Goal: Task Accomplishment & Management: Manage account settings

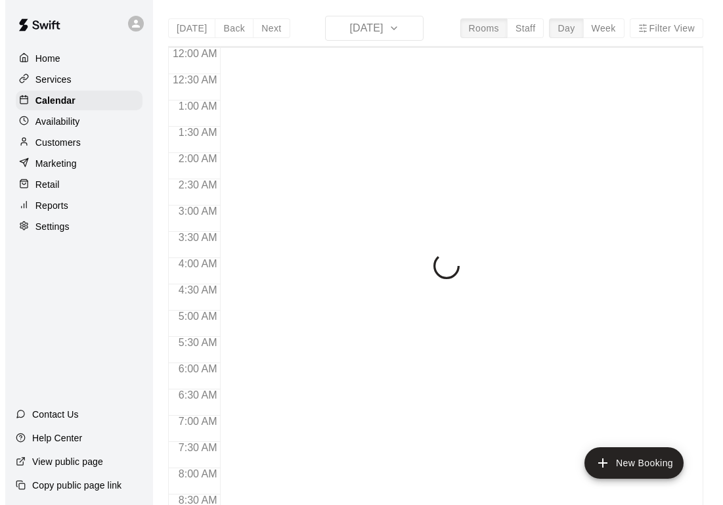
scroll to position [593, 0]
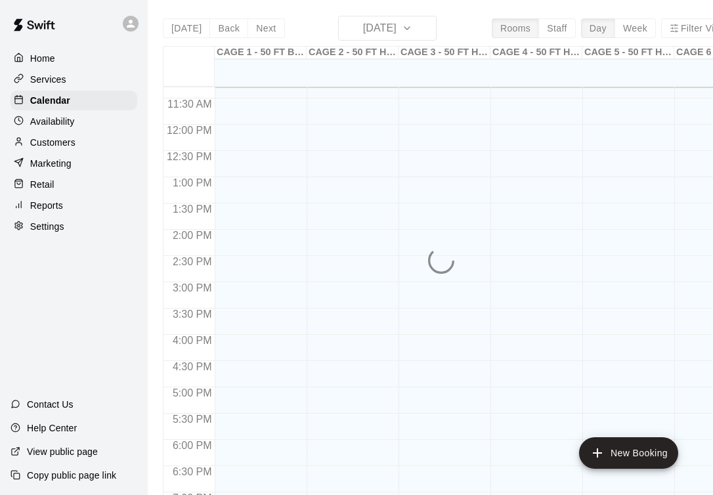
click at [381, 62] on div at bounding box center [353, 66] width 92 height 13
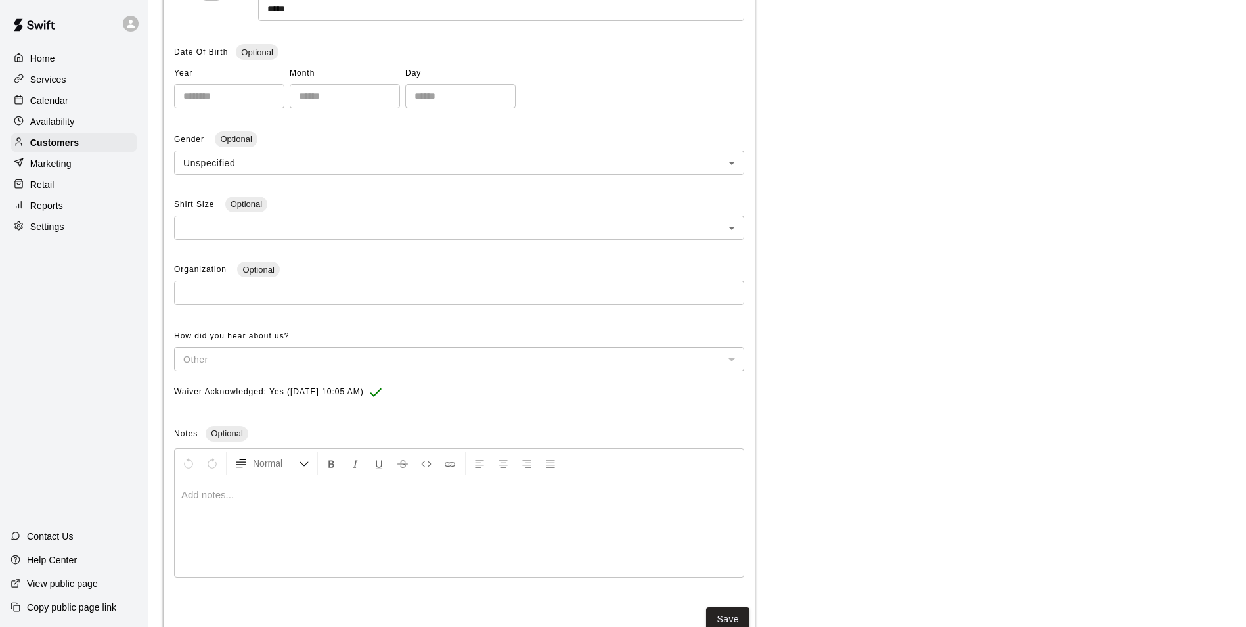
scroll to position [304, 0]
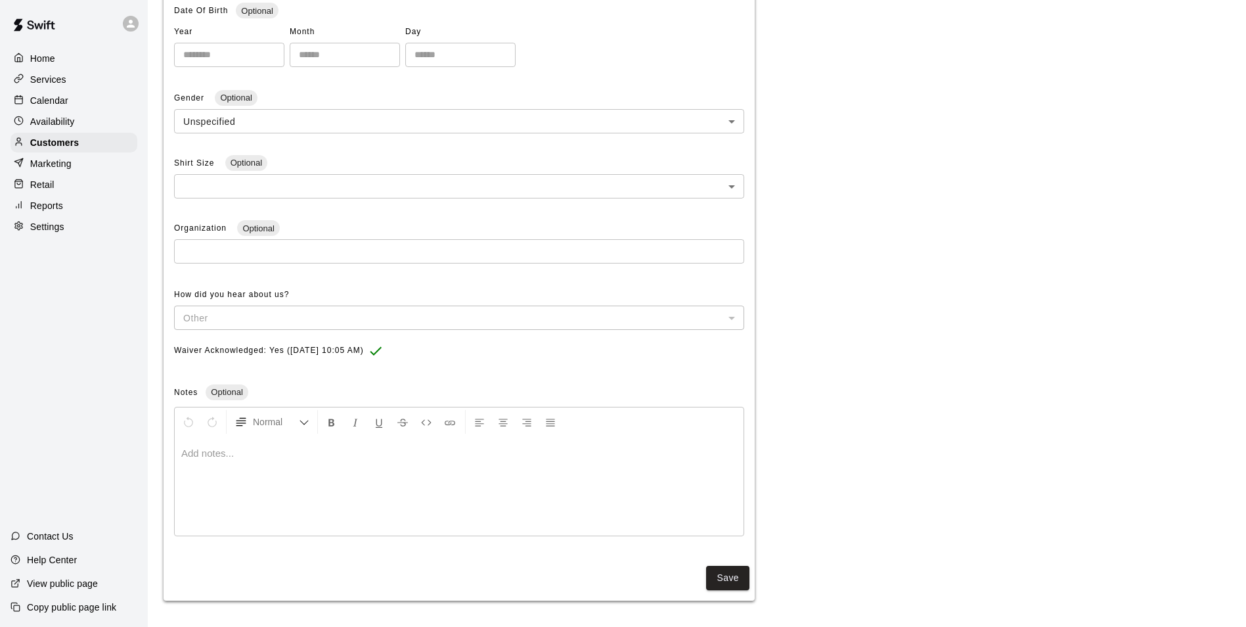
click at [379, 454] on p at bounding box center [459, 453] width 556 height 13
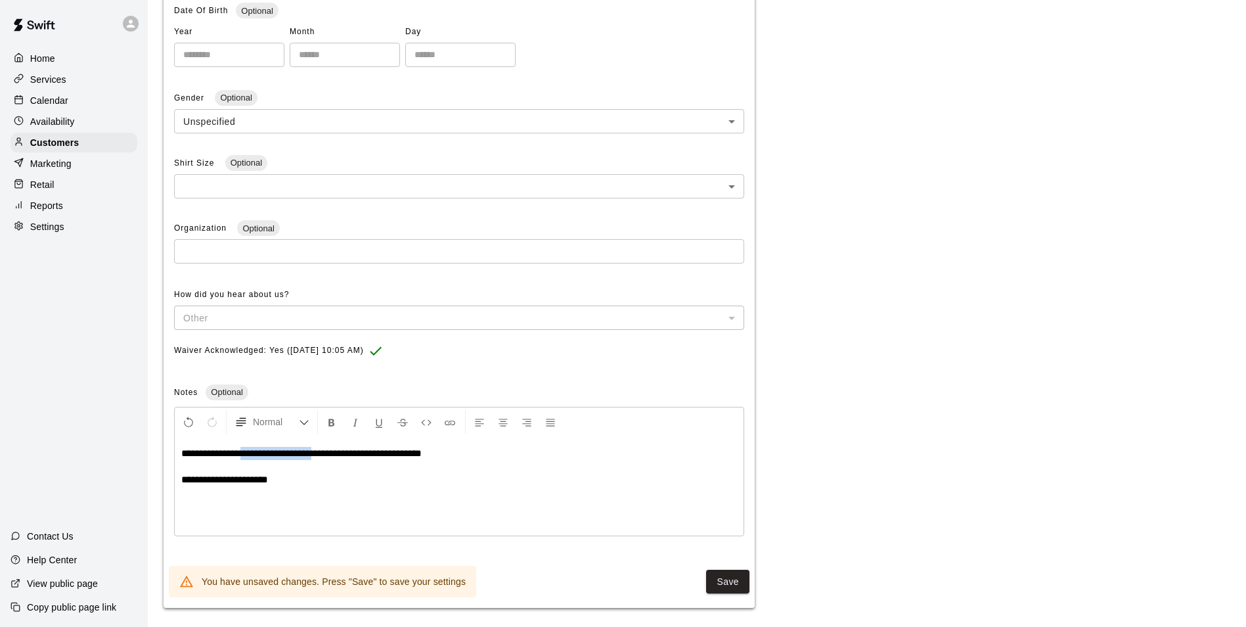
drag, startPoint x: 323, startPoint y: 456, endPoint x: 240, endPoint y: 457, distance: 82.1
click at [240, 457] on span "**********" at bounding box center [301, 453] width 240 height 10
click at [717, 581] on button "Save" at bounding box center [727, 582] width 43 height 24
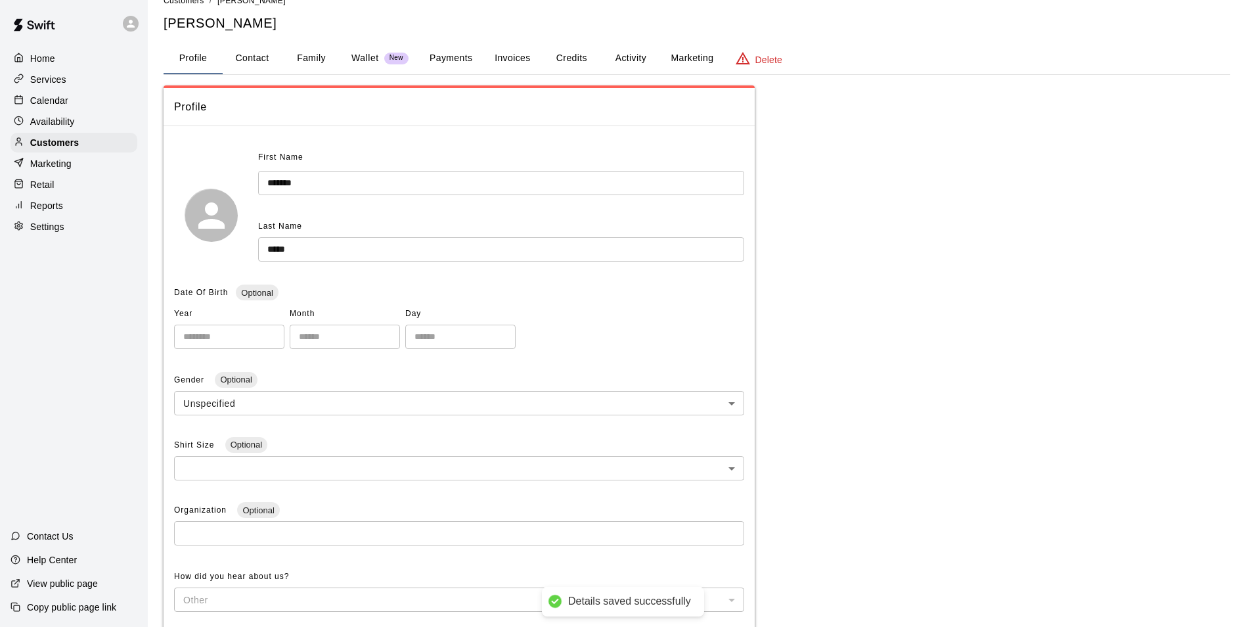
scroll to position [0, 0]
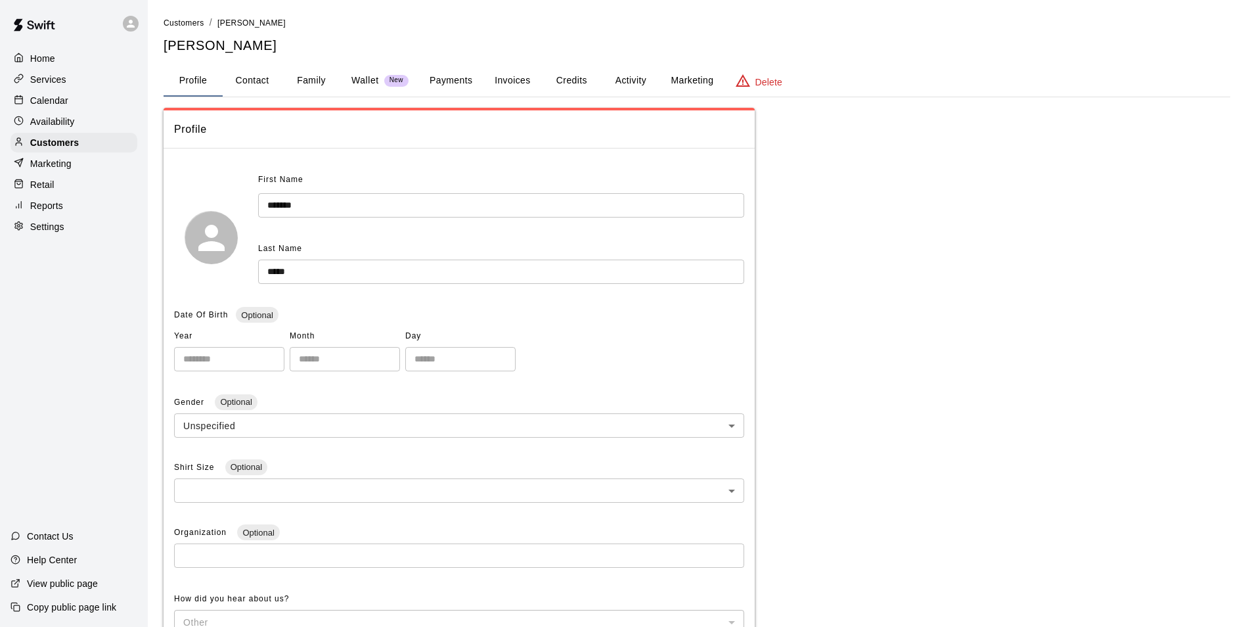
click at [34, 102] on p "Calendar" at bounding box center [49, 100] width 38 height 13
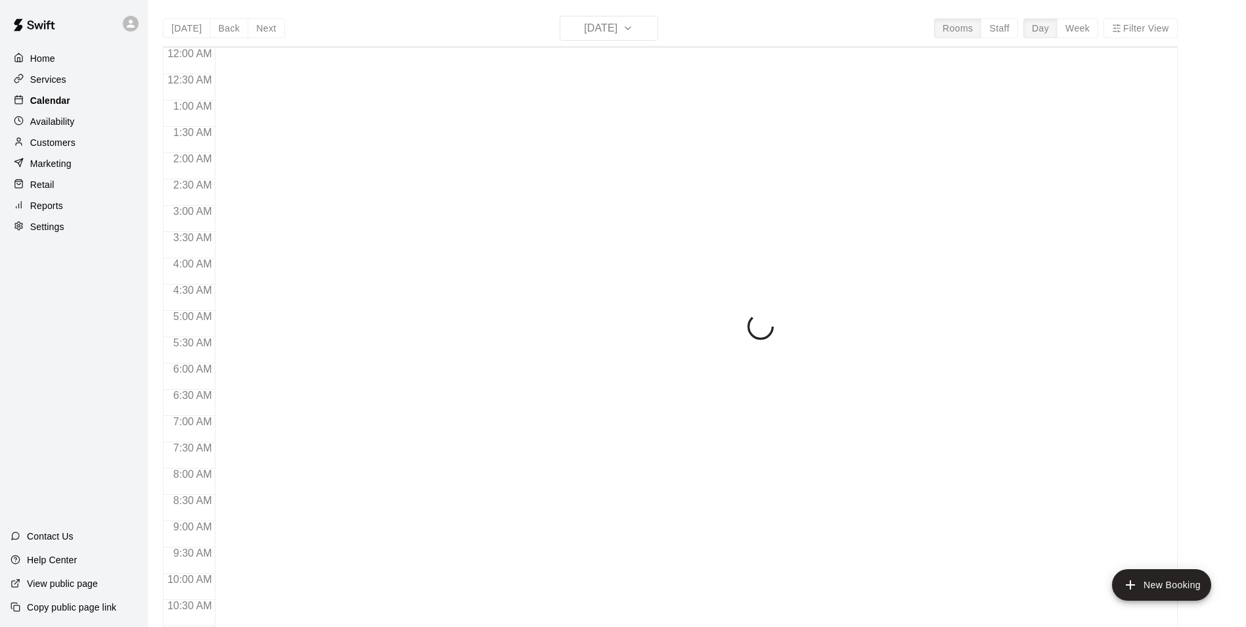
scroll to position [622, 0]
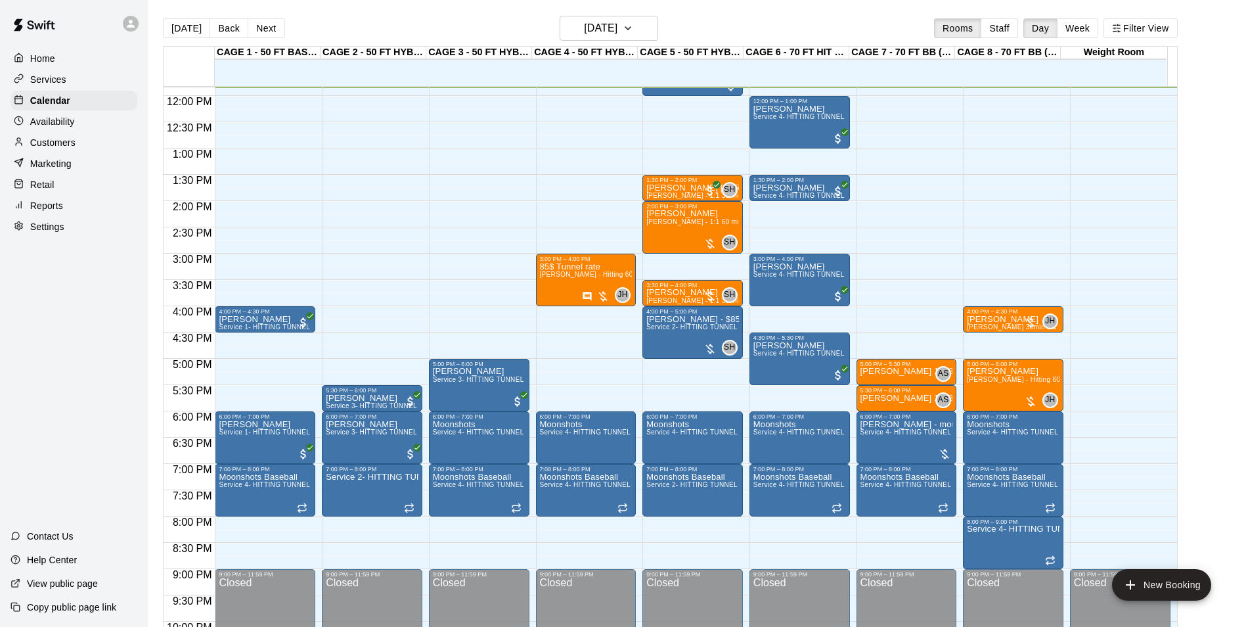
click at [630, 13] on main "Today Back Next Monday Aug 11 Rooms Staff Day Week Filter View CAGE 1 - 50 FT B…" at bounding box center [697, 324] width 1098 height 648
click at [630, 17] on button "[DATE]" at bounding box center [609, 28] width 99 height 25
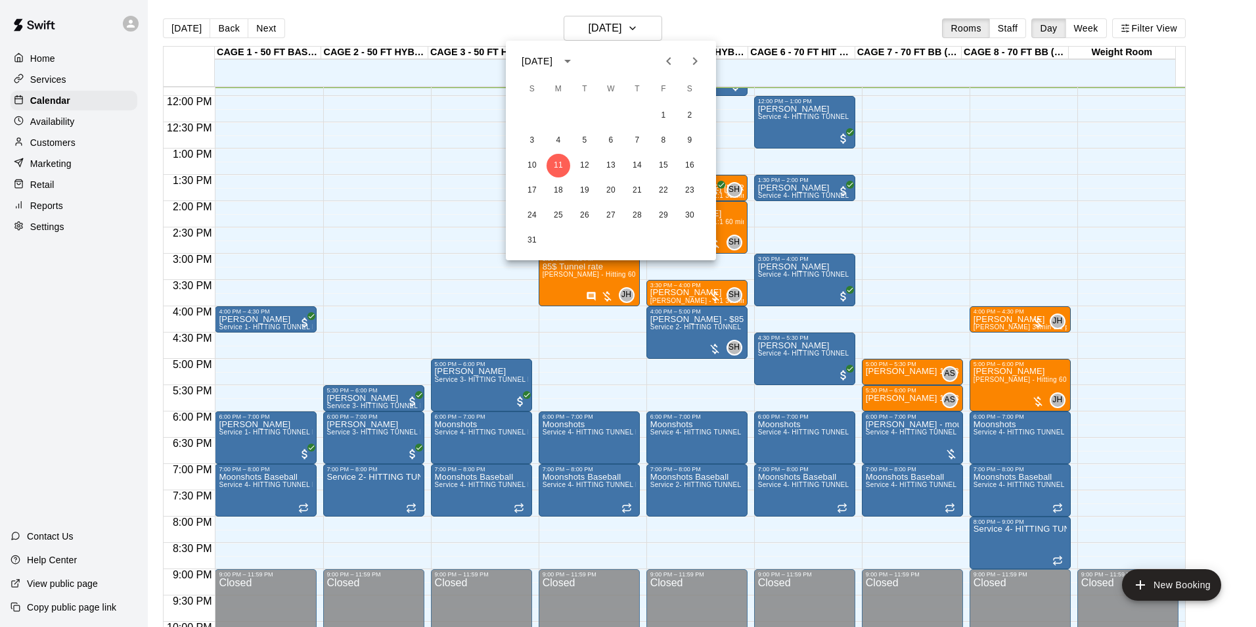
click at [621, 157] on div "10 11 12 13 14 15 16" at bounding box center [611, 166] width 210 height 24
click at [609, 173] on button "13" at bounding box center [611, 166] width 24 height 24
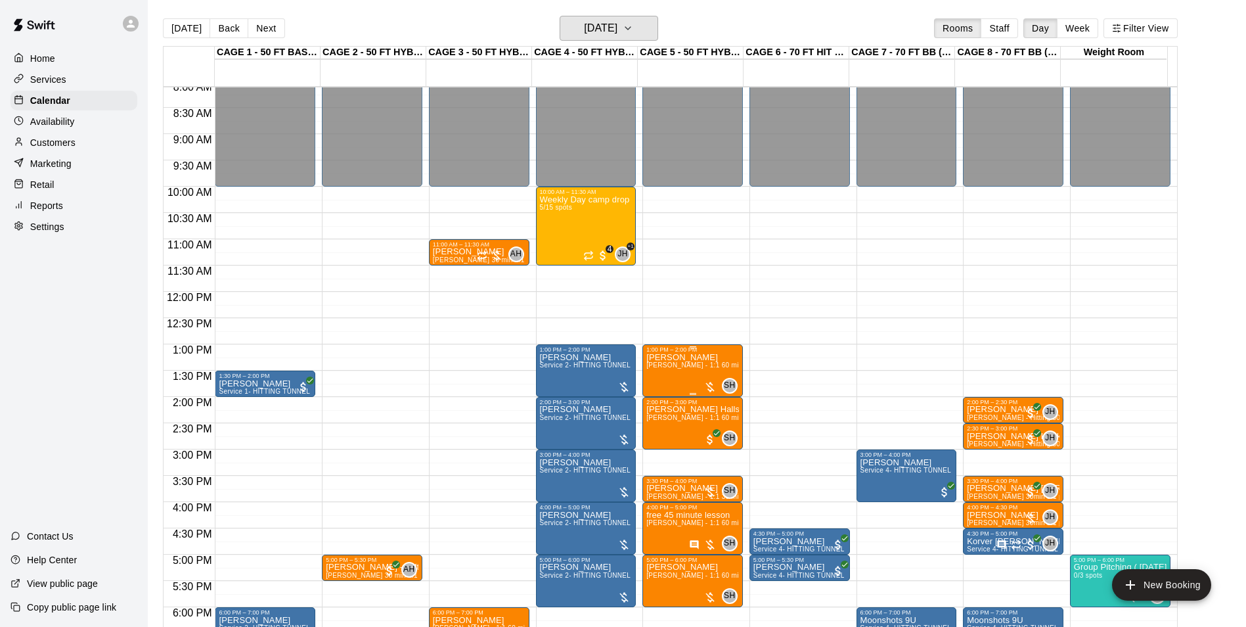
scroll to position [425, 0]
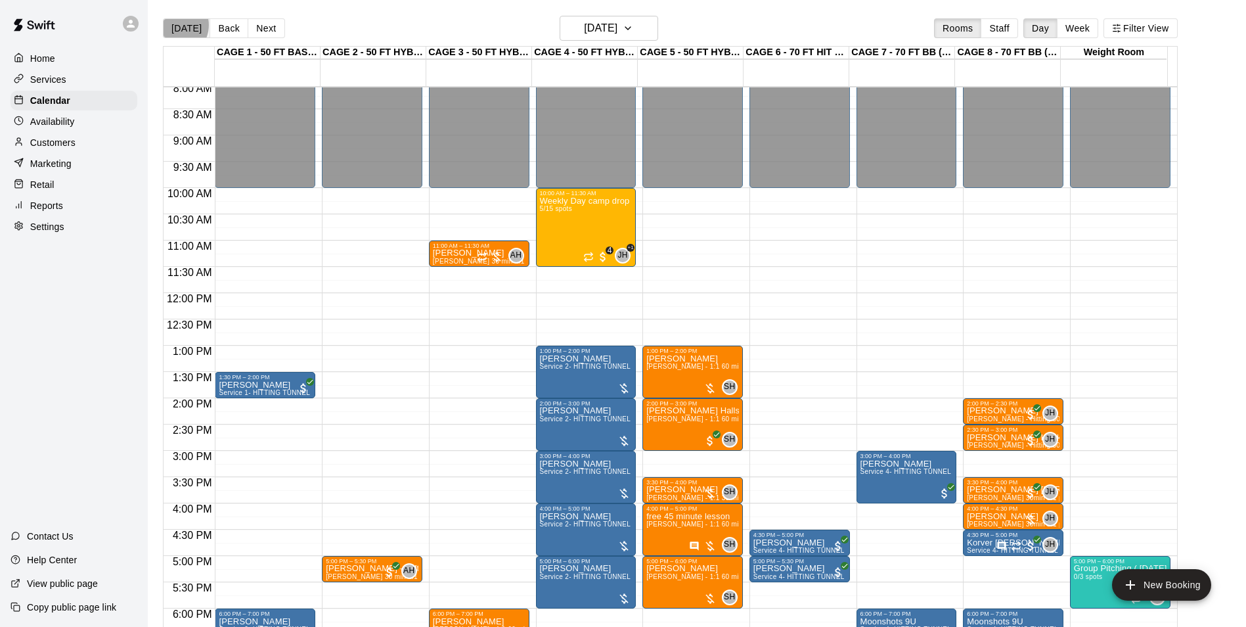
click at [174, 24] on button "[DATE]" at bounding box center [186, 28] width 47 height 20
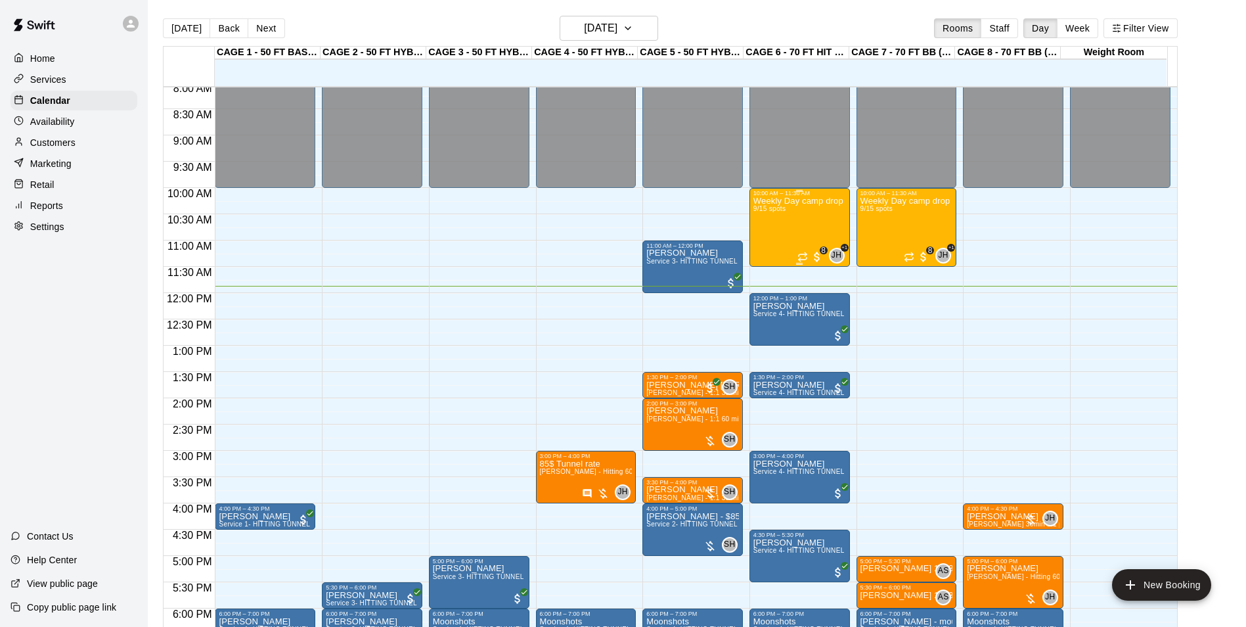
click at [800, 201] on p "Weekly Day camp drop in session - [DATE] / [DATE] / [DATE]" at bounding box center [799, 201] width 93 height 0
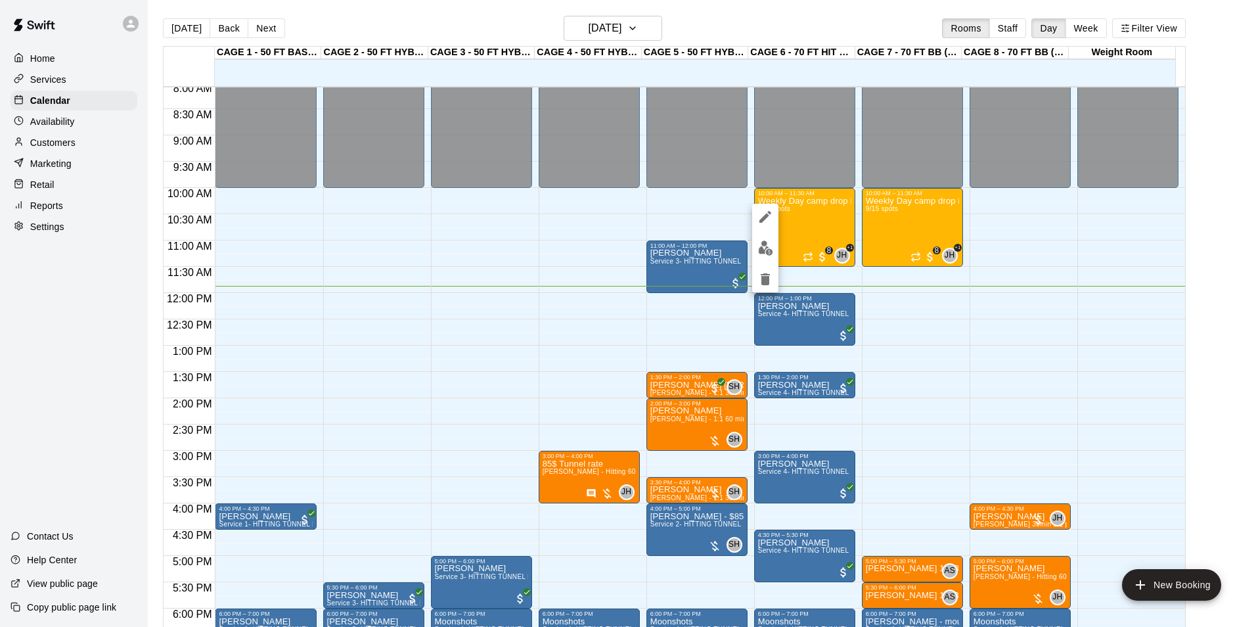
click at [763, 241] on img "edit" at bounding box center [765, 247] width 15 height 15
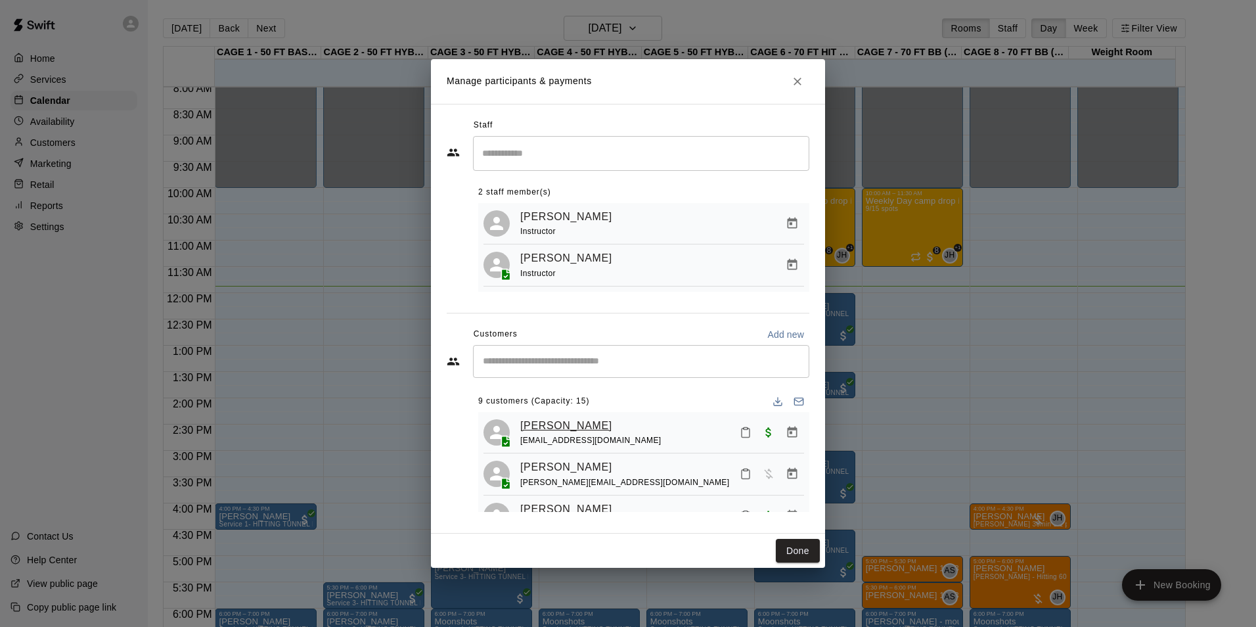
click at [549, 425] on link "Adam Bueno" at bounding box center [566, 425] width 92 height 17
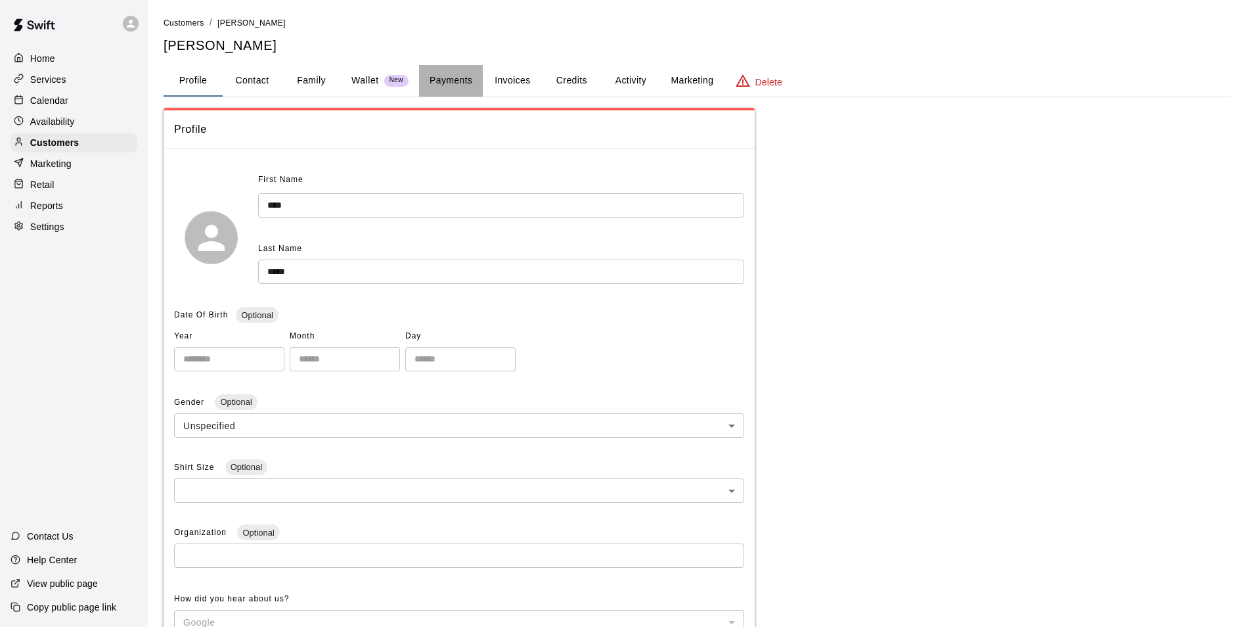
click at [468, 70] on button "Payments" at bounding box center [451, 81] width 64 height 32
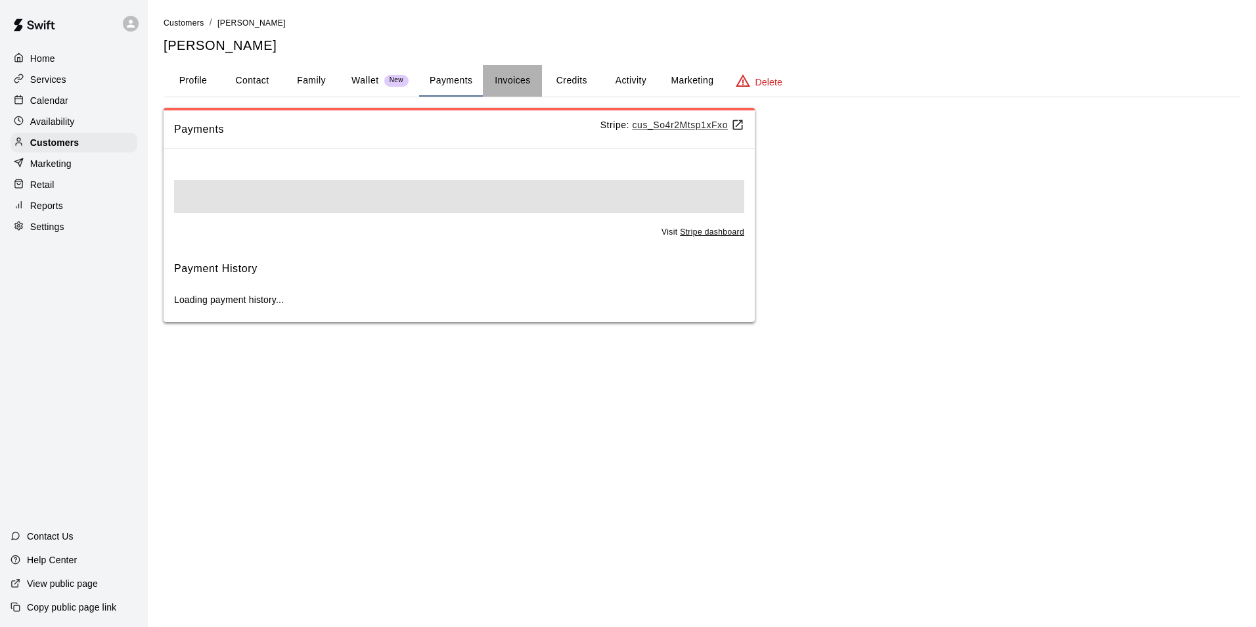
click at [503, 75] on button "Invoices" at bounding box center [512, 81] width 59 height 32
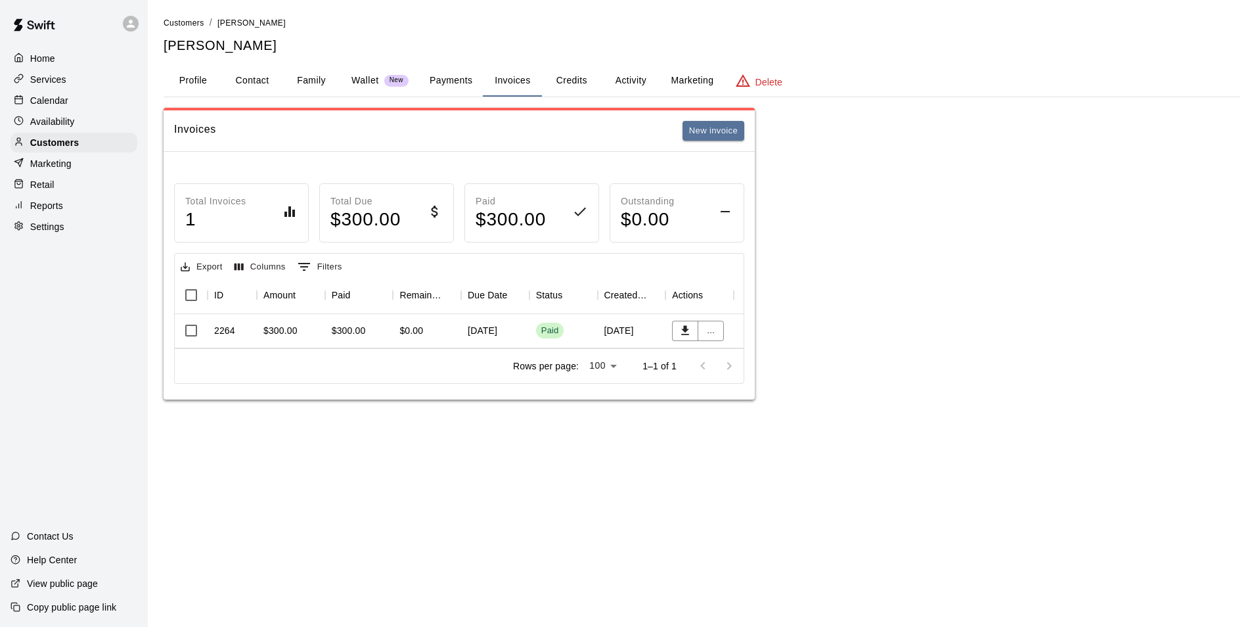
click at [98, 102] on div "Calendar" at bounding box center [74, 101] width 127 height 20
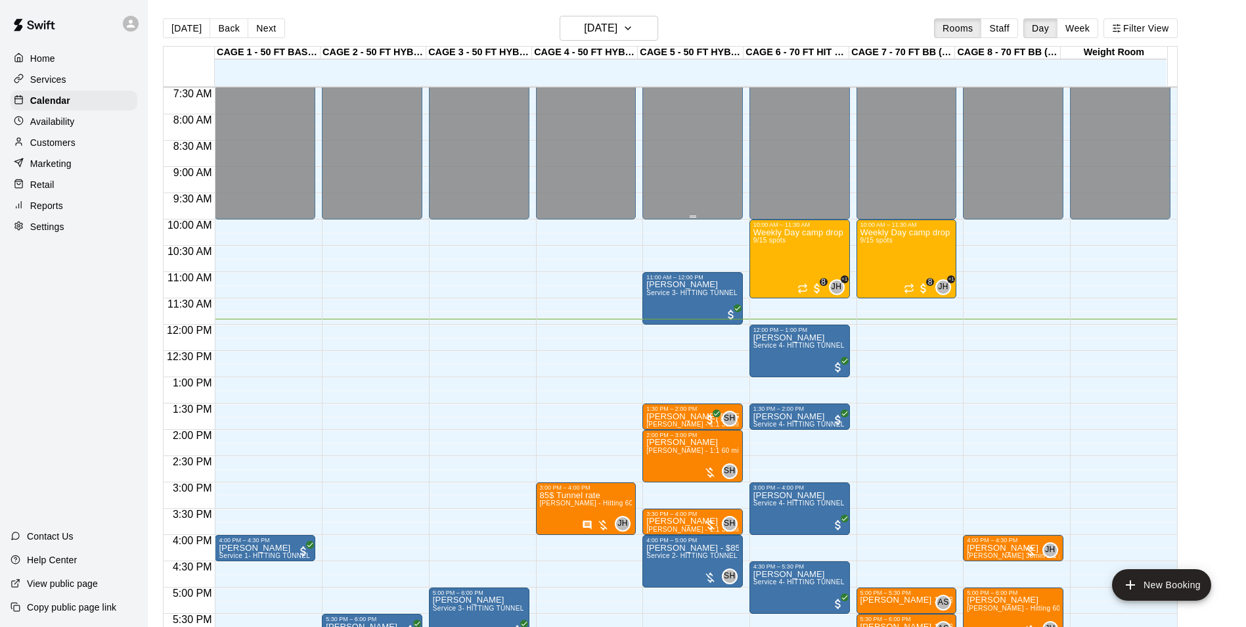
scroll to position [362, 0]
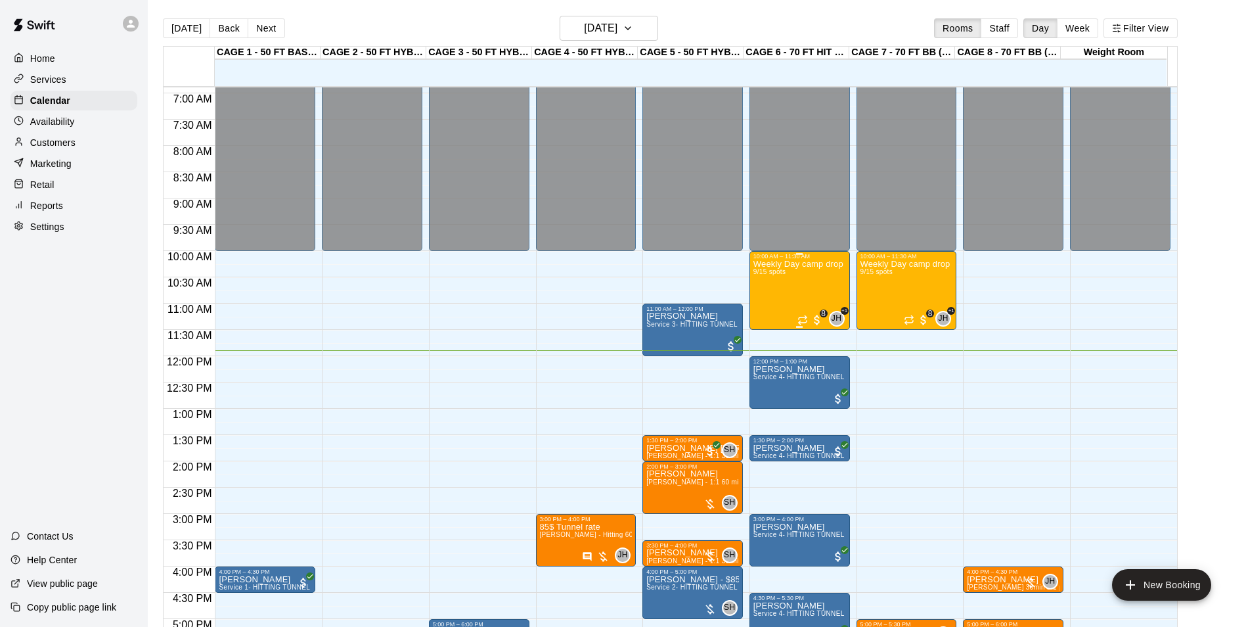
click at [779, 303] on div "Weekly Day camp drop in session - Monday / Wednesday / Friday's 9/15 spots" at bounding box center [799, 572] width 93 height 627
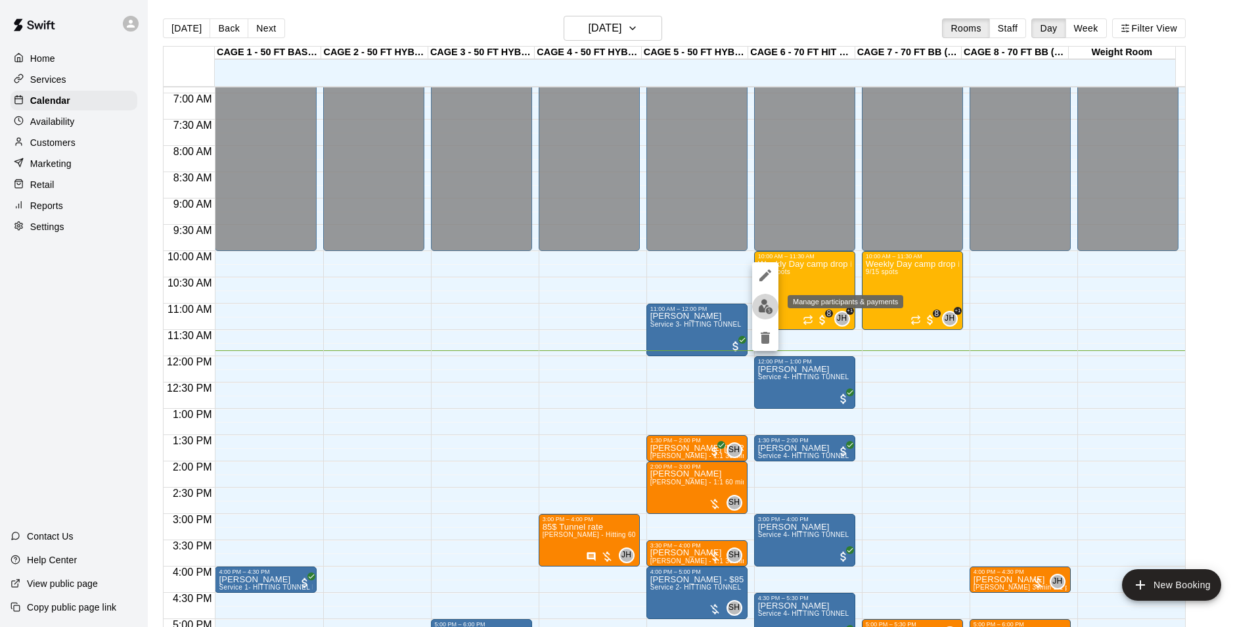
click at [762, 308] on img "edit" at bounding box center [765, 306] width 15 height 15
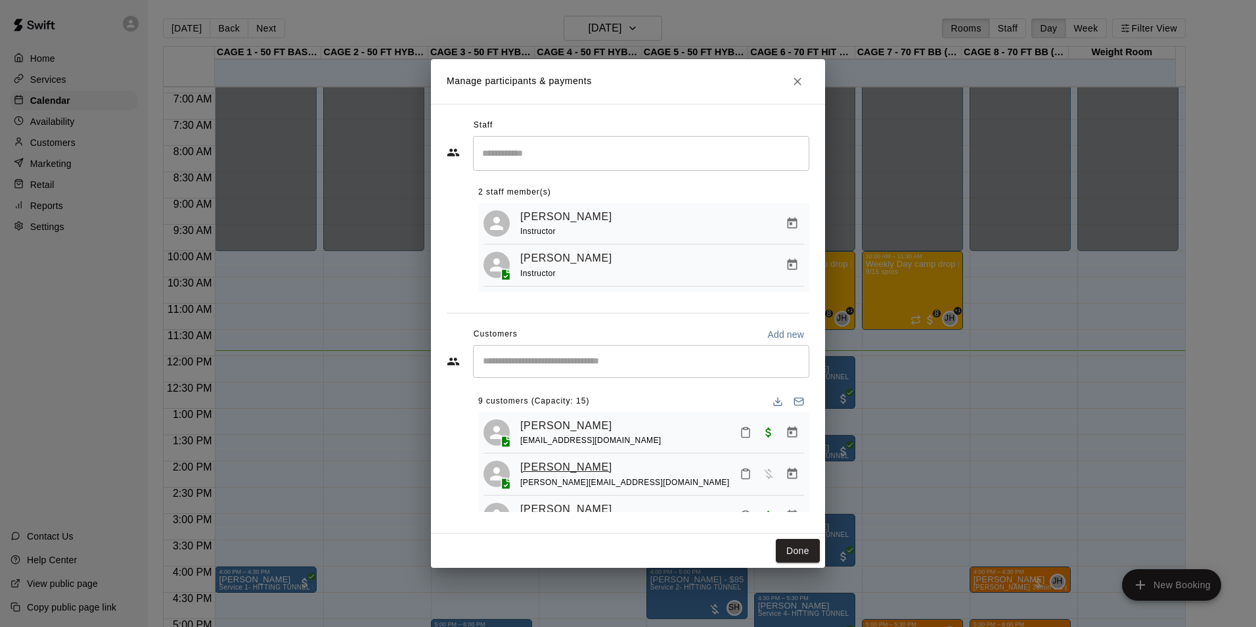
click at [541, 466] on link "Carter Gray" at bounding box center [566, 467] width 92 height 17
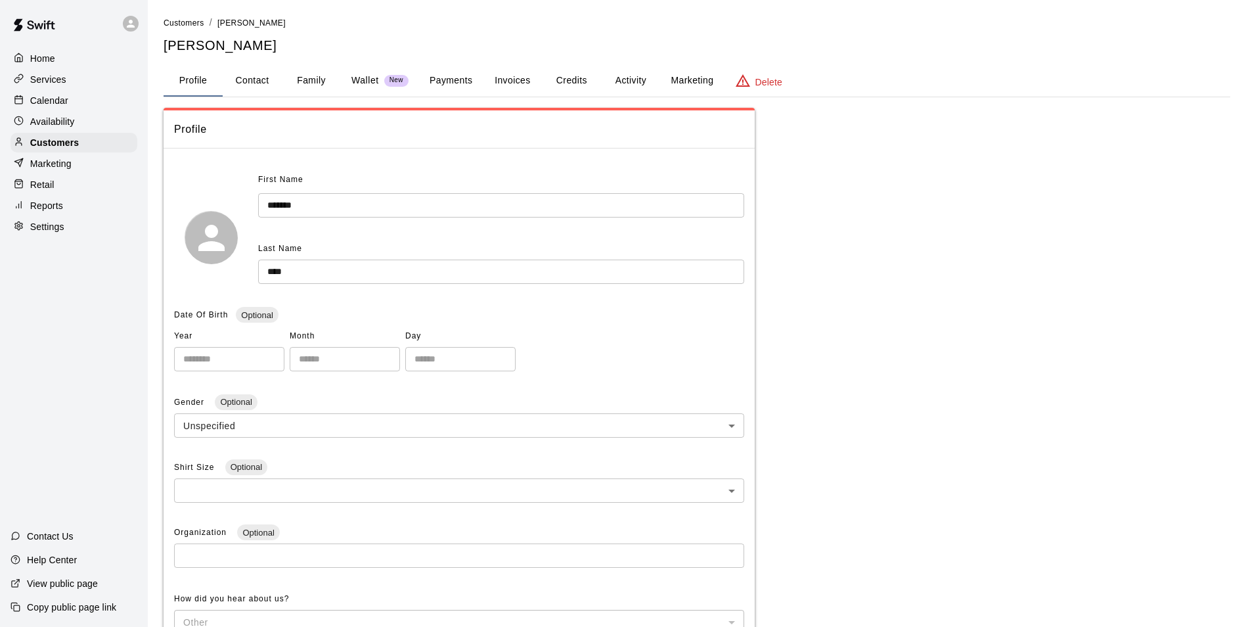
click at [502, 94] on button "Invoices" at bounding box center [512, 81] width 59 height 32
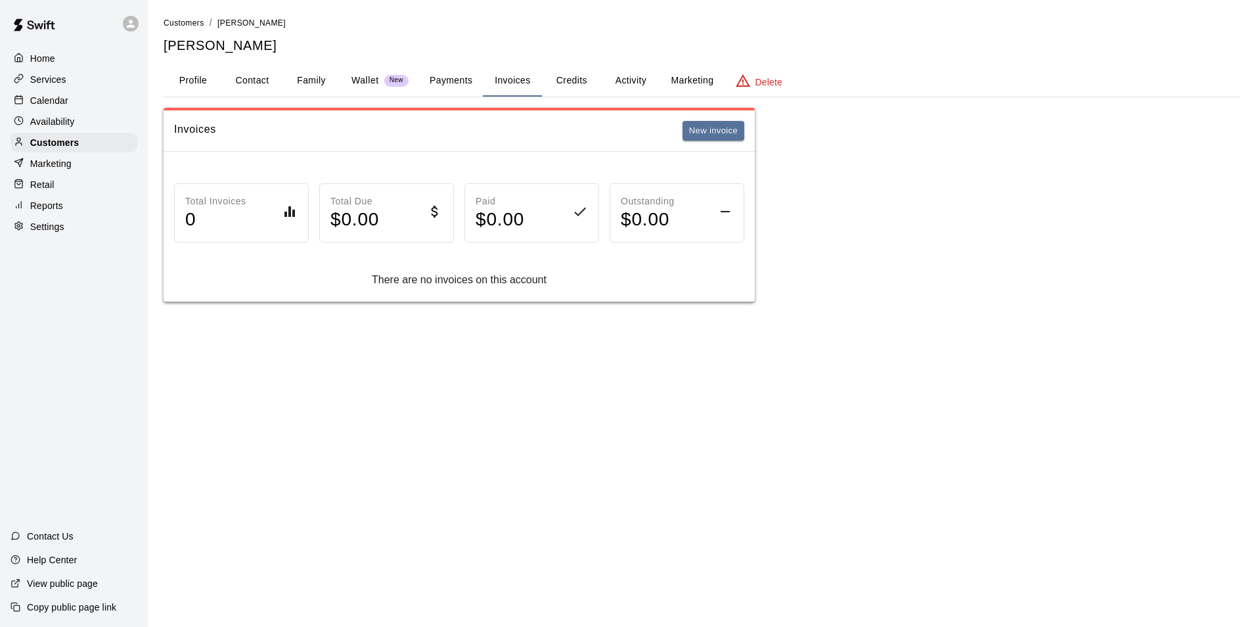
click at [230, 79] on button "Contact" at bounding box center [252, 81] width 59 height 32
select select "**"
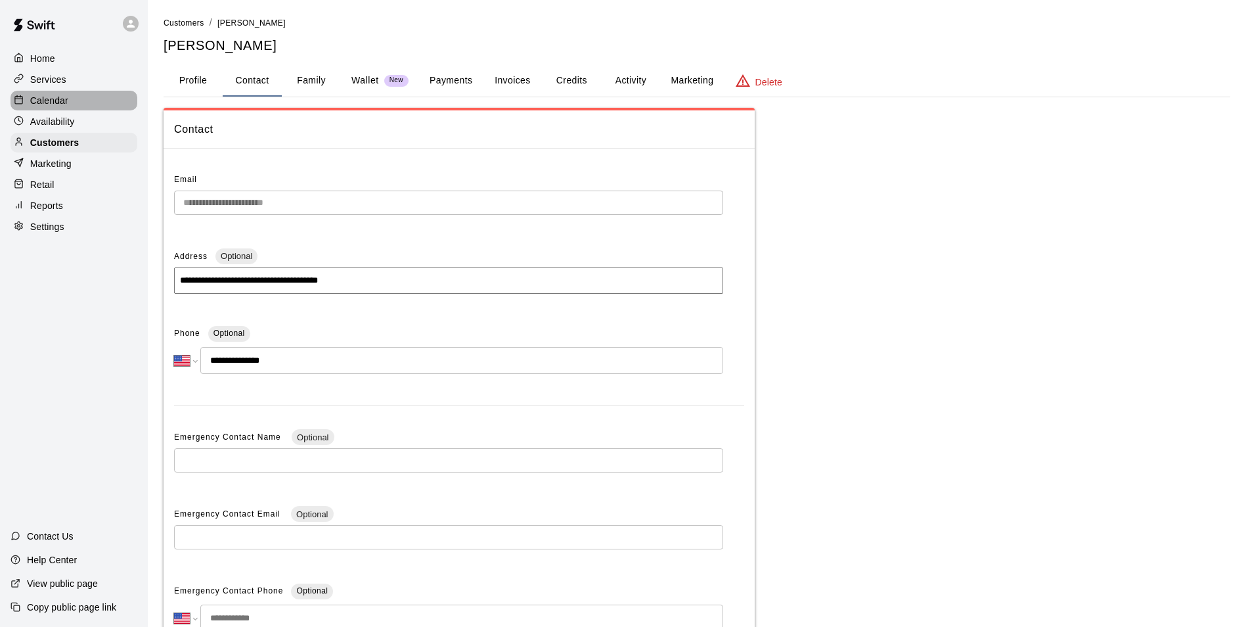
click at [94, 102] on div "Calendar" at bounding box center [74, 101] width 127 height 20
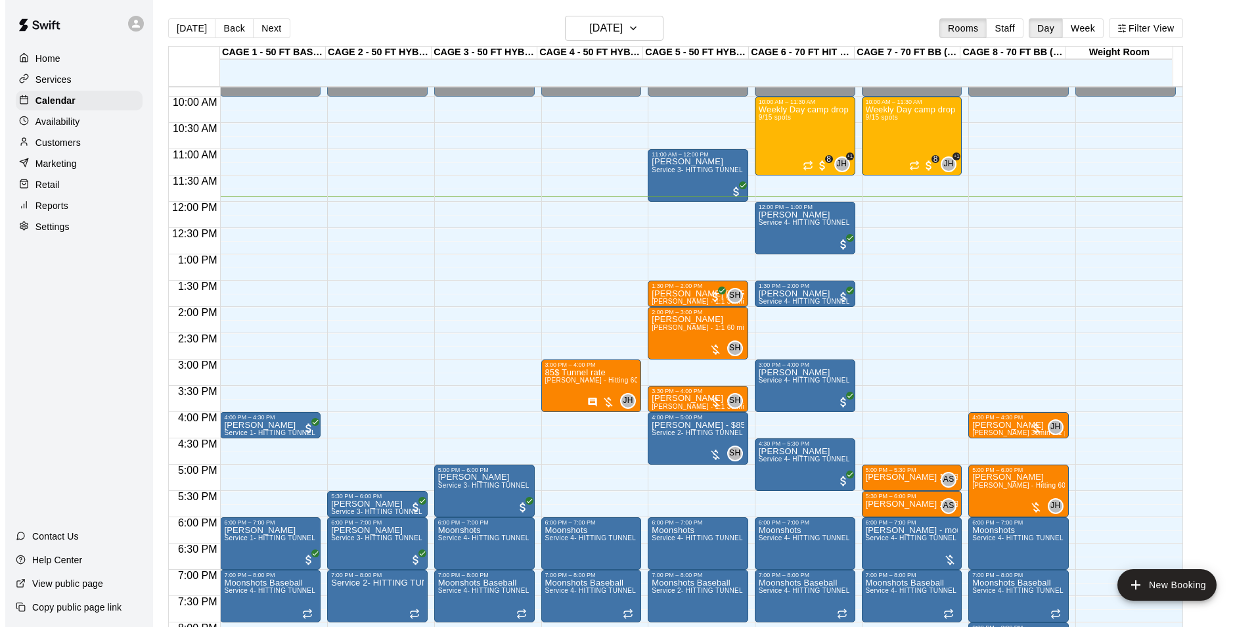
scroll to position [493, 0]
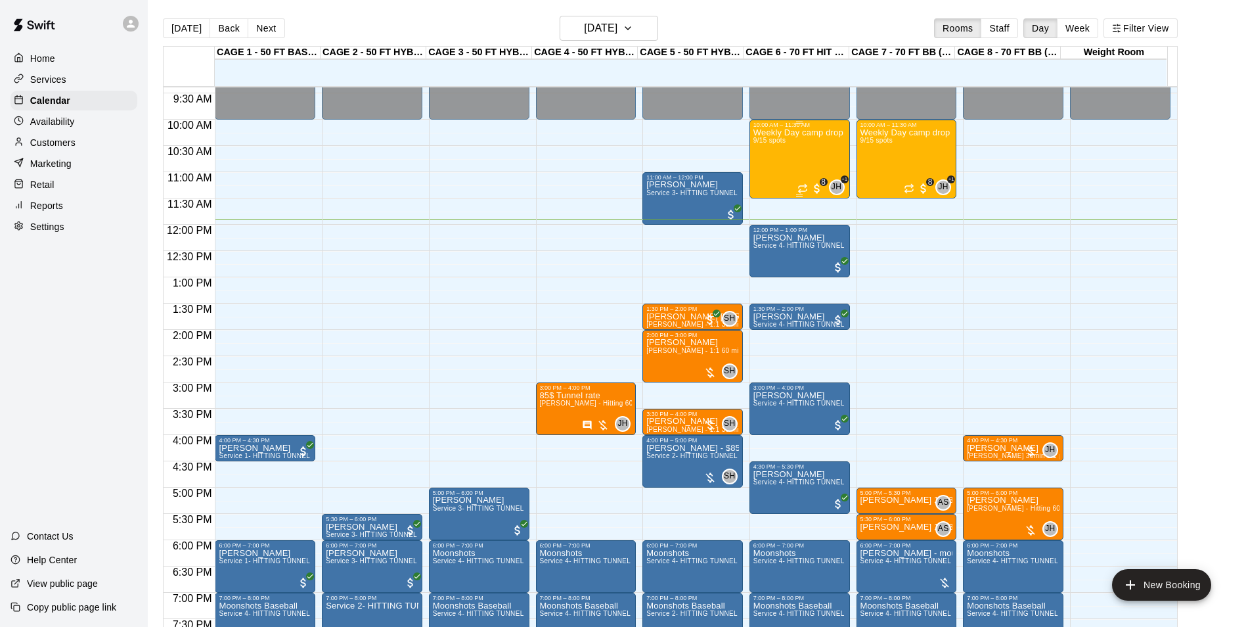
click at [763, 168] on div "Weekly Day camp drop in session - Monday / Wednesday / Friday's 9/15 spots" at bounding box center [799, 441] width 93 height 627
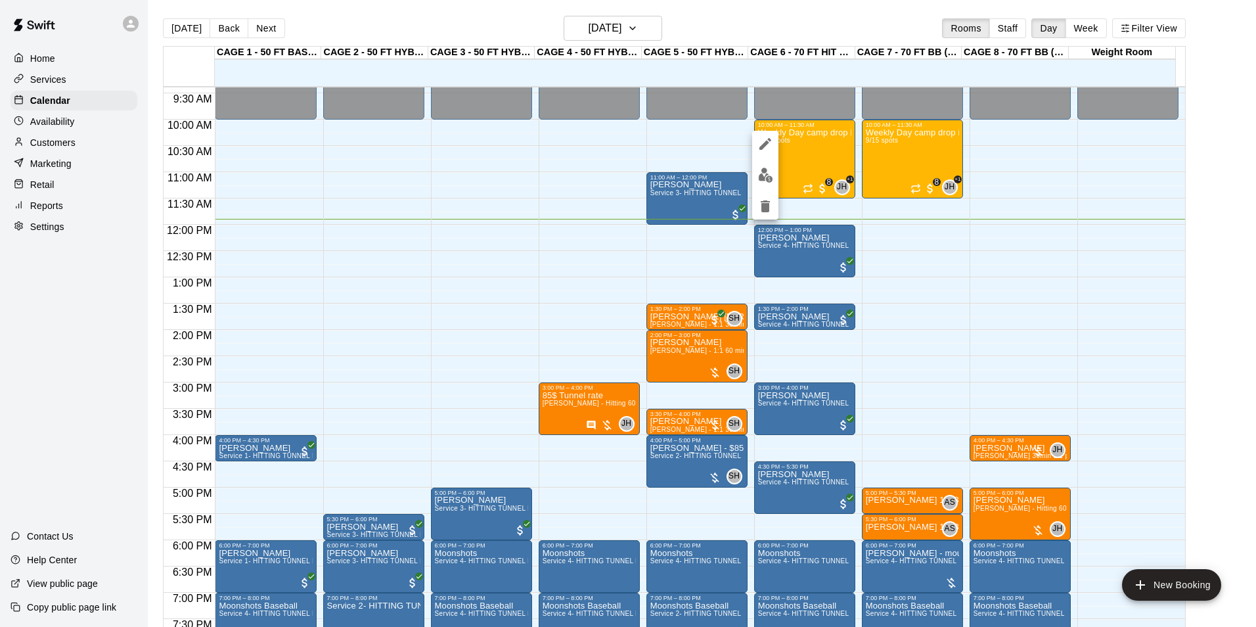
click at [755, 180] on button "edit" at bounding box center [765, 175] width 26 height 26
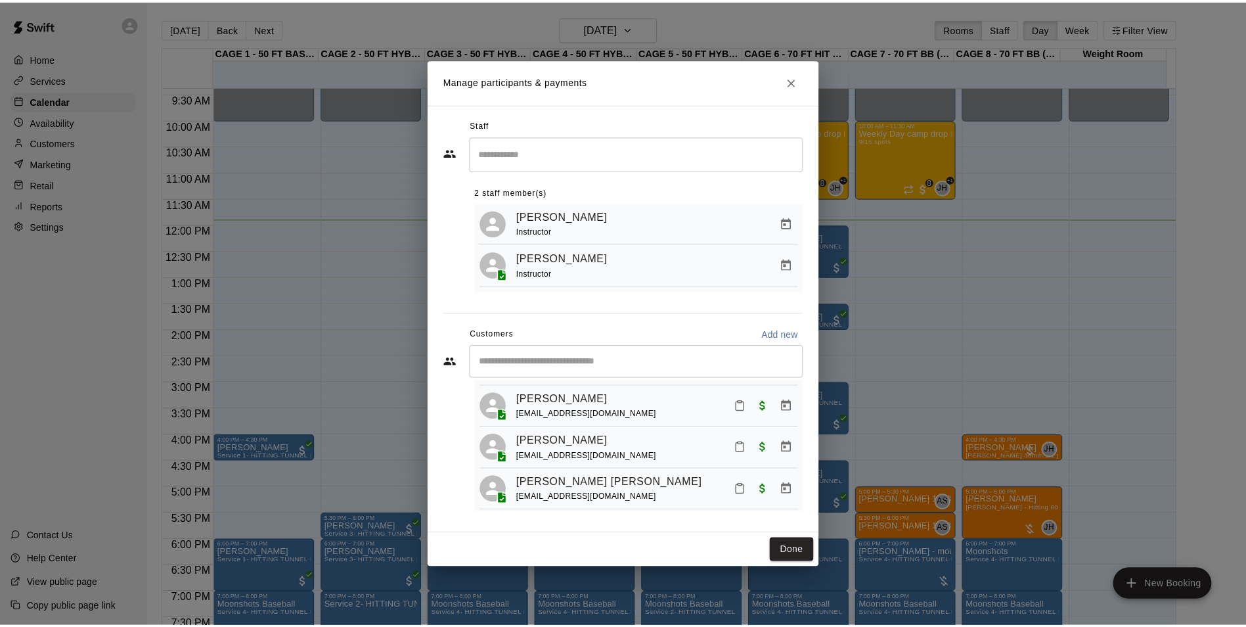
scroll to position [131, 0]
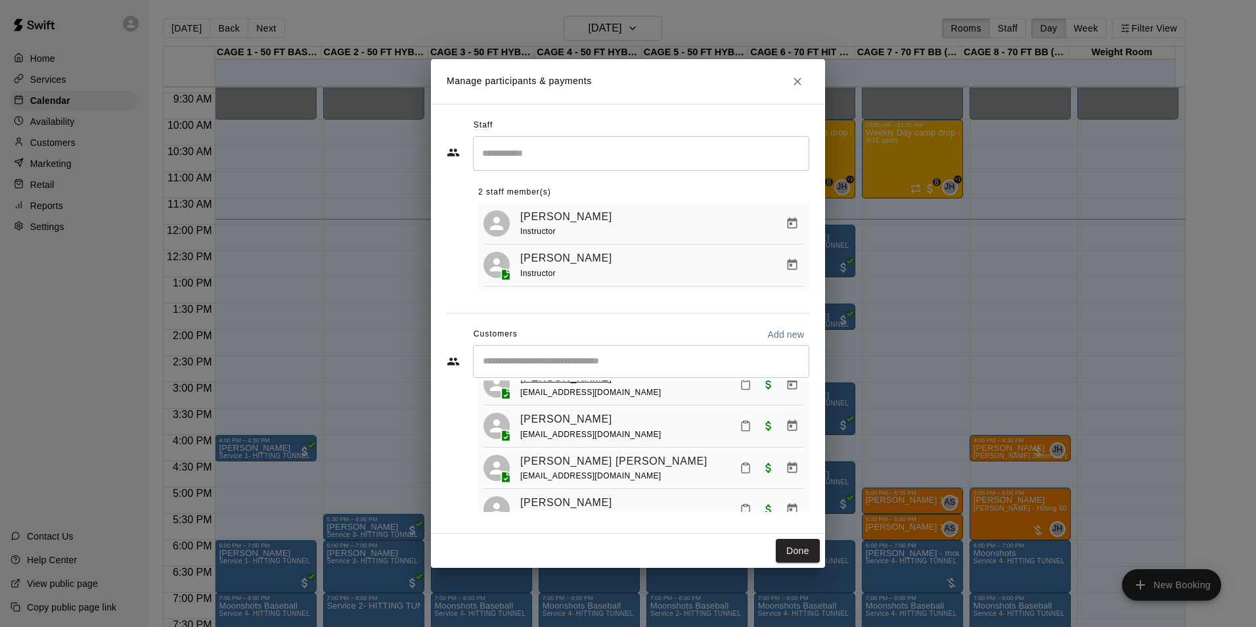
click at [575, 386] on link "Dawson Fackrell" at bounding box center [566, 377] width 92 height 17
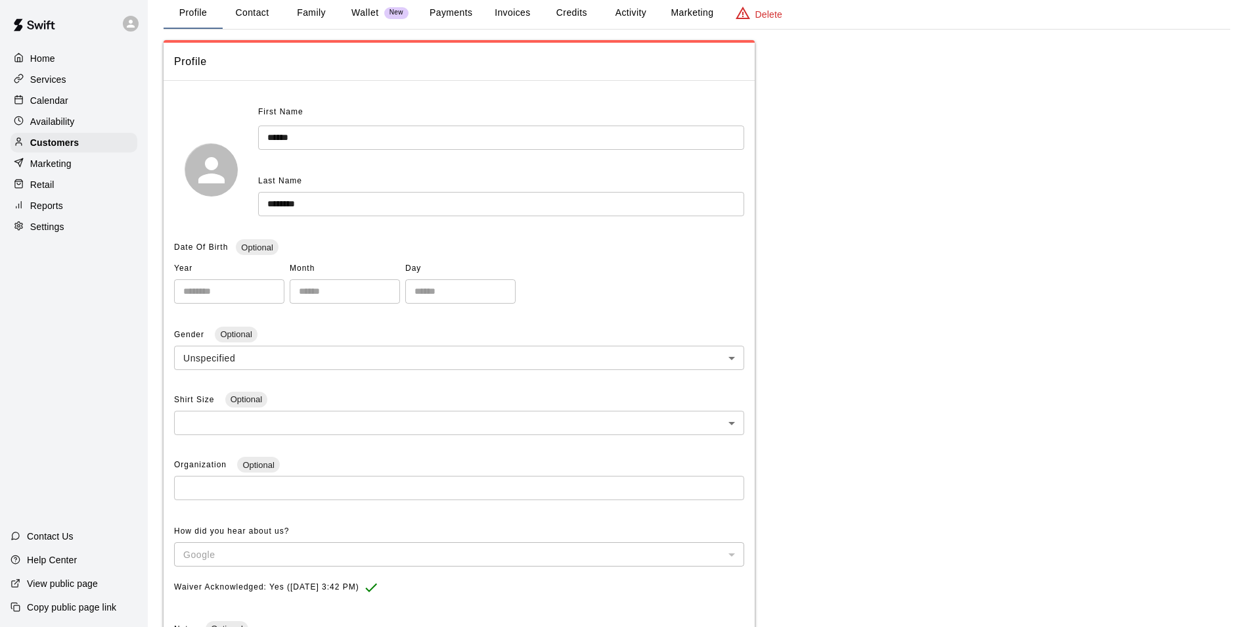
scroll to position [6, 0]
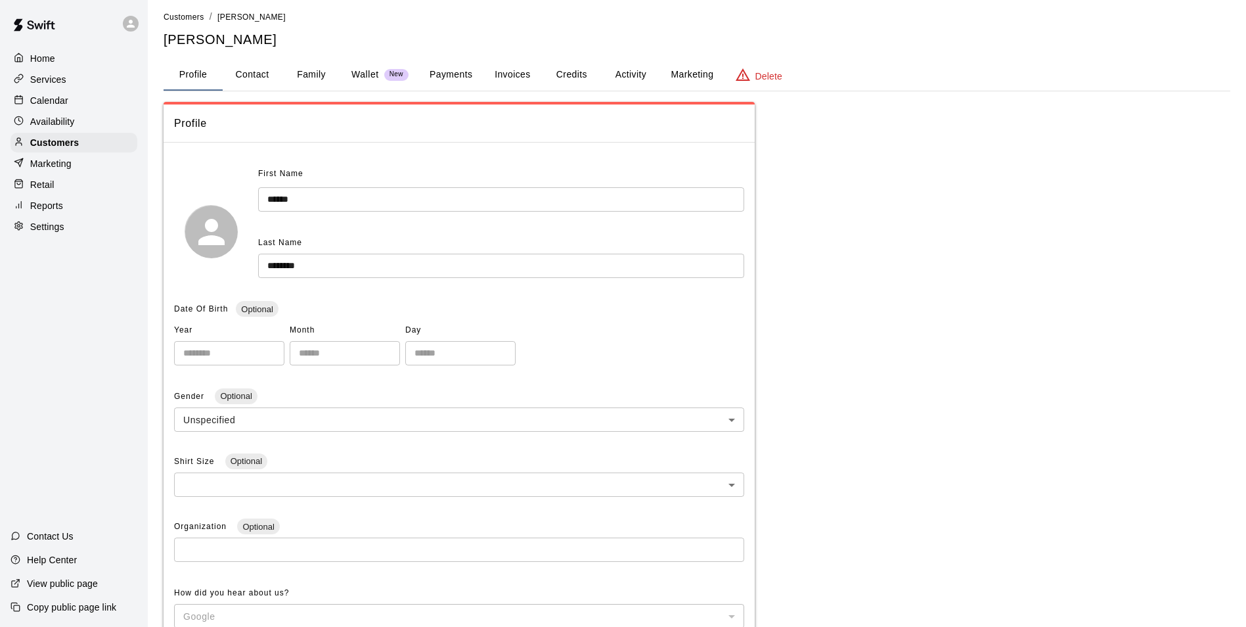
click at [510, 85] on button "Invoices" at bounding box center [512, 75] width 59 height 32
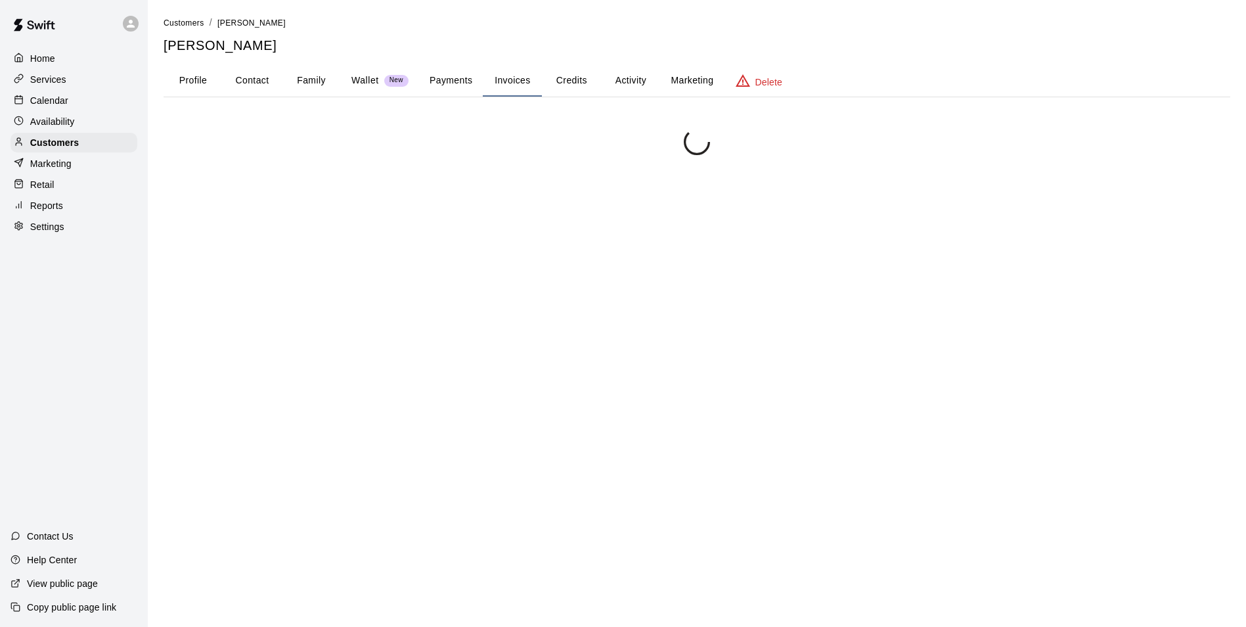
scroll to position [0, 0]
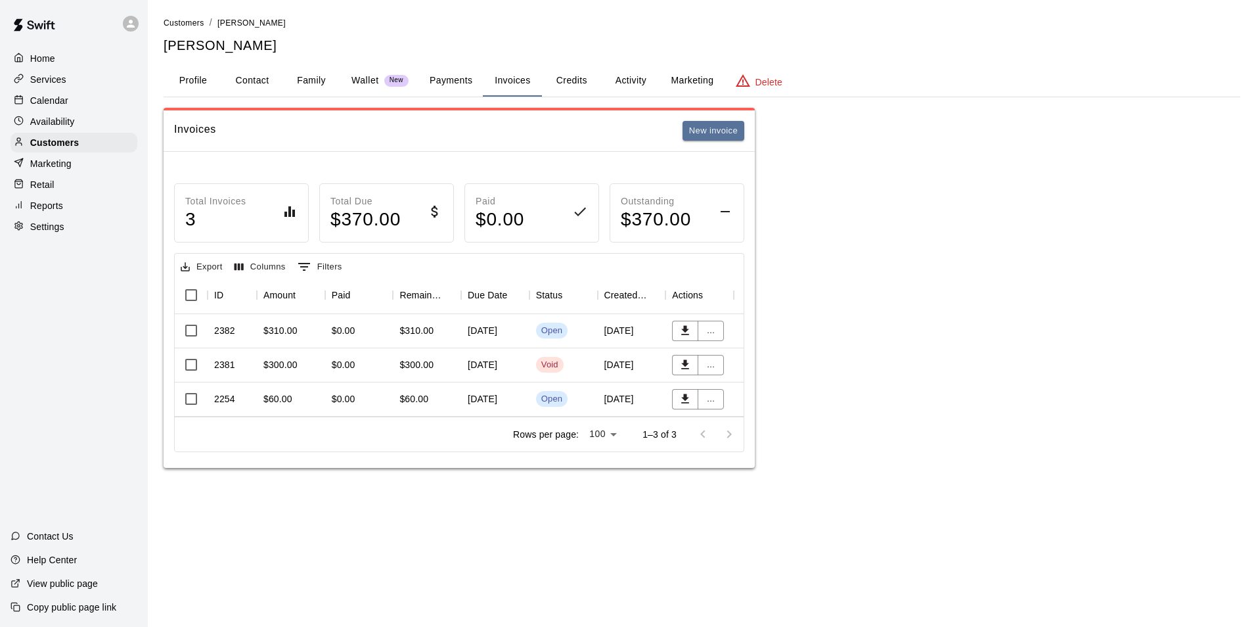
click at [87, 104] on div "Calendar" at bounding box center [74, 101] width 127 height 20
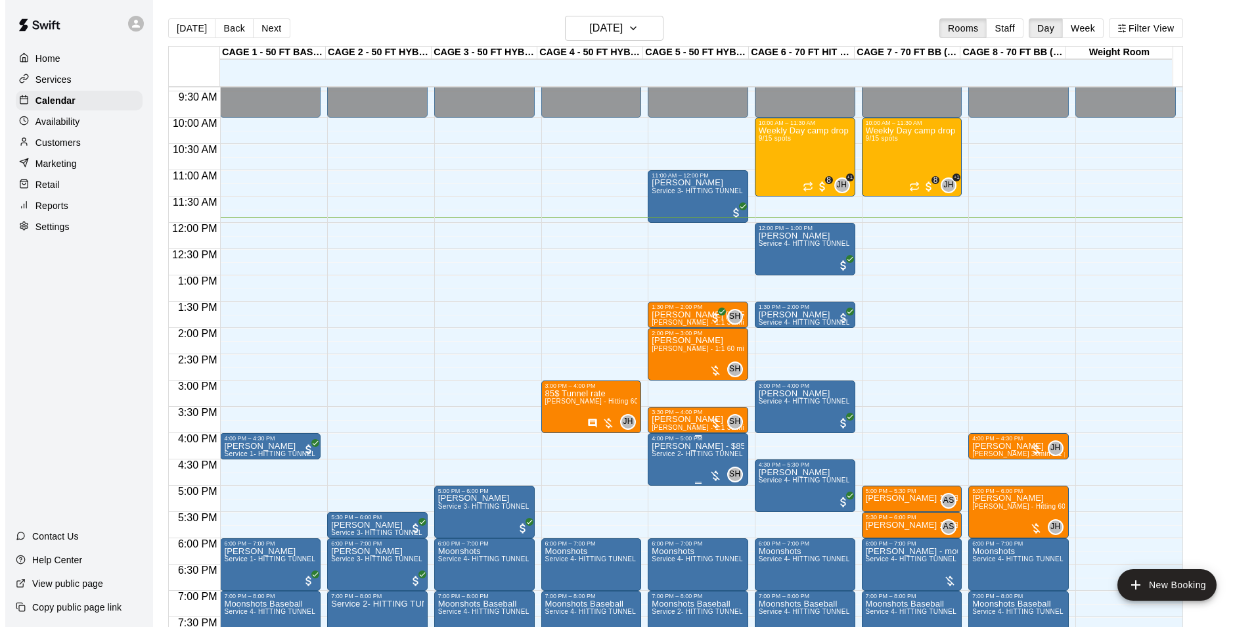
scroll to position [494, 0]
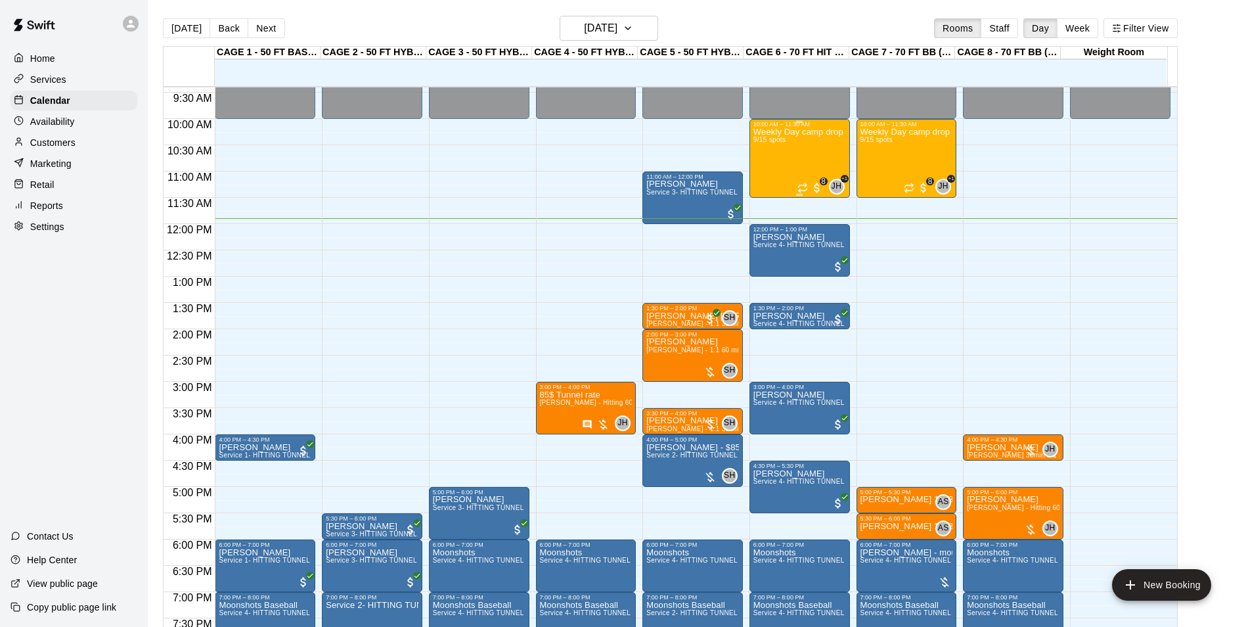
click at [799, 141] on div "Weekly Day camp drop in session - Monday / Wednesday / Friday's 9/15 spots" at bounding box center [799, 440] width 93 height 627
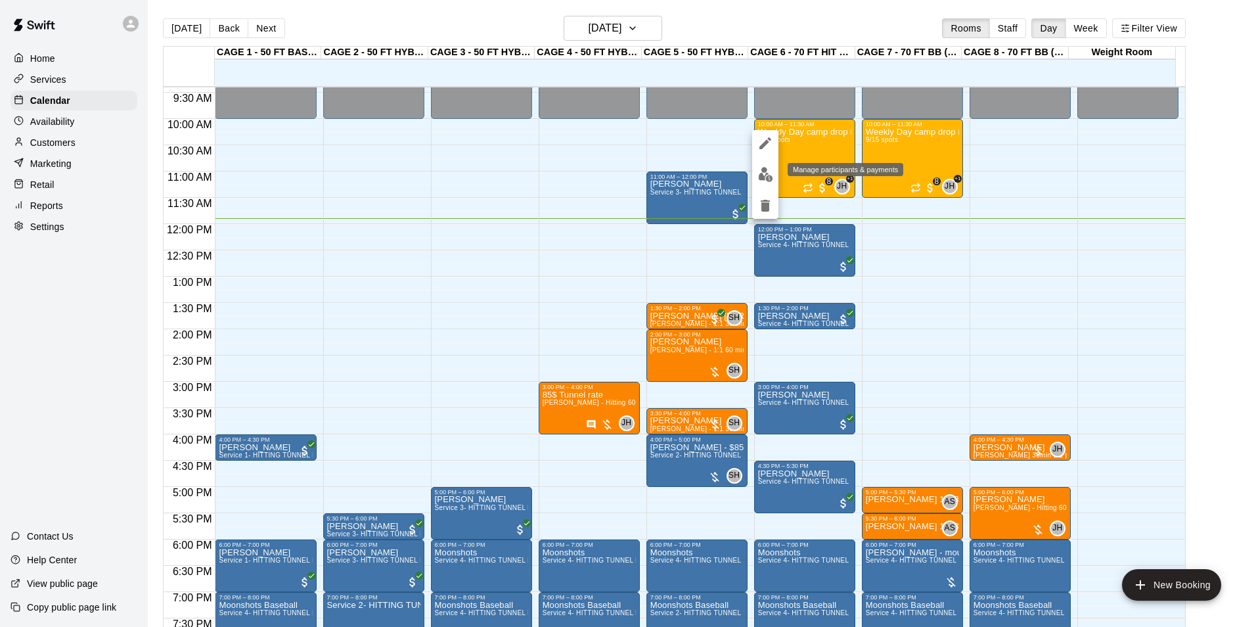
click at [758, 181] on img "edit" at bounding box center [765, 174] width 15 height 15
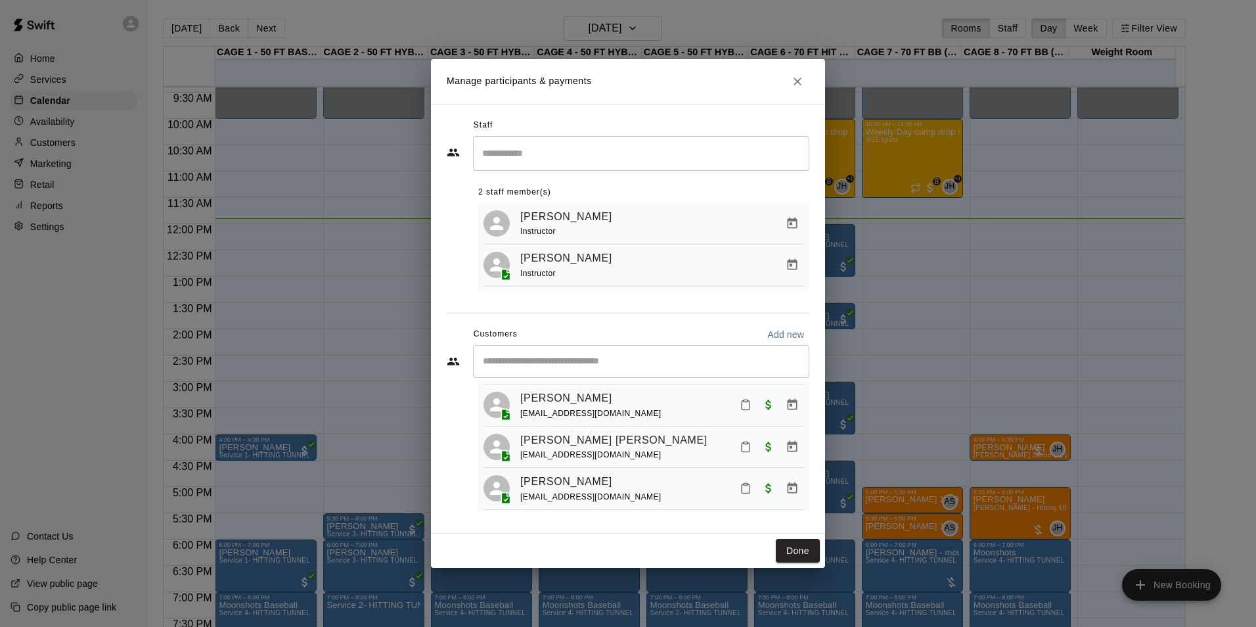
scroll to position [131, 0]
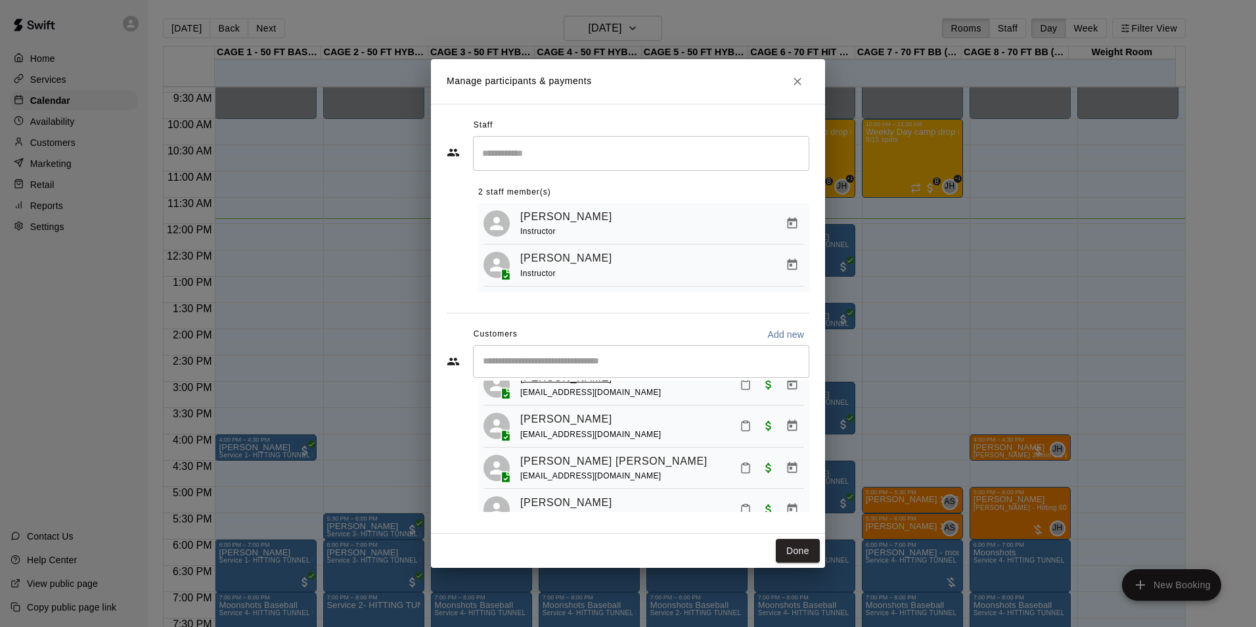
click at [568, 386] on link "Dawson Fackrell" at bounding box center [566, 377] width 92 height 17
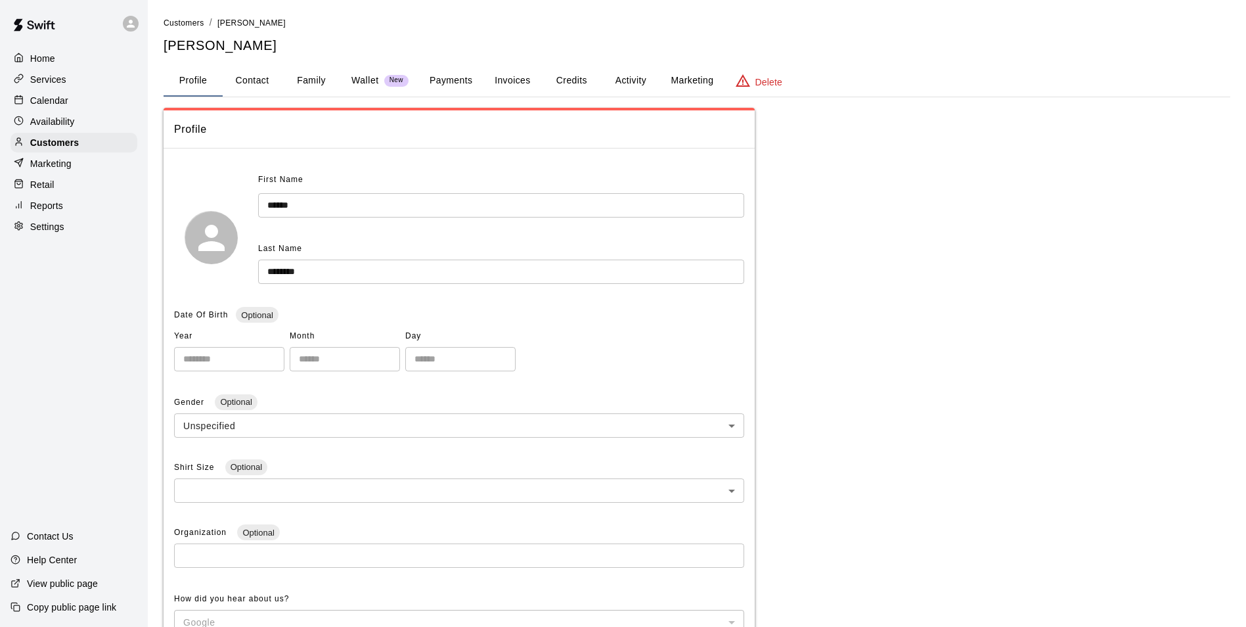
click at [526, 89] on button "Invoices" at bounding box center [512, 81] width 59 height 32
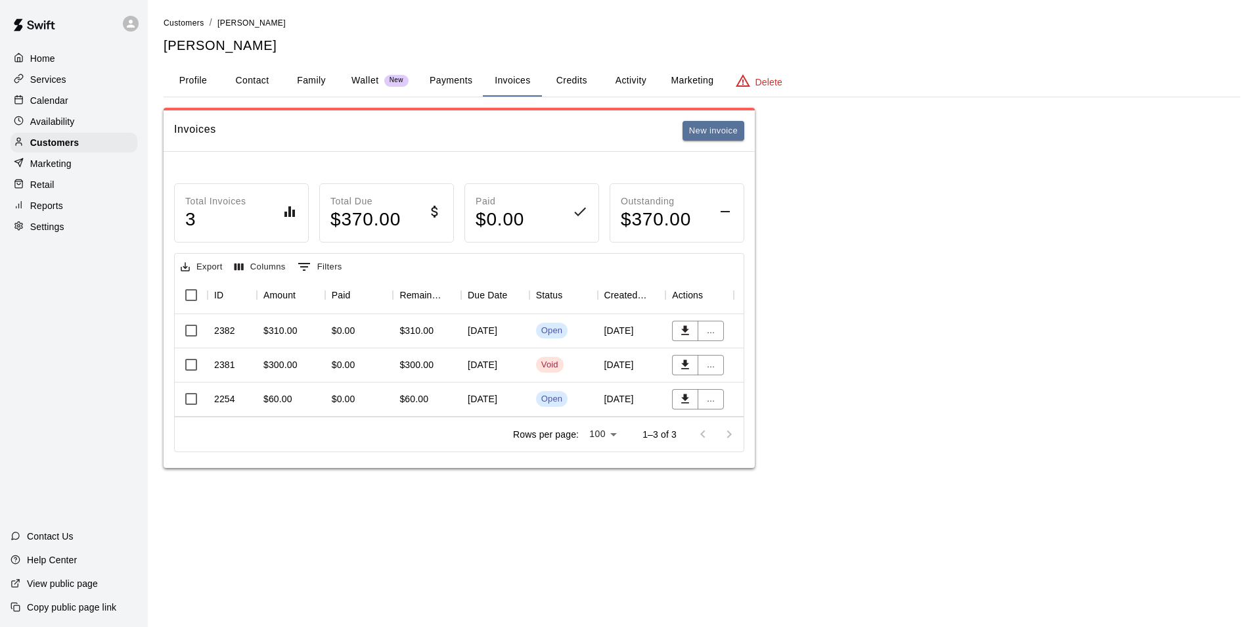
click at [581, 392] on div "Open" at bounding box center [563, 399] width 55 height 16
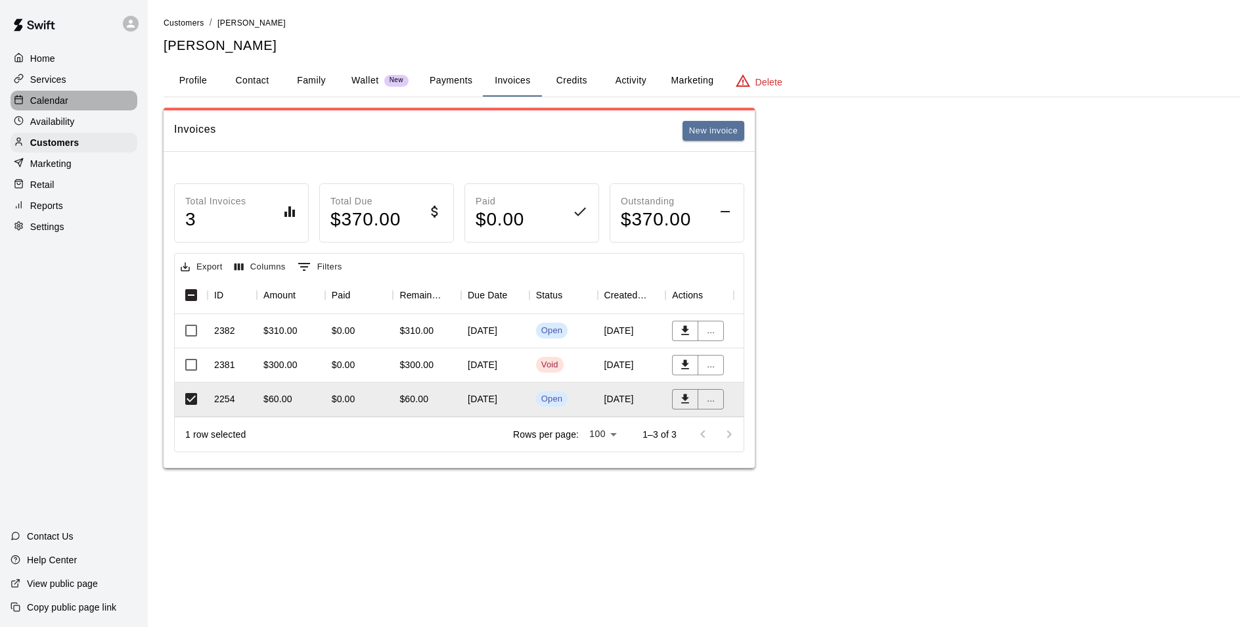
drag, startPoint x: 98, startPoint y: 104, endPoint x: 114, endPoint y: 104, distance: 15.8
click at [98, 104] on div "Calendar" at bounding box center [74, 101] width 127 height 20
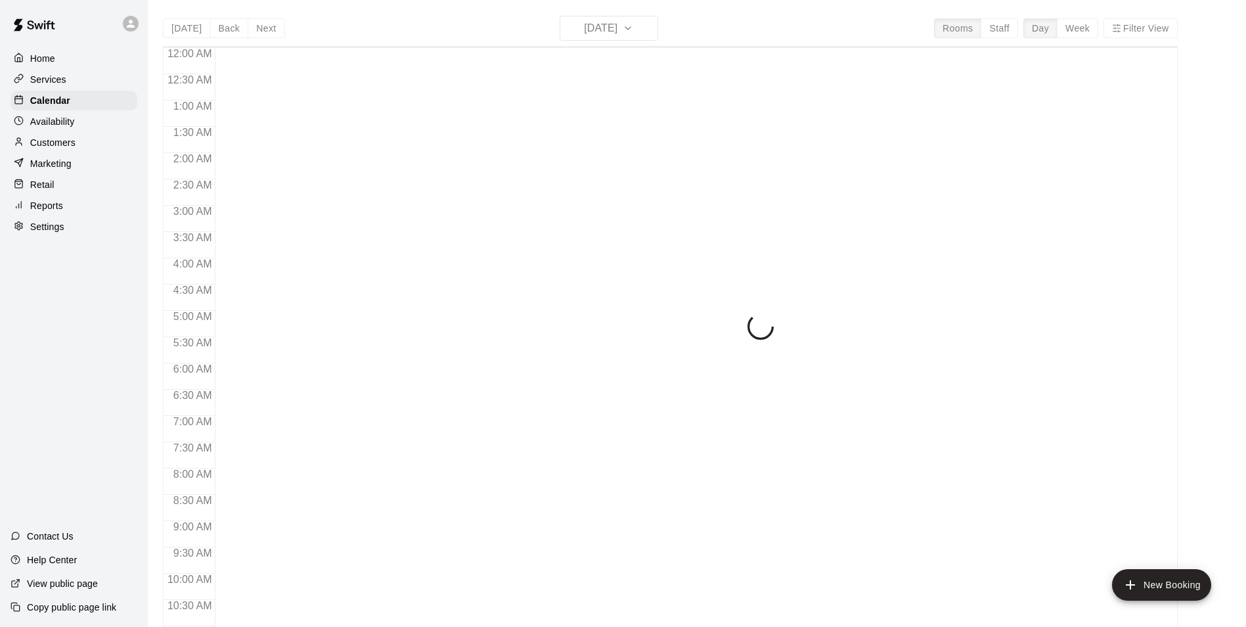
scroll to position [643, 0]
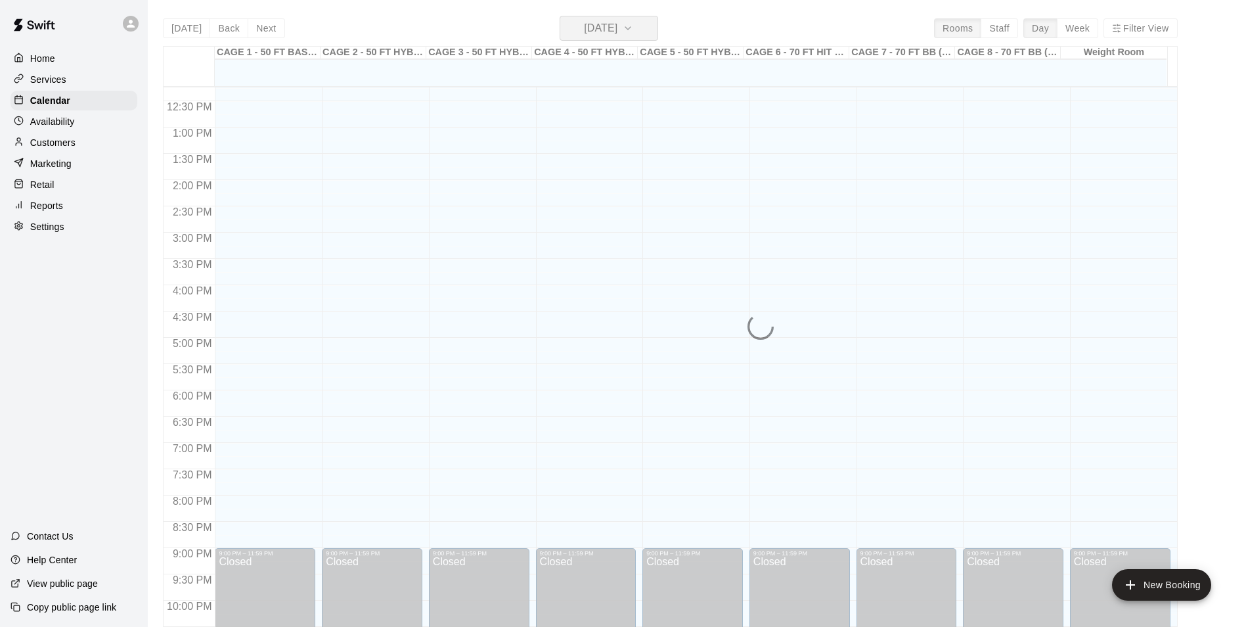
click at [617, 25] on h6 "[DATE]" at bounding box center [601, 28] width 34 height 18
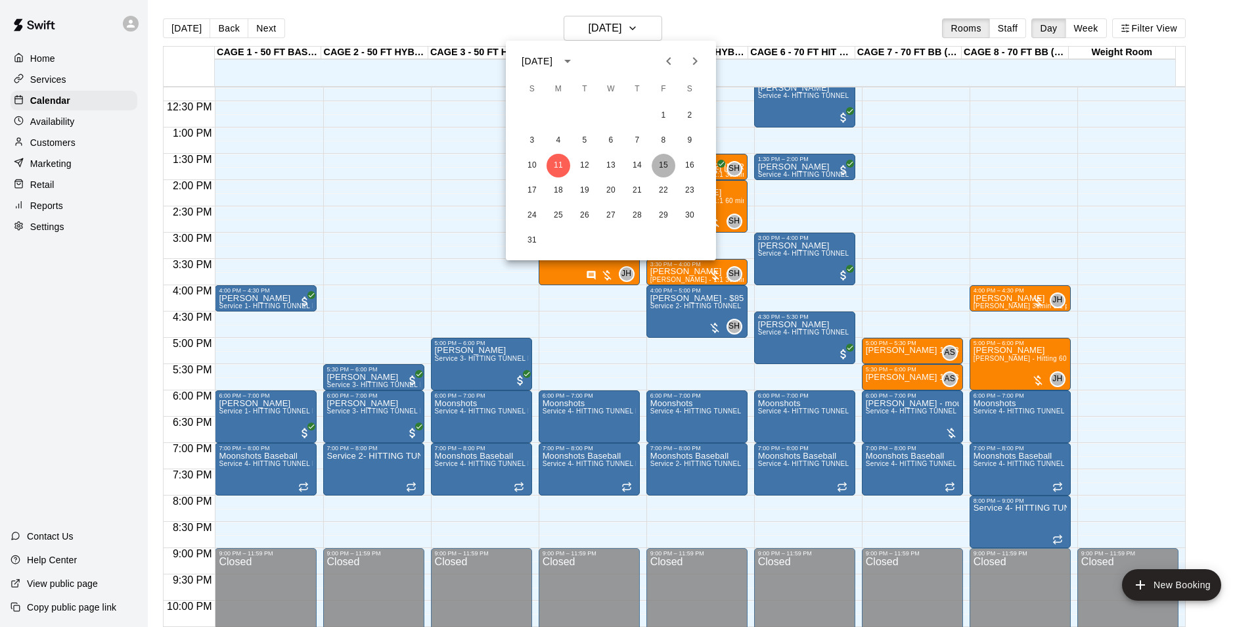
click at [663, 160] on button "15" at bounding box center [664, 166] width 24 height 24
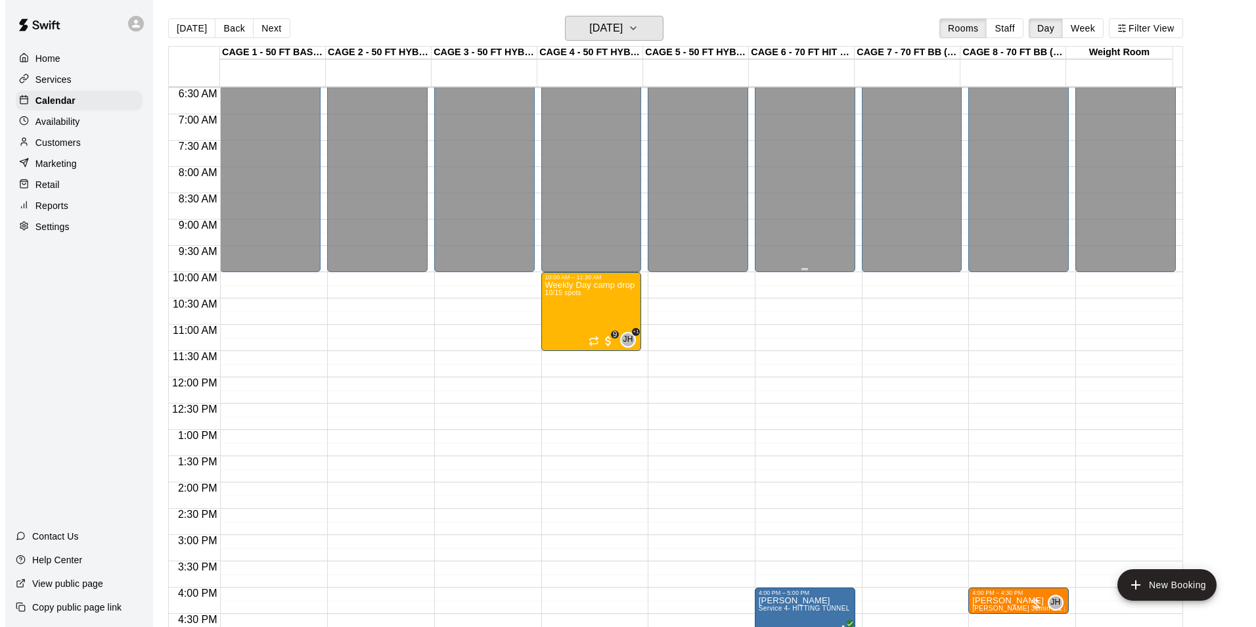
scroll to position [249, 0]
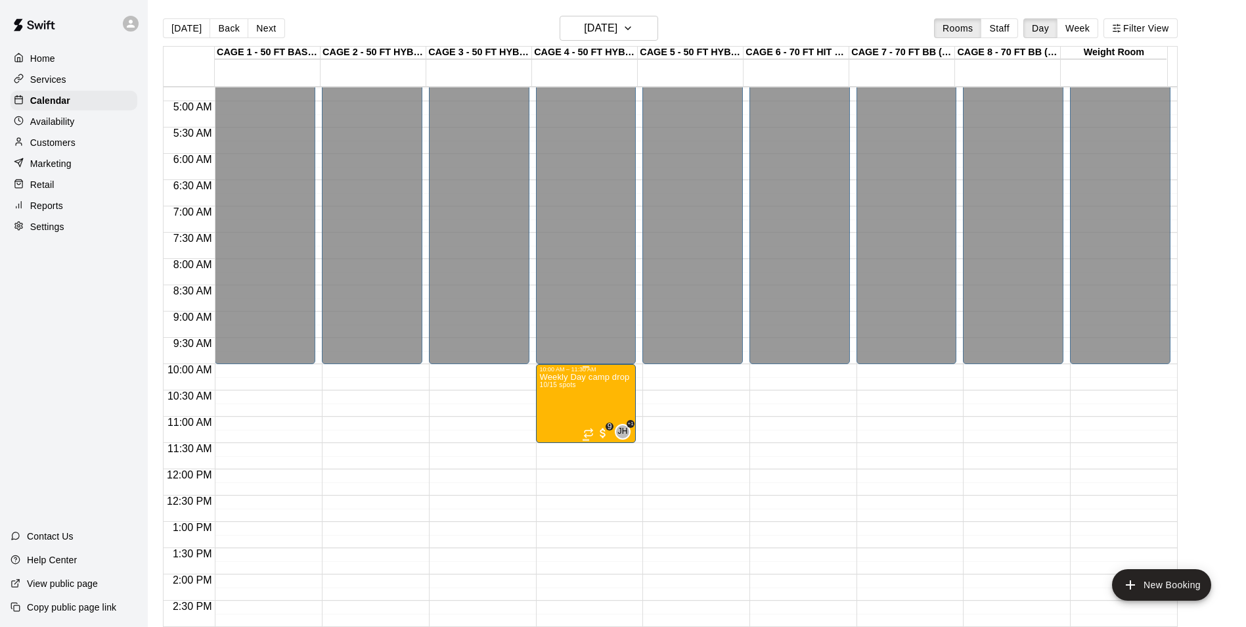
click at [554, 413] on img "edit" at bounding box center [552, 419] width 15 height 15
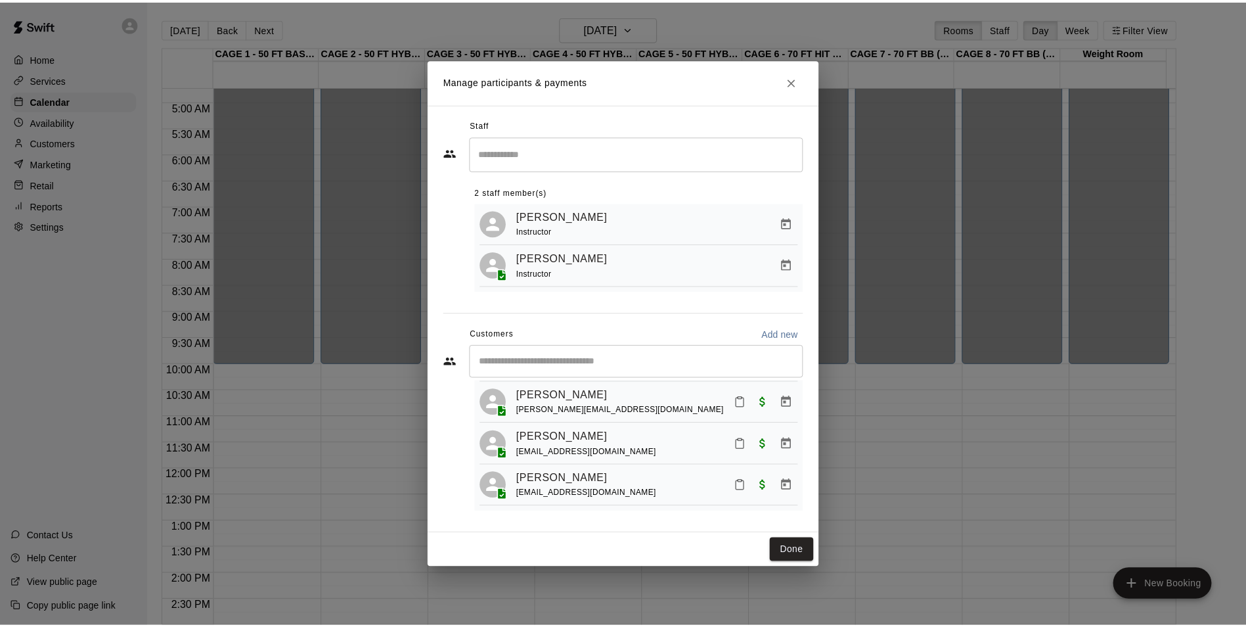
scroll to position [342, 0]
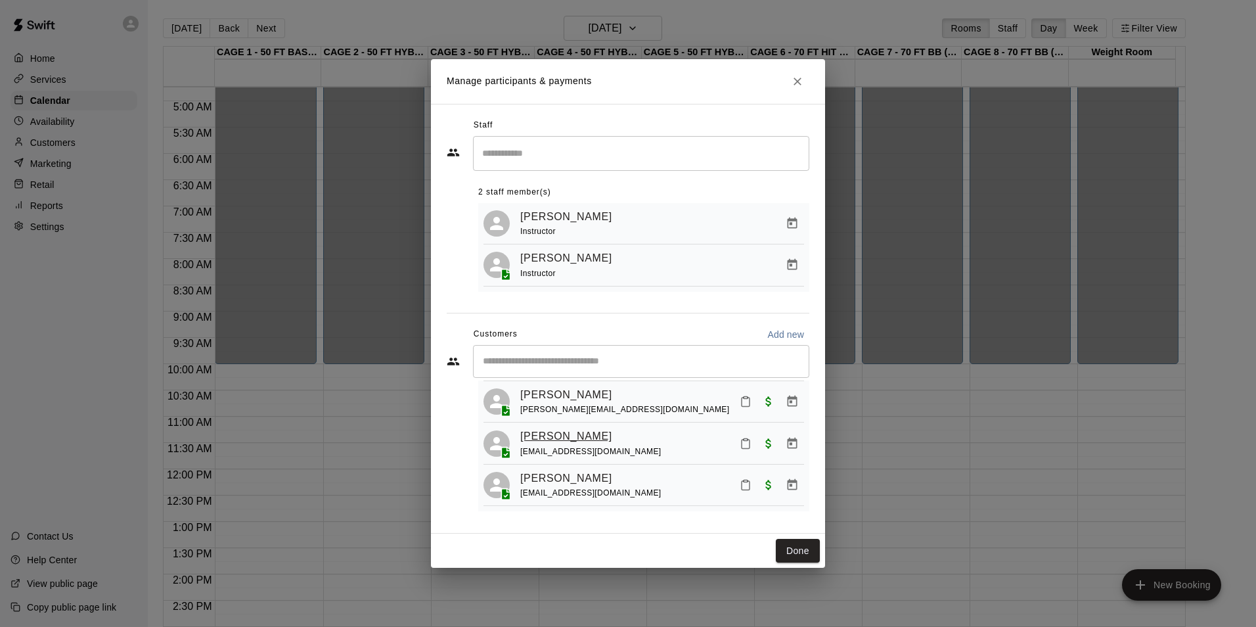
click at [571, 431] on link "Ronan Beska" at bounding box center [566, 436] width 92 height 17
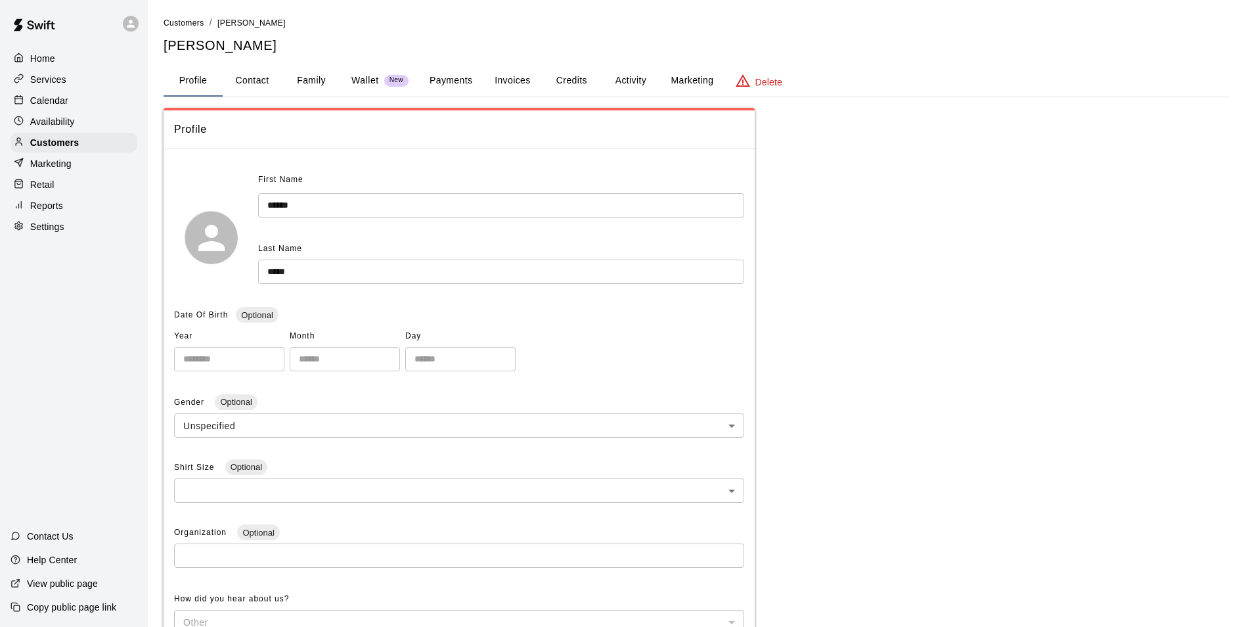
click at [311, 74] on button "Family" at bounding box center [311, 81] width 59 height 32
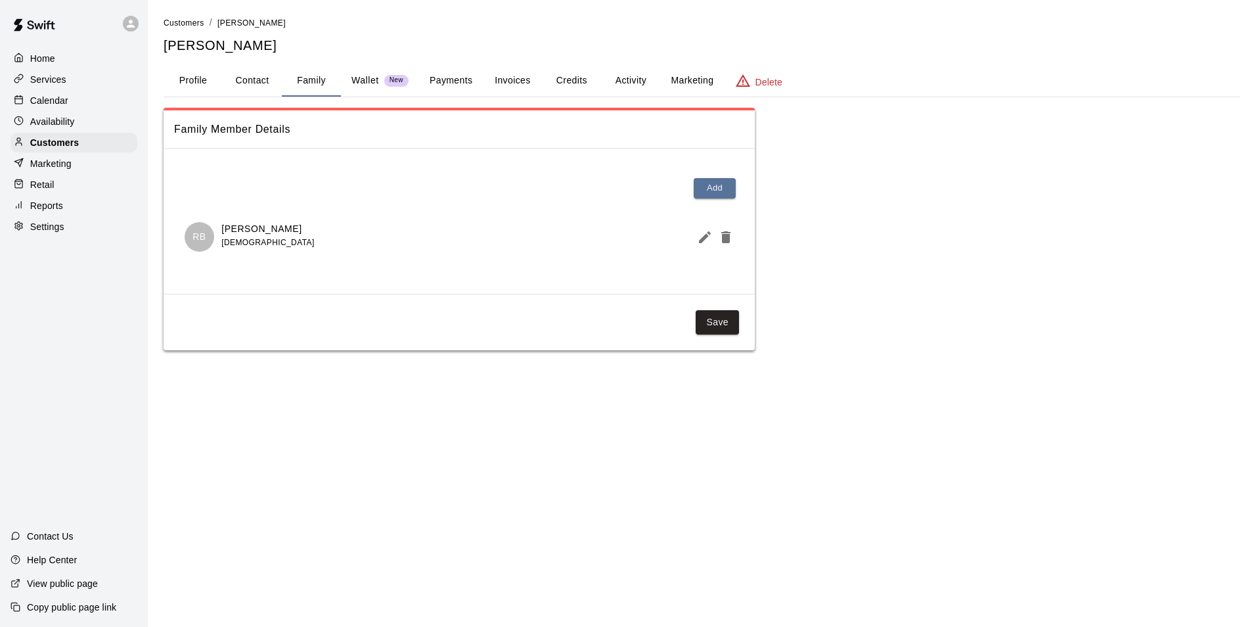
click at [55, 104] on p "Calendar" at bounding box center [49, 100] width 38 height 13
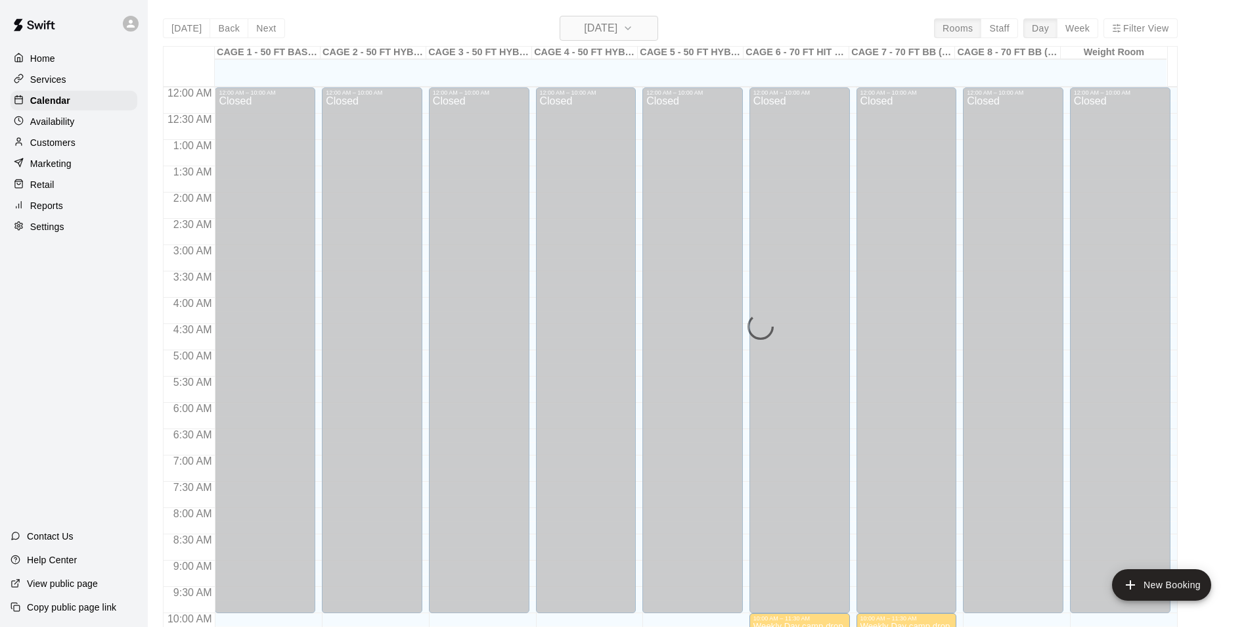
scroll to position [644, 0]
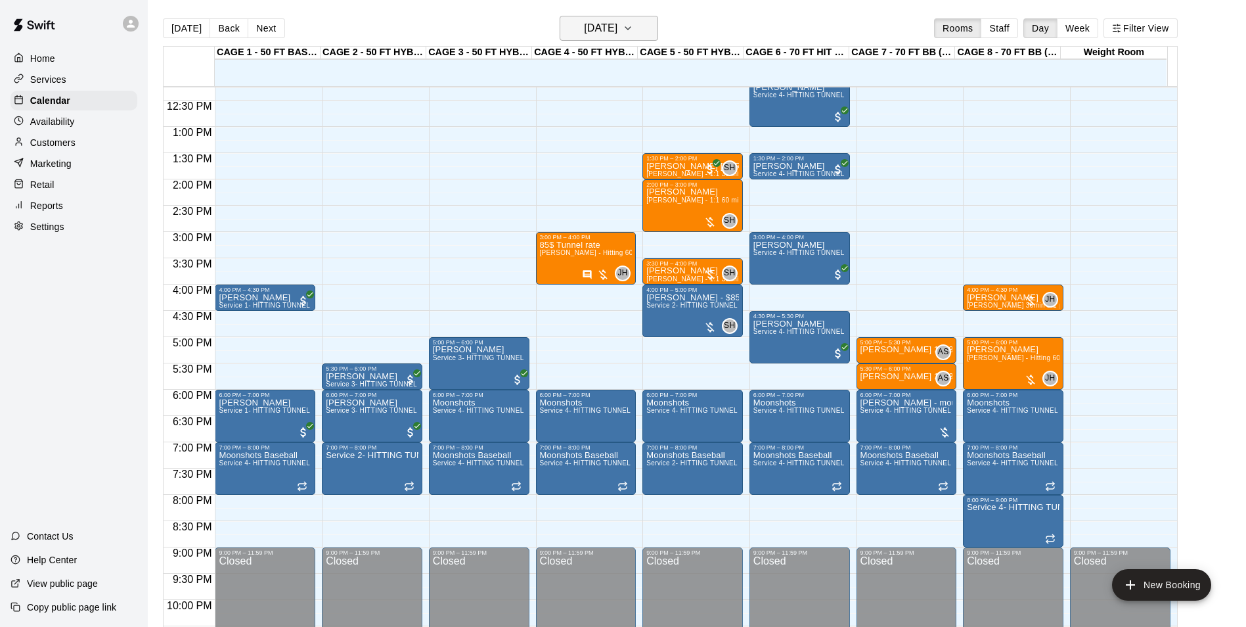
click at [609, 35] on h6 "[DATE]" at bounding box center [601, 28] width 34 height 18
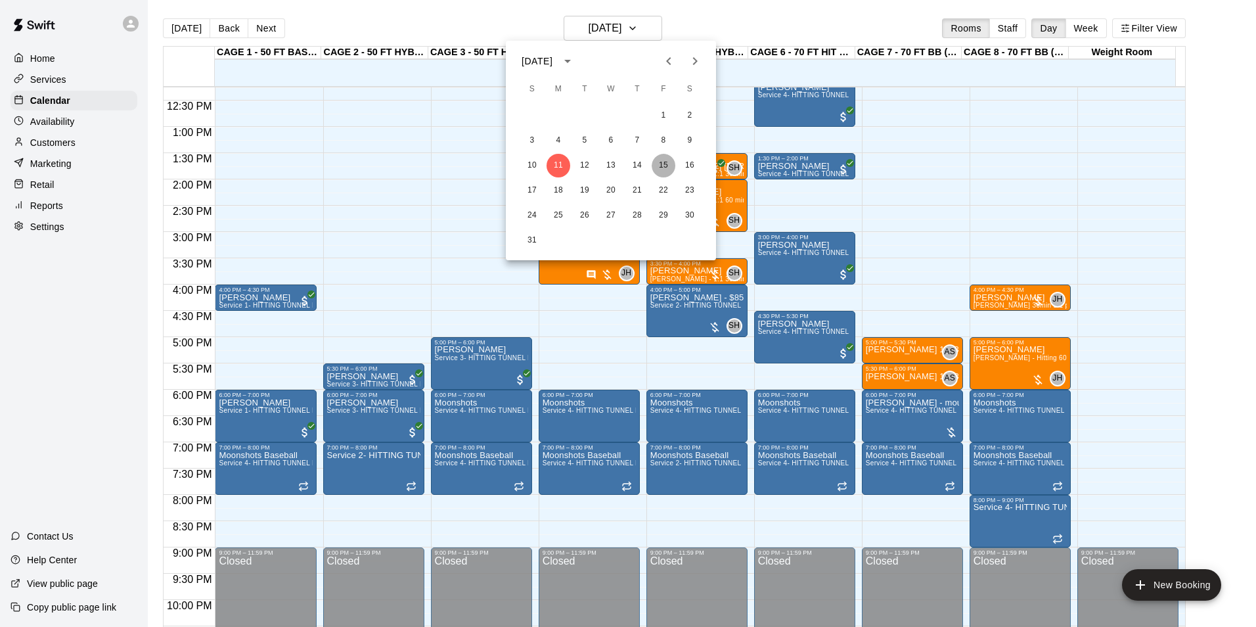
click at [659, 155] on button "15" at bounding box center [664, 166] width 24 height 24
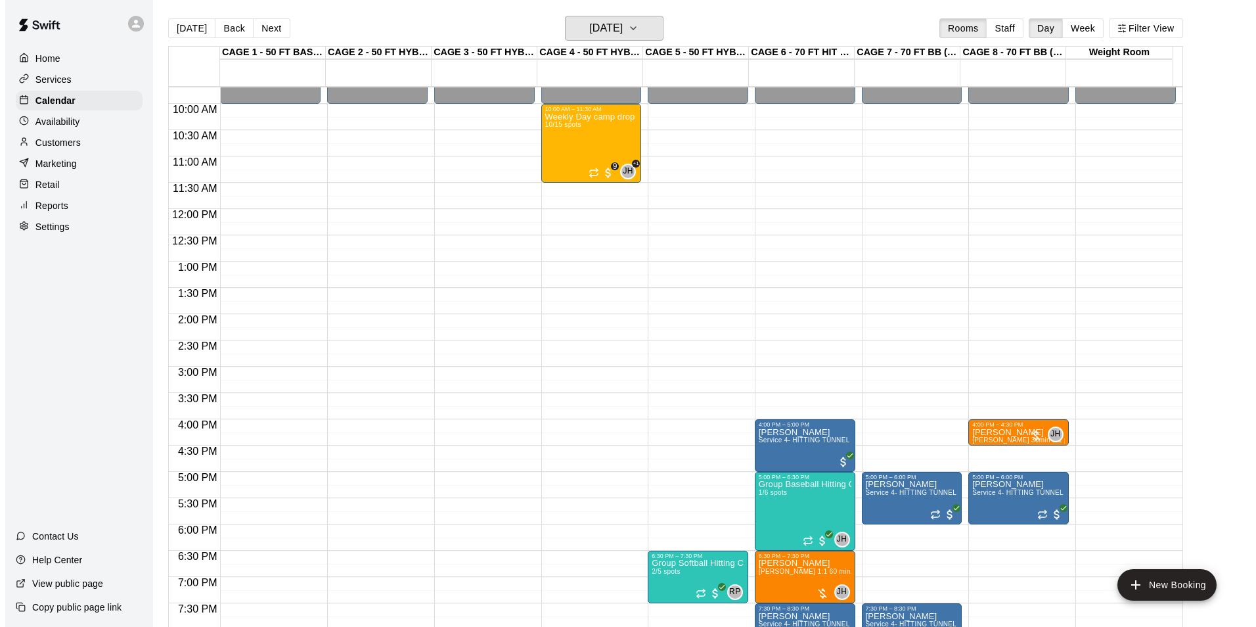
scroll to position [381, 0]
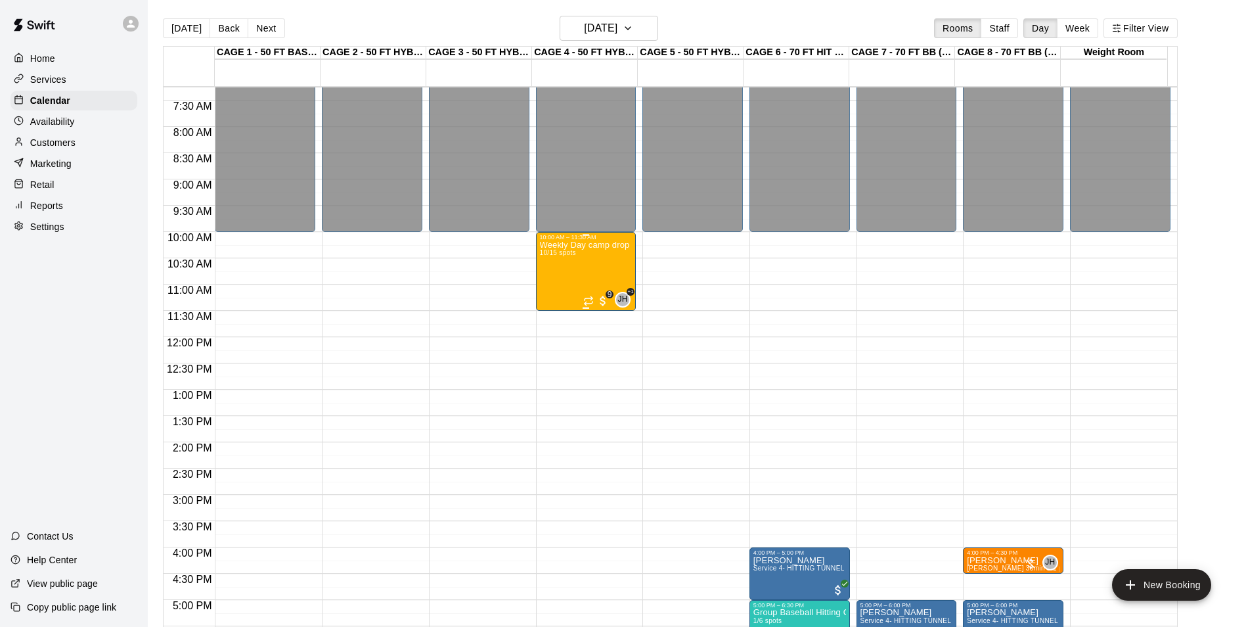
click at [573, 256] on span "10/15 spots" at bounding box center [558, 252] width 36 height 7
click at [543, 286] on button "edit" at bounding box center [552, 295] width 26 height 26
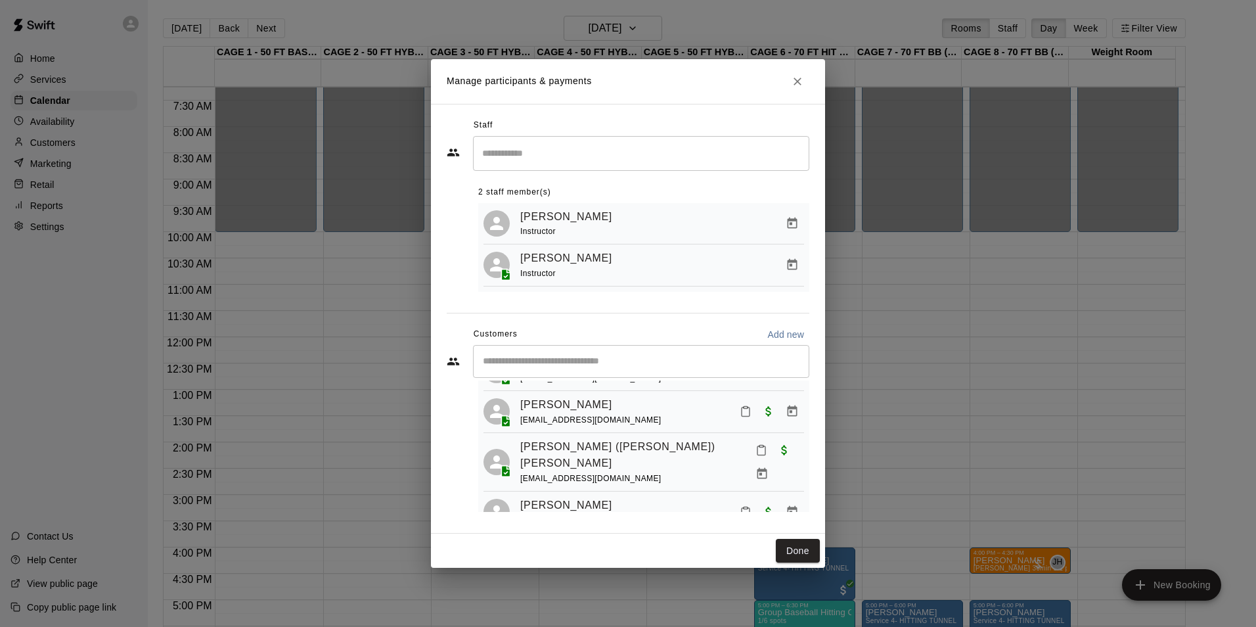
scroll to position [342, 0]
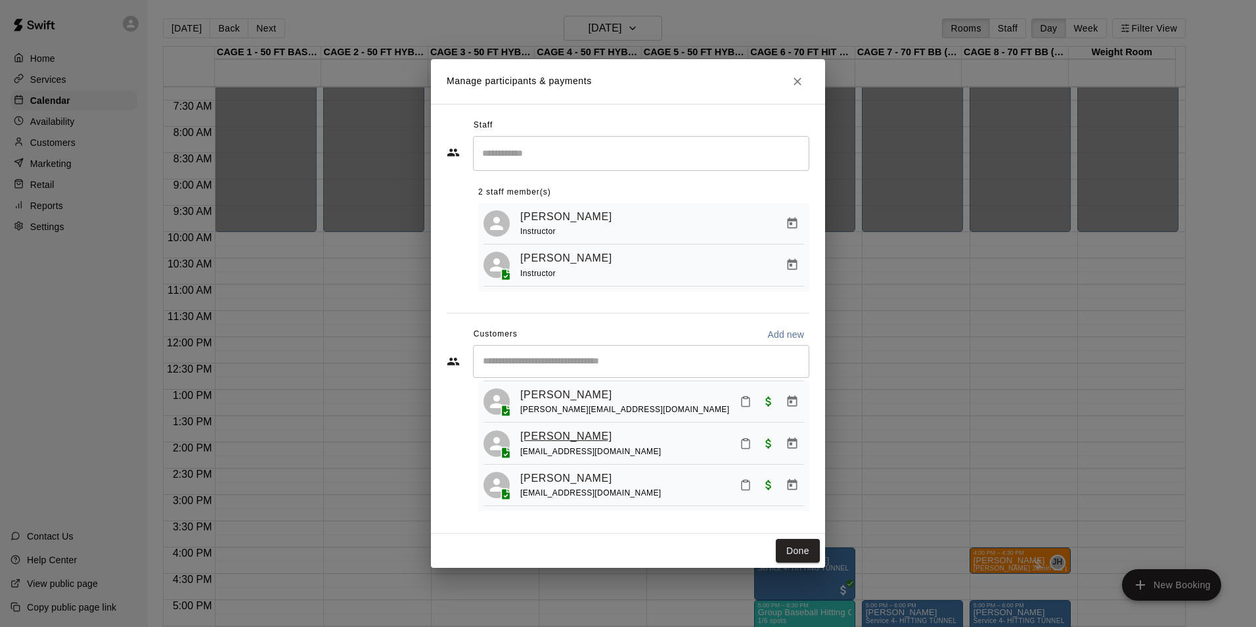
click at [550, 432] on link "Ronan Beska" at bounding box center [566, 436] width 92 height 17
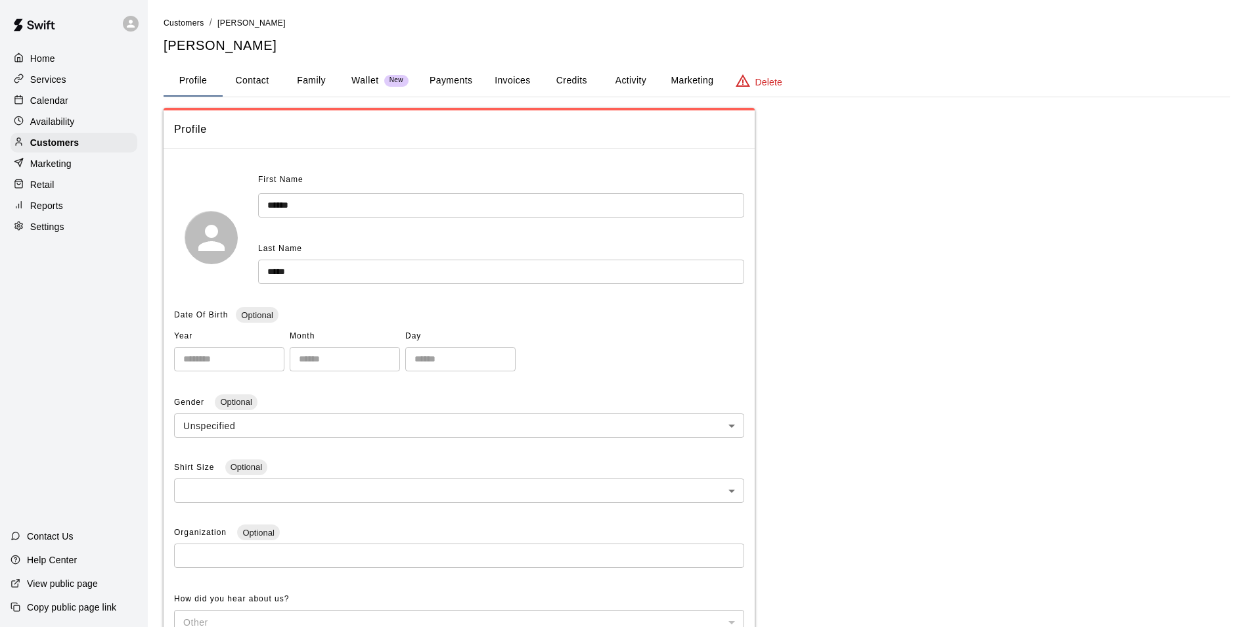
click at [521, 81] on button "Invoices" at bounding box center [512, 81] width 59 height 32
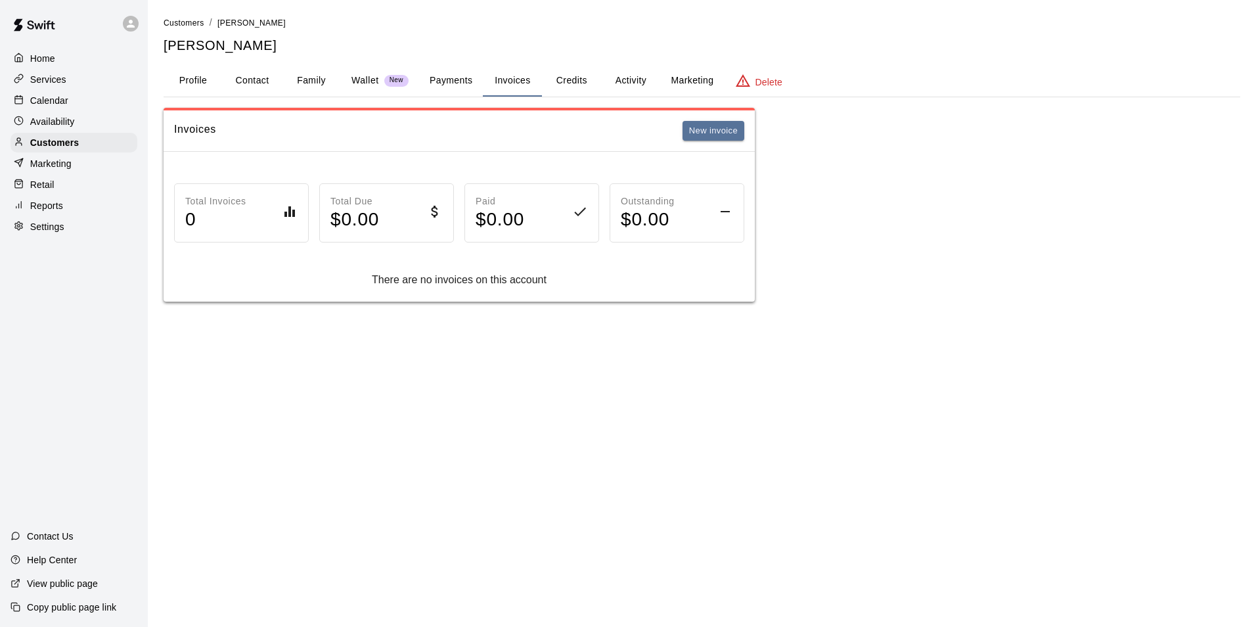
click at [475, 80] on button "Payments" at bounding box center [451, 81] width 64 height 32
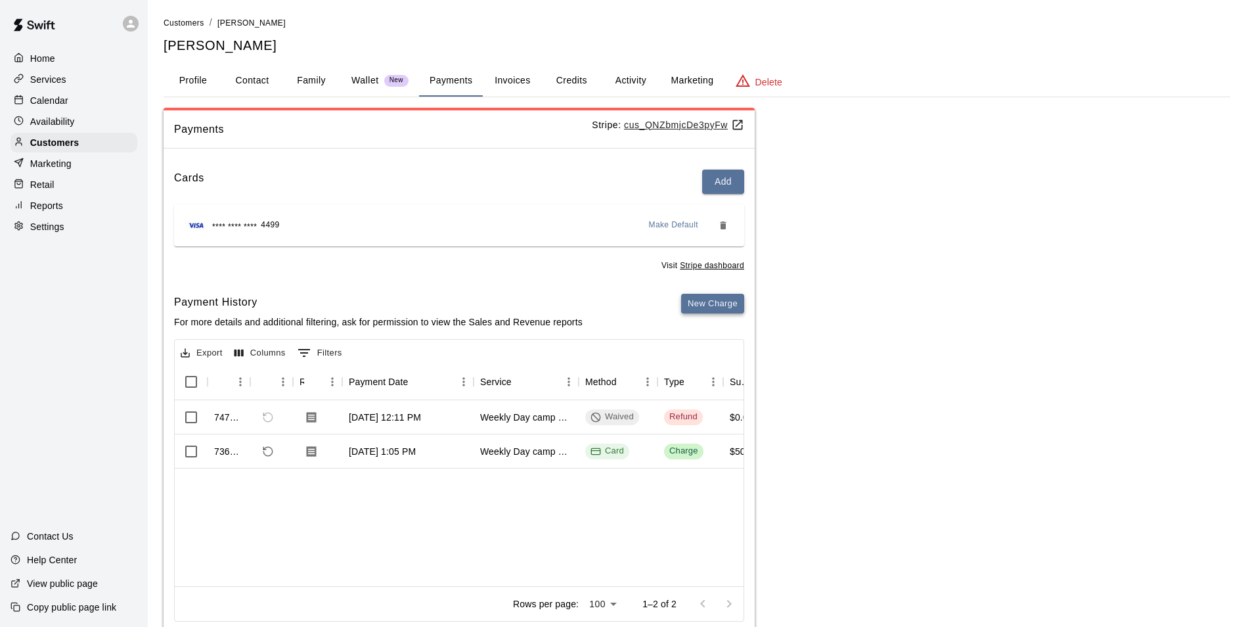
click at [738, 306] on button "New Charge" at bounding box center [712, 304] width 63 height 20
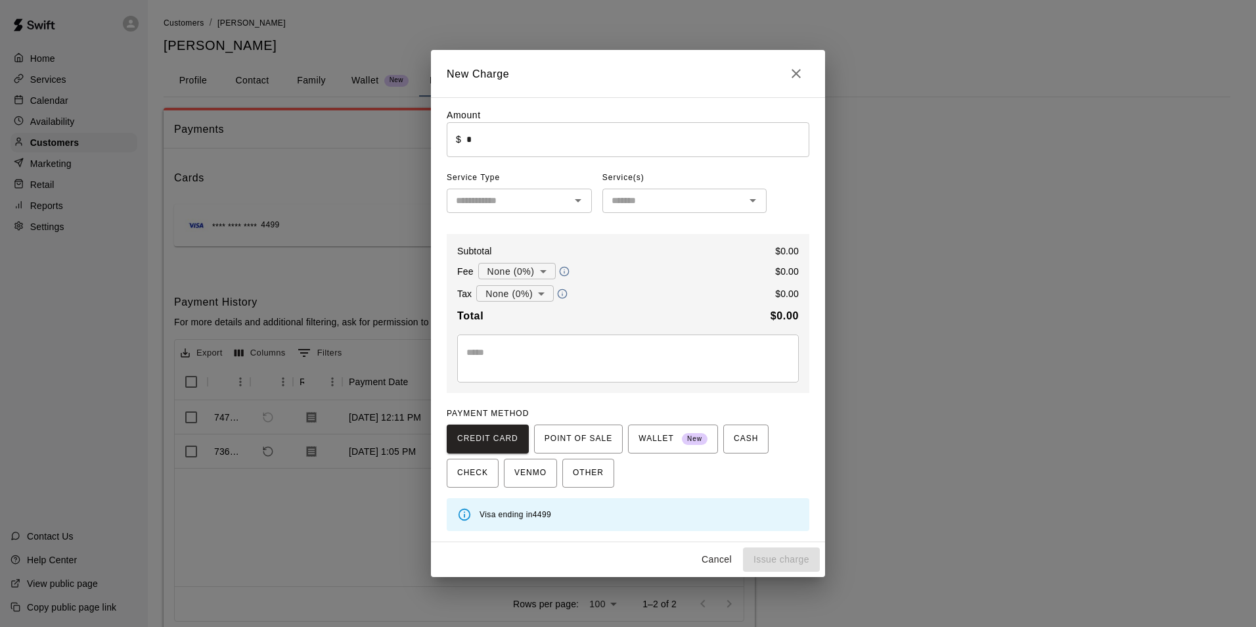
click at [575, 142] on input "*" at bounding box center [637, 139] width 343 height 35
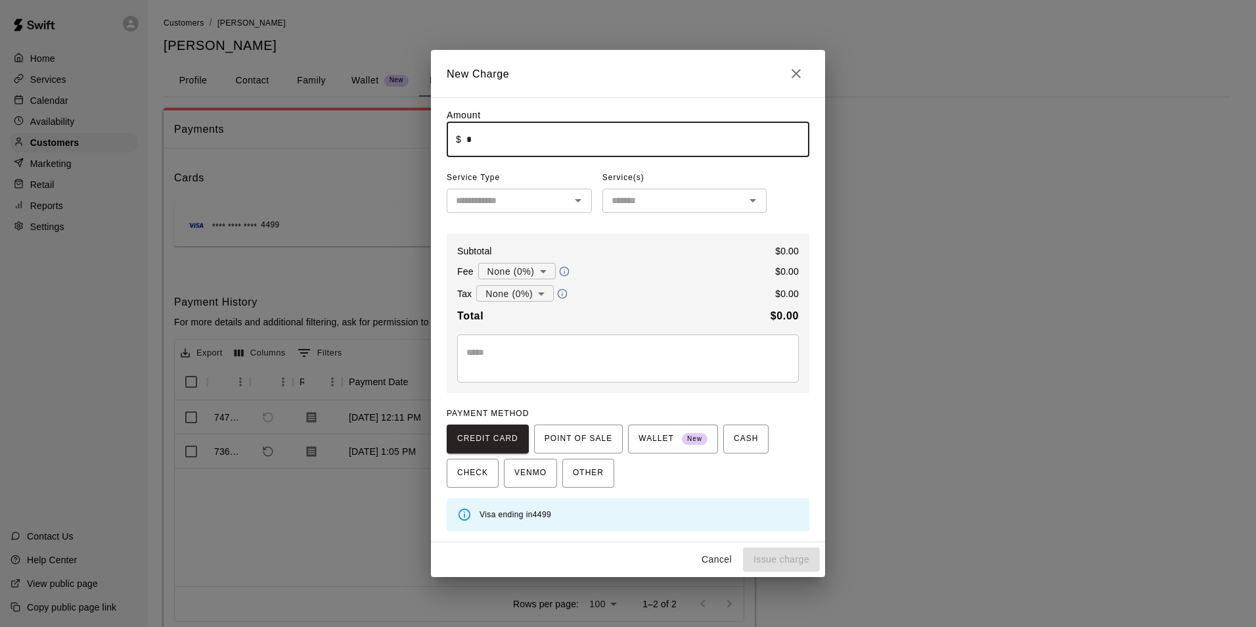
click at [546, 212] on div "​" at bounding box center [519, 201] width 145 height 24
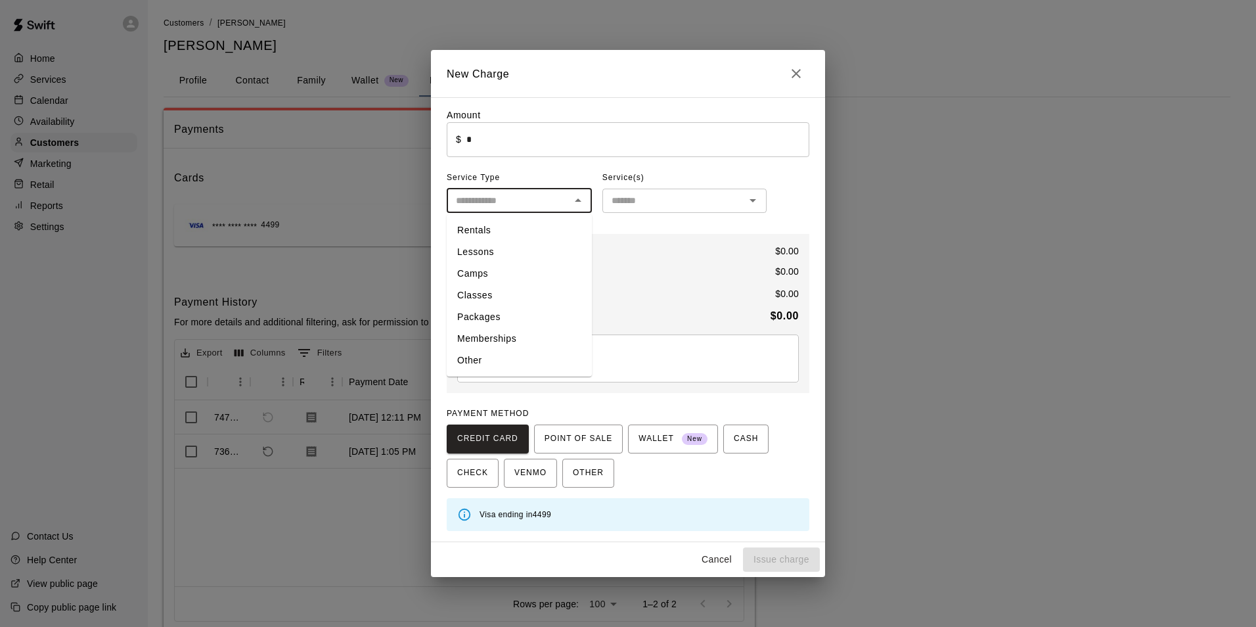
click at [538, 276] on li "Camps" at bounding box center [519, 274] width 145 height 22
type input "*****"
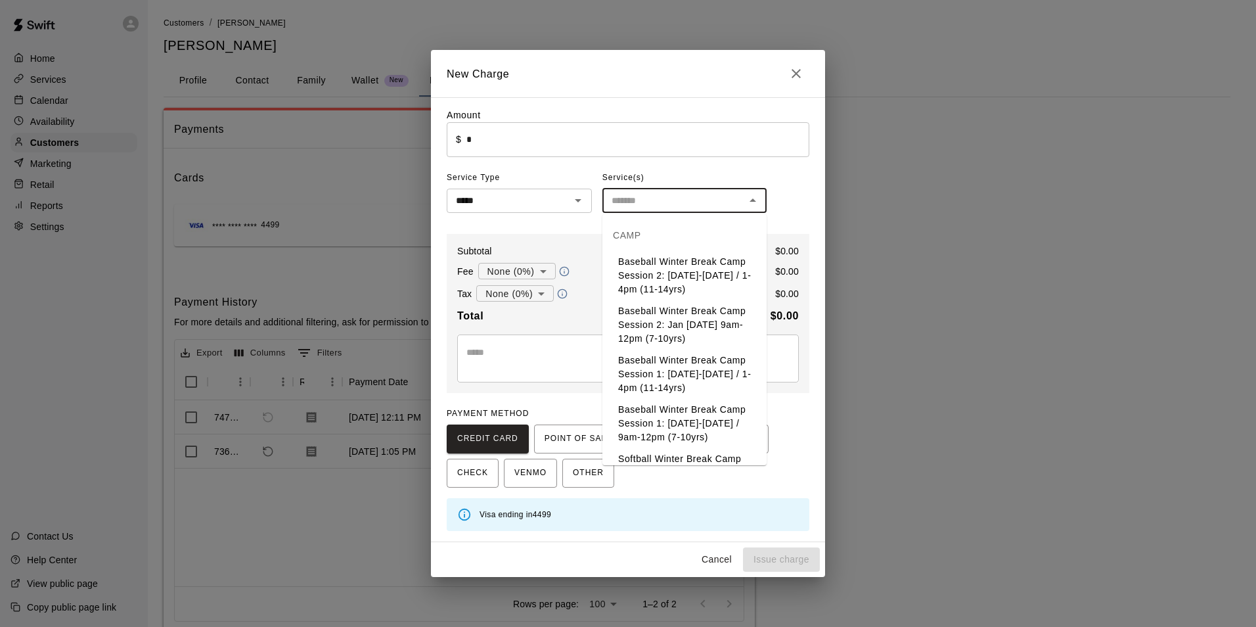
click at [688, 207] on input "text" at bounding box center [673, 200] width 135 height 16
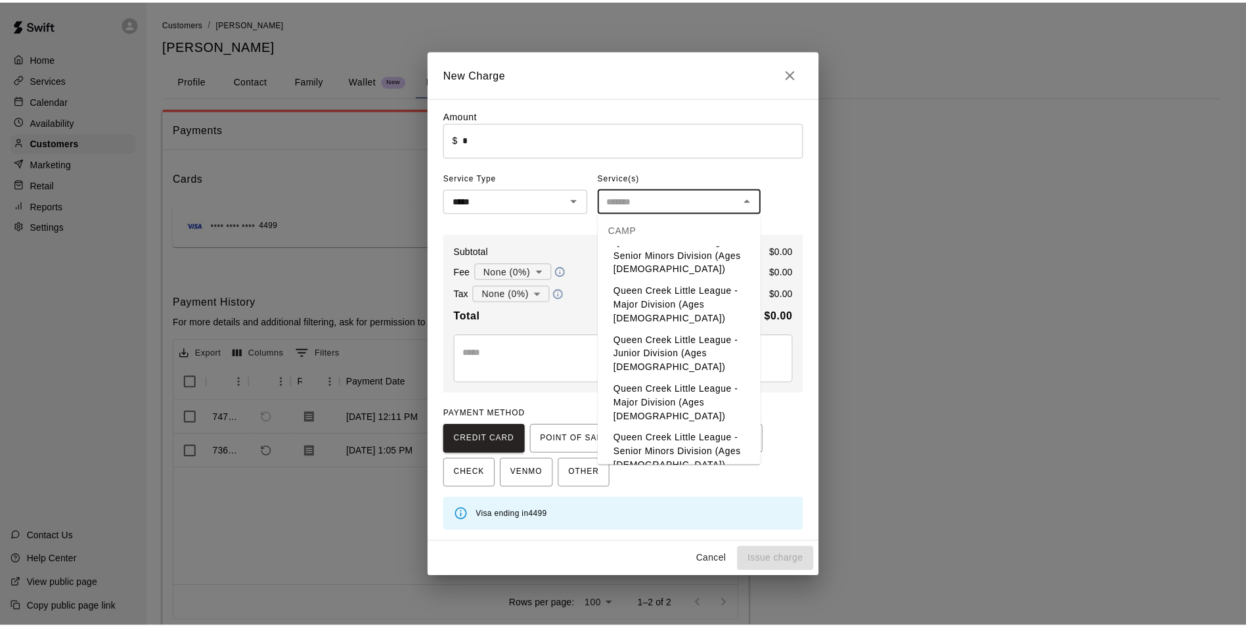
scroll to position [1630, 0]
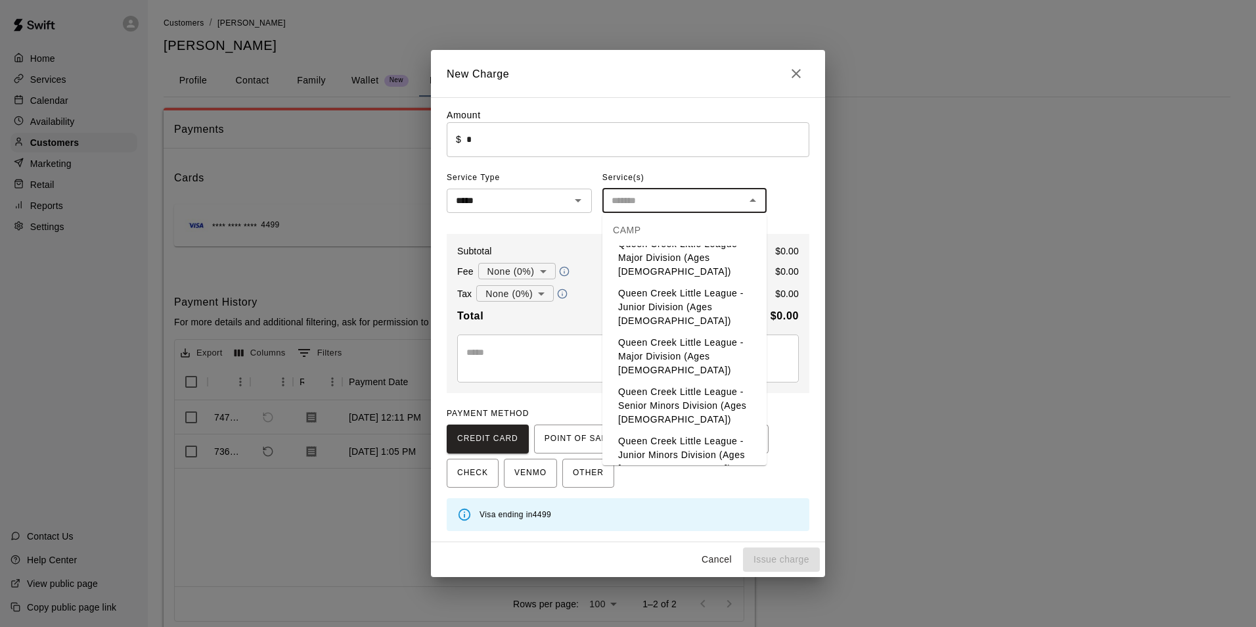
click at [667, 480] on li "Weekly Day camp monthly package -Monday / Wednesday / Friday's 10:30-11:00 (3 d…" at bounding box center [684, 518] width 164 height 77
type input "**********"
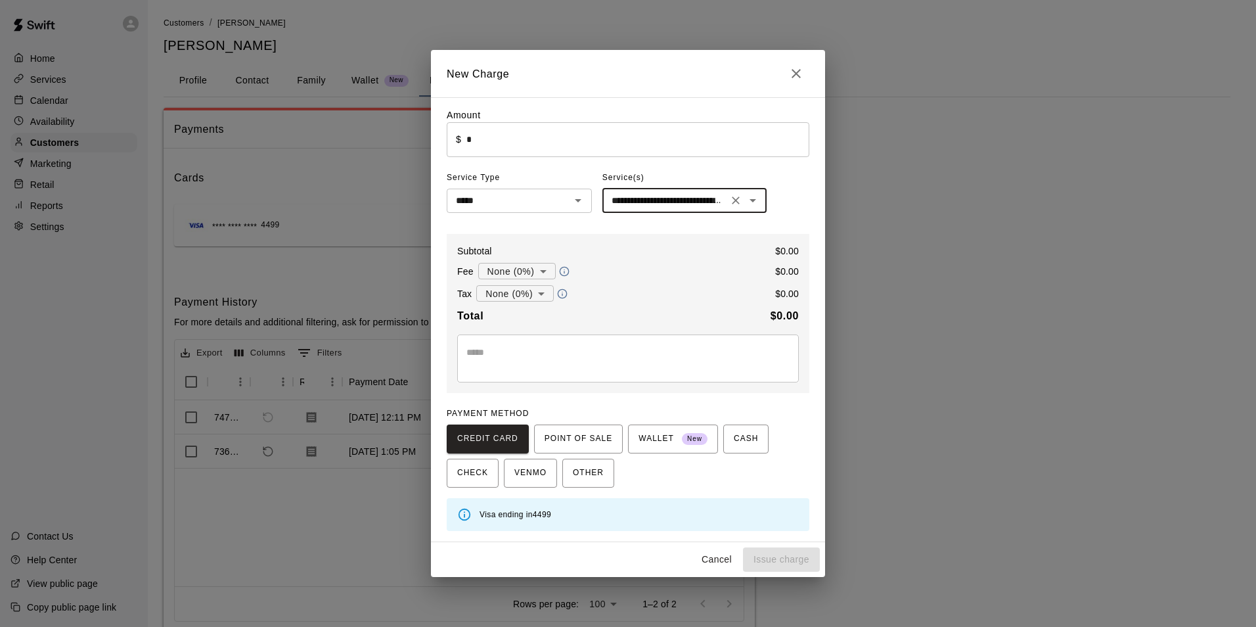
click at [668, 357] on textarea at bounding box center [627, 359] width 323 height 26
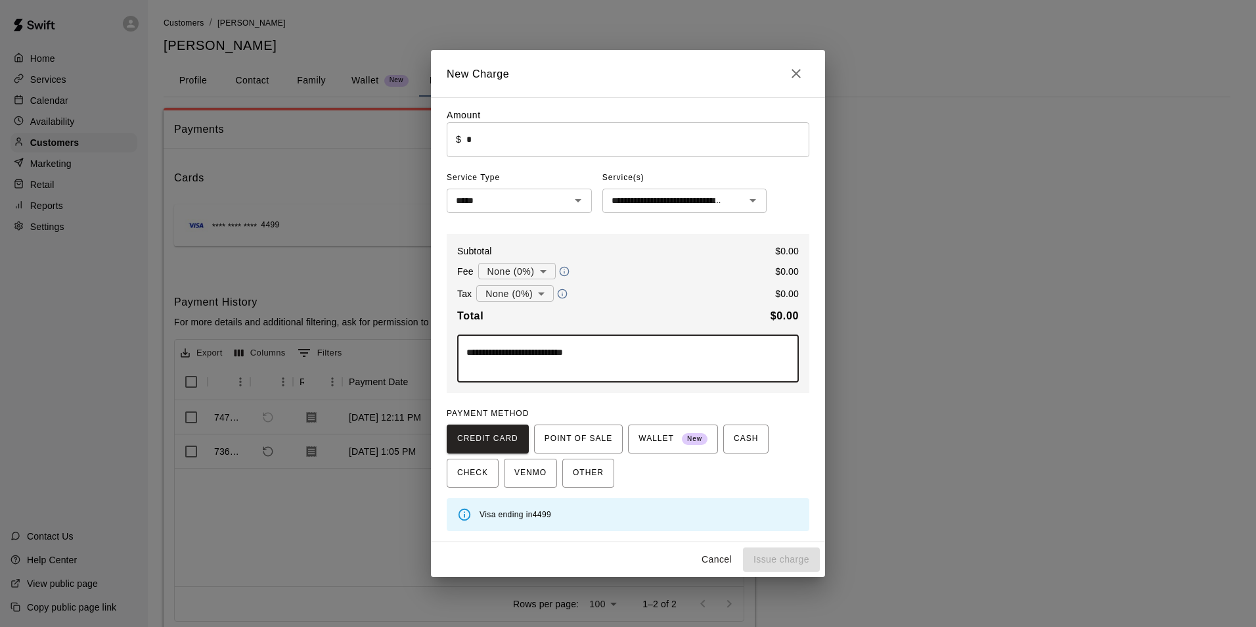
type textarea "**********"
click at [578, 162] on div "**********" at bounding box center [628, 319] width 363 height 422
click at [579, 160] on div "**********" at bounding box center [628, 319] width 363 height 422
click at [582, 148] on input "*" at bounding box center [637, 139] width 343 height 35
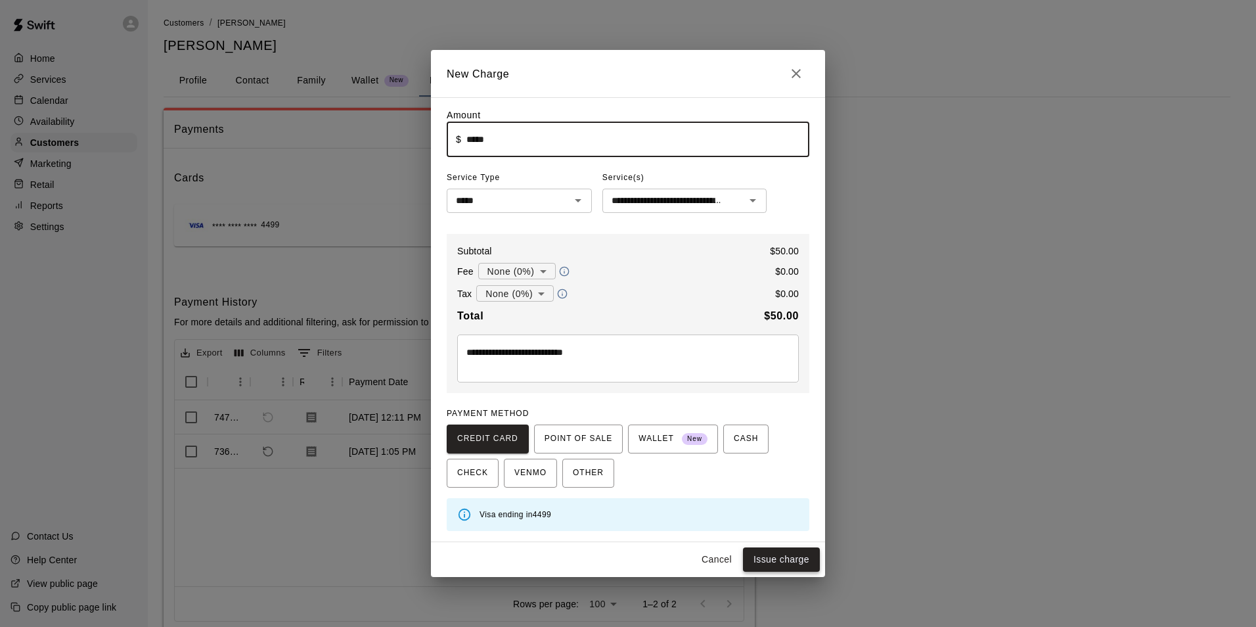
click at [790, 558] on button "Issue charge" at bounding box center [781, 559] width 77 height 24
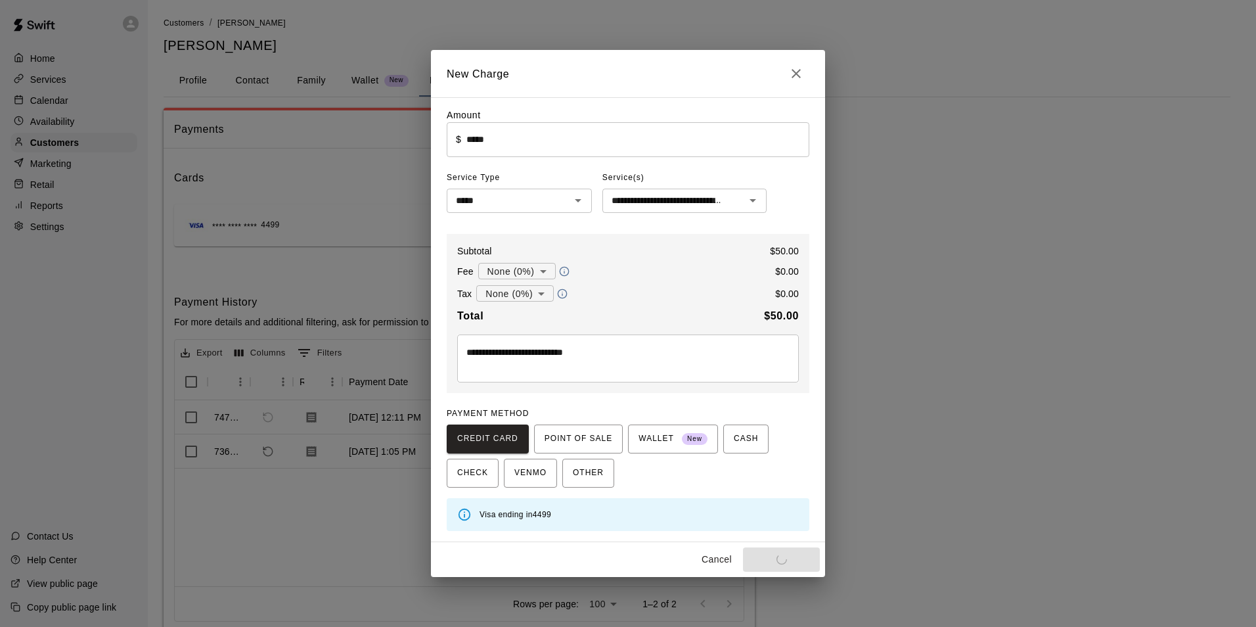
type input "*"
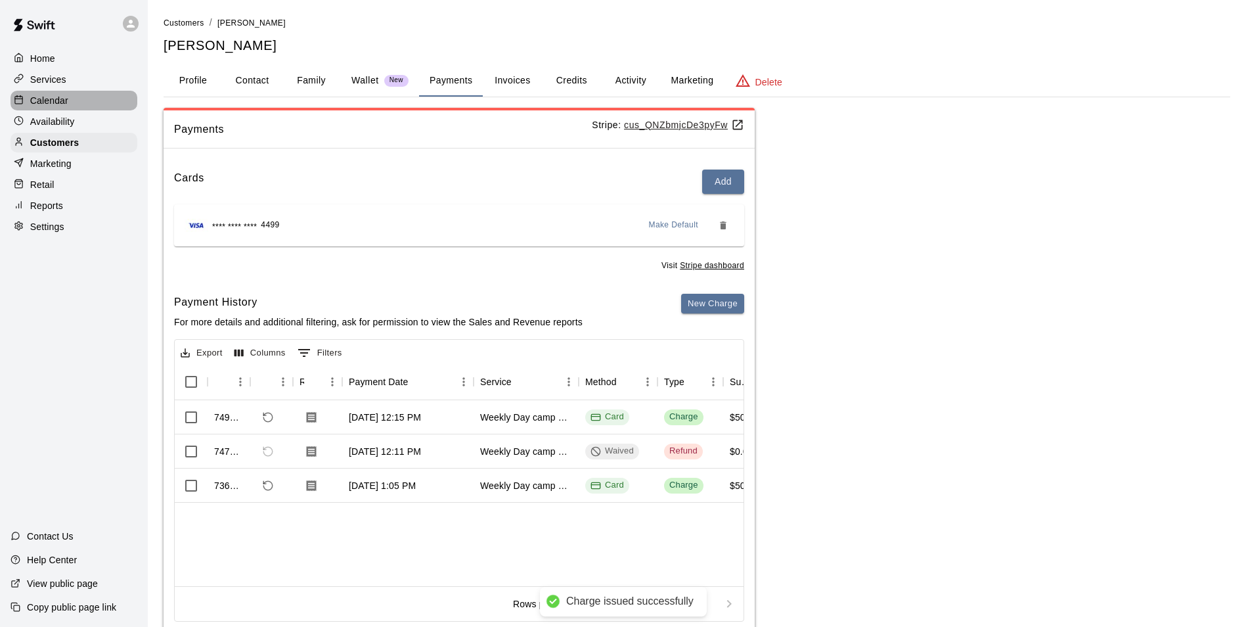
click at [49, 102] on p "Calendar" at bounding box center [49, 100] width 38 height 13
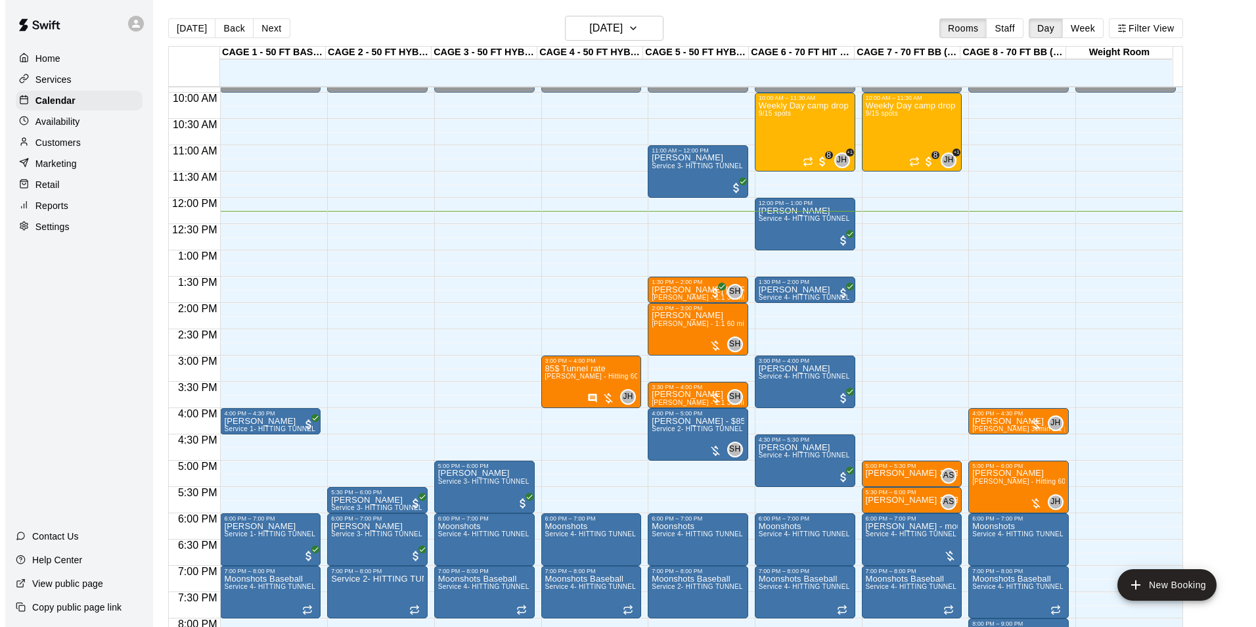
scroll to position [513, 0]
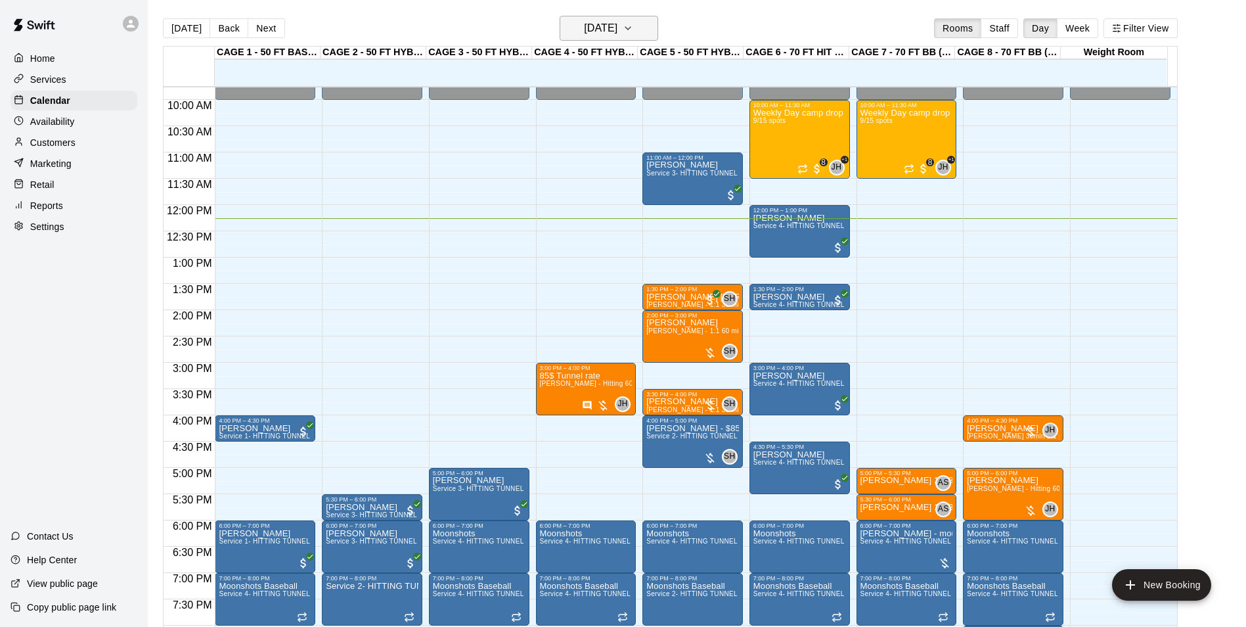
click at [658, 39] on button "[DATE]" at bounding box center [609, 28] width 99 height 25
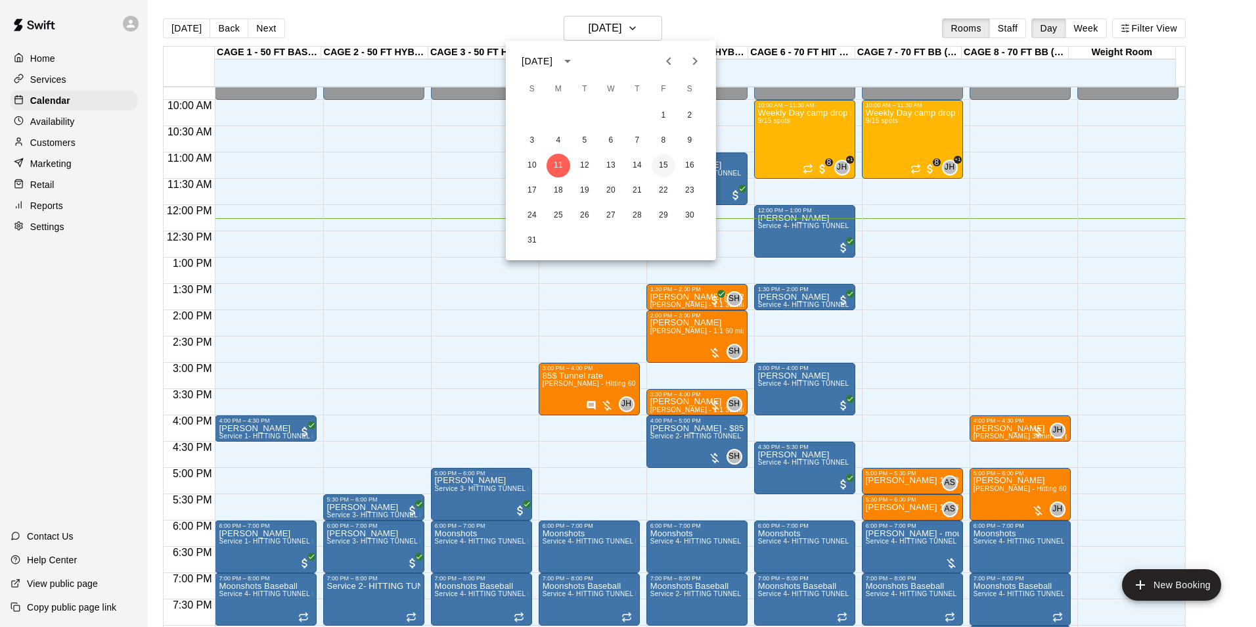
click at [656, 161] on button "15" at bounding box center [664, 166] width 24 height 24
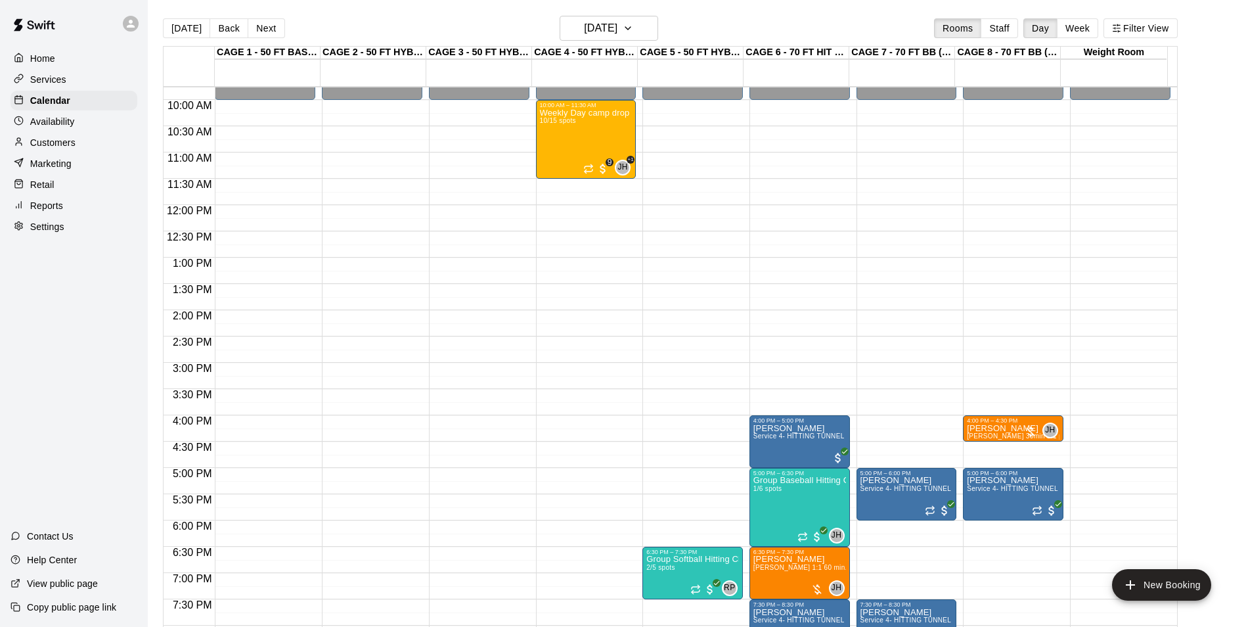
click at [625, 45] on div "Today Back Next Friday Aug 15 Rooms Staff Day Week Filter View" at bounding box center [670, 31] width 1015 height 30
click at [617, 36] on h6 "[DATE]" at bounding box center [601, 28] width 34 height 18
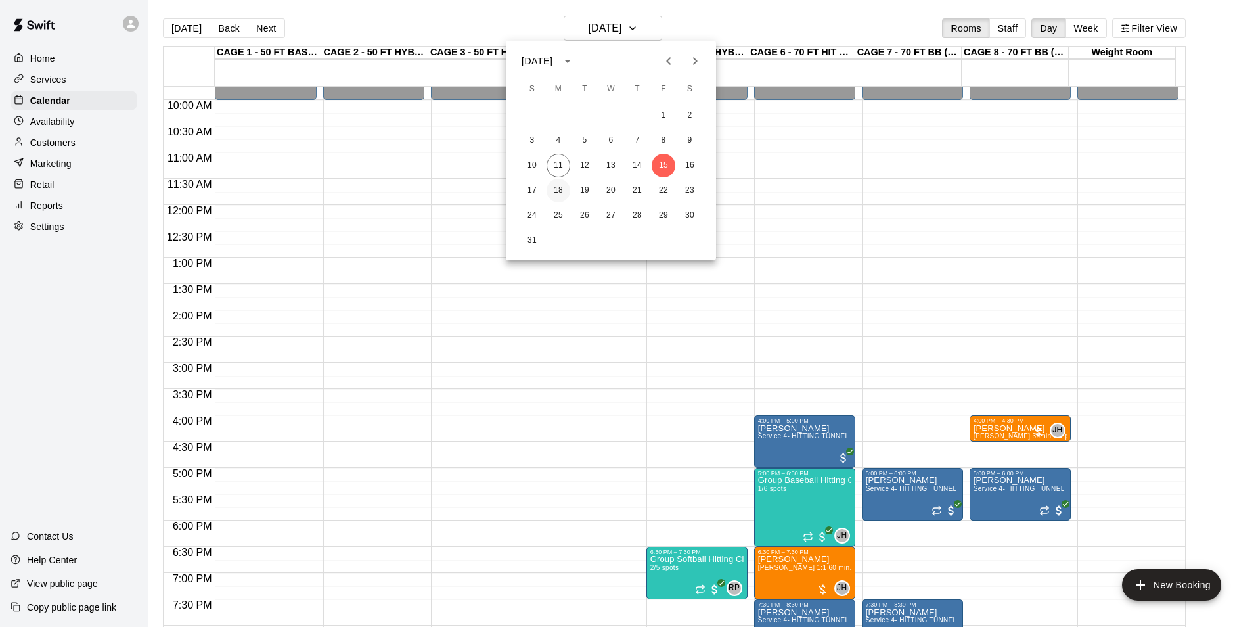
click at [562, 187] on button "18" at bounding box center [559, 191] width 24 height 24
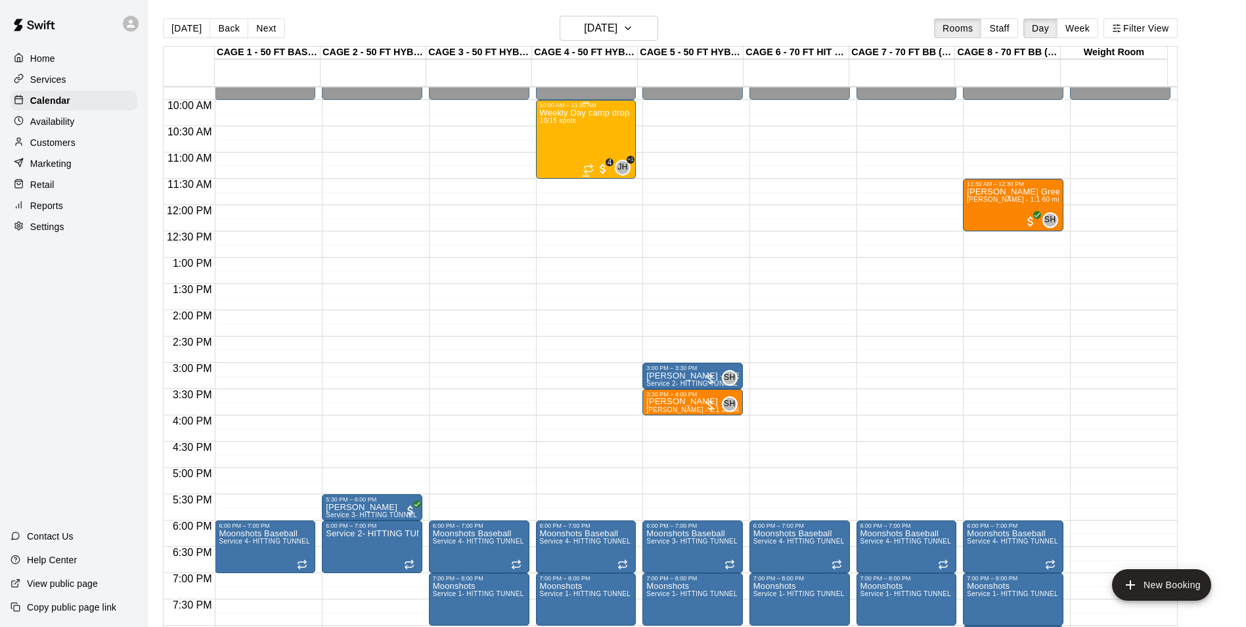
click at [575, 124] on span "10/15 spots" at bounding box center [558, 120] width 36 height 7
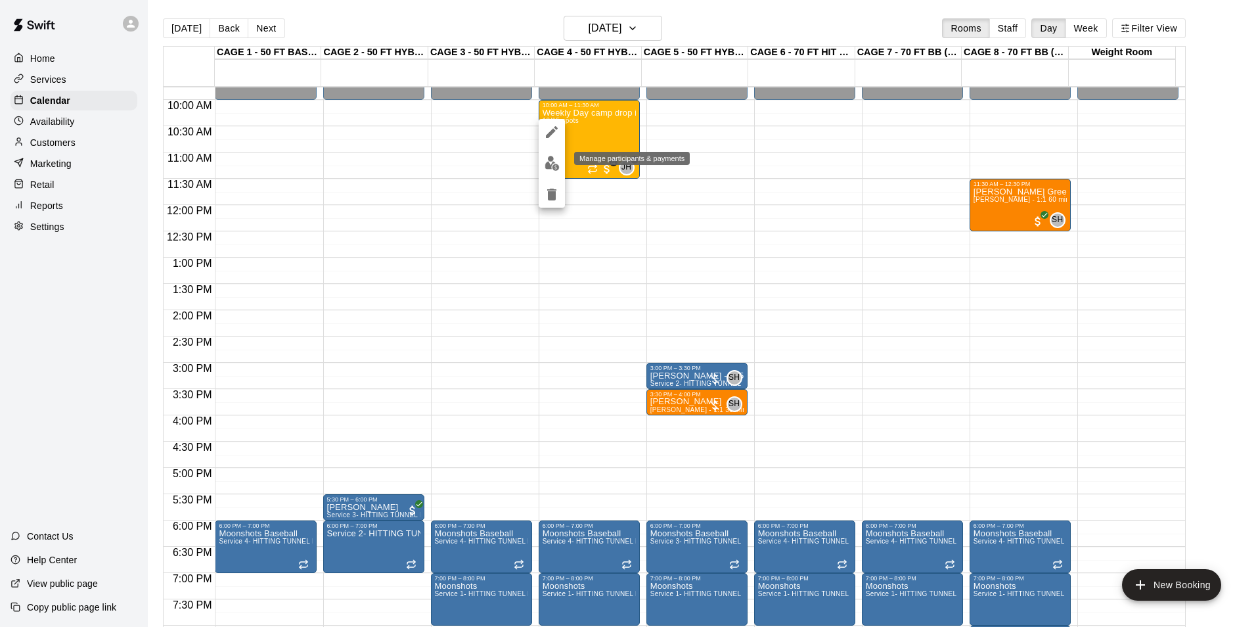
click at [554, 160] on img "edit" at bounding box center [552, 163] width 15 height 15
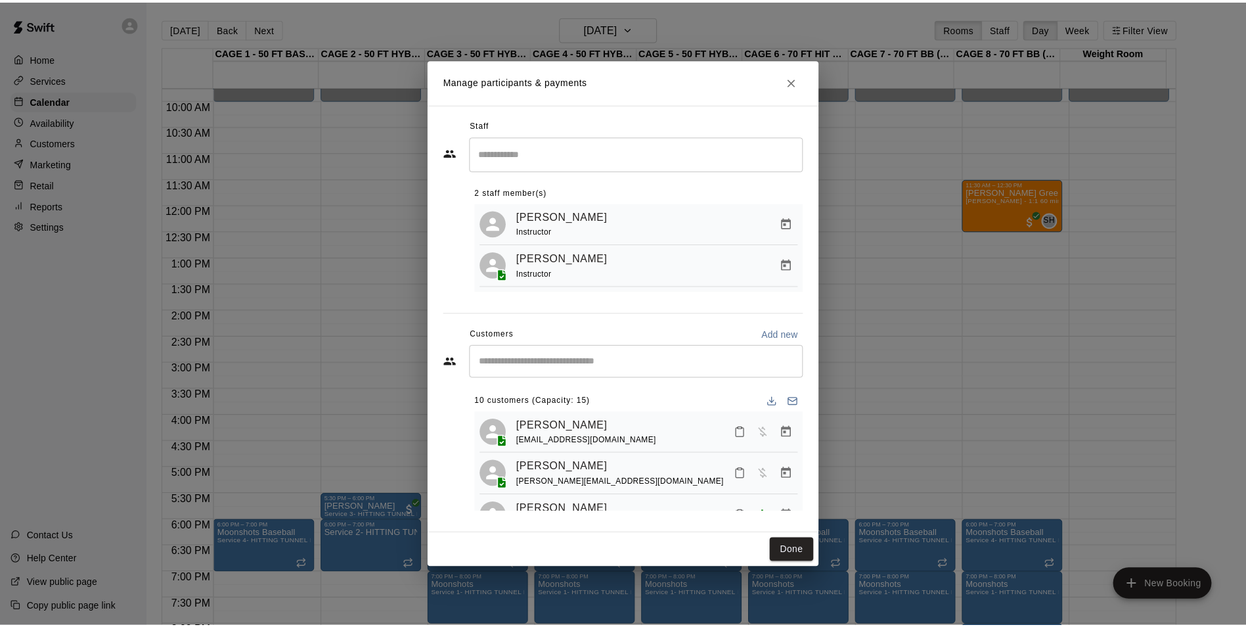
scroll to position [66, 0]
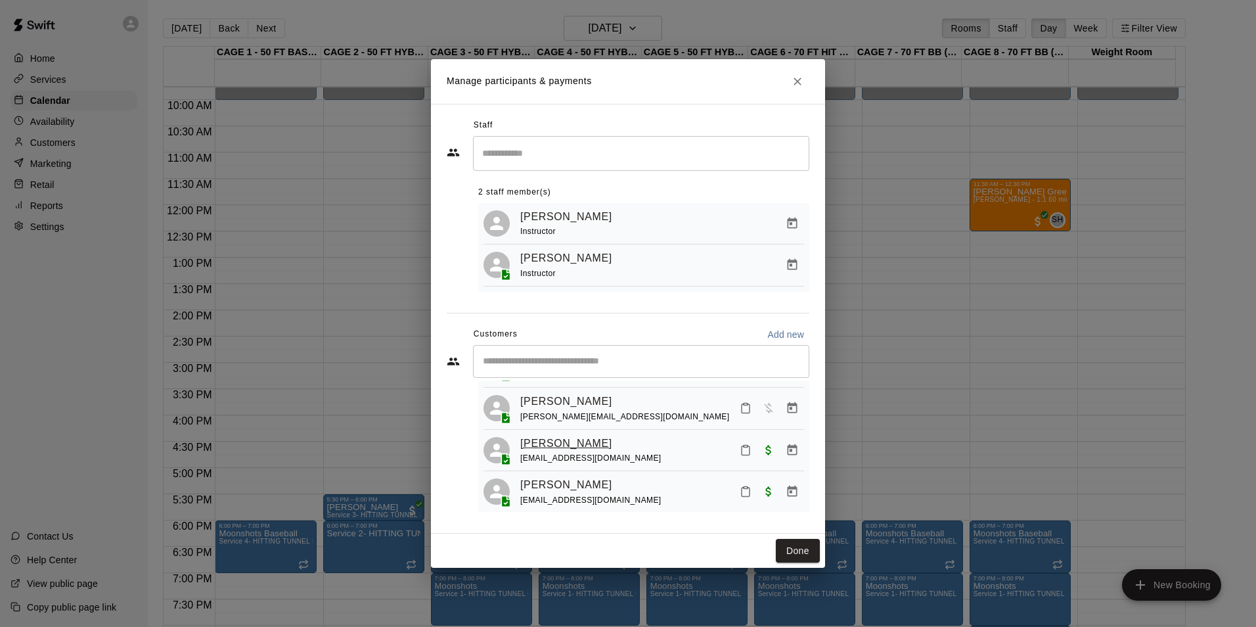
click at [550, 444] on link "Charlie Westcott" at bounding box center [566, 443] width 92 height 17
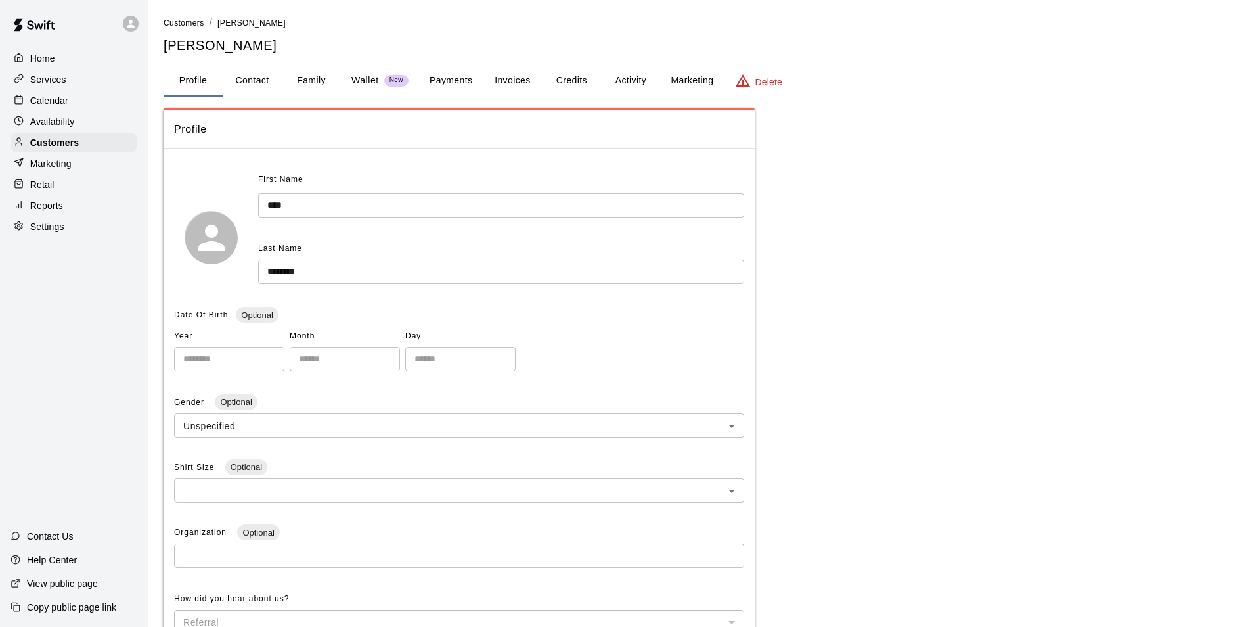
click at [436, 72] on button "Payments" at bounding box center [451, 81] width 64 height 32
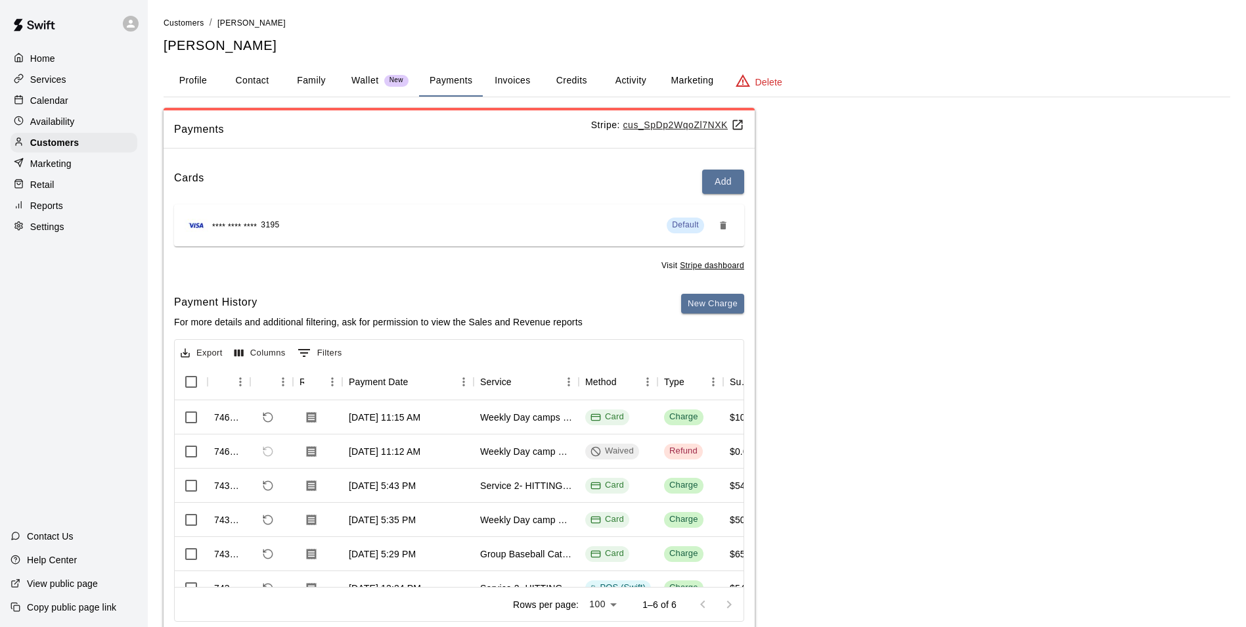
click at [638, 71] on button "Activity" at bounding box center [630, 81] width 59 height 32
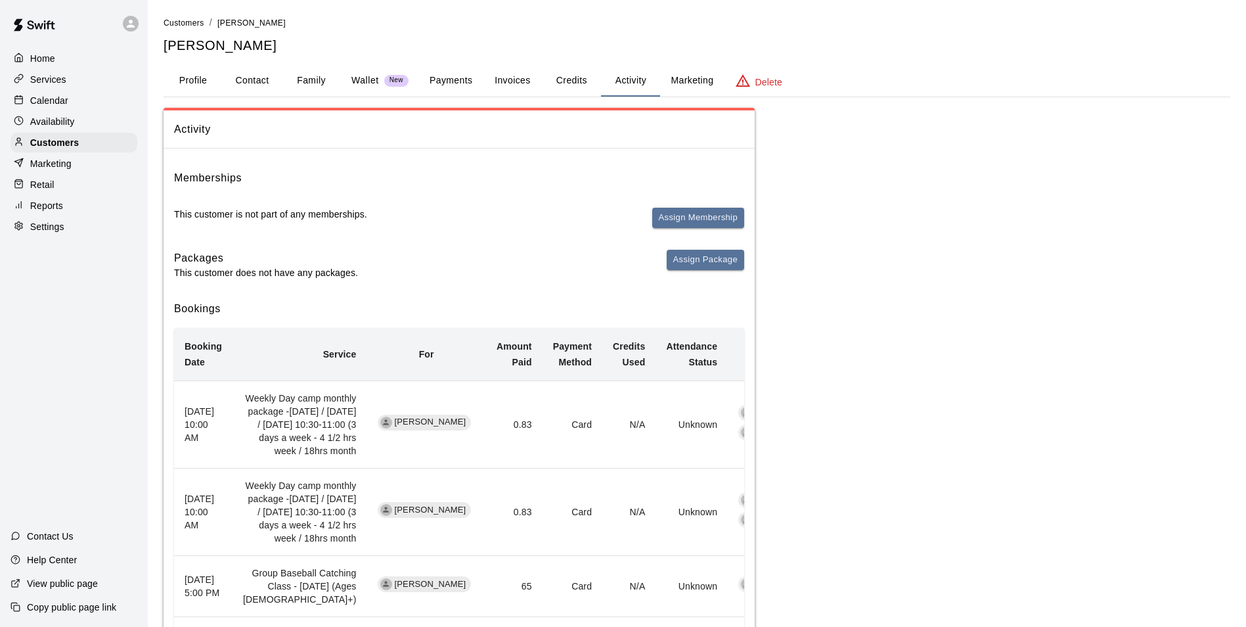
click at [453, 101] on div "Customers / Josh Westcott Josh Westcott Profile Contact Family Wallet New Payme…" at bounding box center [697, 446] width 1067 height 860
click at [452, 99] on div "Customers / Josh Westcott Josh Westcott Profile Contact Family Wallet New Payme…" at bounding box center [697, 446] width 1067 height 860
click at [447, 94] on button "Payments" at bounding box center [451, 81] width 64 height 32
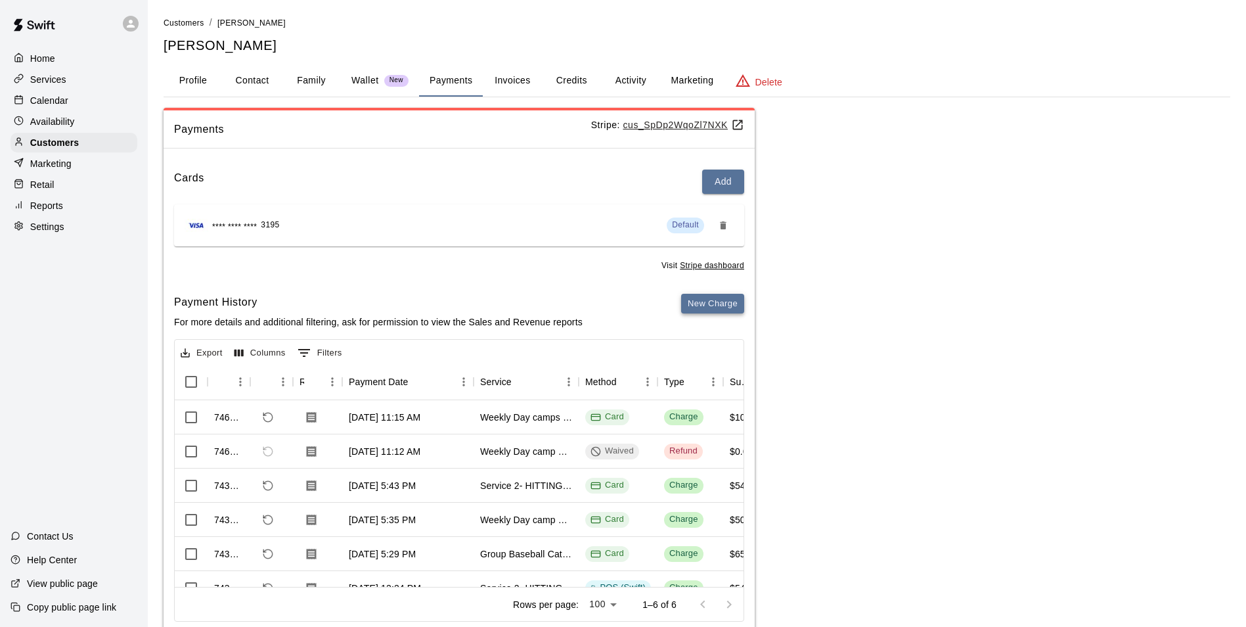
click at [682, 302] on button "New Charge" at bounding box center [712, 304] width 63 height 20
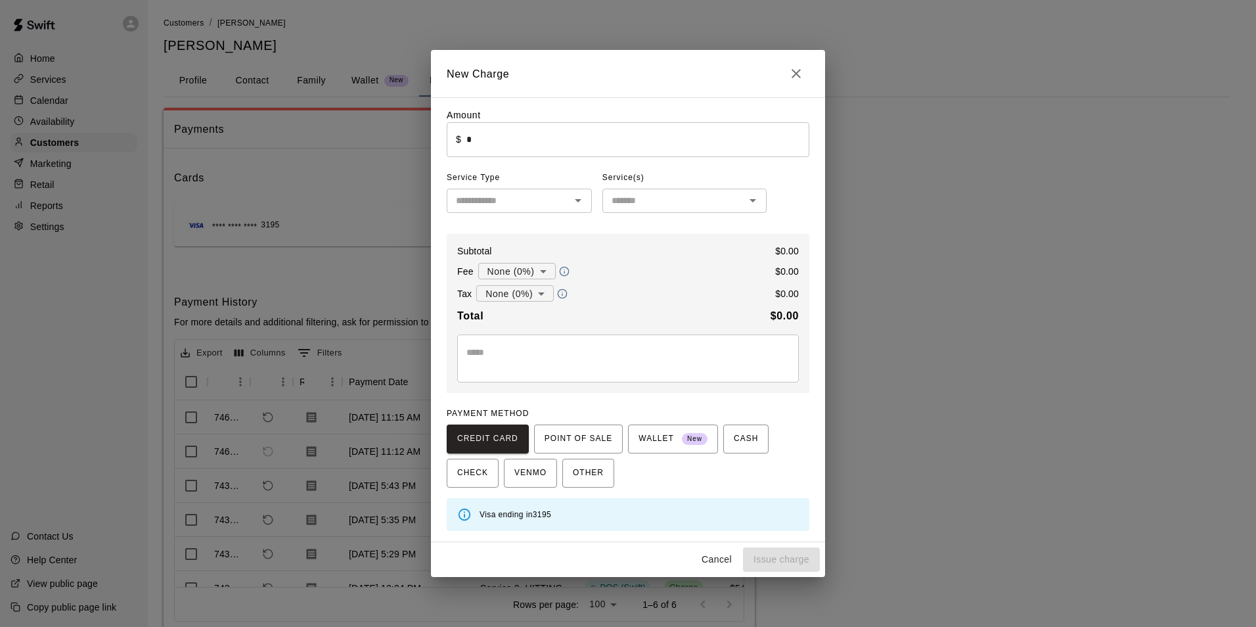
click at [586, 143] on input "*" at bounding box center [637, 139] width 343 height 35
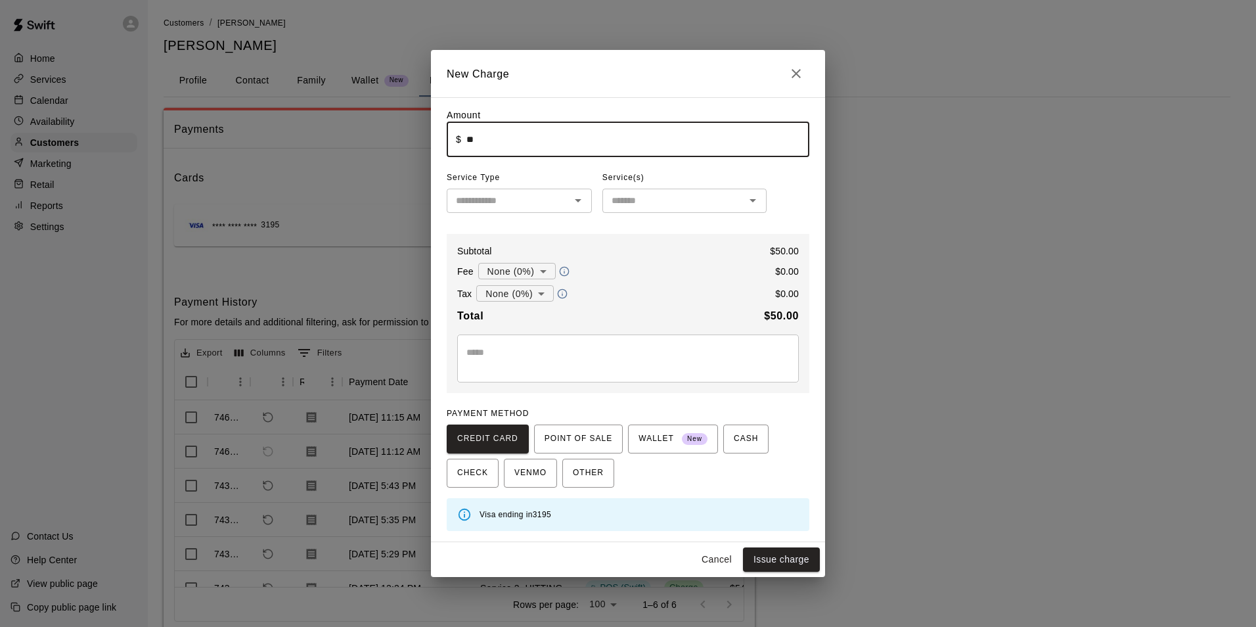
type input "*****"
click at [545, 224] on div "Amount ​ $ ***** ​ Service Type ​ Service(s) ​ Subtotal $ 50.00 Fee None (0%) *…" at bounding box center [628, 319] width 363 height 422
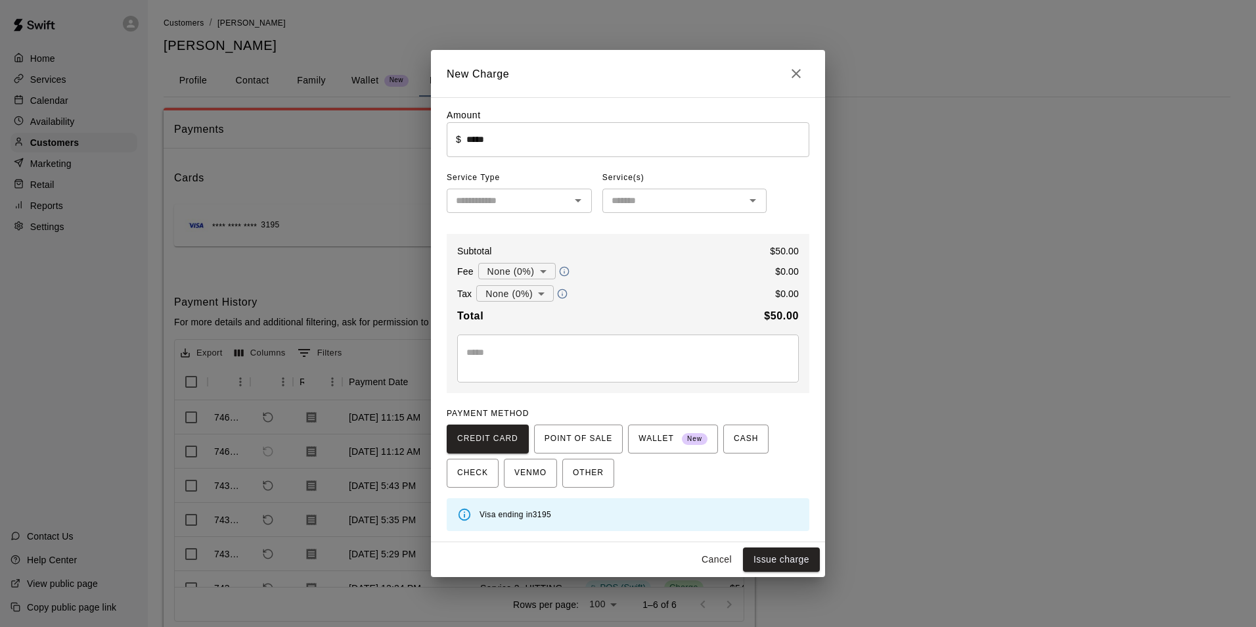
click at [545, 194] on input "text" at bounding box center [509, 200] width 116 height 16
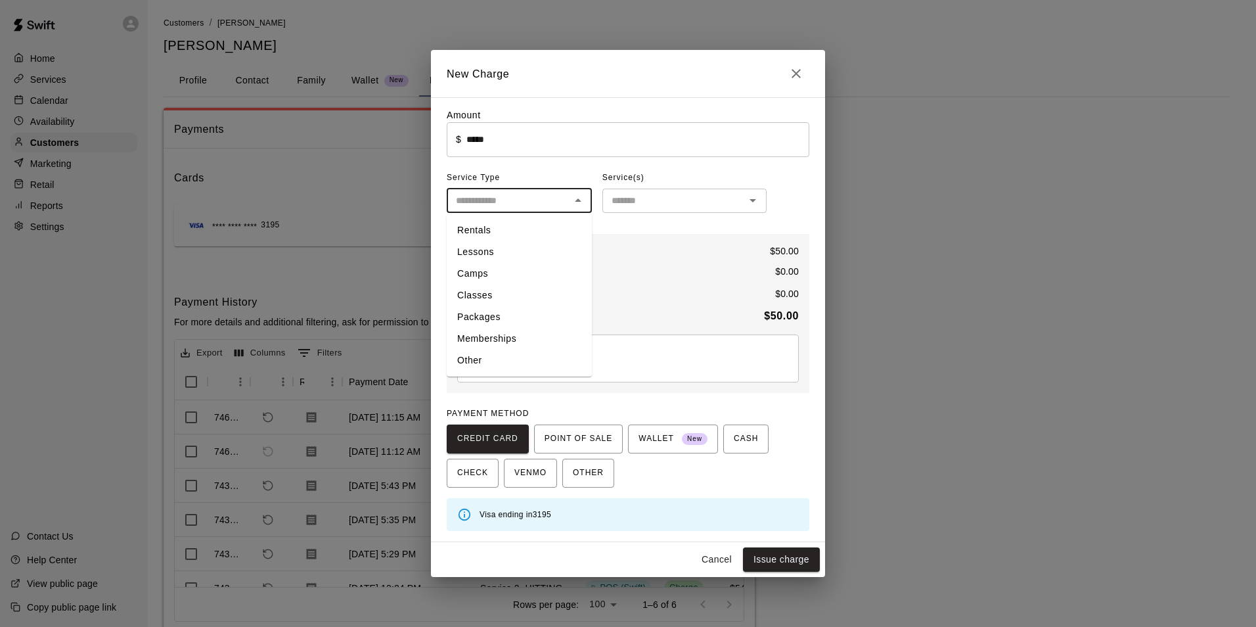
click at [511, 282] on li "Camps" at bounding box center [519, 274] width 145 height 22
type input "*****"
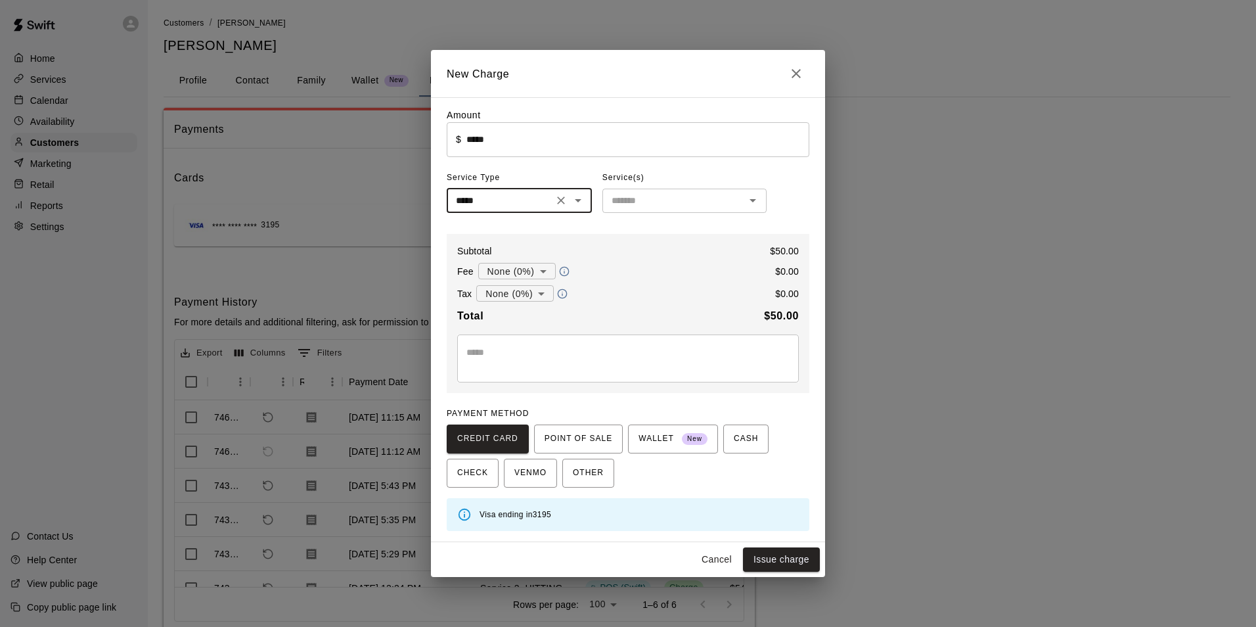
click at [654, 219] on div "Amount ​ $ ***** ​ Service Type ***** ​ Service(s) ​ Subtotal $ 50.00 Fee None …" at bounding box center [628, 319] width 363 height 422
click at [673, 187] on div "Service(s)" at bounding box center [684, 178] width 164 height 21
click at [809, 75] on h2 "New Charge" at bounding box center [628, 73] width 394 height 47
click at [792, 76] on icon "Close" at bounding box center [796, 74] width 16 height 16
type input "*"
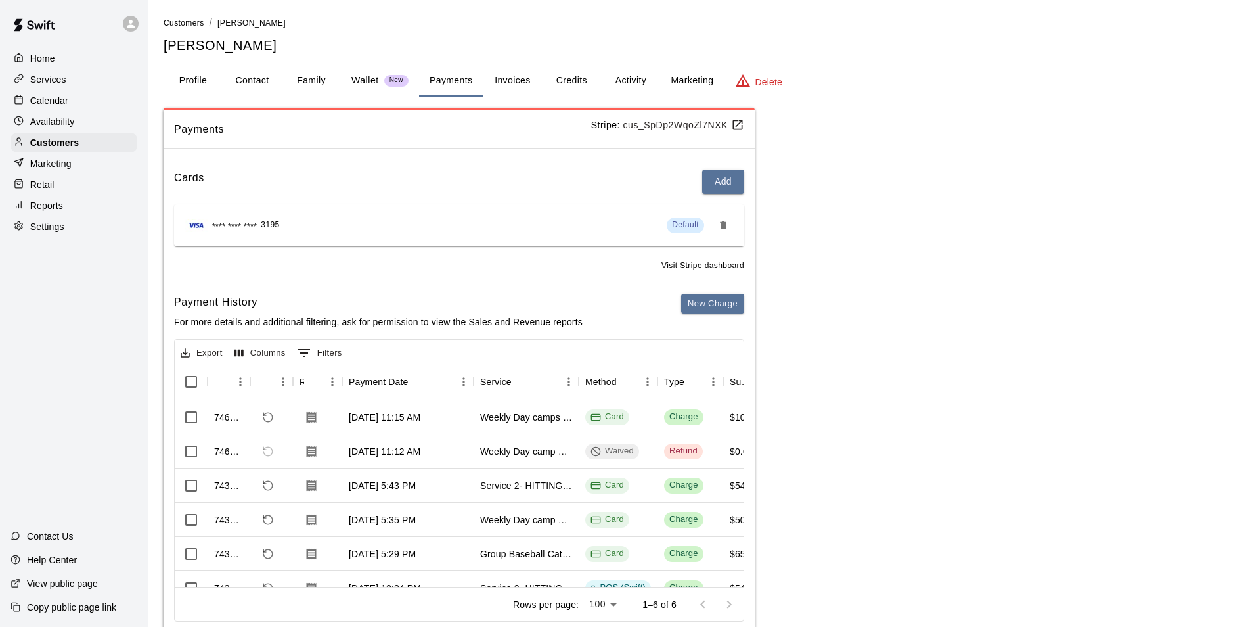
click at [638, 88] on button "Activity" at bounding box center [630, 81] width 59 height 32
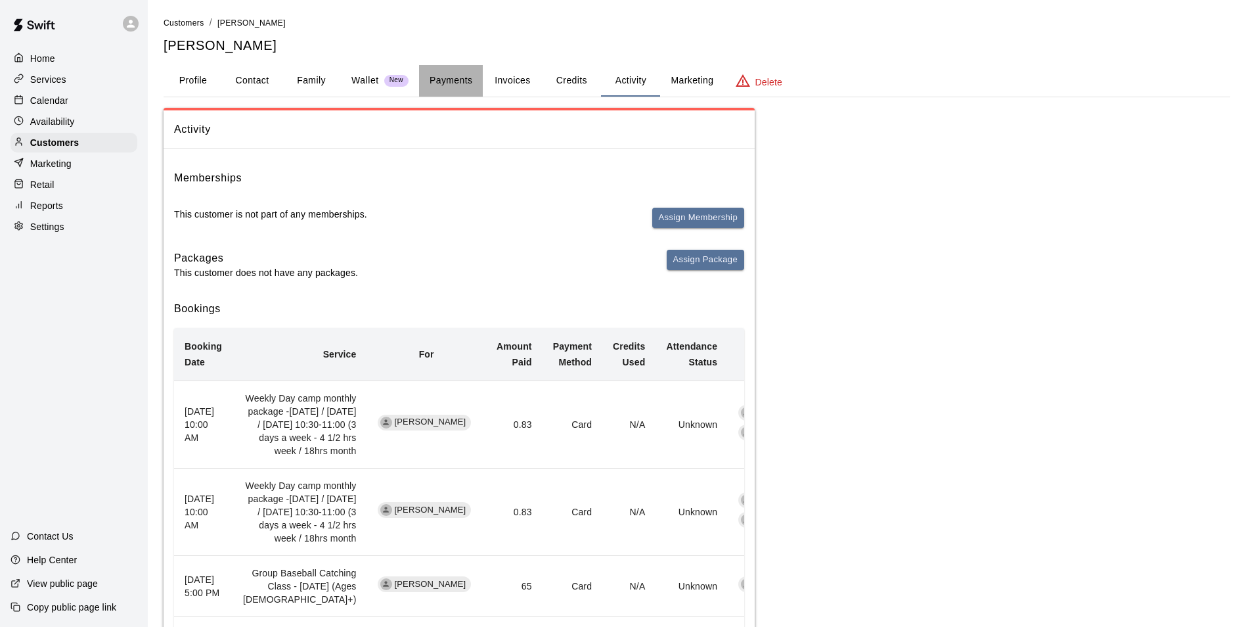
click at [445, 89] on button "Payments" at bounding box center [451, 81] width 64 height 32
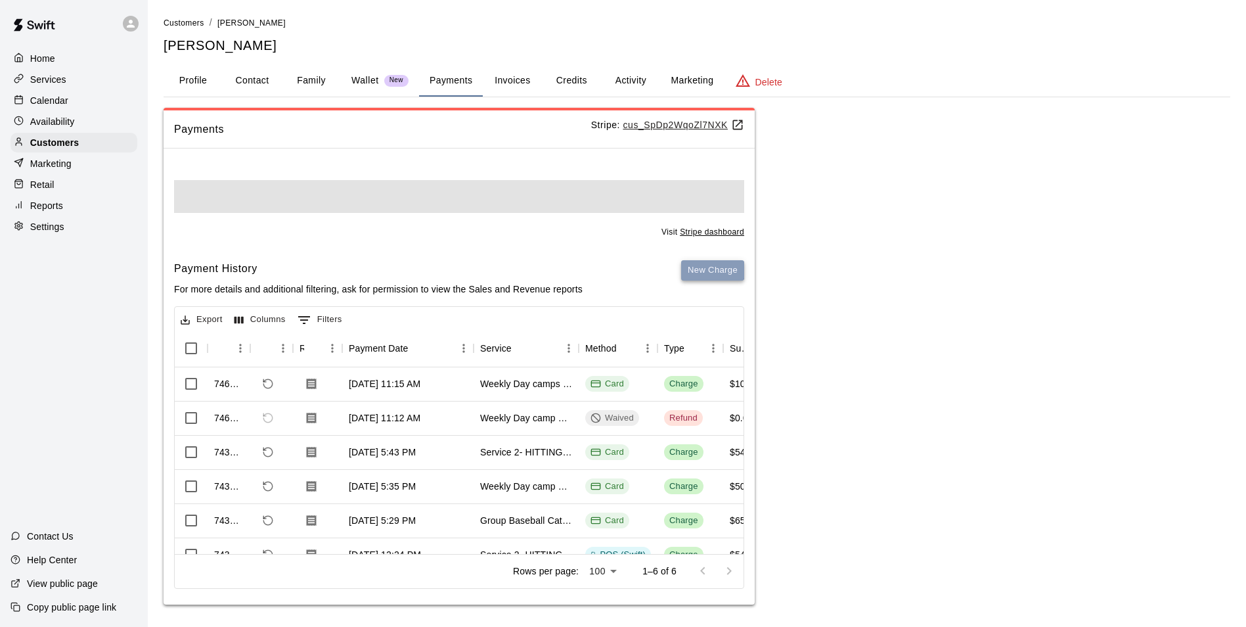
click at [704, 270] on button "New Charge" at bounding box center [712, 270] width 63 height 20
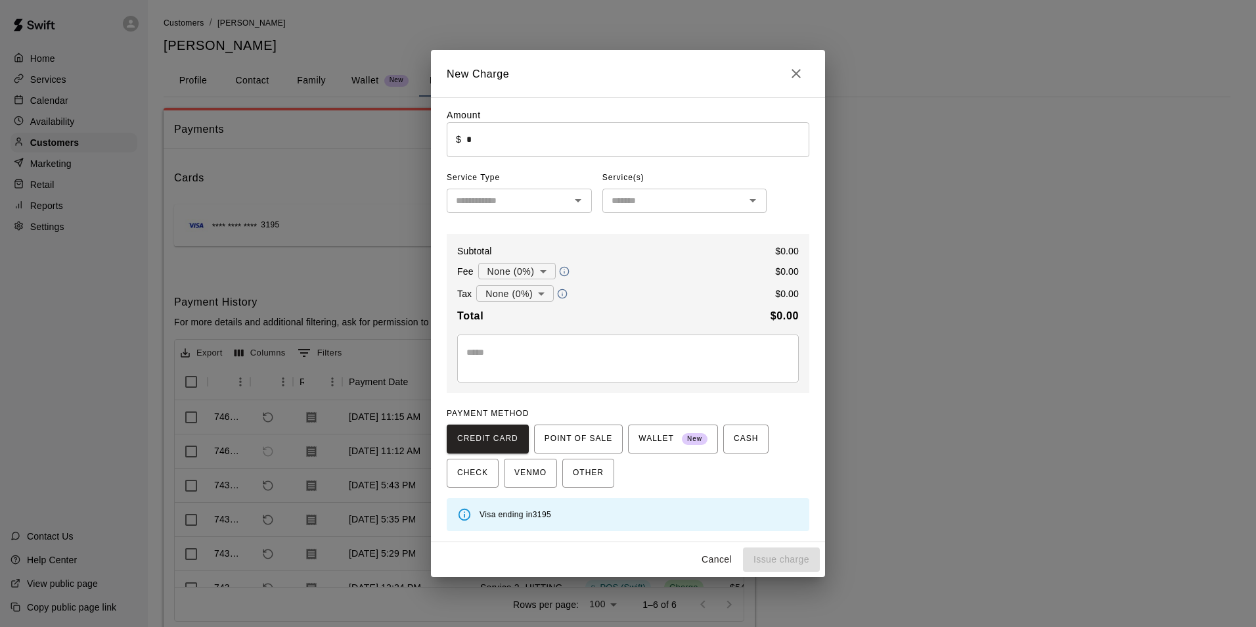
click at [540, 129] on input "*" at bounding box center [637, 139] width 343 height 35
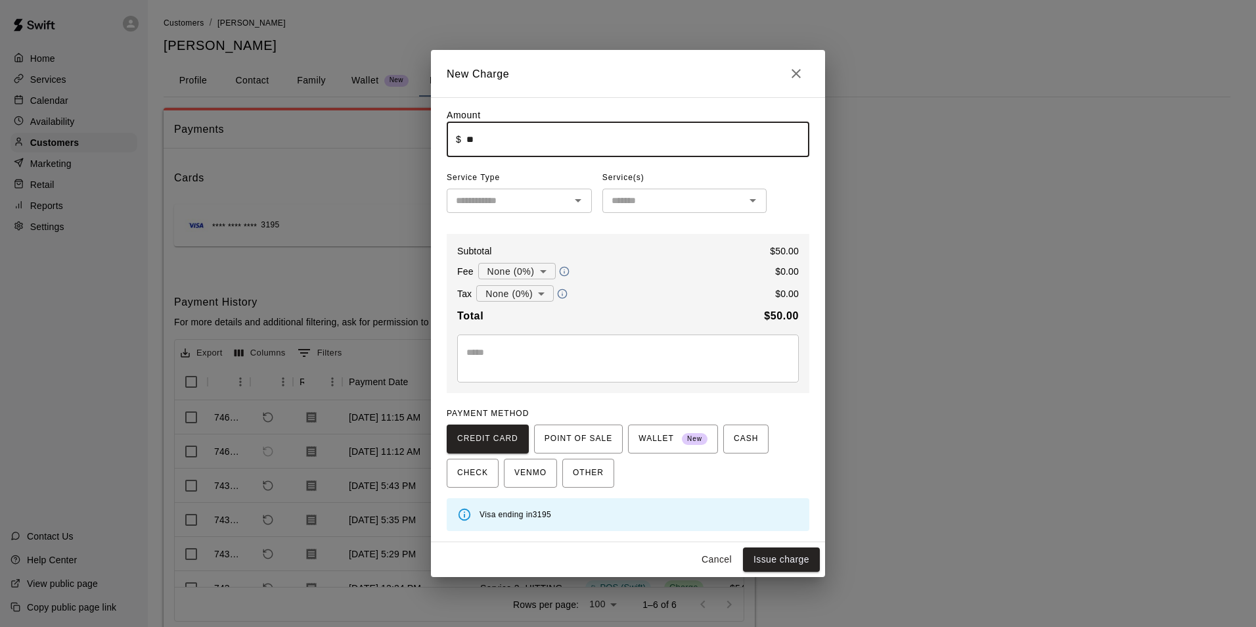
type input "*****"
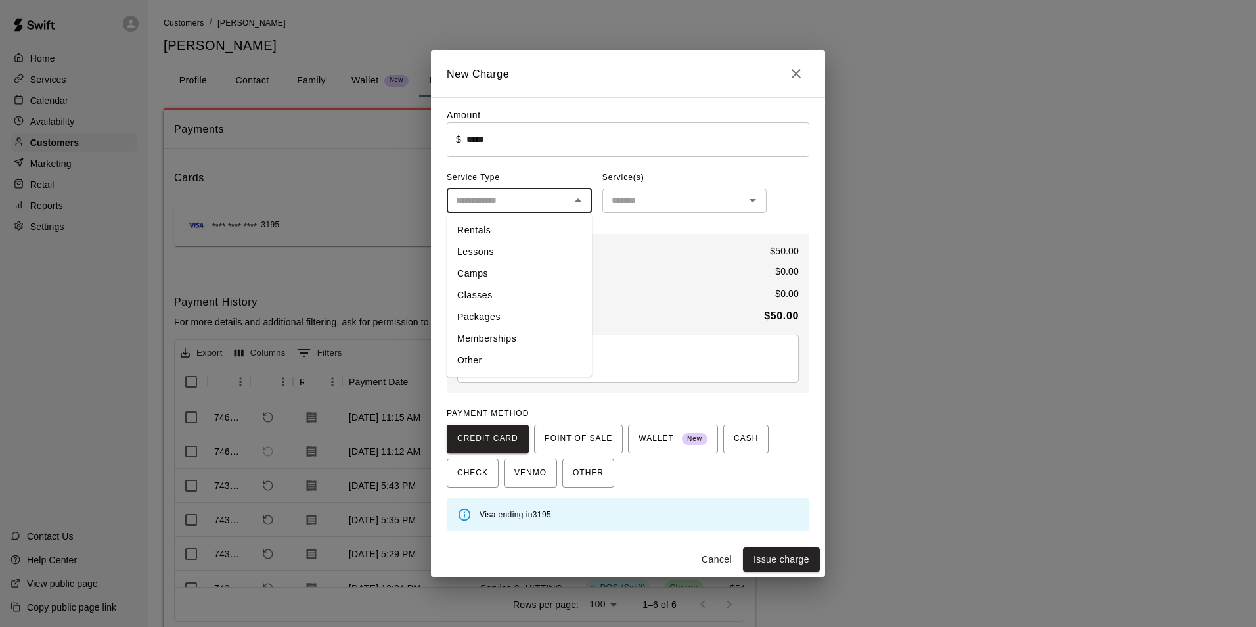
click at [480, 198] on input "text" at bounding box center [509, 200] width 116 height 16
drag, startPoint x: 480, startPoint y: 271, endPoint x: 549, endPoint y: 240, distance: 75.6
click at [480, 271] on li "Camps" at bounding box center [519, 274] width 145 height 22
type input "*****"
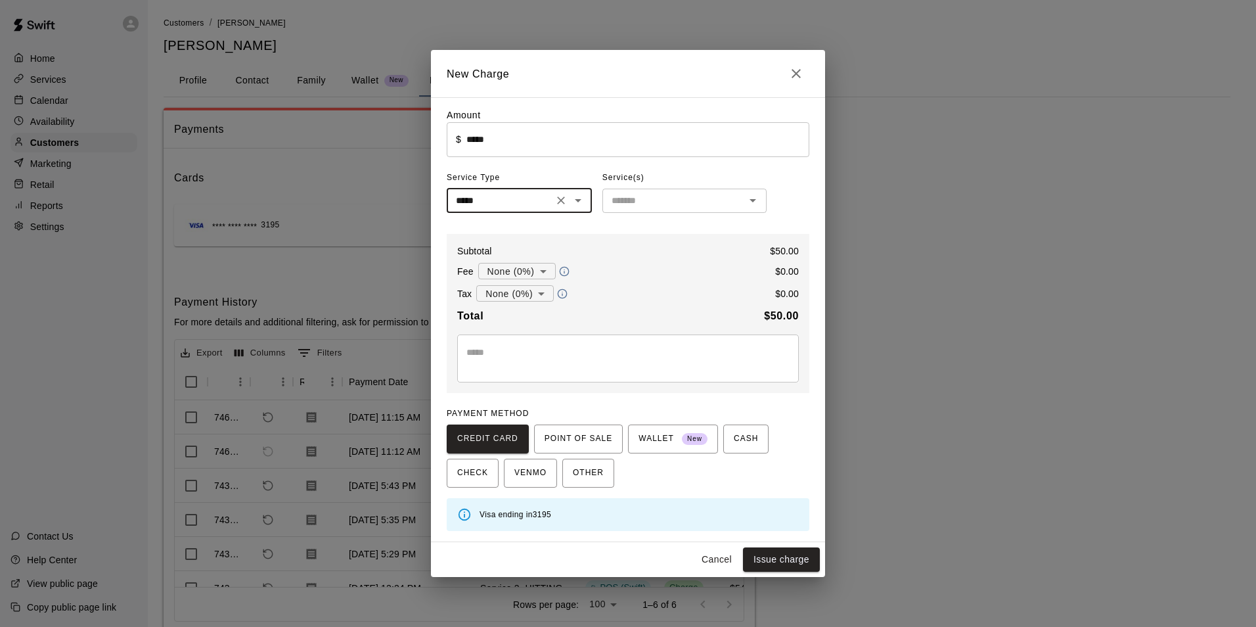
click at [621, 213] on div "​" at bounding box center [684, 201] width 164 height 24
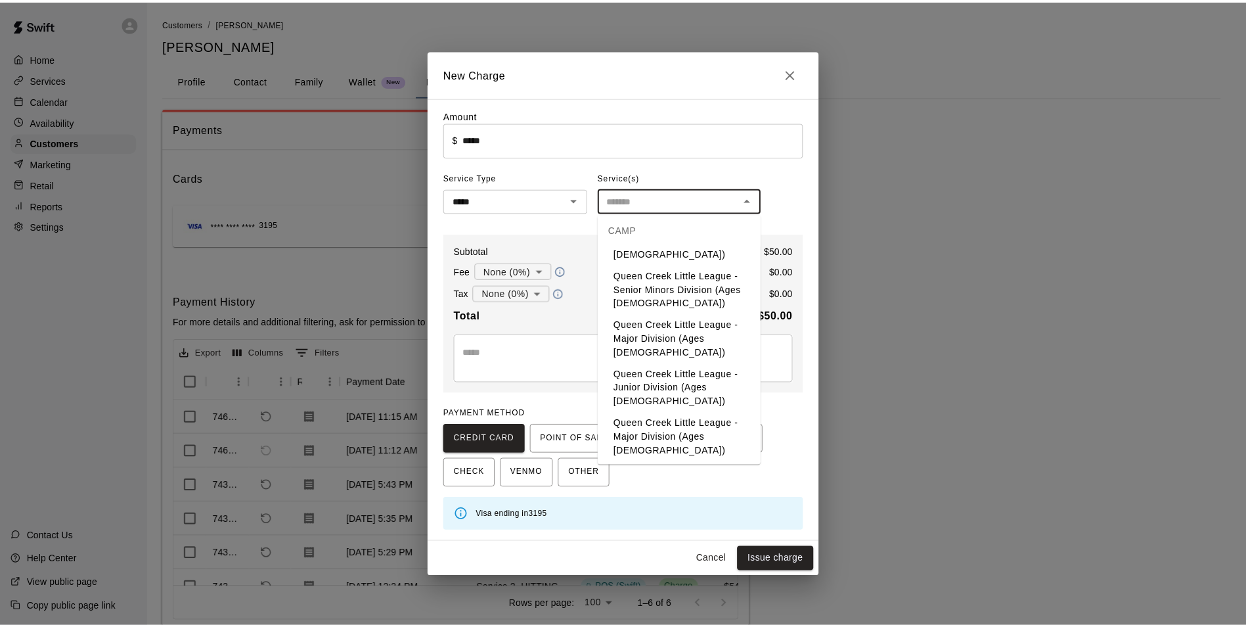
scroll to position [1630, 0]
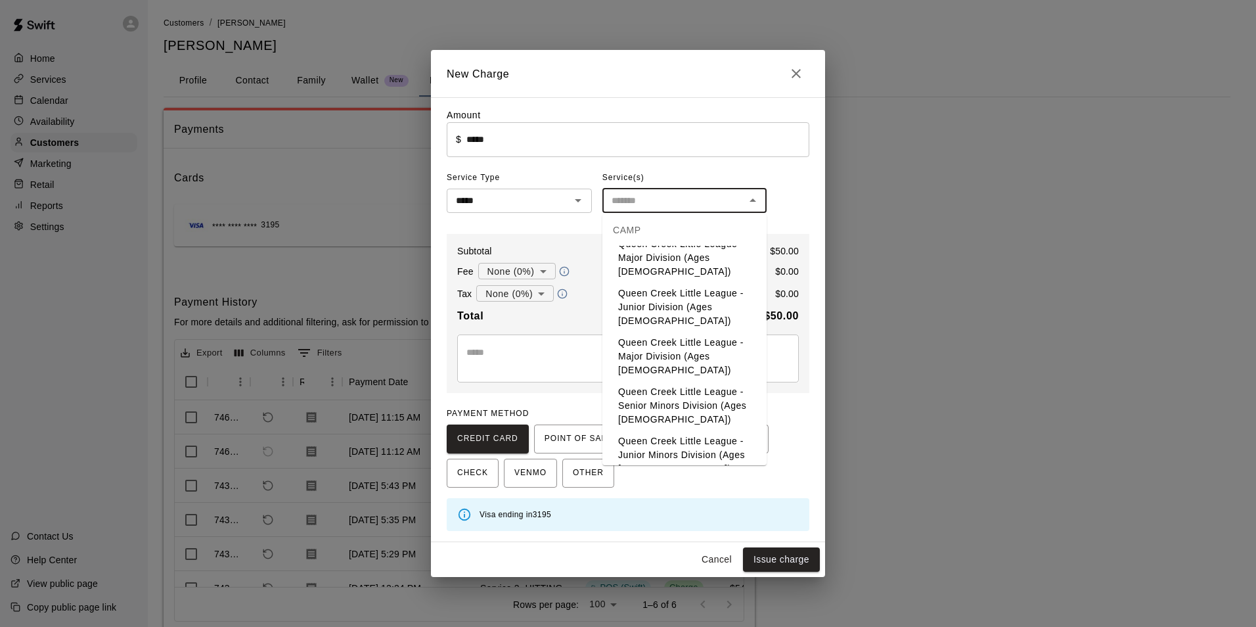
click at [696, 480] on li "Weekly Day camp monthly package -Monday / Wednesday / Friday's 10:30-11:00 (3 d…" at bounding box center [684, 518] width 164 height 77
type input "**********"
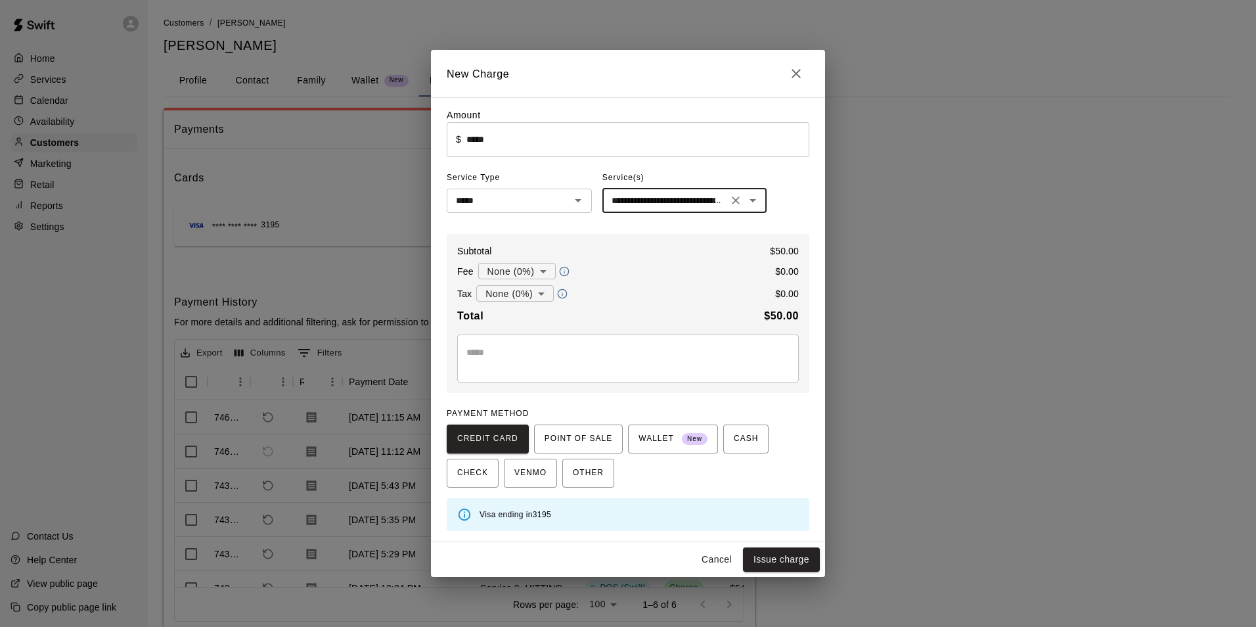
click at [621, 355] on textarea at bounding box center [627, 359] width 323 height 26
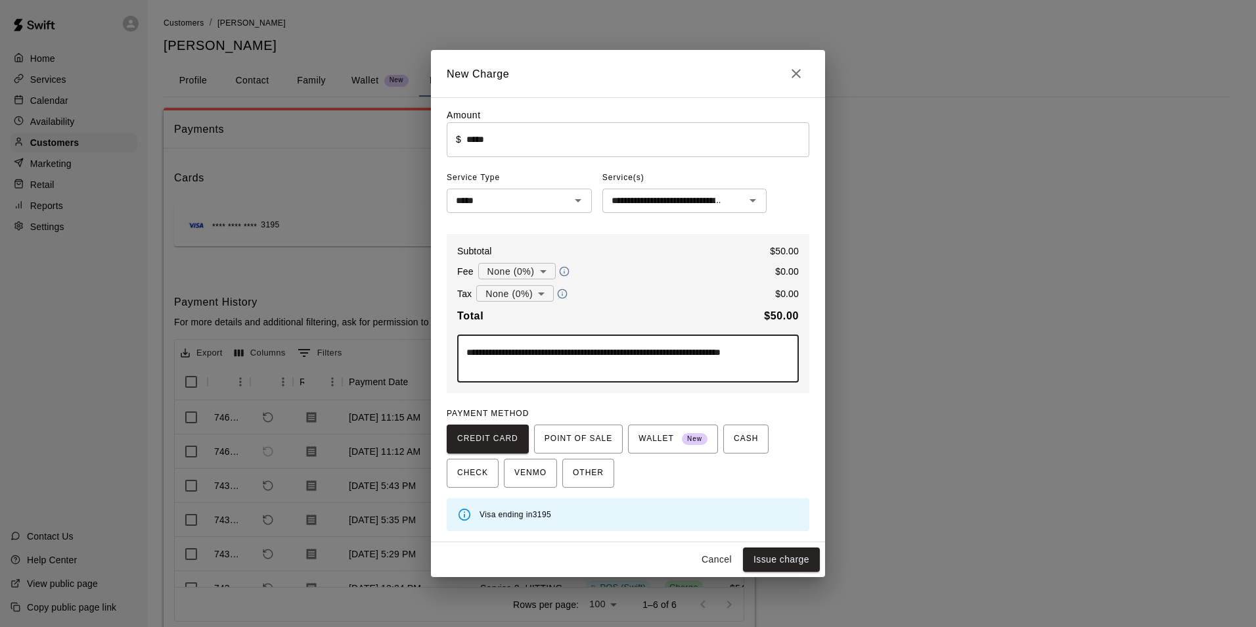
type textarea "**********"
drag, startPoint x: 603, startPoint y: 66, endPoint x: 642, endPoint y: 71, distance: 39.0
click at [640, 70] on h2 "New Charge" at bounding box center [628, 73] width 394 height 47
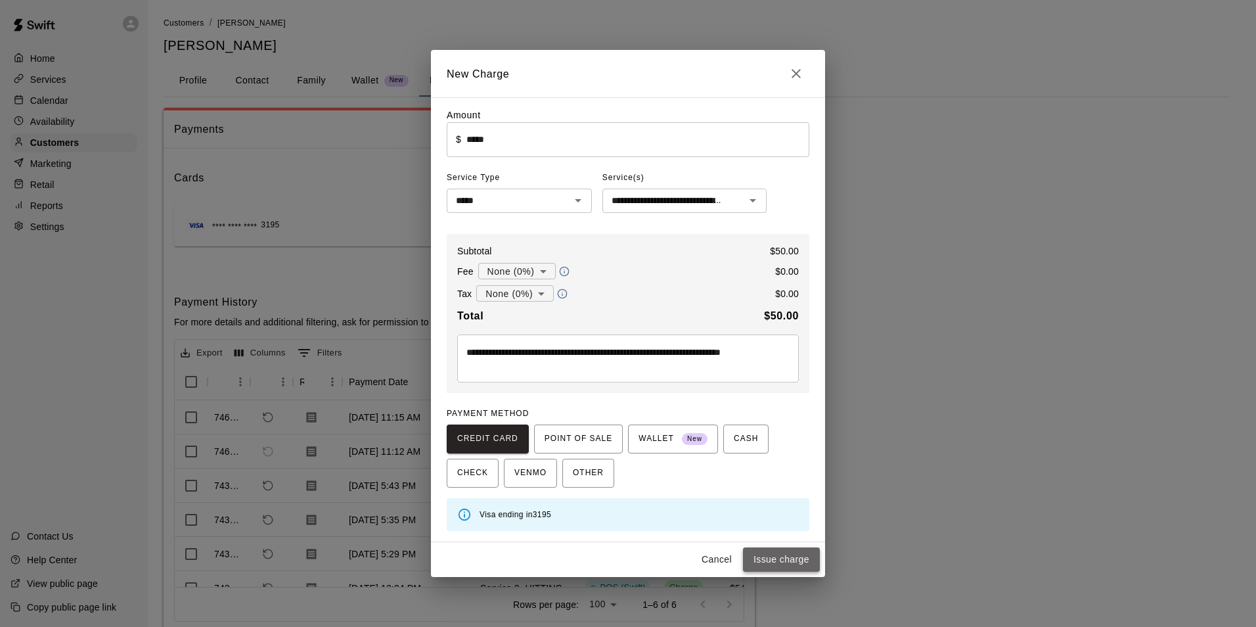
click at [790, 555] on button "Issue charge" at bounding box center [781, 559] width 77 height 24
type input "*"
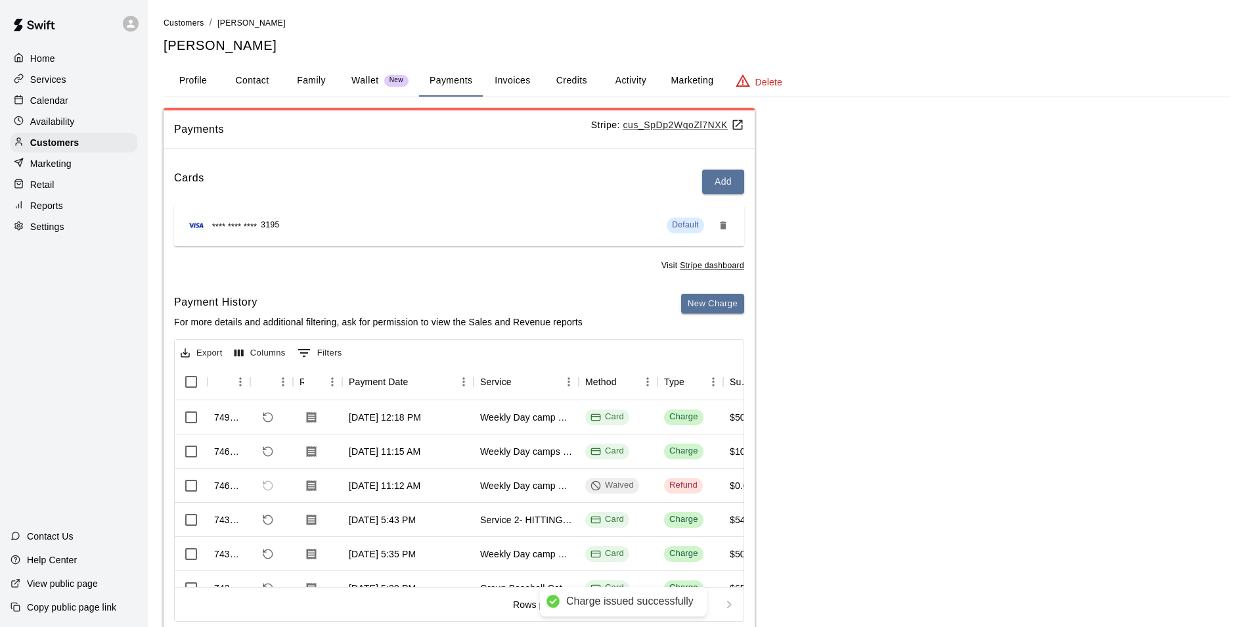
click at [516, 84] on button "Invoices" at bounding box center [512, 81] width 59 height 32
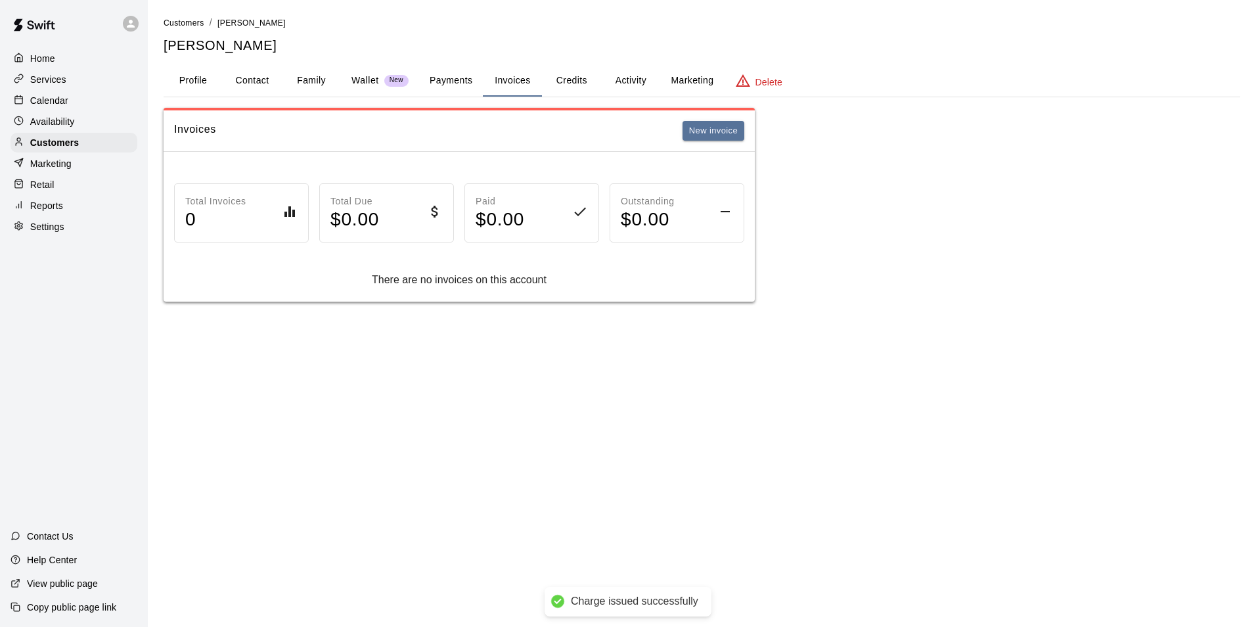
click at [213, 93] on button "Profile" at bounding box center [193, 81] width 59 height 32
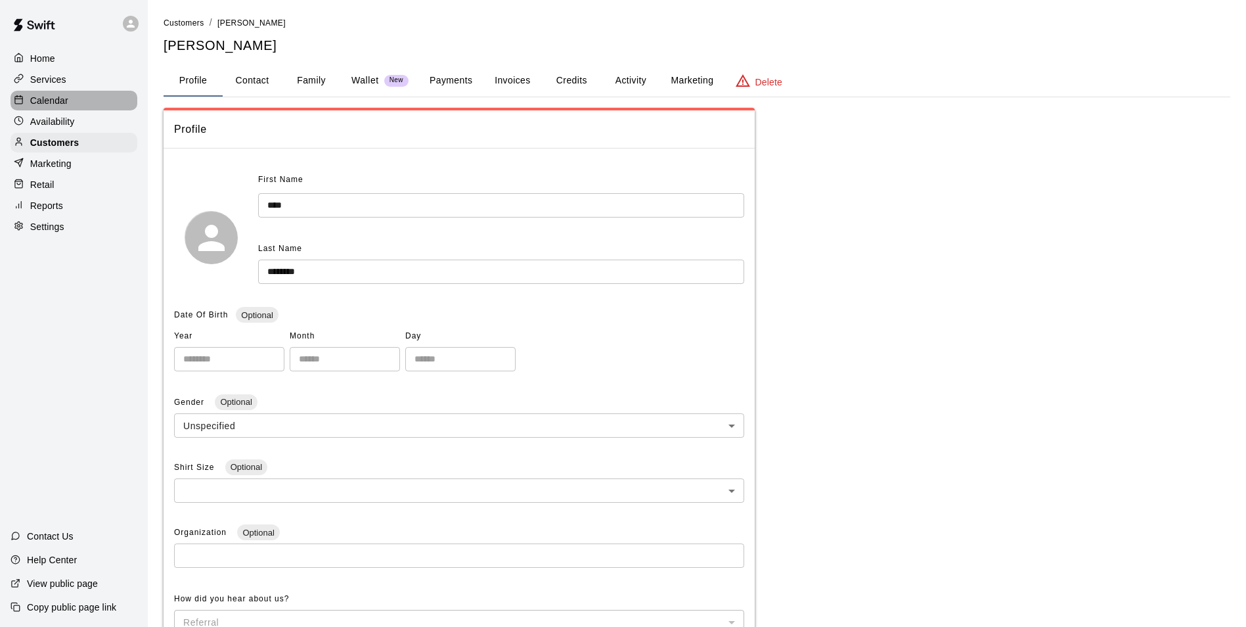
click at [101, 101] on div "Calendar" at bounding box center [74, 101] width 127 height 20
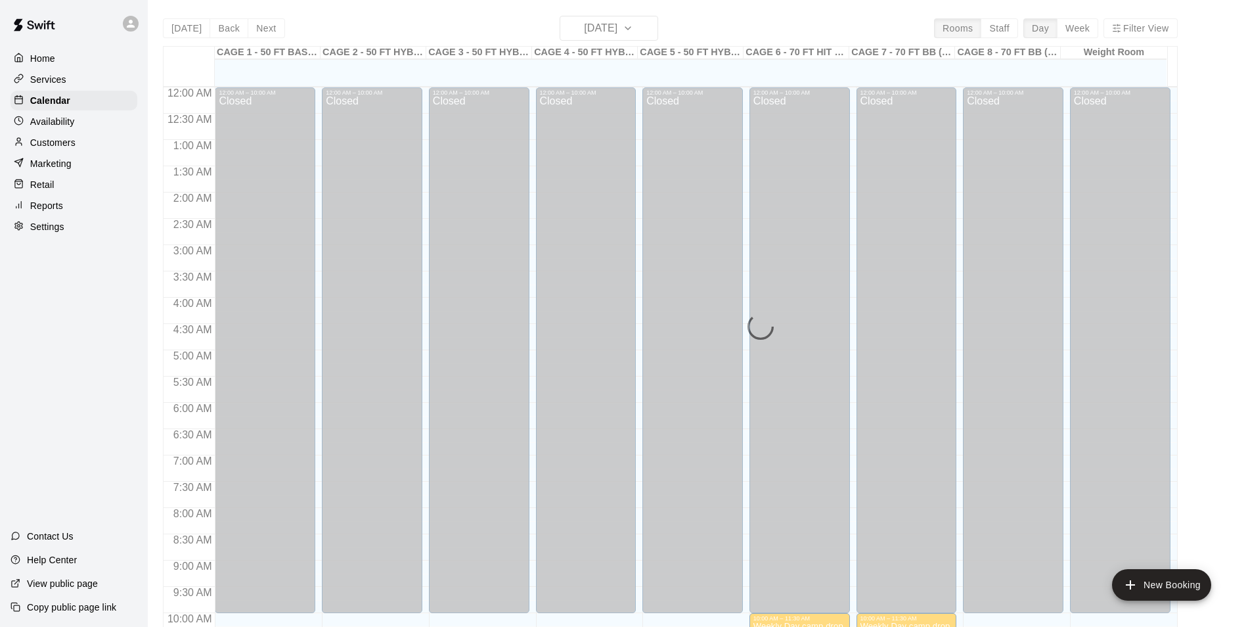
scroll to position [647, 0]
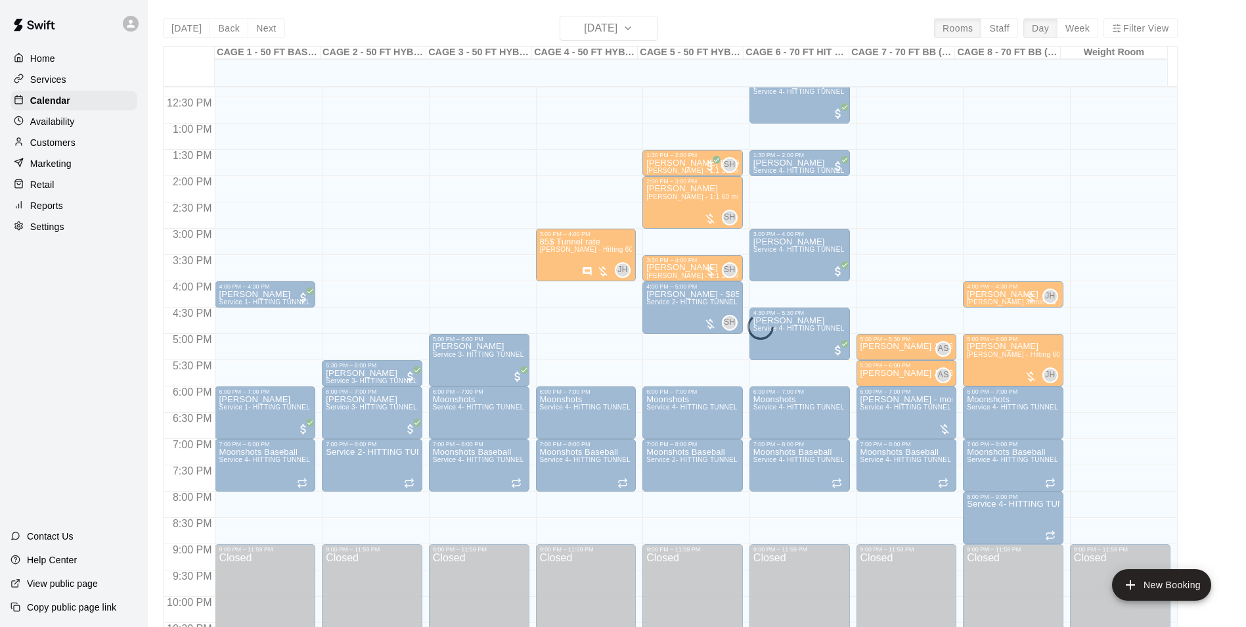
click at [621, 18] on div "Today Back Next Monday Aug 11 Rooms Staff Day Week Filter View CAGE 1 - 50 FT B…" at bounding box center [670, 329] width 1015 height 627
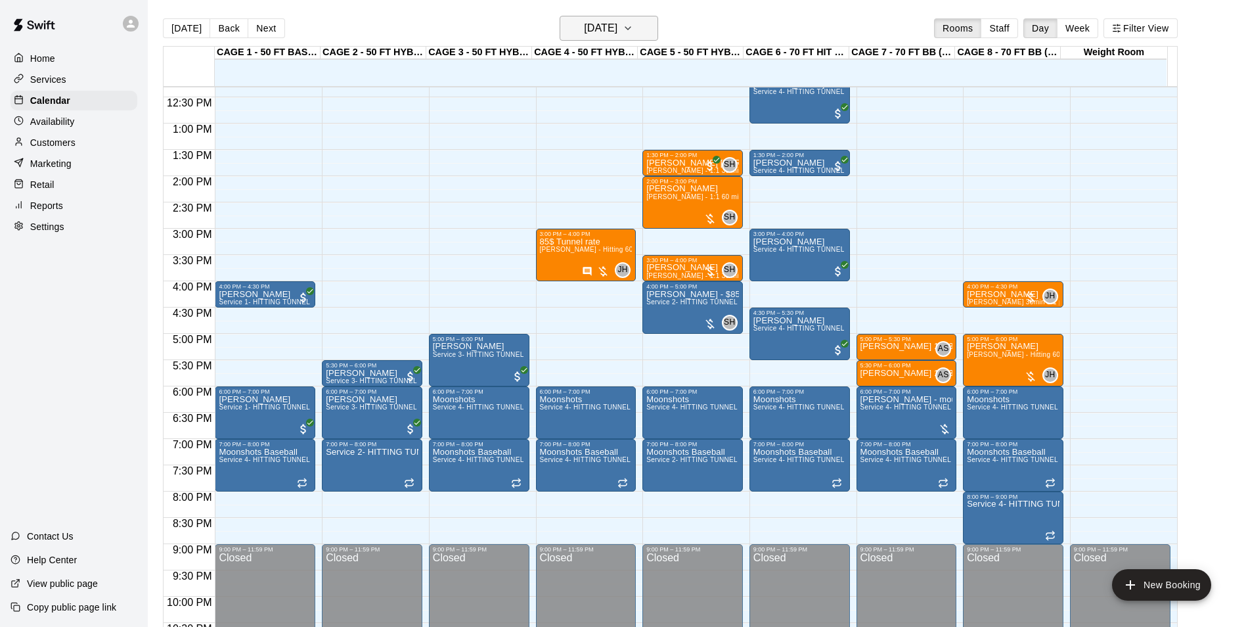
click at [617, 25] on h6 "[DATE]" at bounding box center [601, 28] width 34 height 18
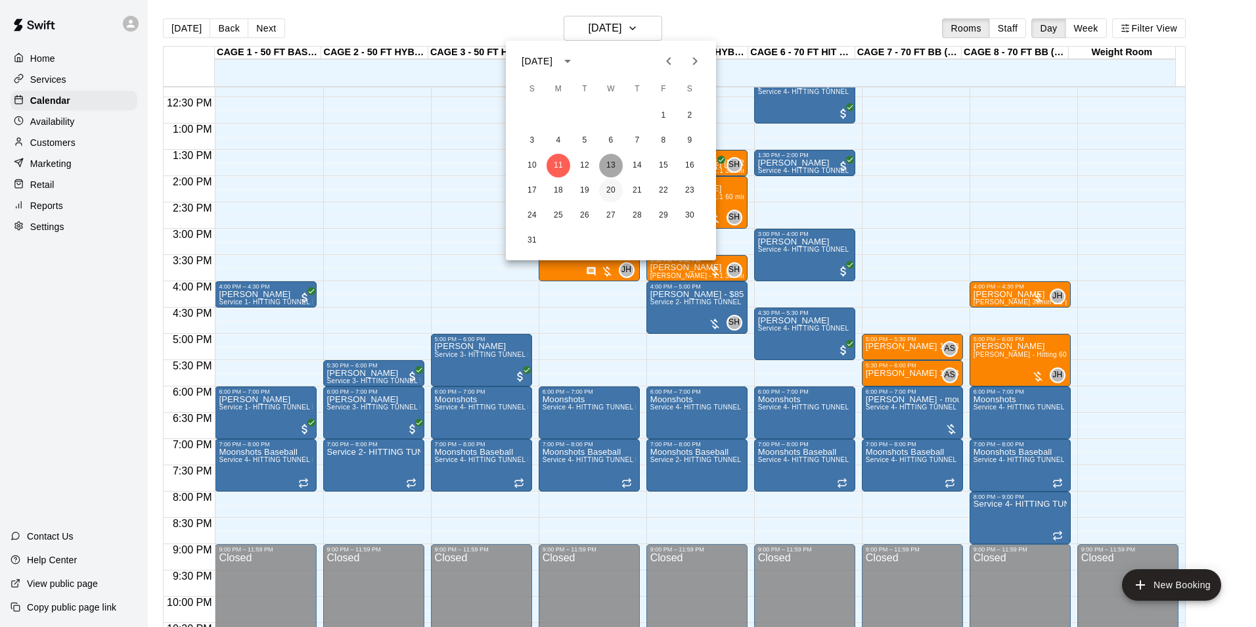
drag, startPoint x: 612, startPoint y: 166, endPoint x: 614, endPoint y: 183, distance: 17.2
click at [614, 181] on div "1 2 3 4 5 6 7 8 9 10 11 12 13 14 15 16 17 18 19 20 21 22 23 24 25 26 27 28 29 3…" at bounding box center [611, 177] width 210 height 151
click at [613, 189] on button "20" at bounding box center [611, 191] width 24 height 24
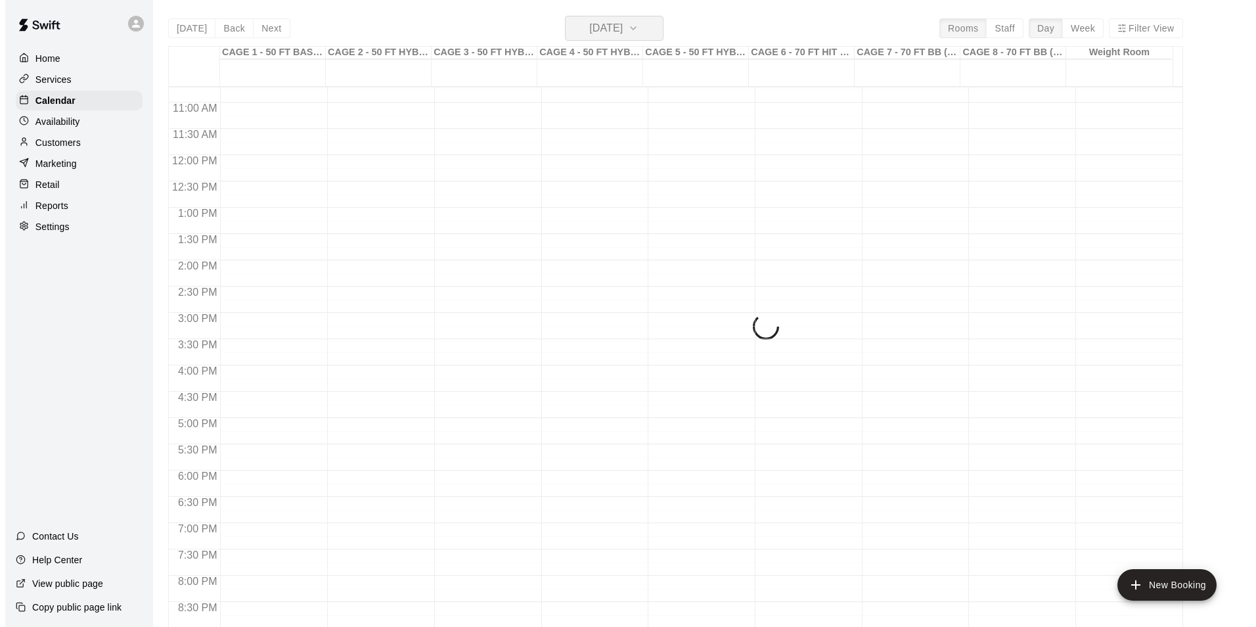
scroll to position [516, 0]
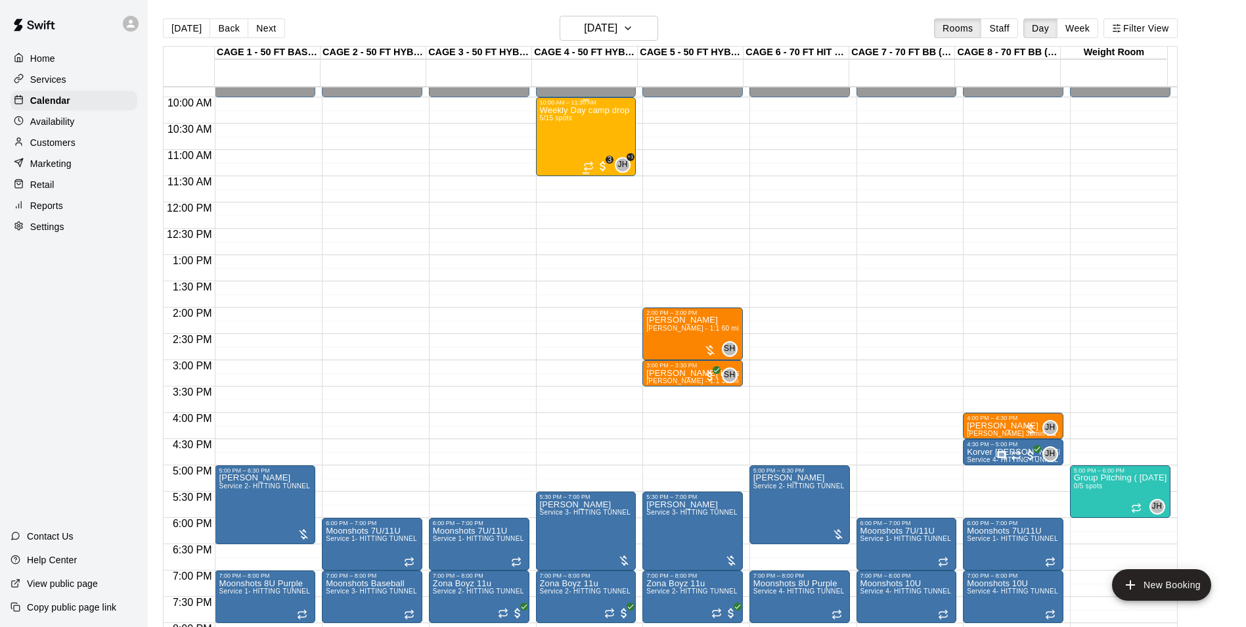
click at [606, 129] on div "Weekly Day camp drop in session - Monday / Wednesday / Friday's 5/15 spots" at bounding box center [586, 419] width 93 height 627
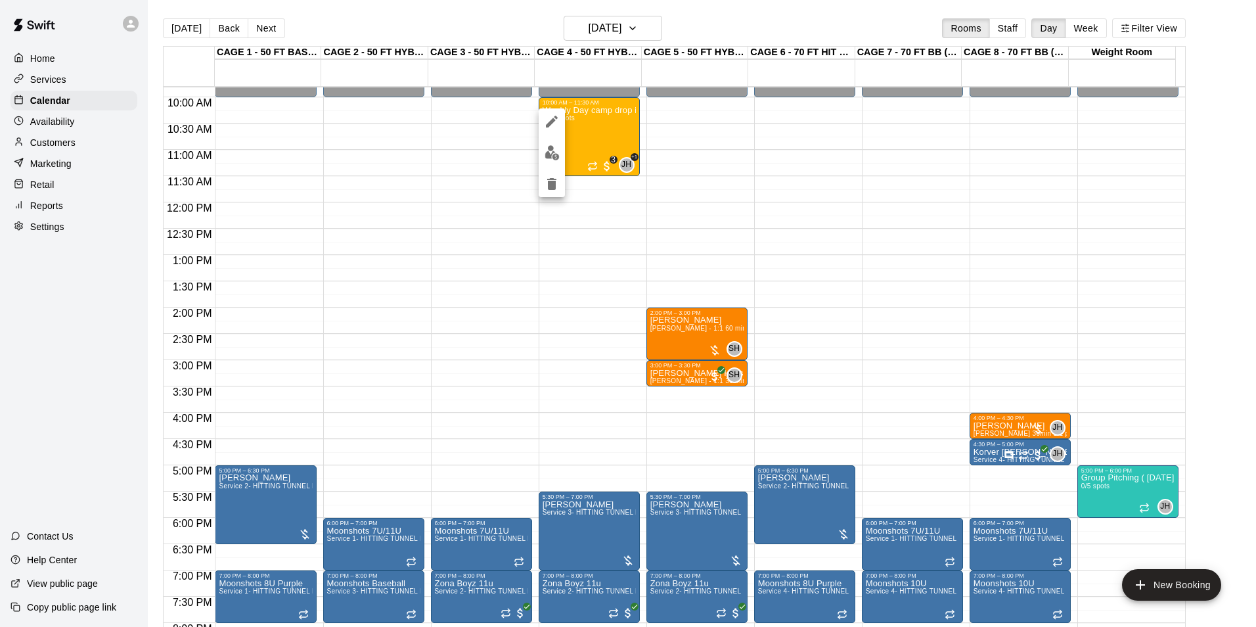
click at [545, 154] on img "edit" at bounding box center [552, 152] width 15 height 15
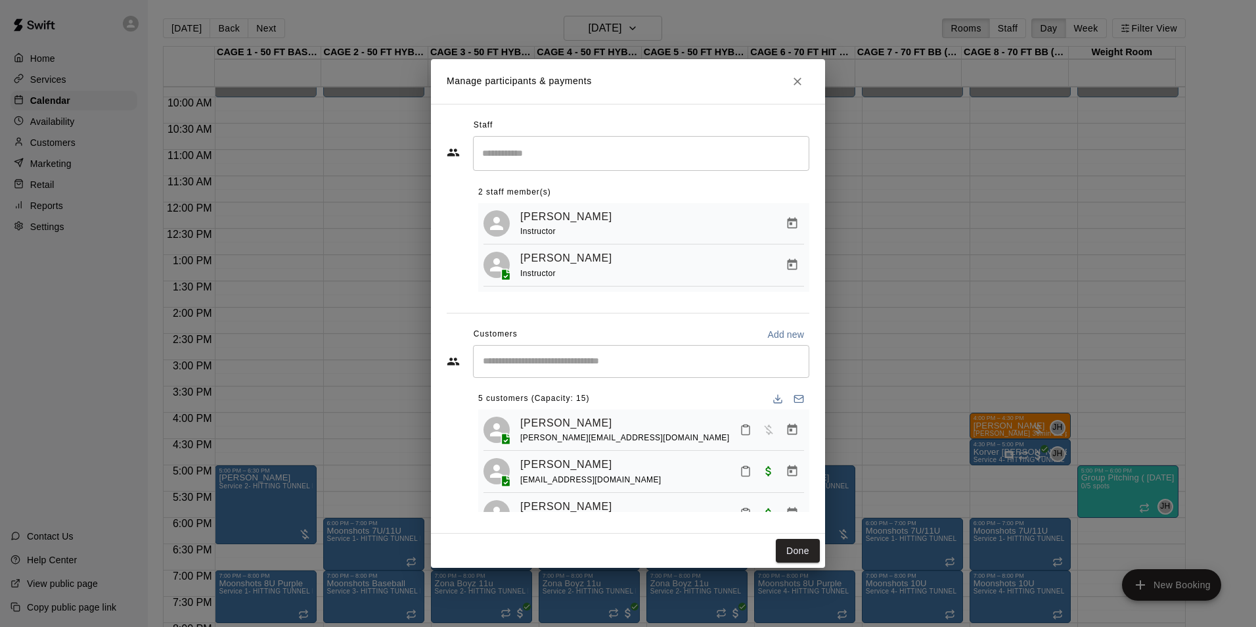
scroll to position [0, 0]
click at [1152, 367] on div "Manage participants & payments Staff ​ 2 staff member(s) John Havird Instructor…" at bounding box center [628, 313] width 1256 height 627
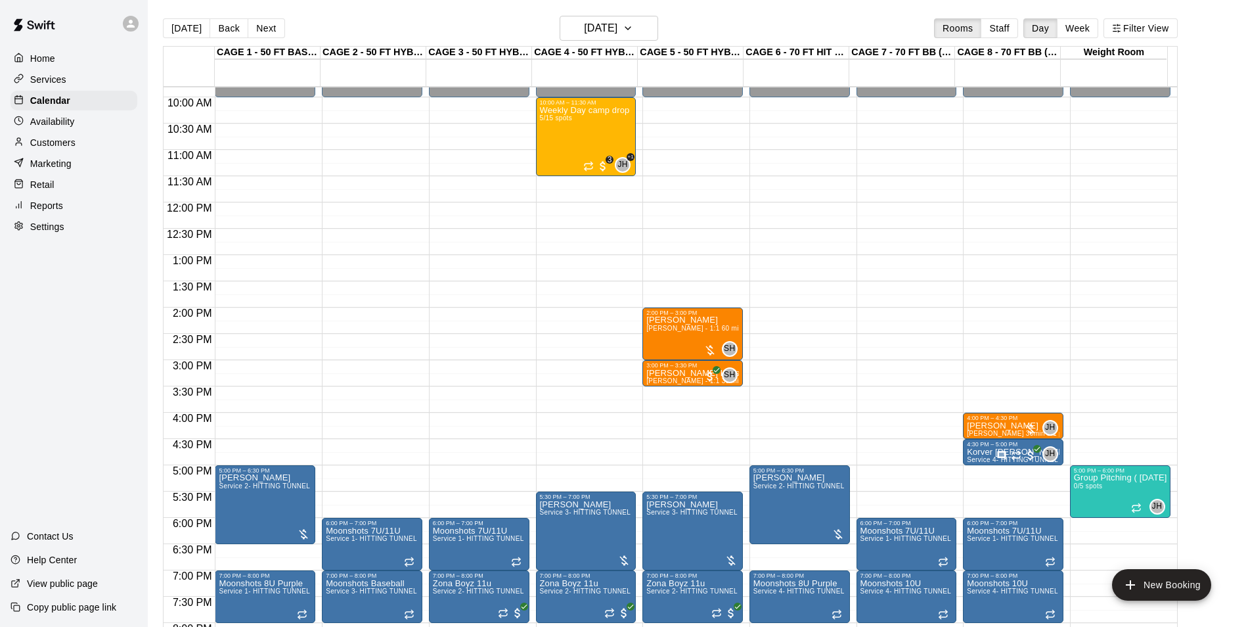
click at [623, 14] on main "Today Back Next Wednesday Aug 20 Rooms Staff Day Week Filter View CAGE 1 - 50 F…" at bounding box center [697, 324] width 1098 height 648
click at [617, 26] on h6 "Wednesday Aug 20" at bounding box center [601, 28] width 34 height 18
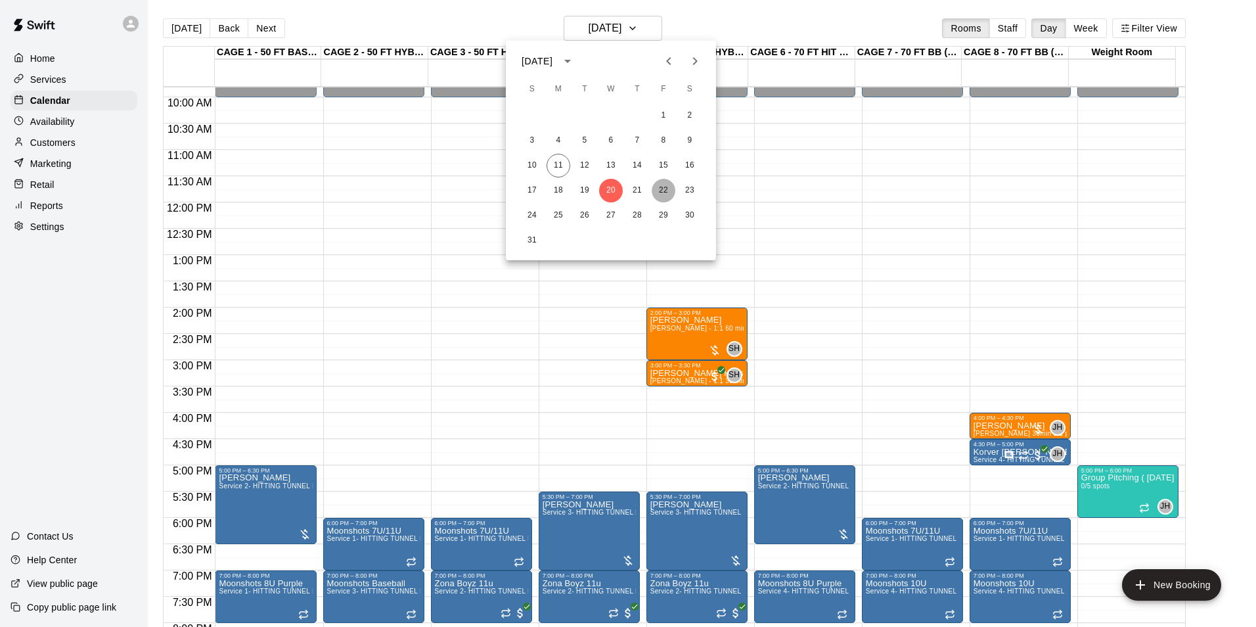
click at [670, 187] on button "22" at bounding box center [664, 191] width 24 height 24
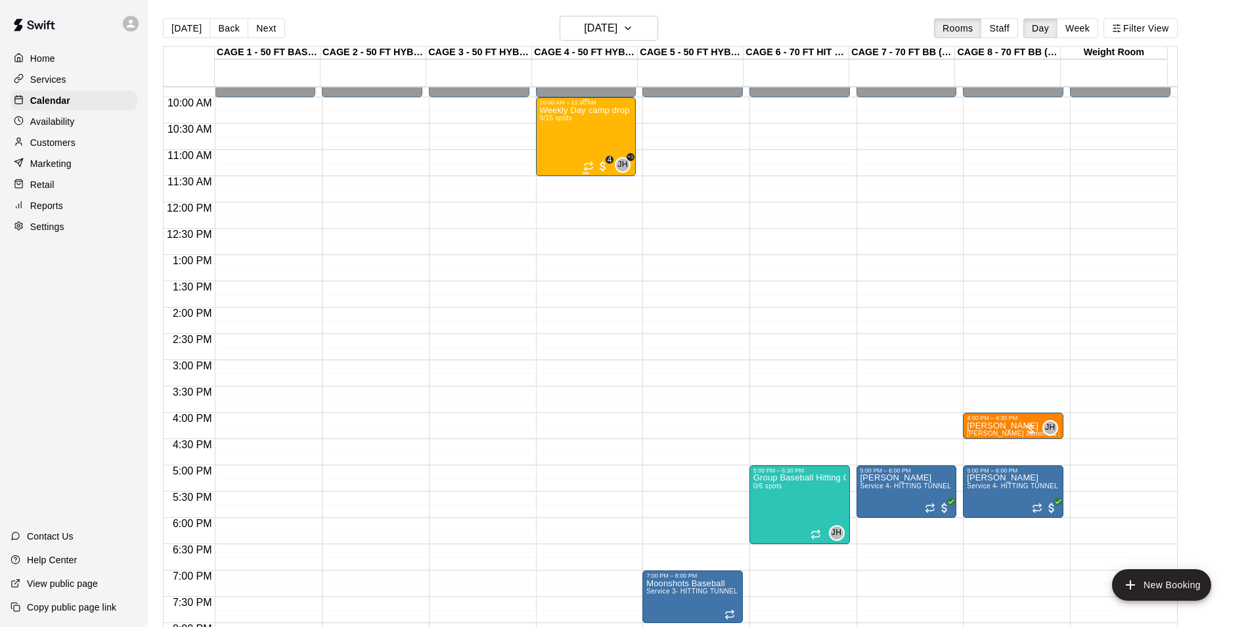
click at [576, 145] on div "Weekly Day camp drop in session - Monday / Wednesday / Friday's 9/15 spots" at bounding box center [586, 419] width 93 height 627
click at [557, 158] on img "edit" at bounding box center [552, 152] width 15 height 15
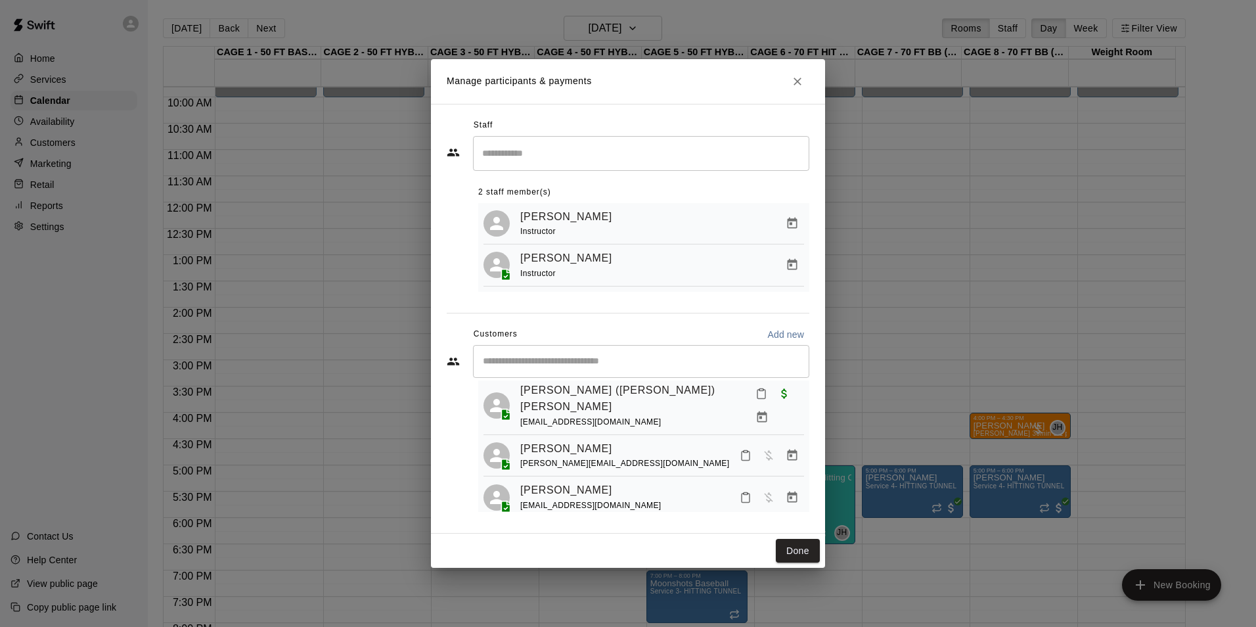
scroll to position [298, 0]
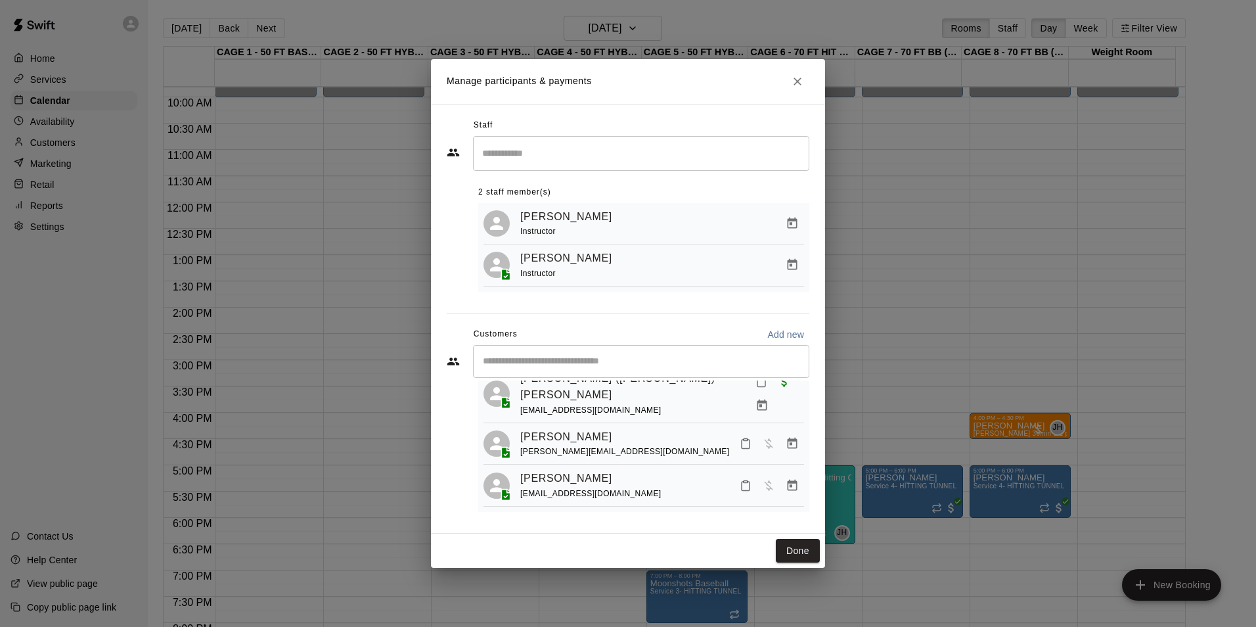
click at [796, 84] on icon "Close" at bounding box center [797, 81] width 13 height 13
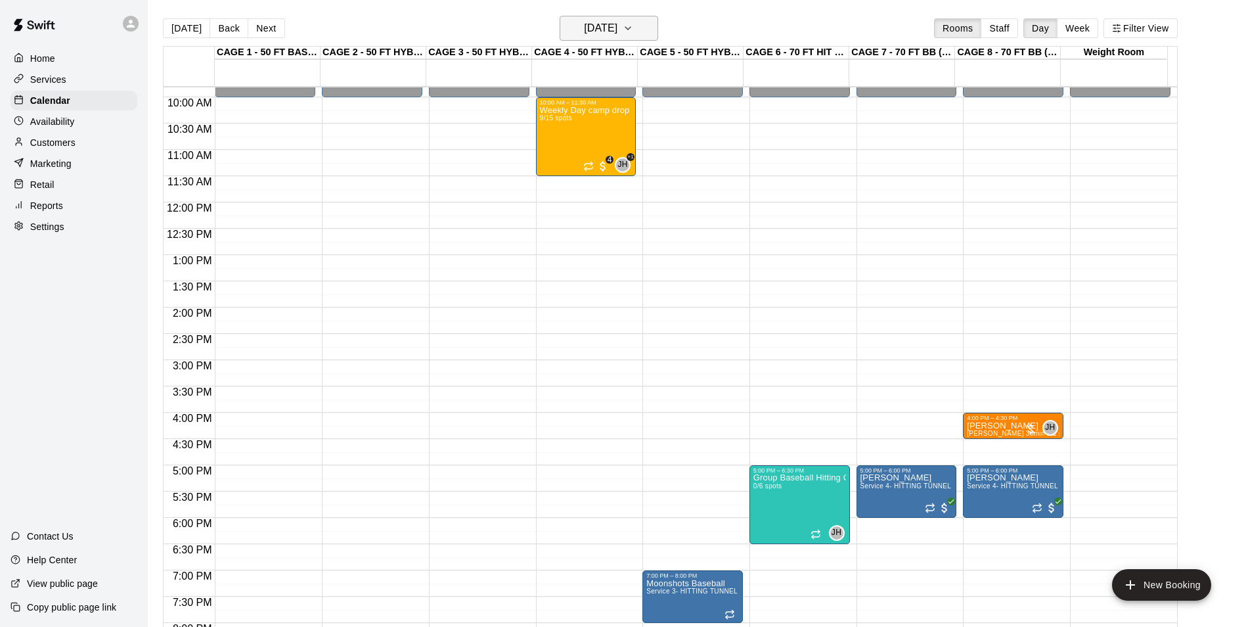
click at [617, 37] on h6 "Friday Aug 22" at bounding box center [601, 28] width 34 height 18
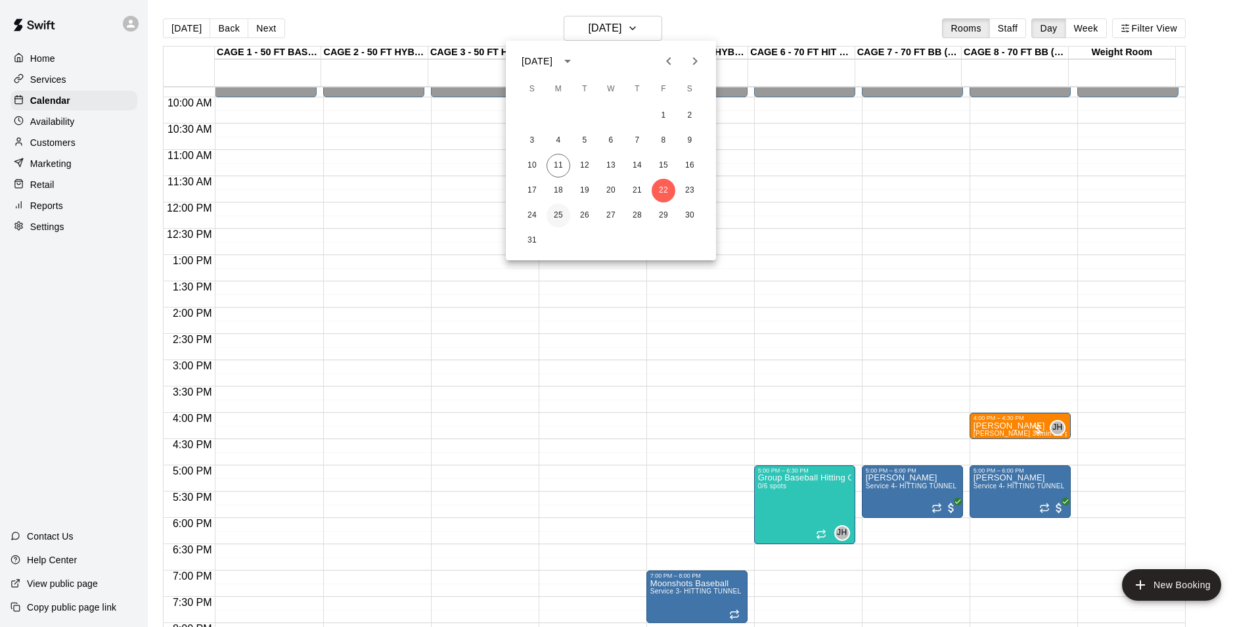
click at [560, 208] on button "25" at bounding box center [559, 216] width 24 height 24
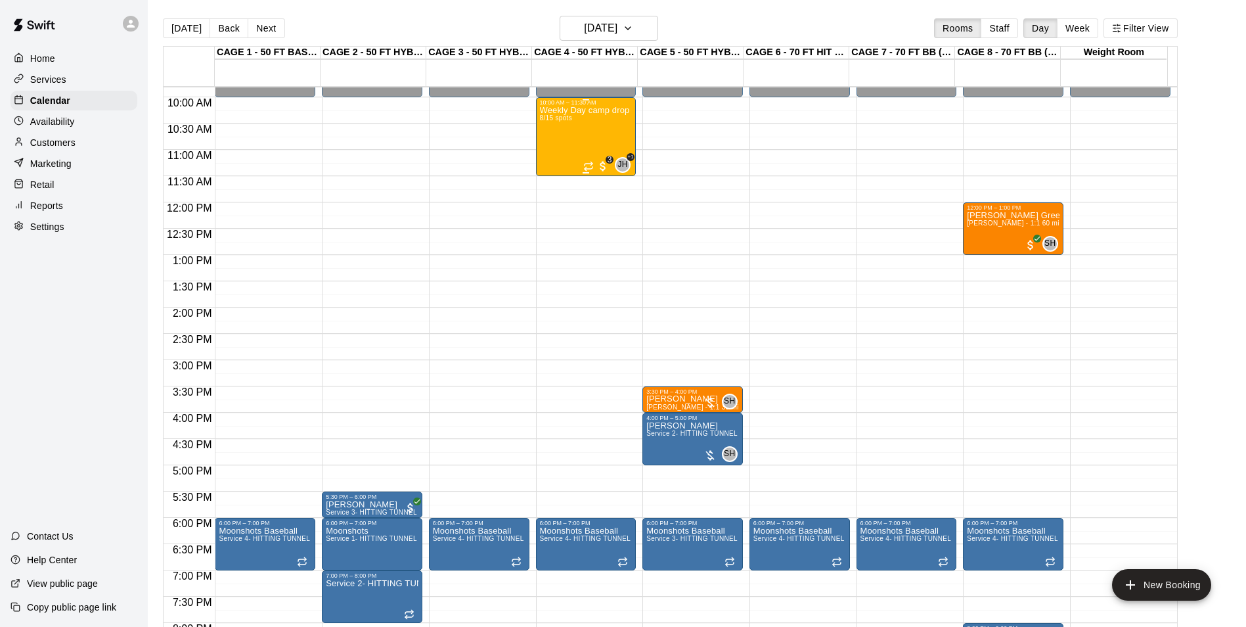
click at [576, 142] on div "Weekly Day camp drop in session - Monday / Wednesday / Friday's 8/15 spots" at bounding box center [586, 419] width 93 height 627
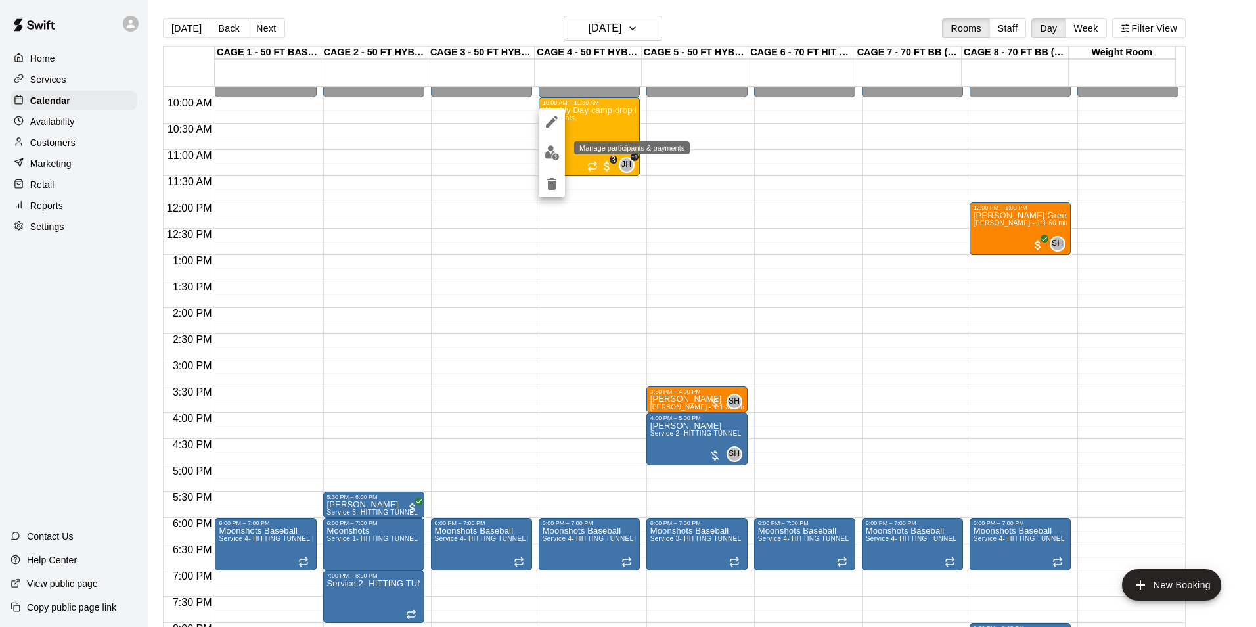
click at [554, 154] on img "edit" at bounding box center [552, 152] width 15 height 15
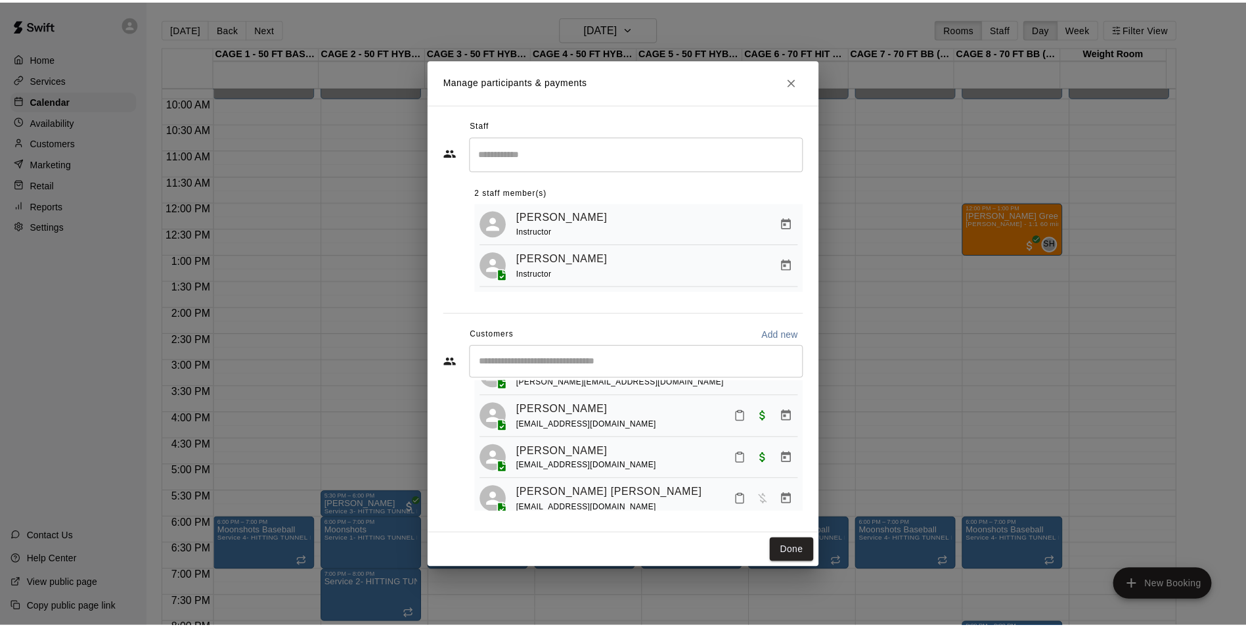
scroll to position [0, 0]
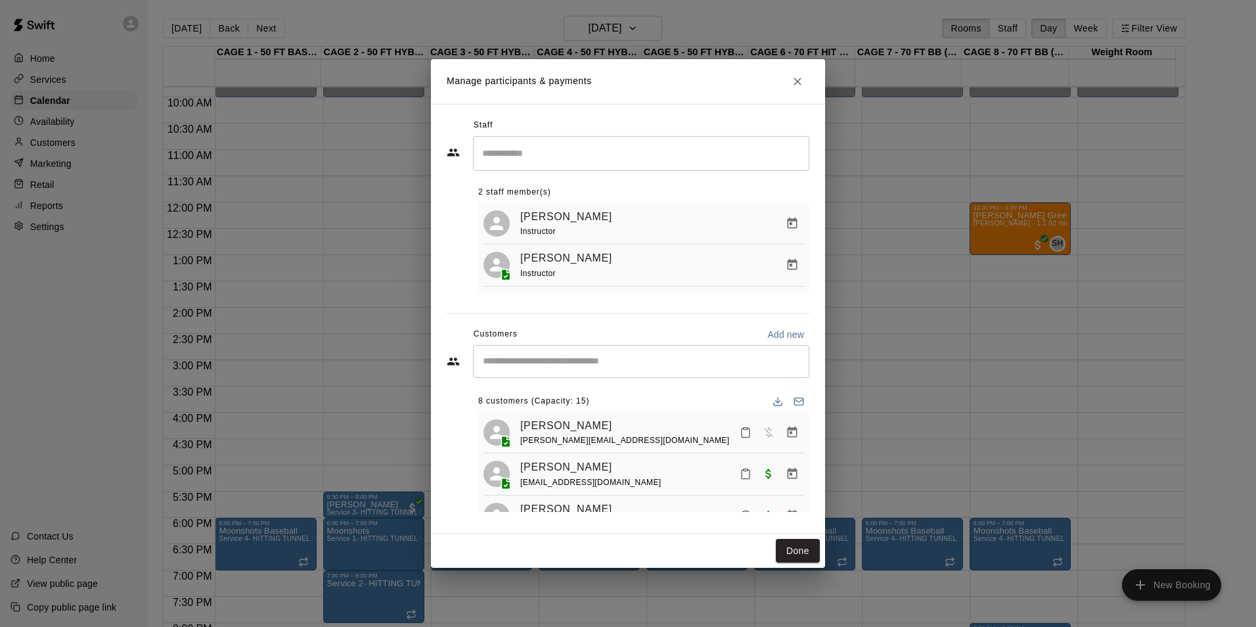
click at [800, 93] on h2 "Manage participants & payments" at bounding box center [628, 81] width 394 height 45
click at [780, 78] on h2 "Manage participants & payments" at bounding box center [628, 81] width 394 height 45
click at [786, 78] on h2 "Manage participants & payments" at bounding box center [628, 81] width 394 height 45
click at [786, 78] on button "Close" at bounding box center [798, 82] width 24 height 24
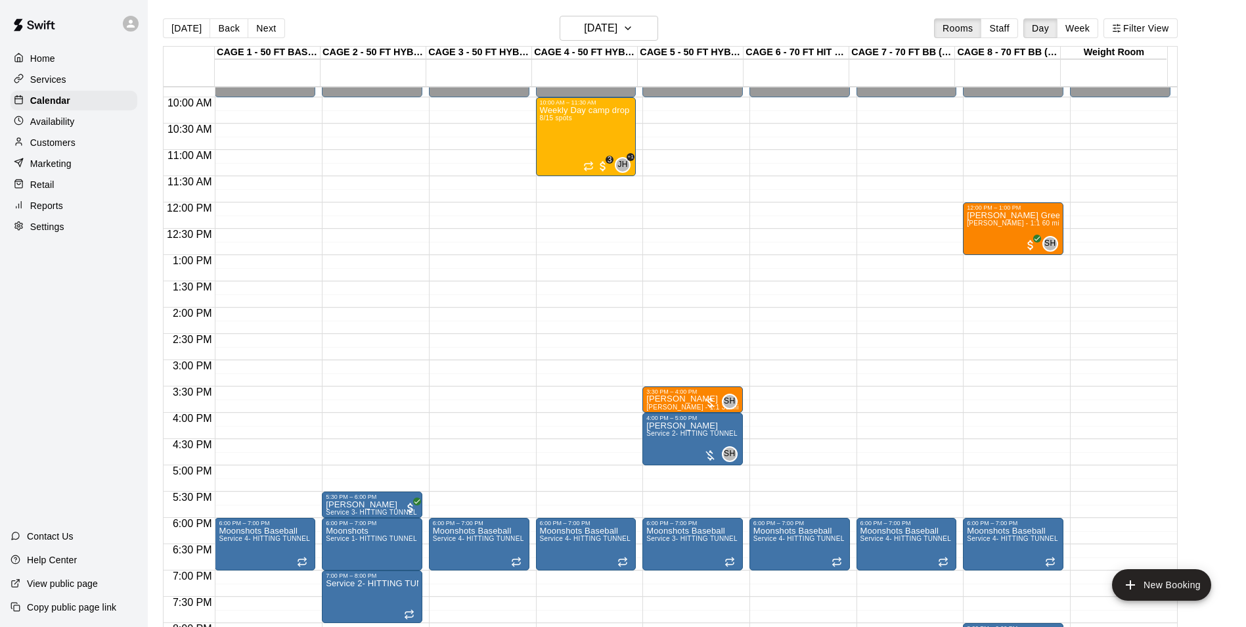
click at [0, 74] on html "Home Services Calendar Availability Customers Marketing Retail Reports Settings…" at bounding box center [623, 324] width 1246 height 648
click at [34, 89] on div "Services" at bounding box center [74, 80] width 127 height 20
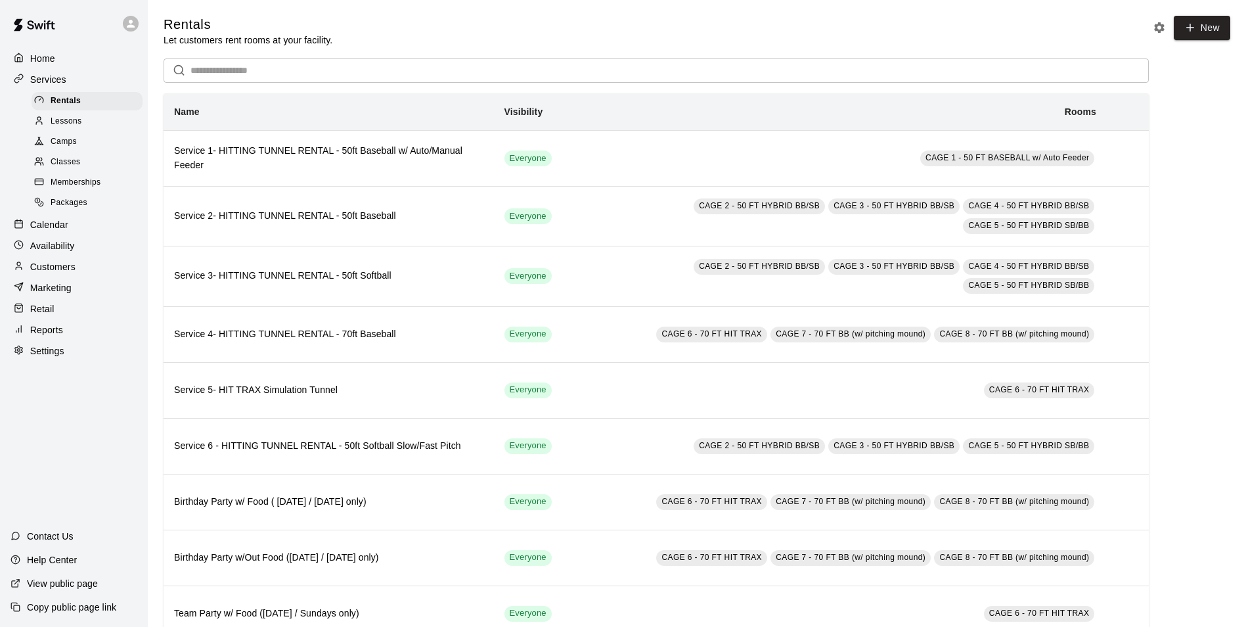
click at [45, 244] on div "Availability" at bounding box center [74, 246] width 127 height 20
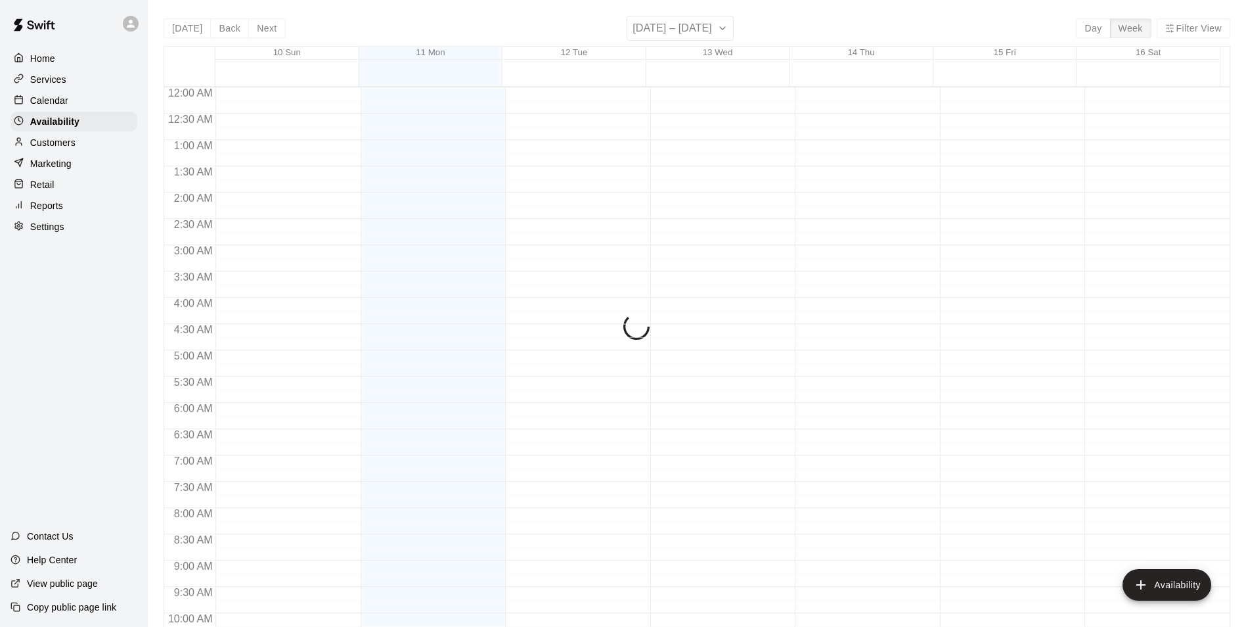
scroll to position [648, 0]
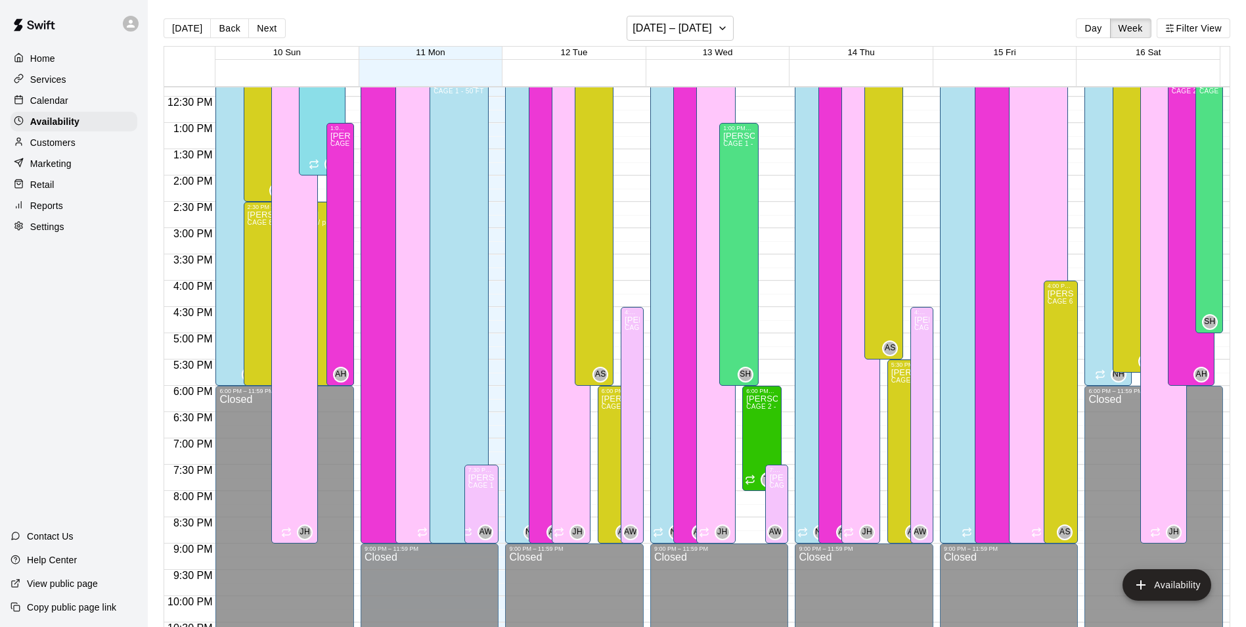
click at [57, 110] on div "Calendar" at bounding box center [74, 101] width 127 height 20
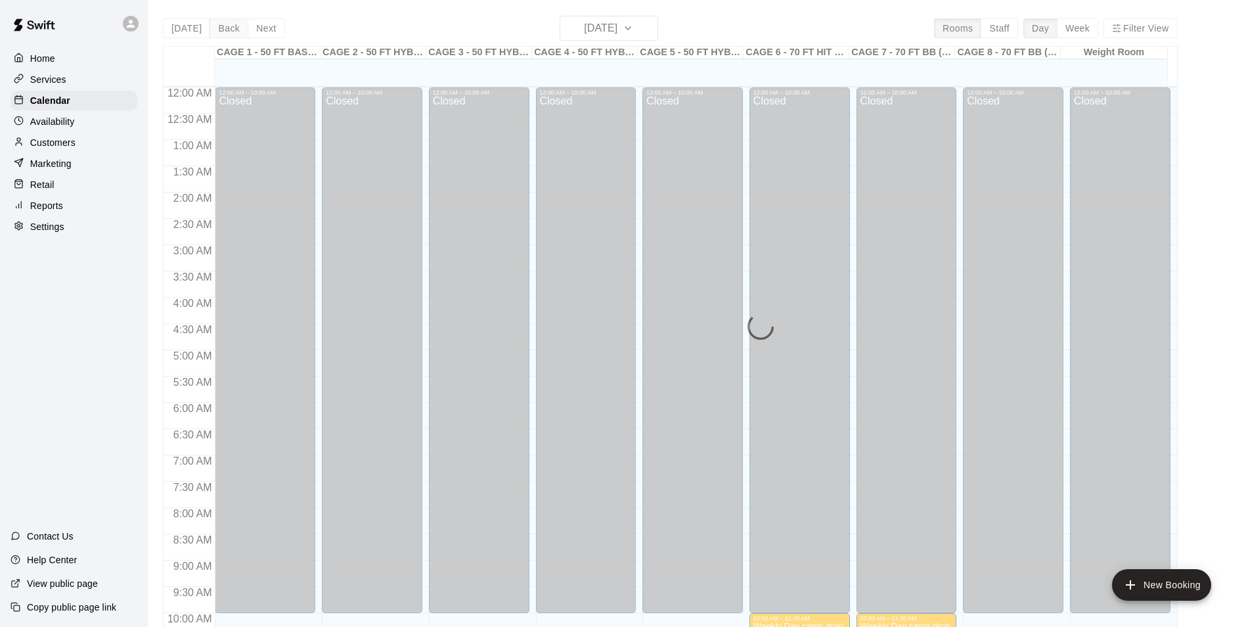
scroll to position [648, 0]
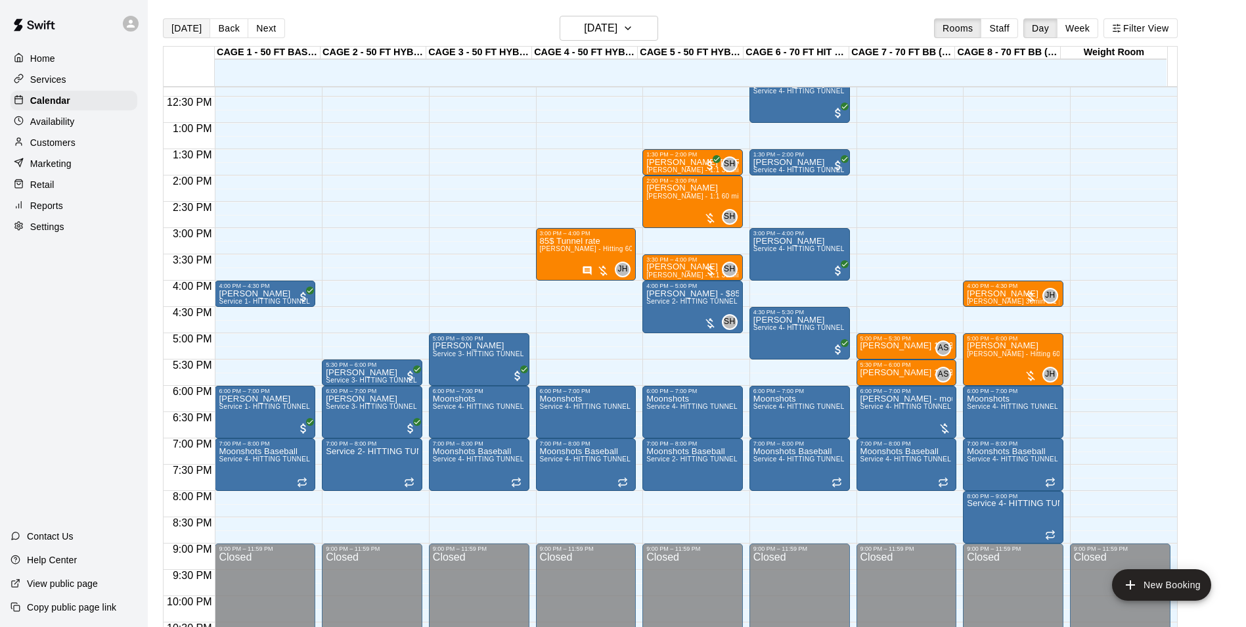
click at [187, 37] on button "[DATE]" at bounding box center [186, 28] width 47 height 20
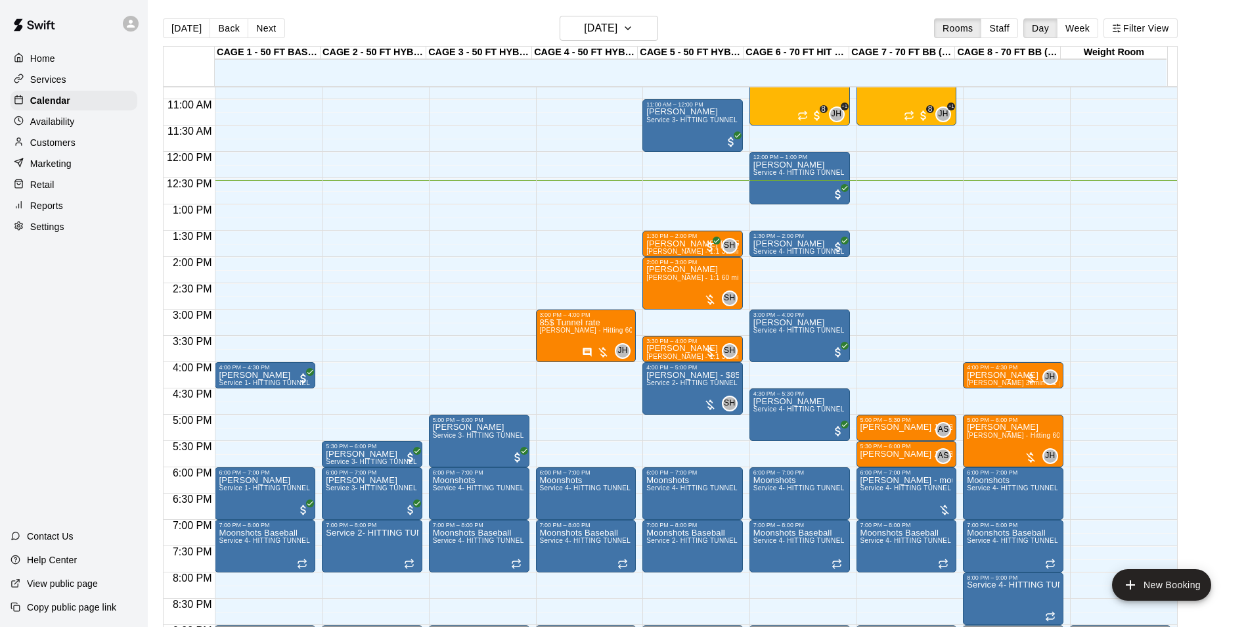
scroll to position [708, 0]
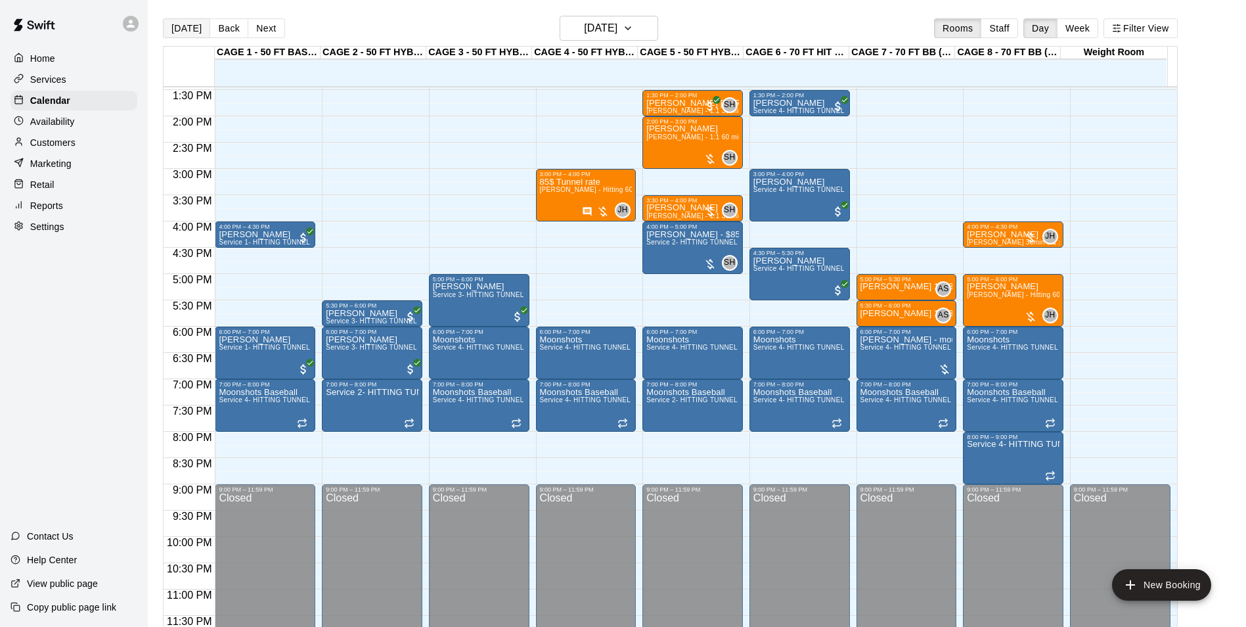
click at [186, 30] on button "[DATE]" at bounding box center [186, 28] width 47 height 20
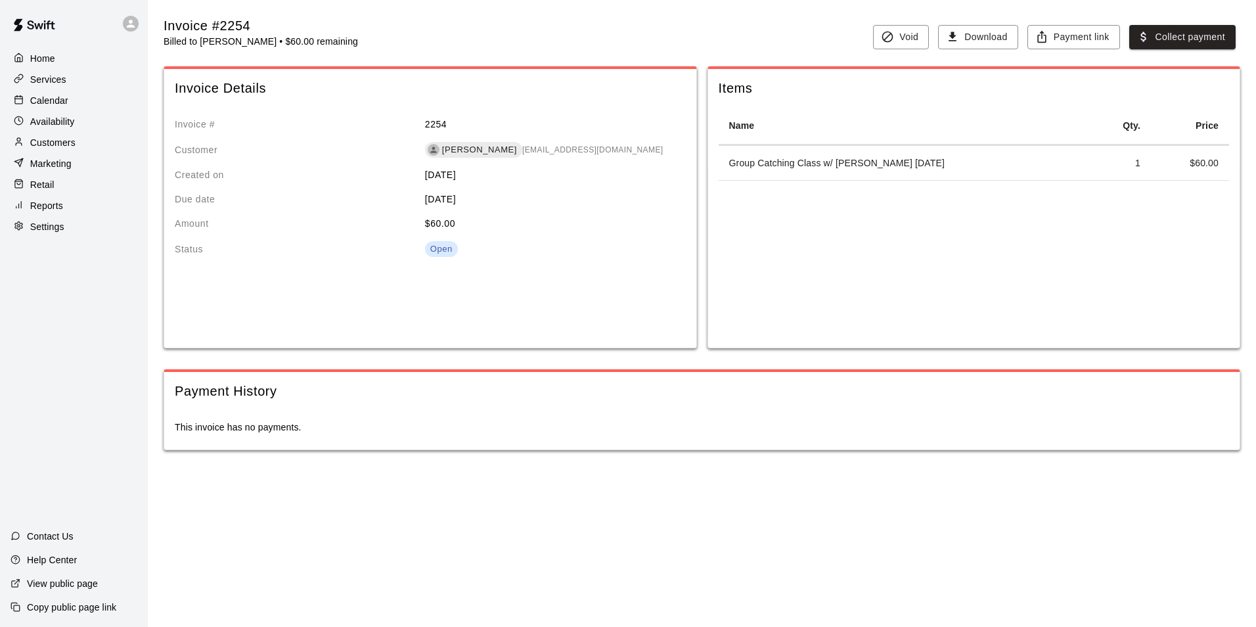
click at [78, 102] on div "Calendar" at bounding box center [74, 101] width 127 height 20
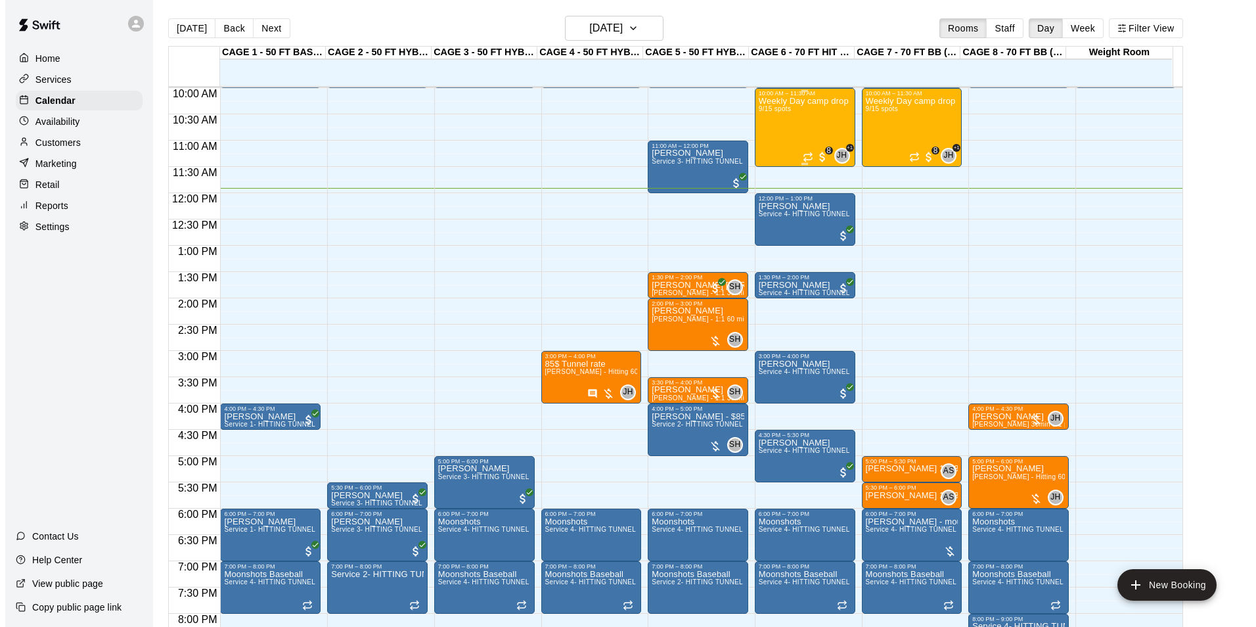
scroll to position [429, 0]
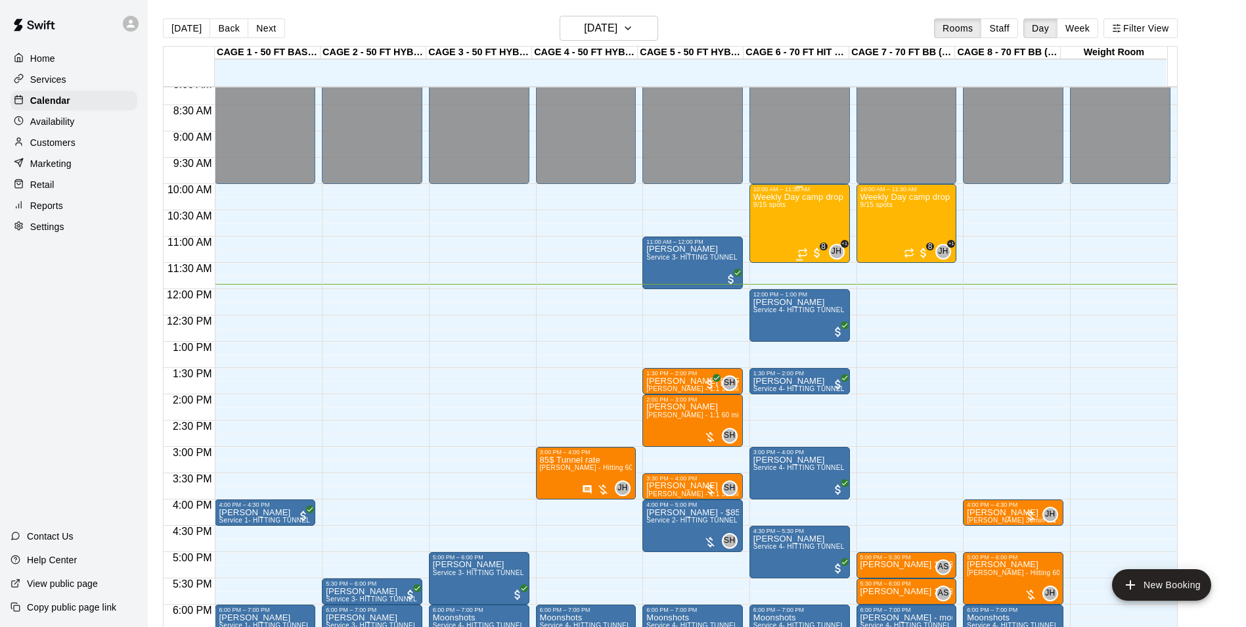
click at [791, 216] on div "Weekly Day camp drop in session - Monday / Wednesday / Friday's 9/15 spots" at bounding box center [799, 505] width 93 height 627
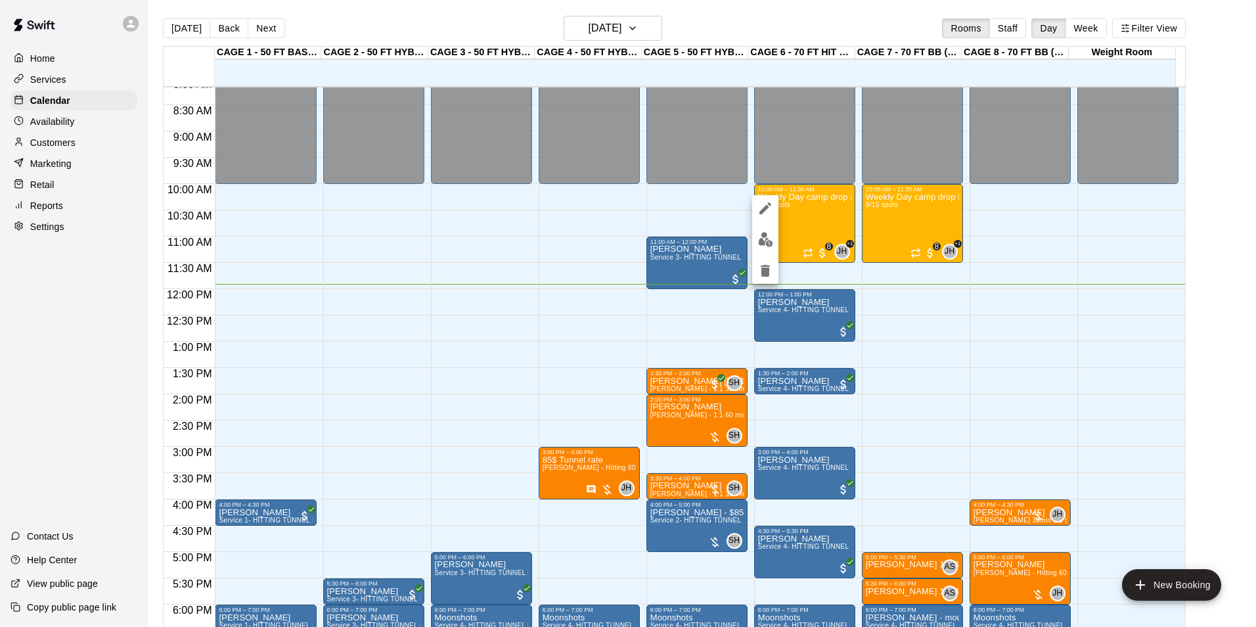
click at [772, 231] on button "edit" at bounding box center [765, 240] width 26 height 26
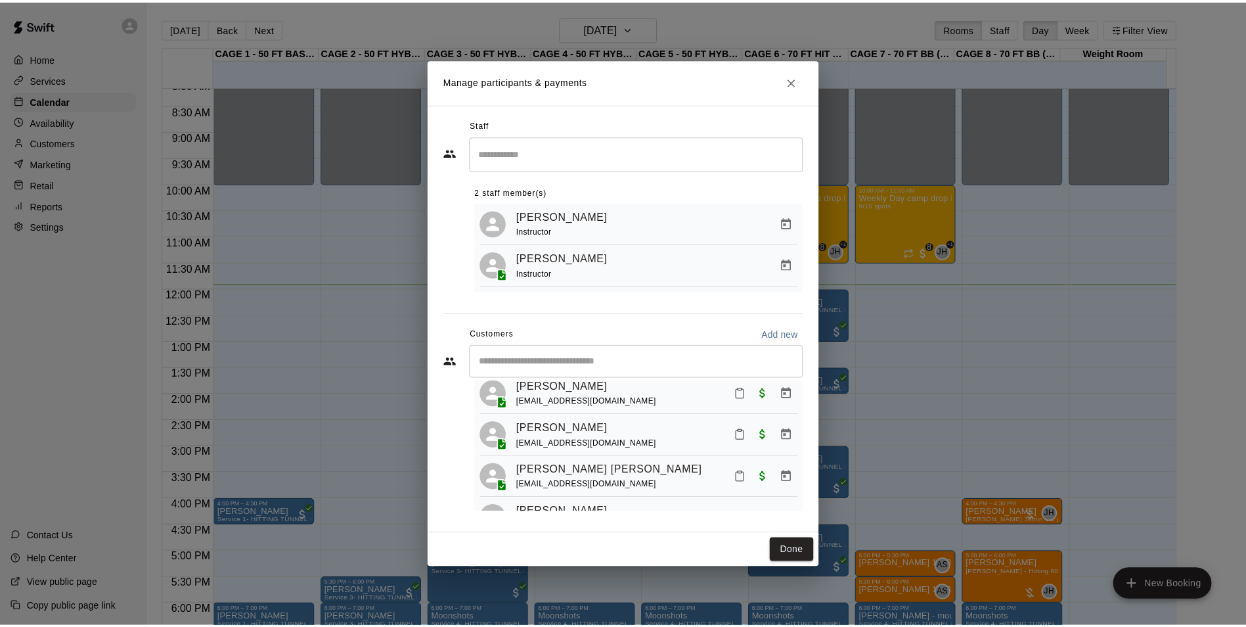
scroll to position [131, 0]
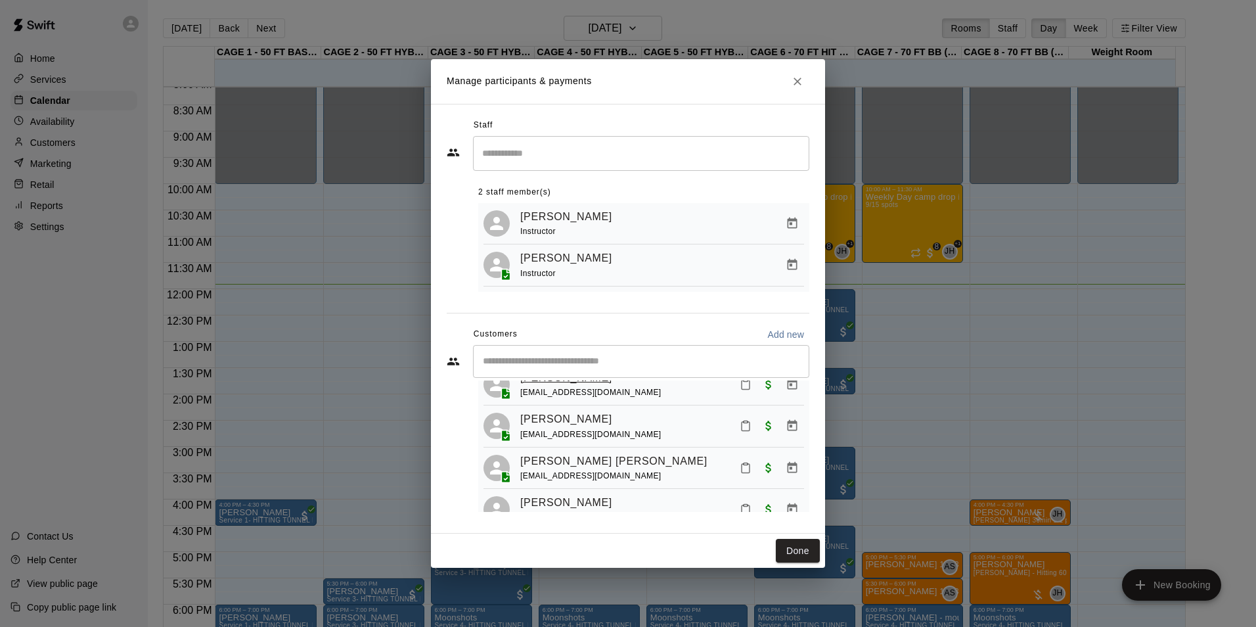
click at [569, 386] on link "Dawson Fackrell" at bounding box center [566, 377] width 92 height 17
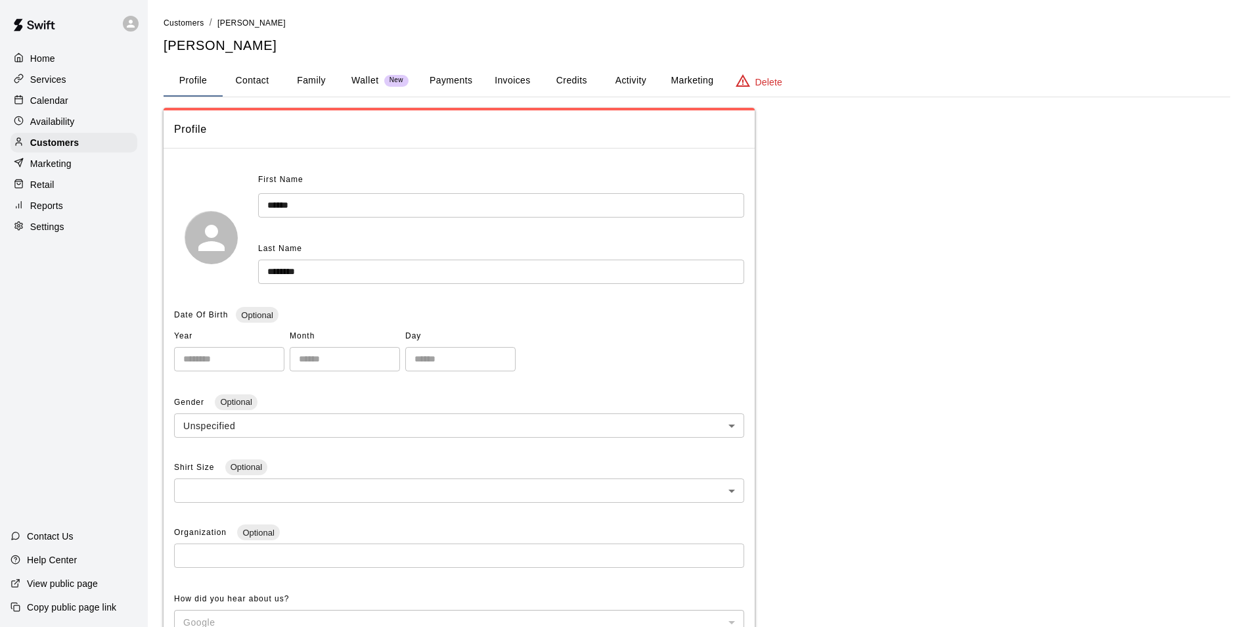
click at [515, 81] on button "Invoices" at bounding box center [512, 81] width 59 height 32
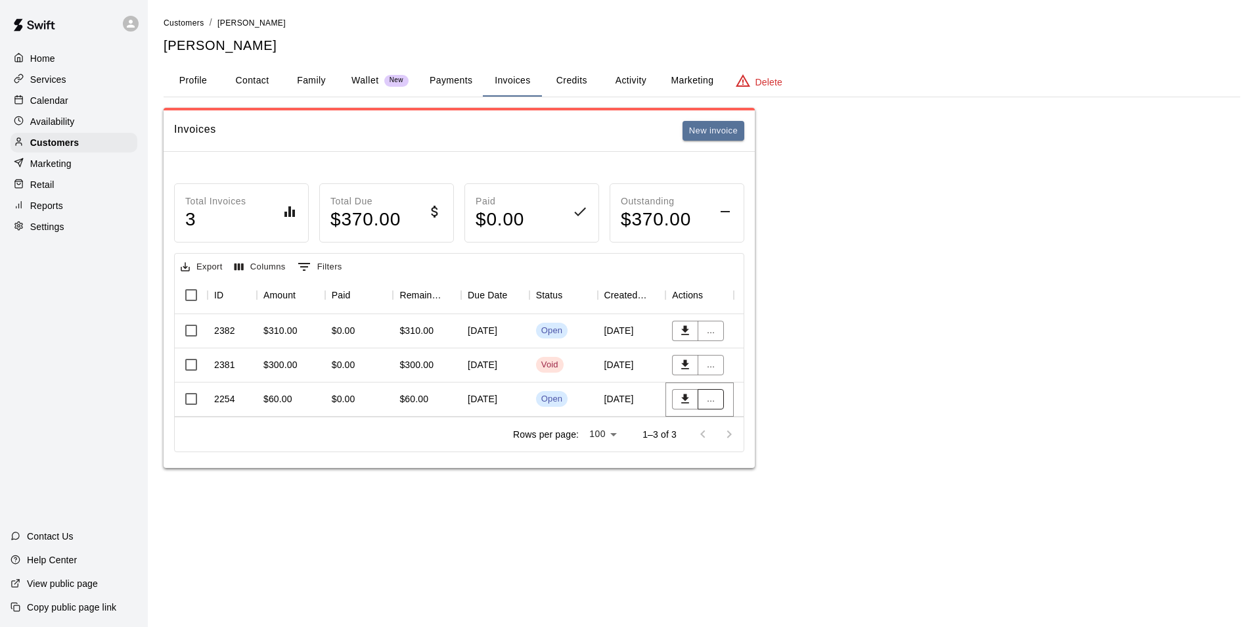
click at [714, 402] on button "..." at bounding box center [711, 399] width 26 height 20
click at [738, 447] on li "Collect payment" at bounding box center [754, 447] width 113 height 22
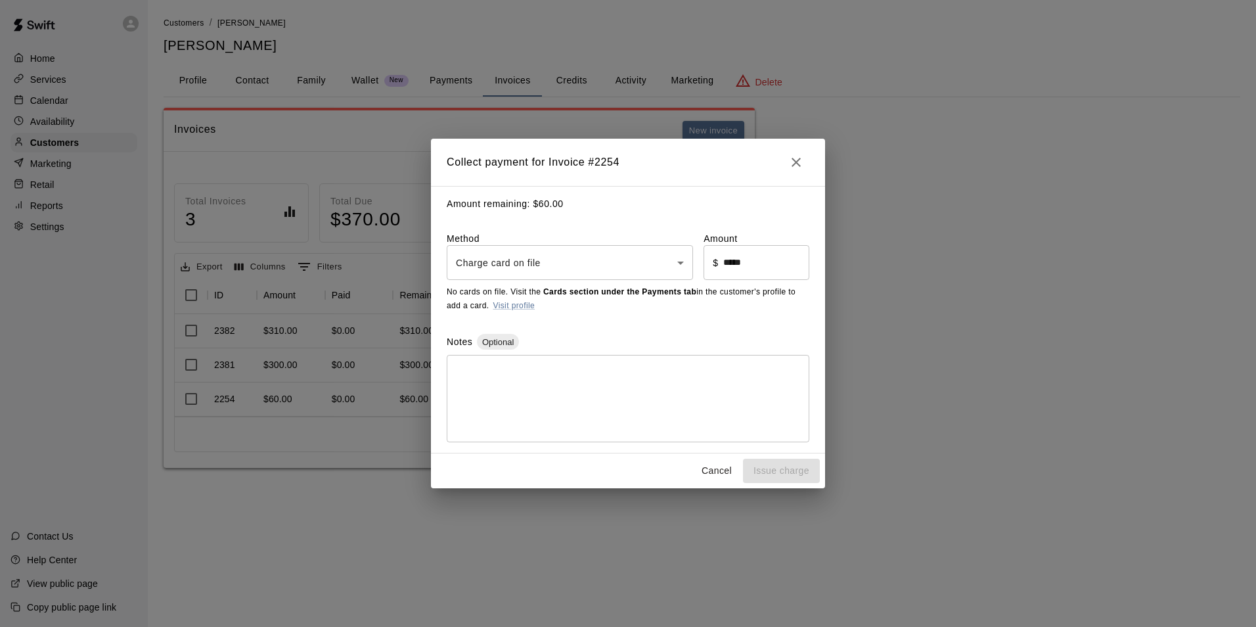
click at [669, 267] on body "Home Services Calendar Availability Customers Marketing Retail Reports Settings…" at bounding box center [628, 247] width 1256 height 494
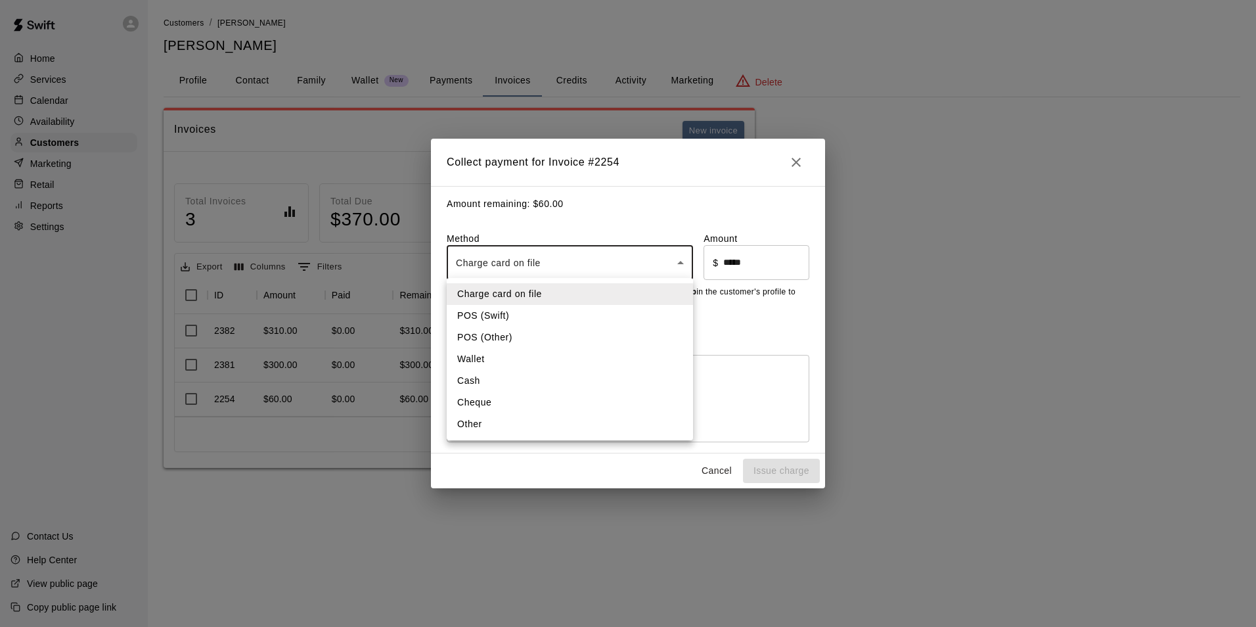
click at [508, 420] on li "Other" at bounding box center [570, 424] width 246 height 22
type input "*****"
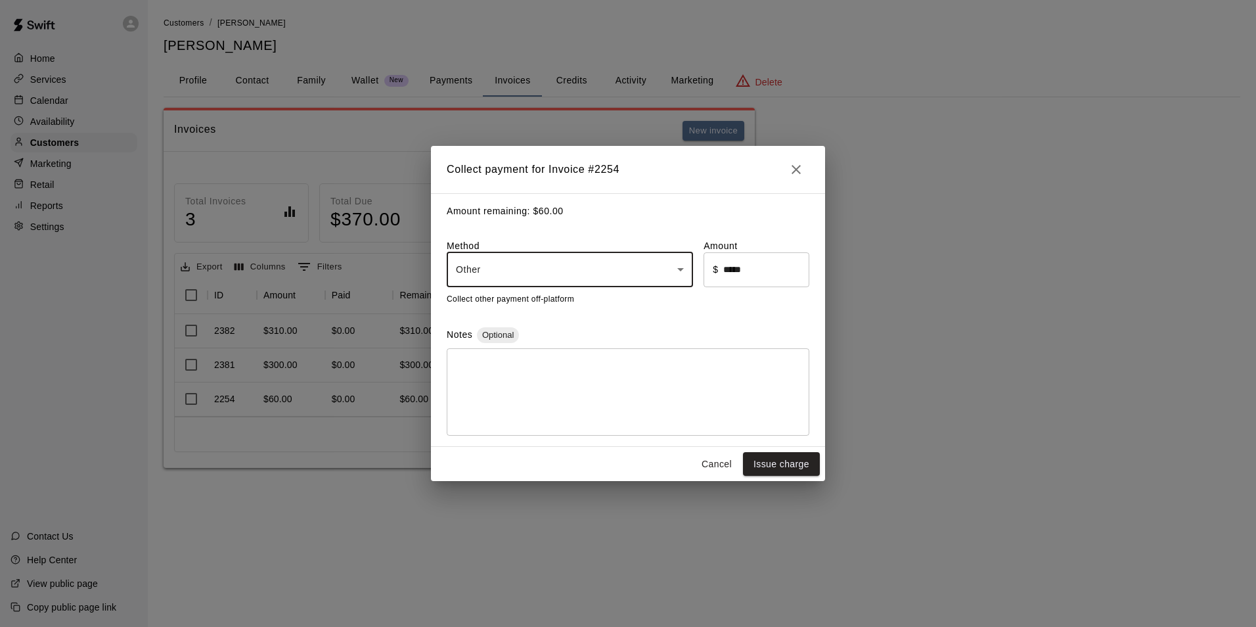
click at [764, 277] on input "*****" at bounding box center [766, 269] width 86 height 35
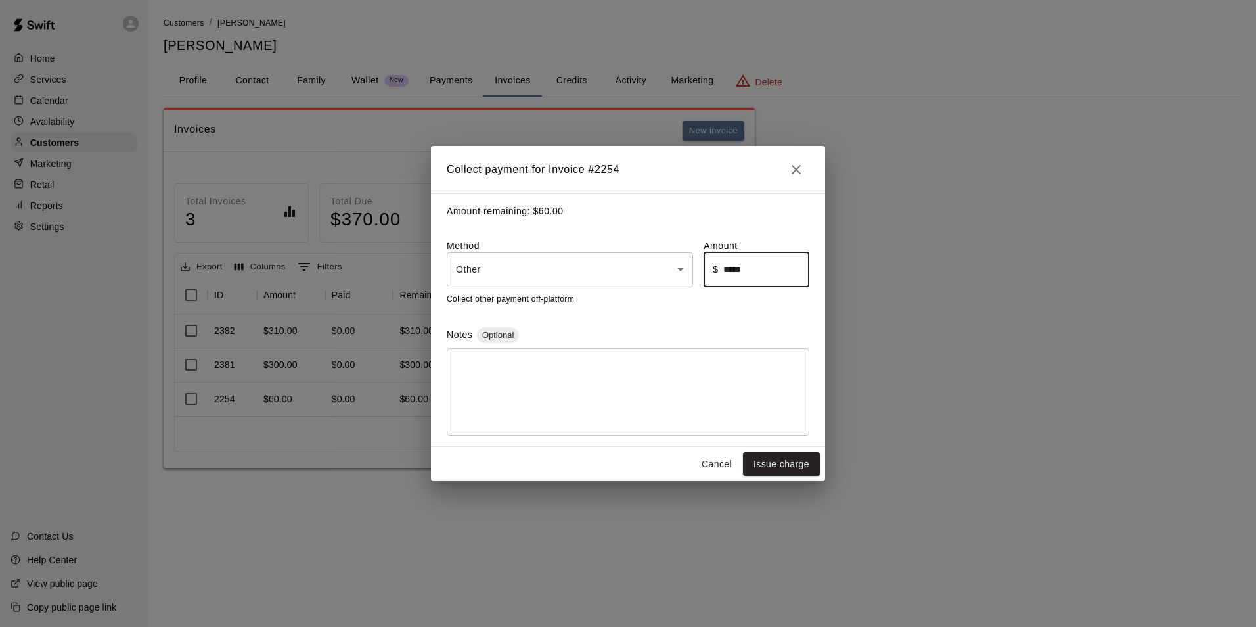
type input "*"
type input "*****"
click at [527, 370] on textarea at bounding box center [628, 392] width 344 height 66
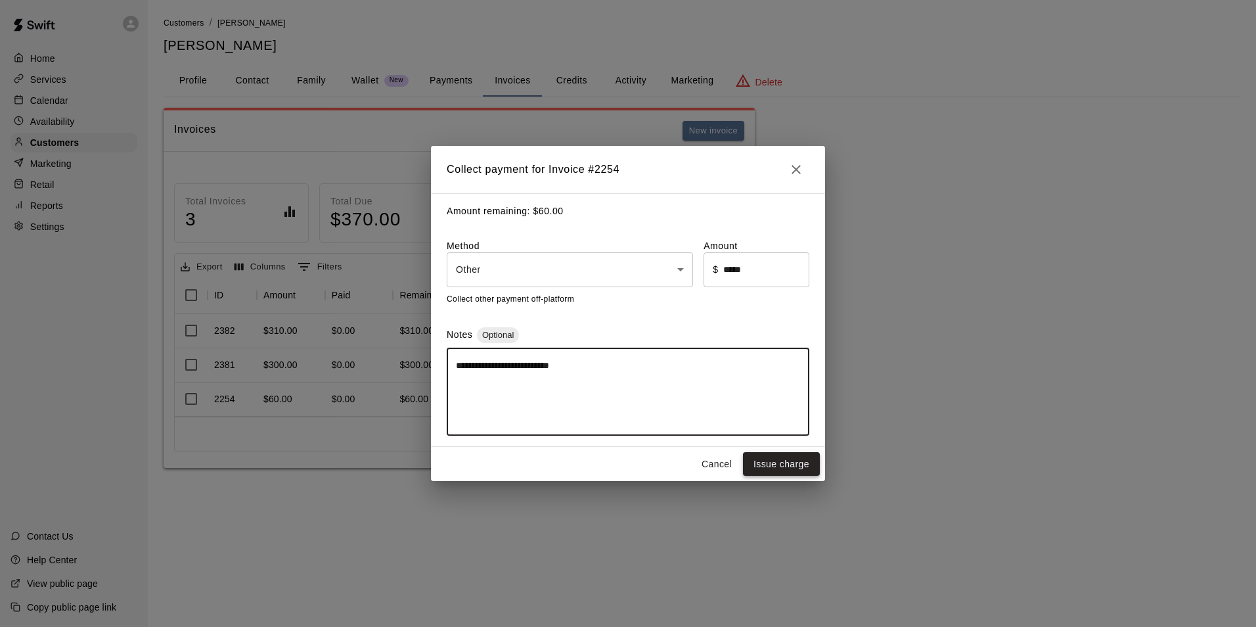
type textarea "**********"
click at [787, 459] on button "Issue charge" at bounding box center [781, 464] width 77 height 24
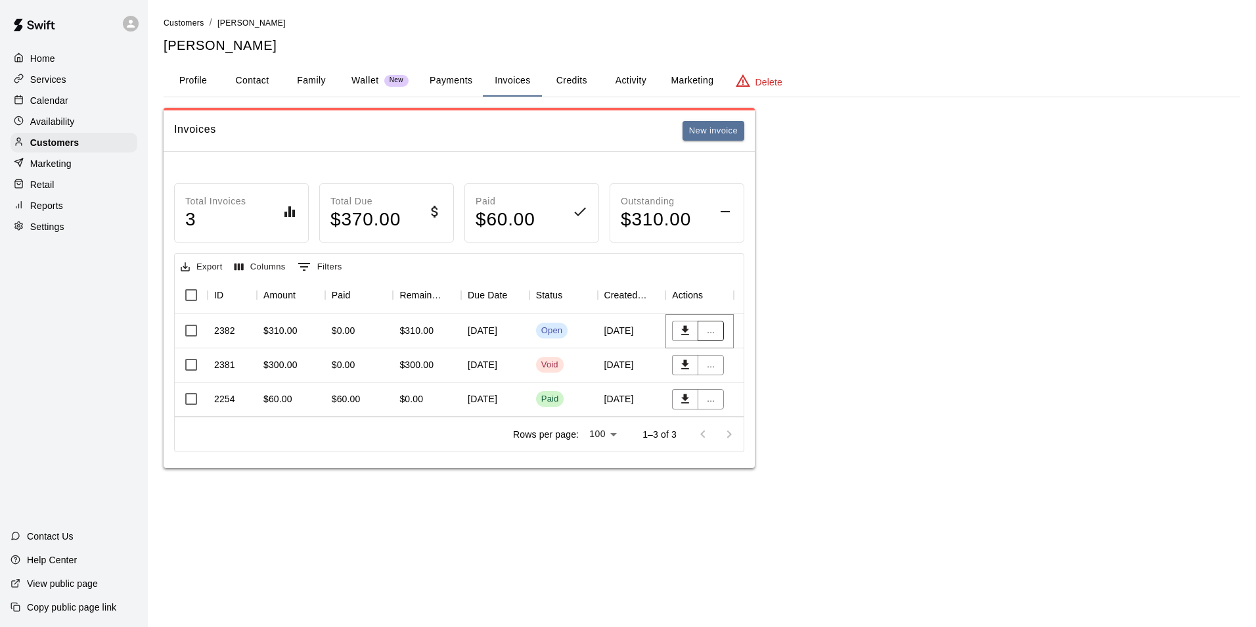
click at [715, 332] on button "..." at bounding box center [711, 331] width 26 height 20
click at [732, 376] on li "Collect payment" at bounding box center [754, 379] width 113 height 22
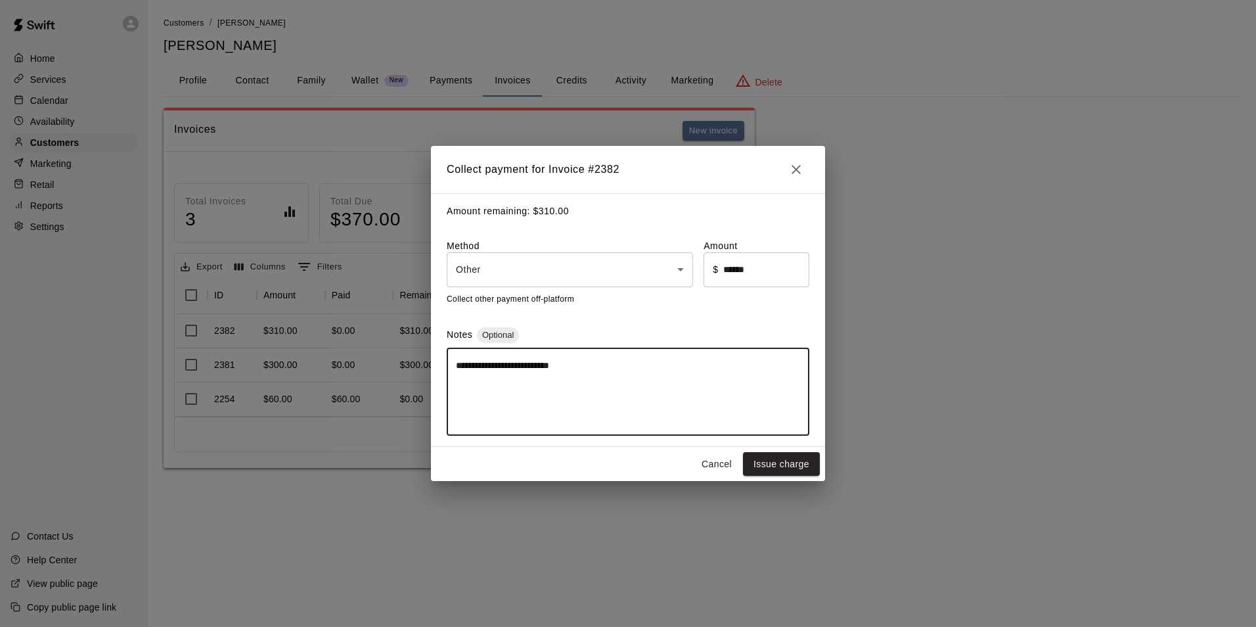
drag, startPoint x: 617, startPoint y: 363, endPoint x: 522, endPoint y: 365, distance: 94.6
click at [495, 365] on textarea "**********" at bounding box center [628, 392] width 344 height 66
click at [527, 366] on textarea "**********" at bounding box center [628, 392] width 344 height 66
click at [524, 367] on textarea "**********" at bounding box center [628, 392] width 344 height 66
click at [523, 367] on textarea "**********" at bounding box center [628, 392] width 344 height 66
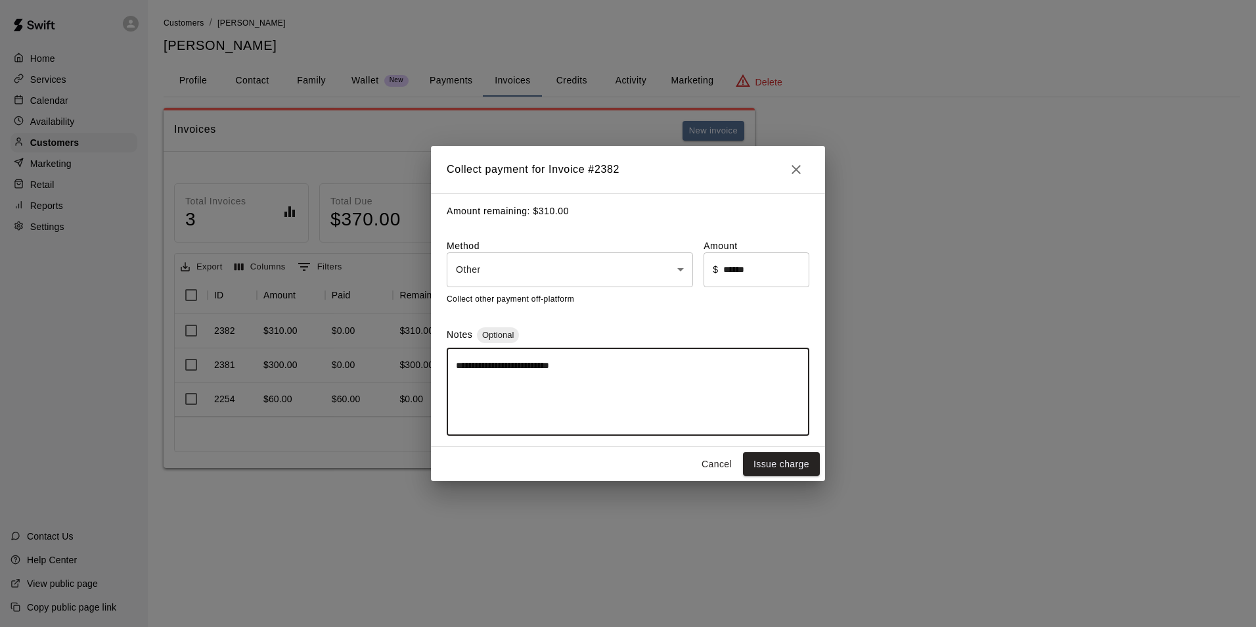
drag, startPoint x: 598, startPoint y: 368, endPoint x: 524, endPoint y: 370, distance: 73.6
click at [524, 370] on textarea "**********" at bounding box center [628, 392] width 344 height 66
type textarea "**********"
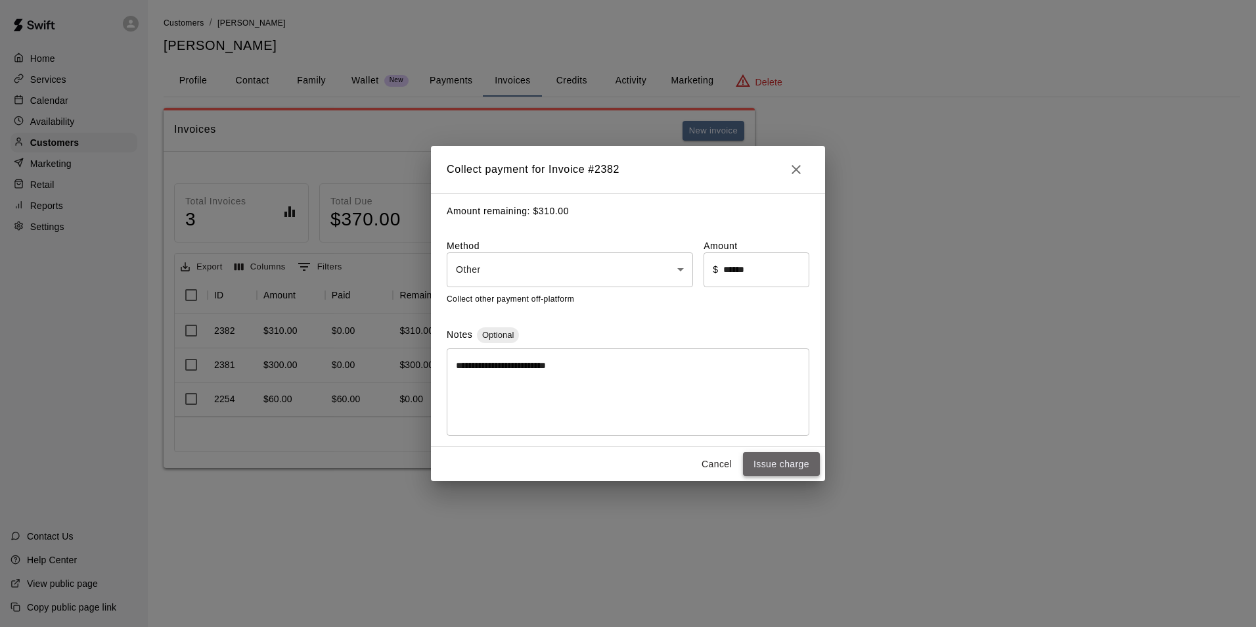
click at [792, 461] on button "Issue charge" at bounding box center [781, 464] width 77 height 24
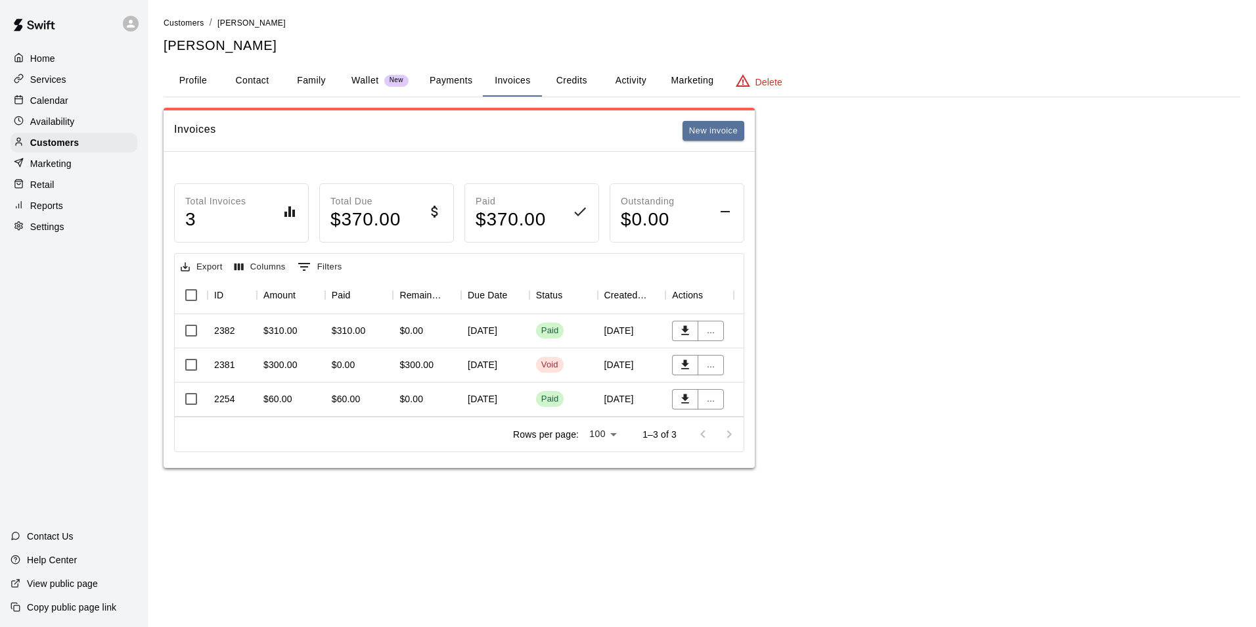
click at [82, 106] on div "Calendar" at bounding box center [74, 101] width 127 height 20
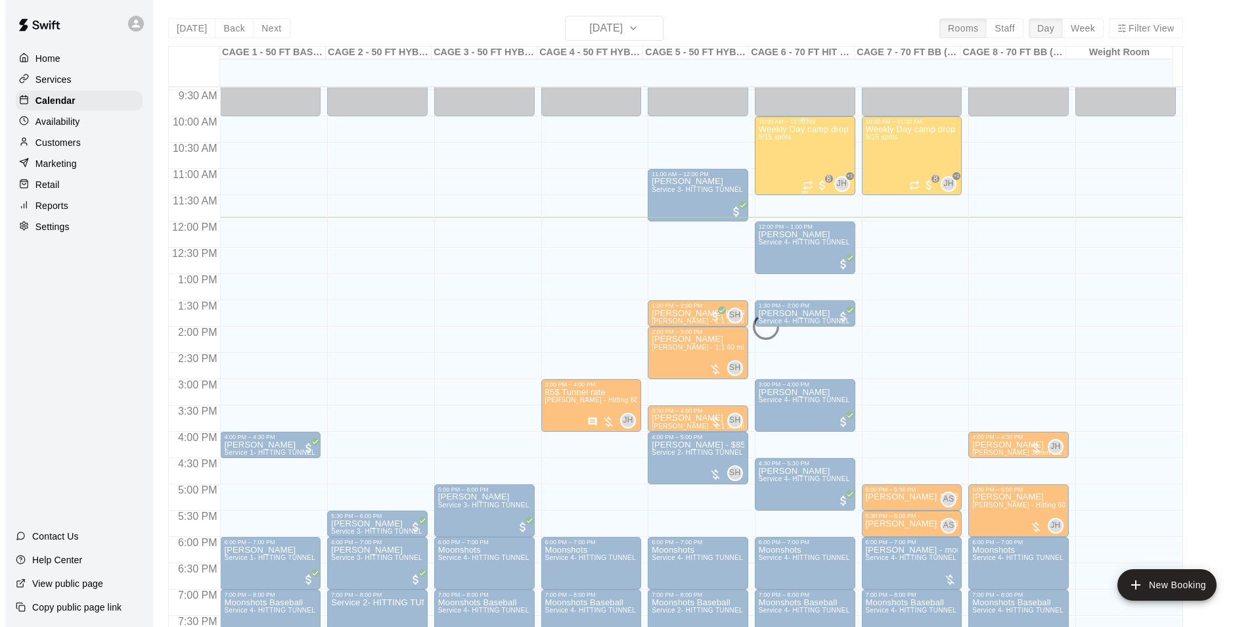
scroll to position [495, 0]
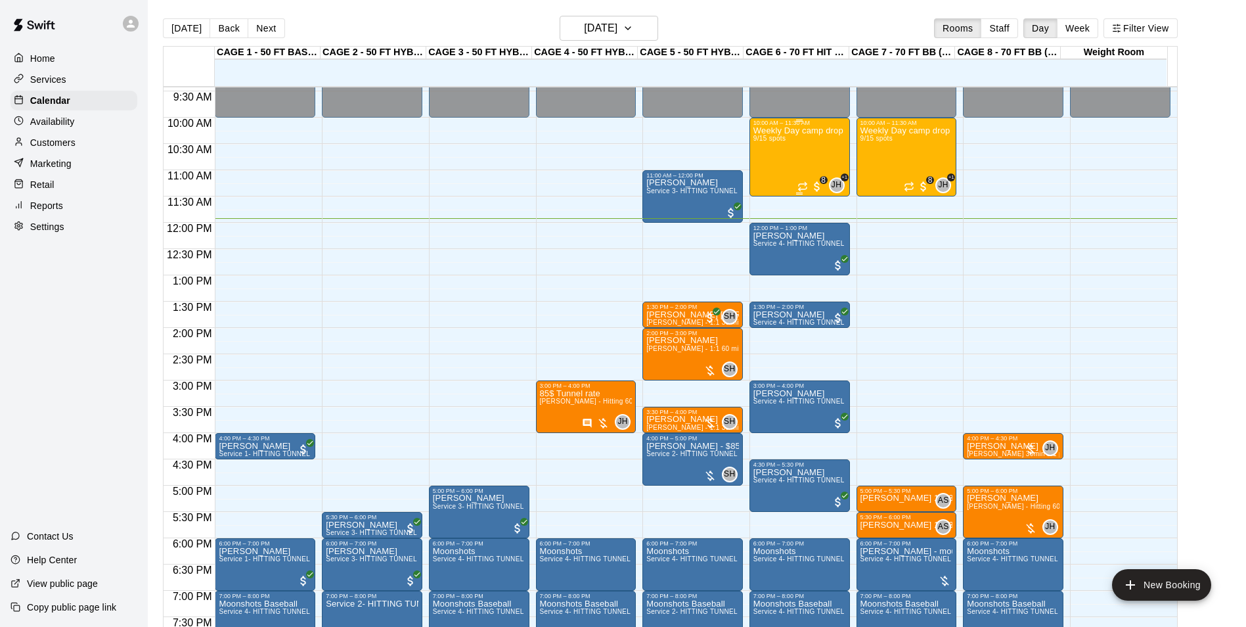
click at [786, 141] on div "Weekly Day camp drop in session - Monday / Wednesday / Friday's 9/15 spots" at bounding box center [799, 439] width 93 height 627
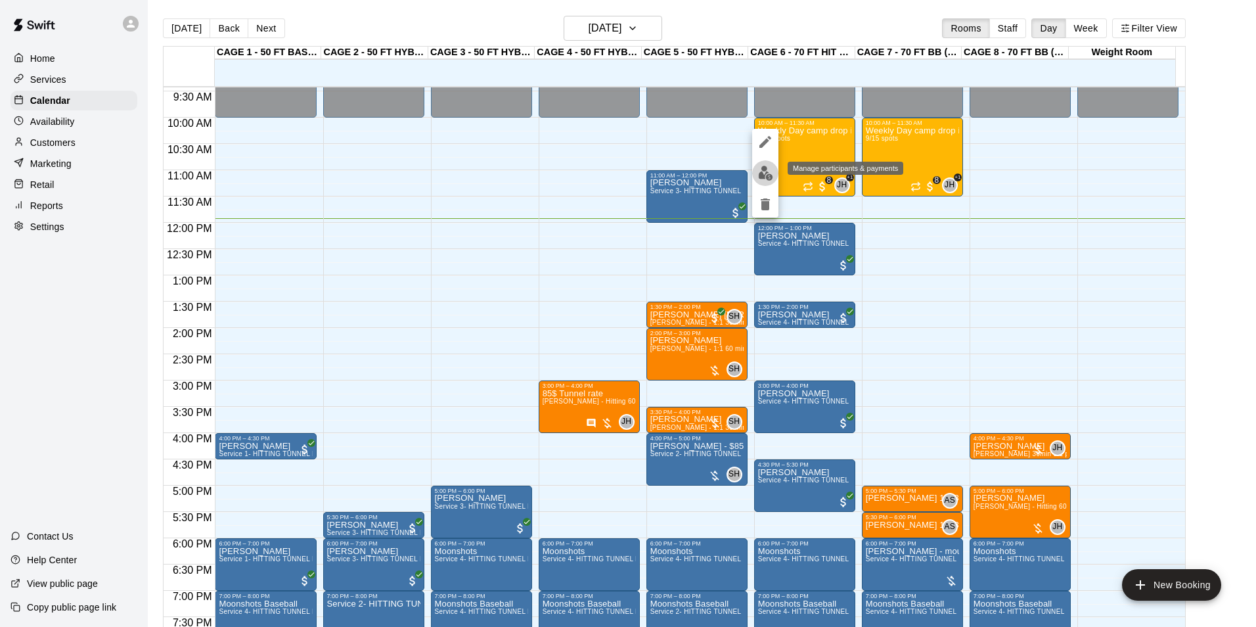
click at [771, 164] on button "edit" at bounding box center [765, 173] width 26 height 26
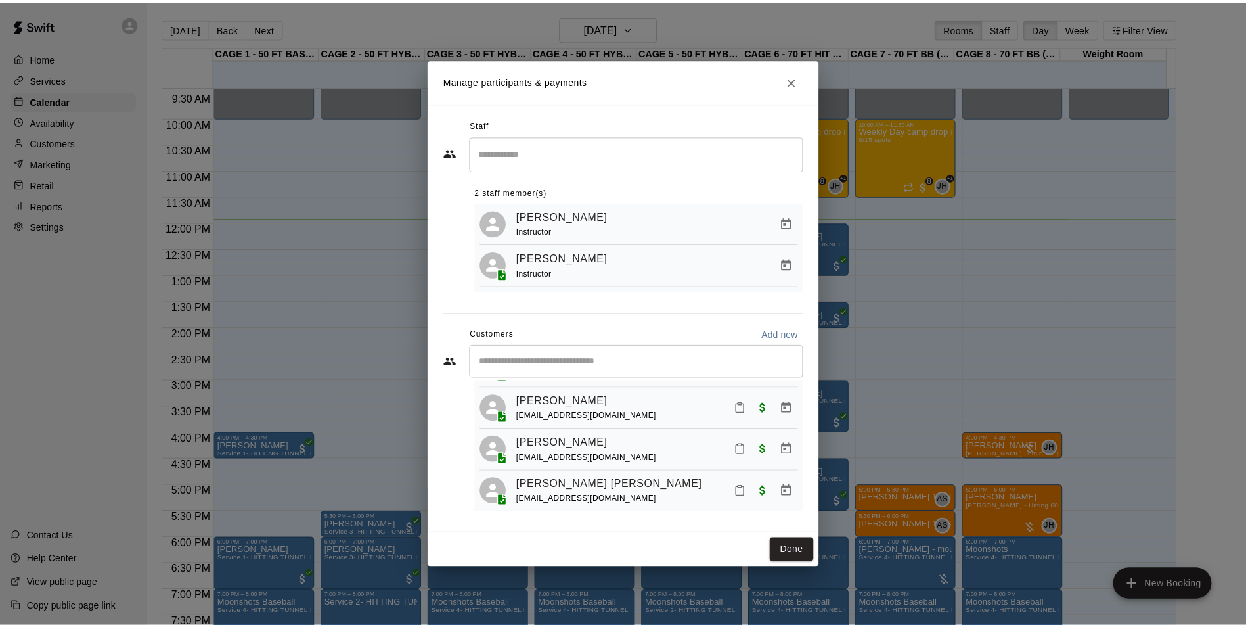
scroll to position [131, 0]
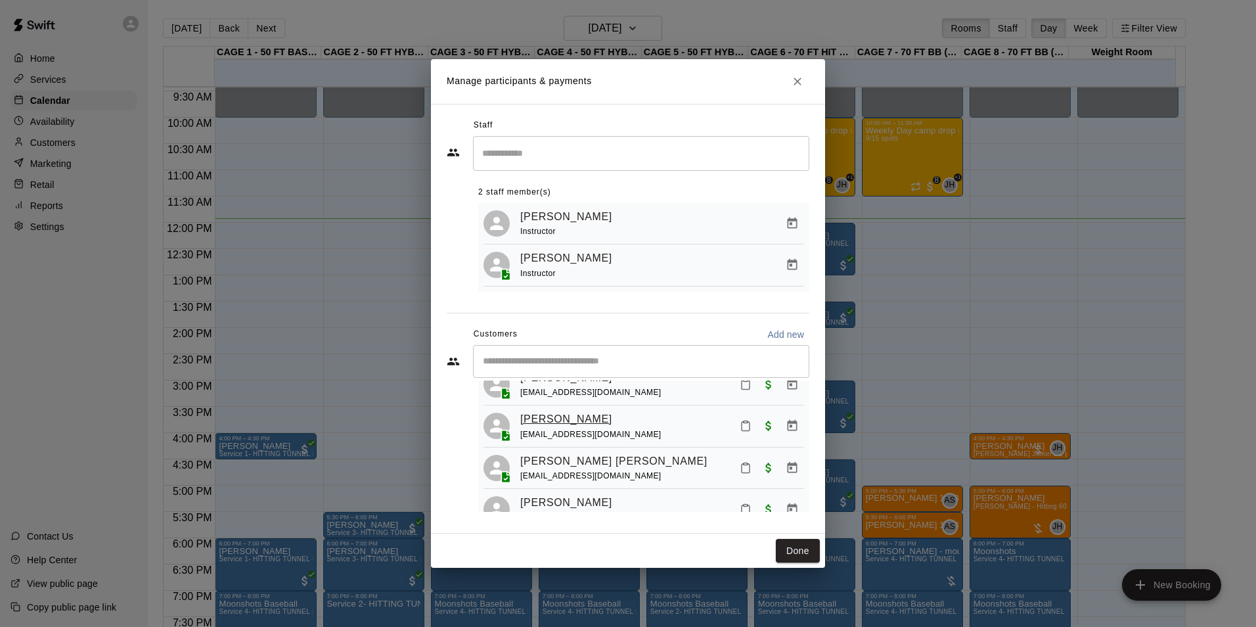
click at [574, 426] on link "Declan Roche" at bounding box center [566, 419] width 92 height 17
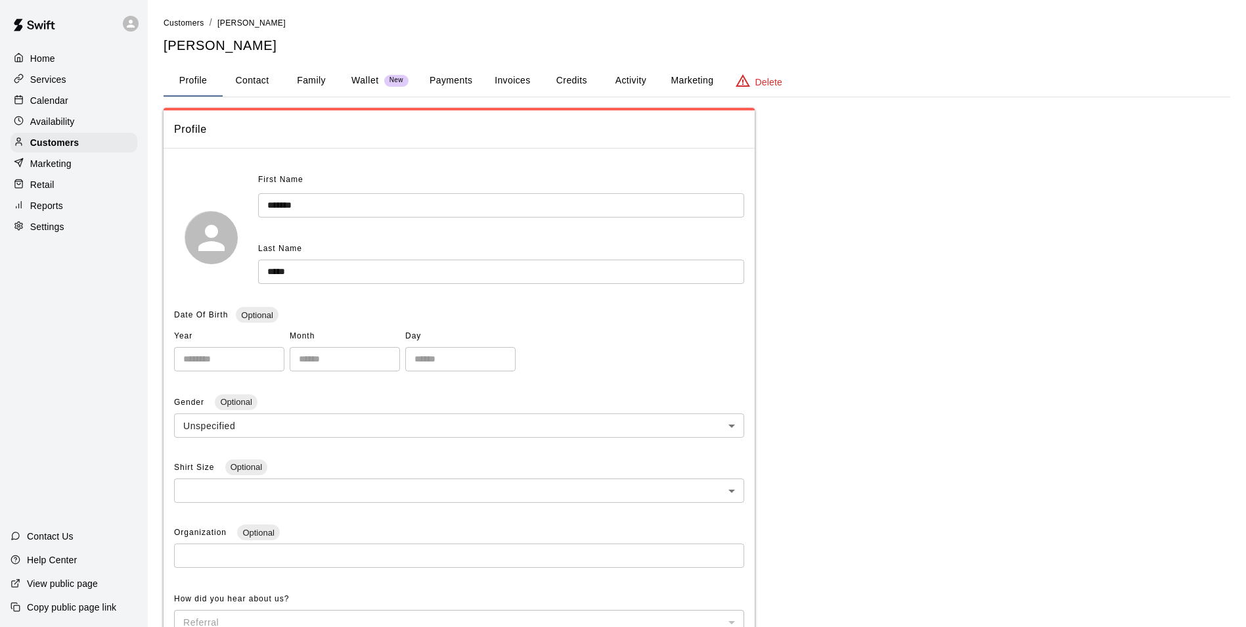
click at [459, 91] on button "Payments" at bounding box center [451, 81] width 64 height 32
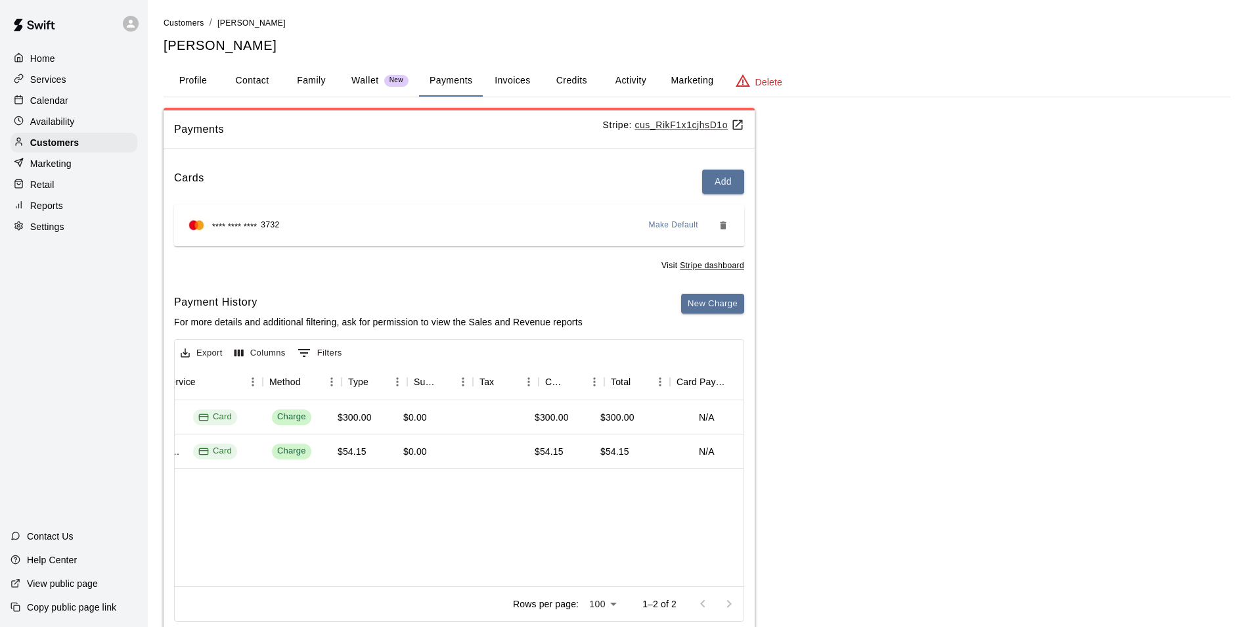
scroll to position [0, 398]
click at [80, 89] on div "Services" at bounding box center [74, 80] width 127 height 20
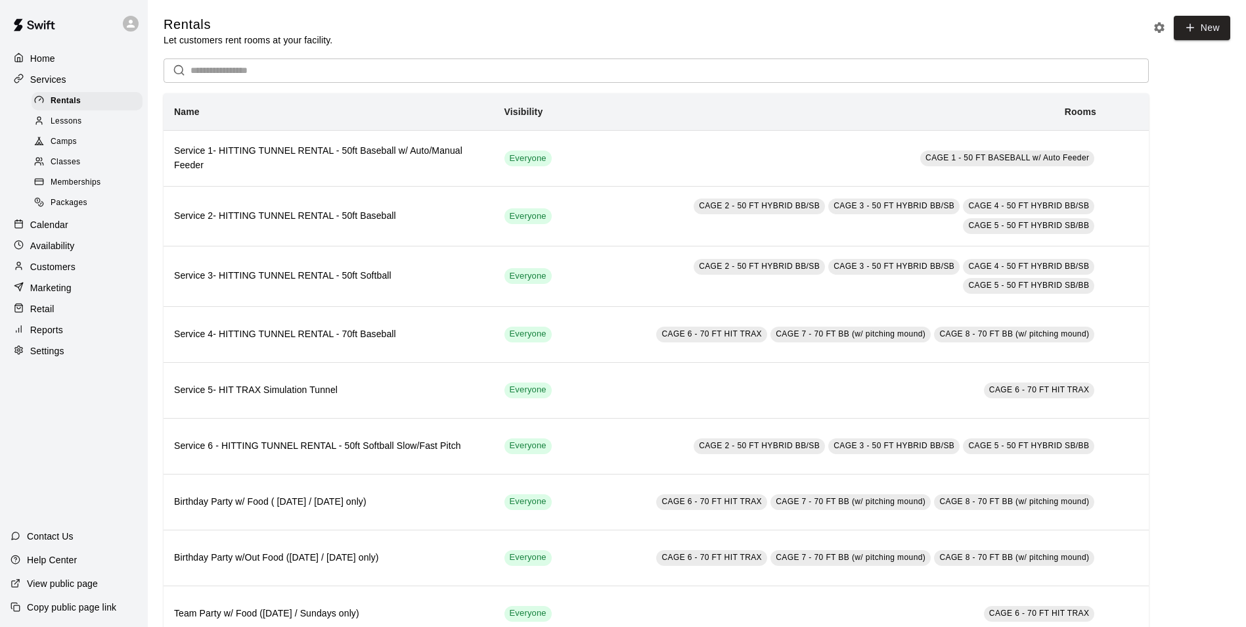
click at [78, 231] on div "Calendar" at bounding box center [74, 225] width 127 height 20
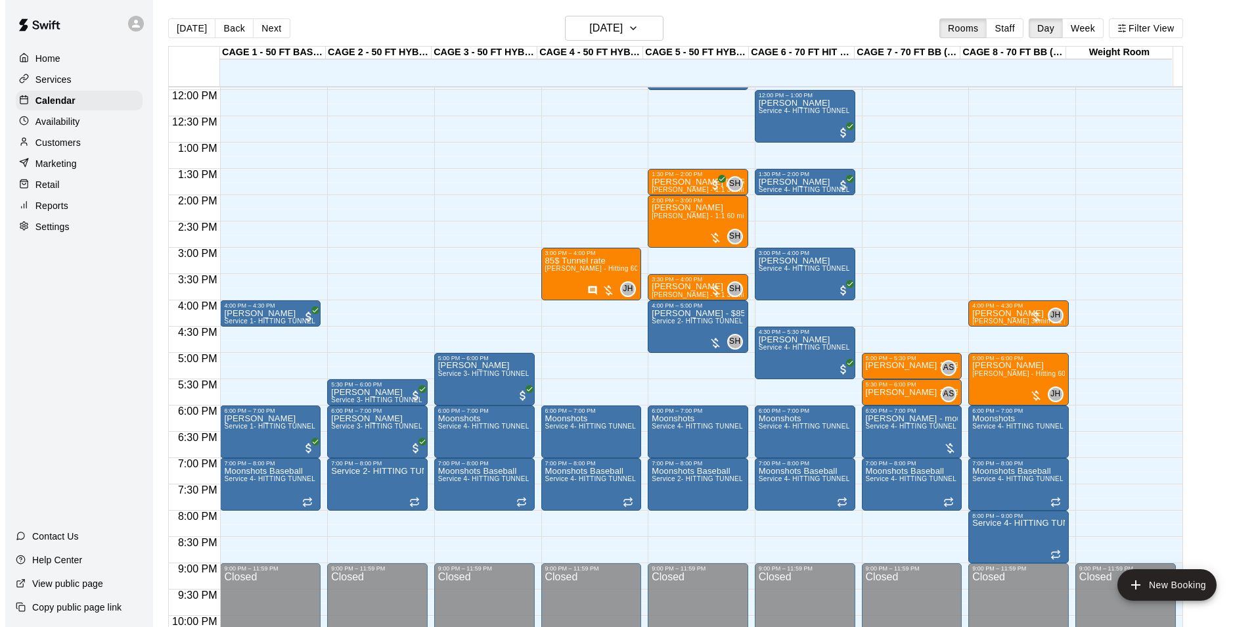
scroll to position [431, 0]
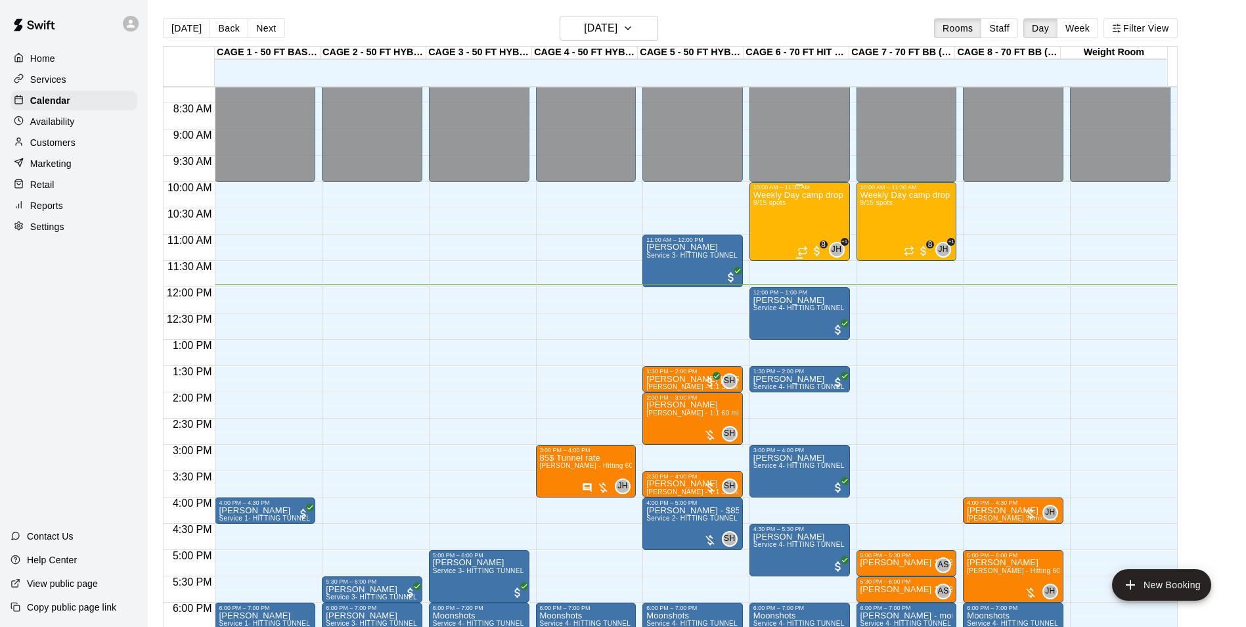
click at [790, 195] on p "Weekly Day camp drop in session - [DATE] / [DATE] / [DATE]" at bounding box center [799, 195] width 93 height 0
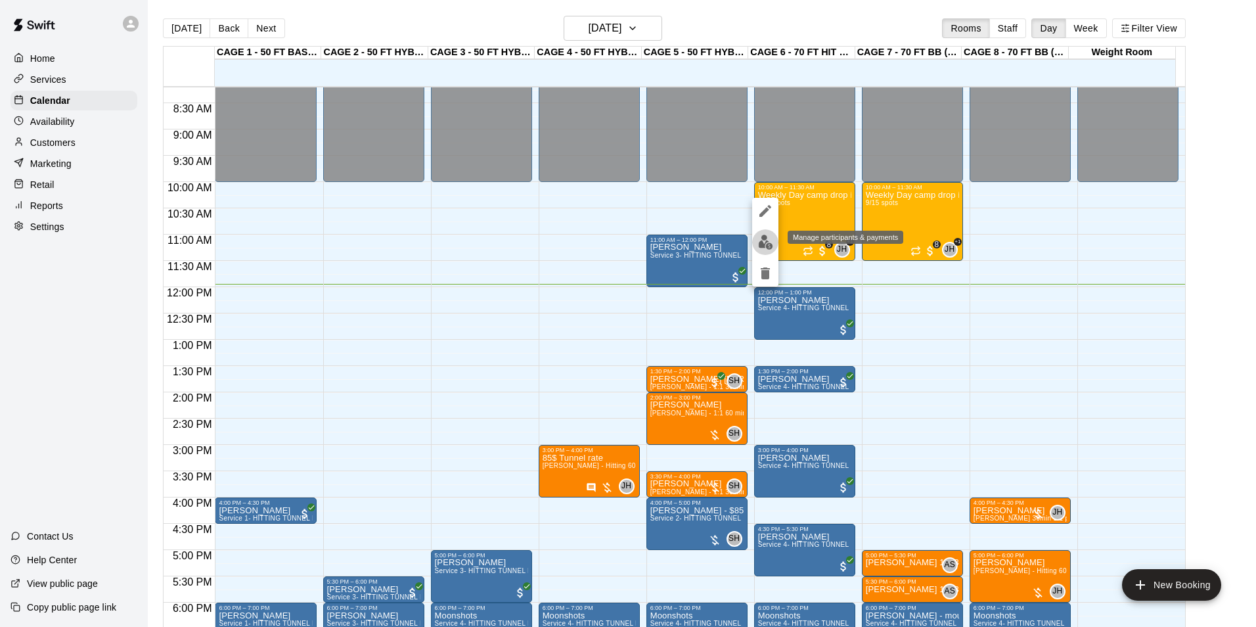
click at [769, 231] on button "edit" at bounding box center [765, 242] width 26 height 26
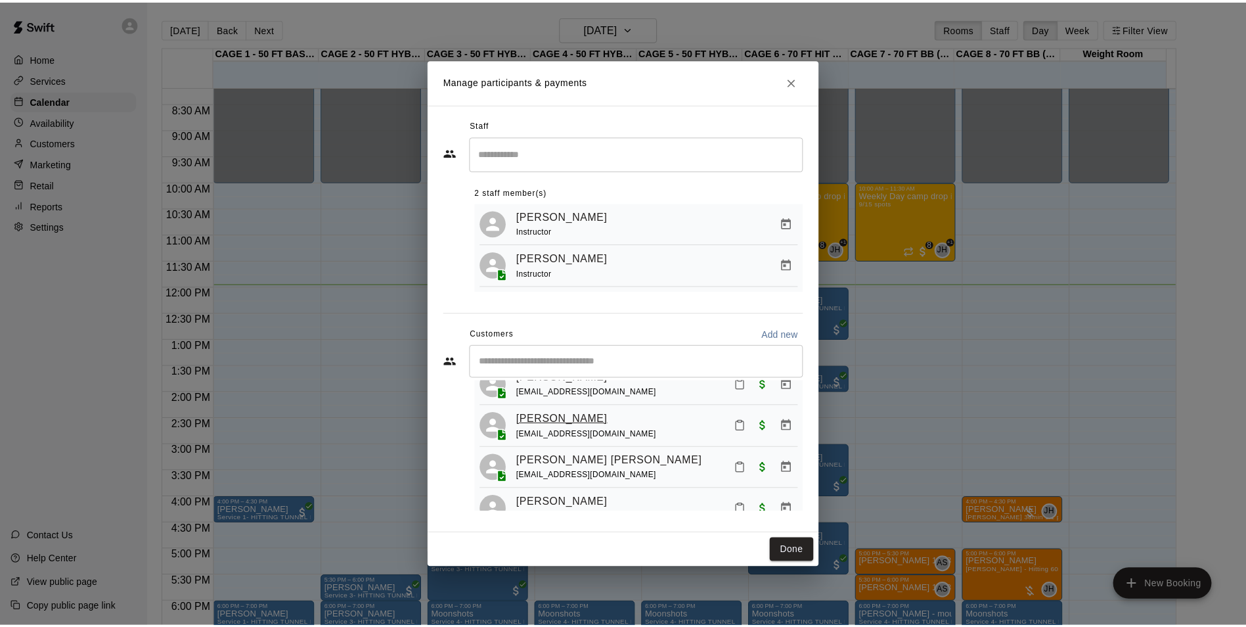
scroll to position [197, 0]
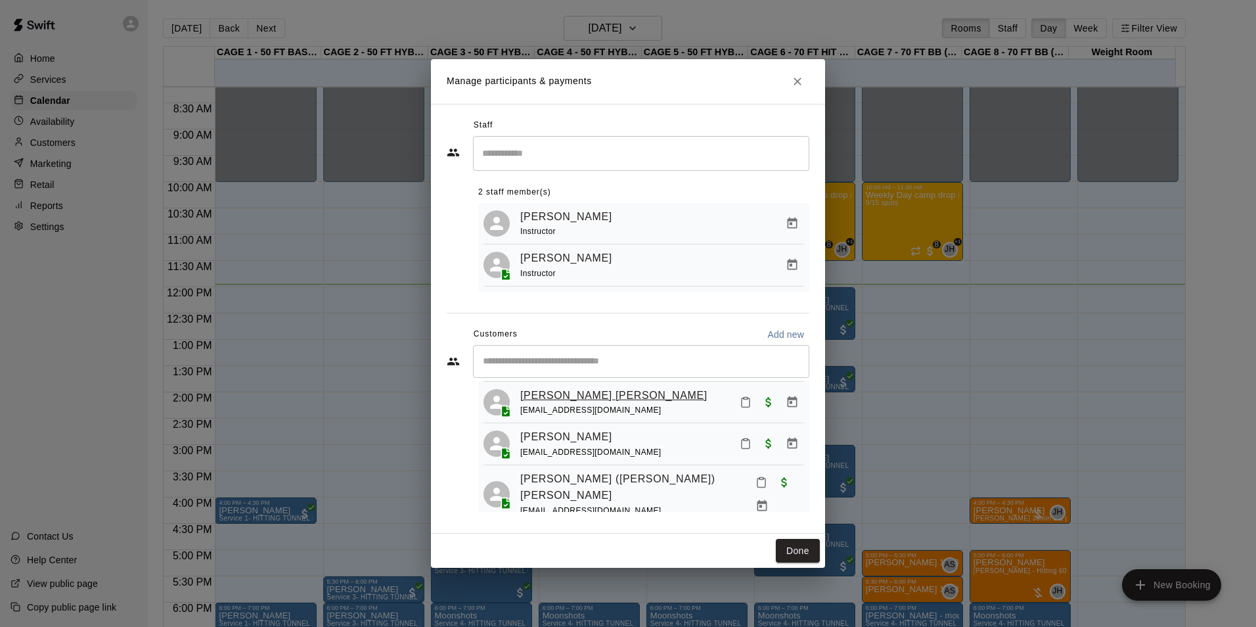
click at [552, 404] on link "Hudson Hess" at bounding box center [613, 395] width 187 height 17
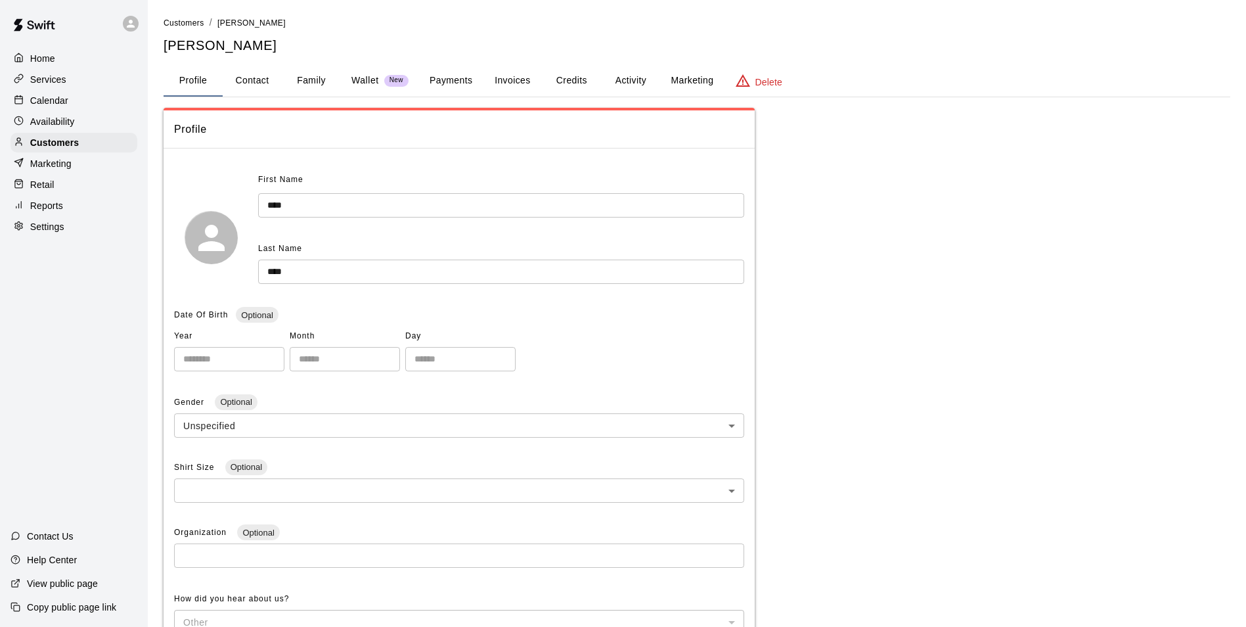
click at [516, 85] on button "Invoices" at bounding box center [512, 81] width 59 height 32
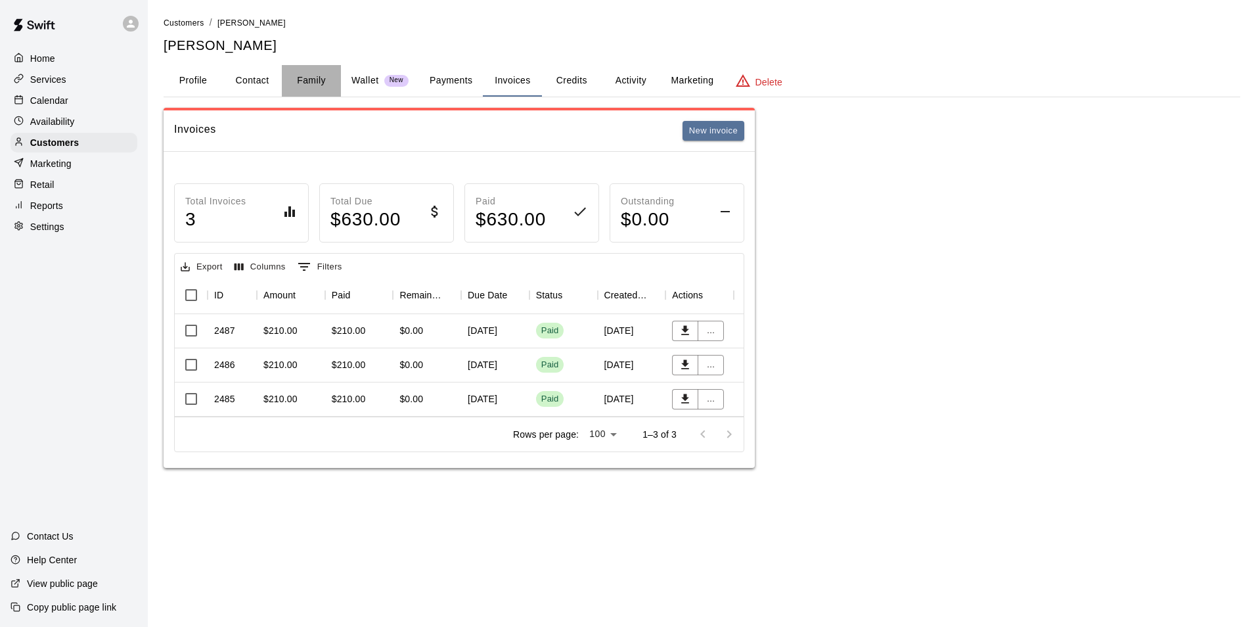
click at [321, 81] on button "Family" at bounding box center [311, 81] width 59 height 32
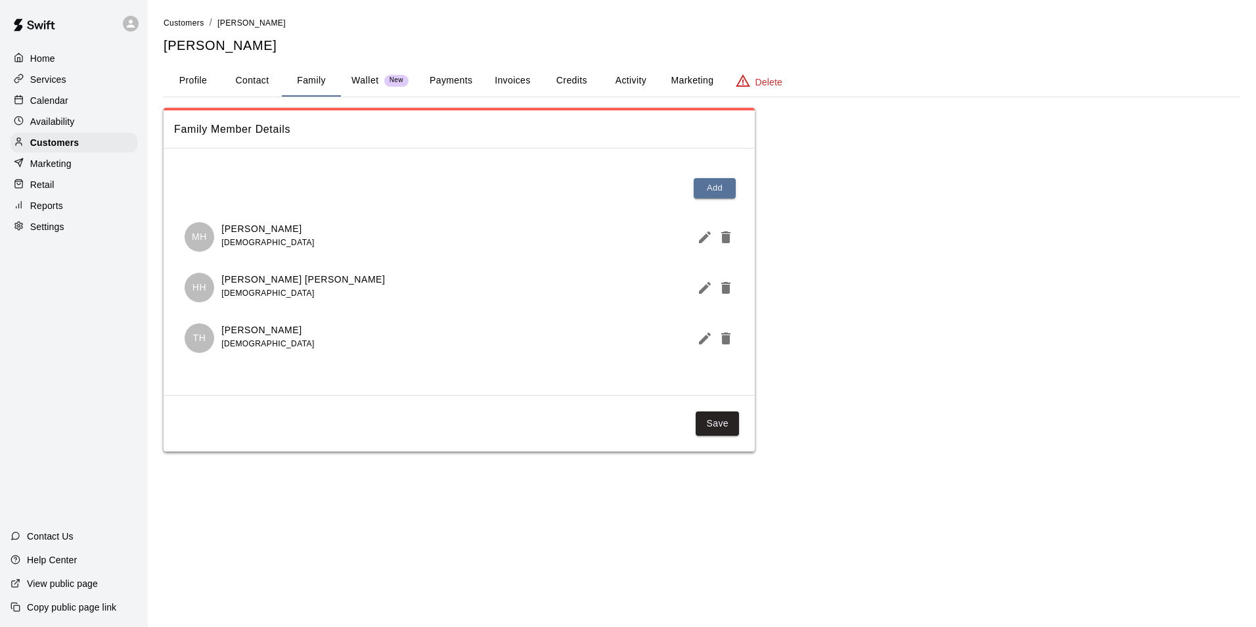
click at [83, 107] on div "Calendar" at bounding box center [74, 101] width 127 height 20
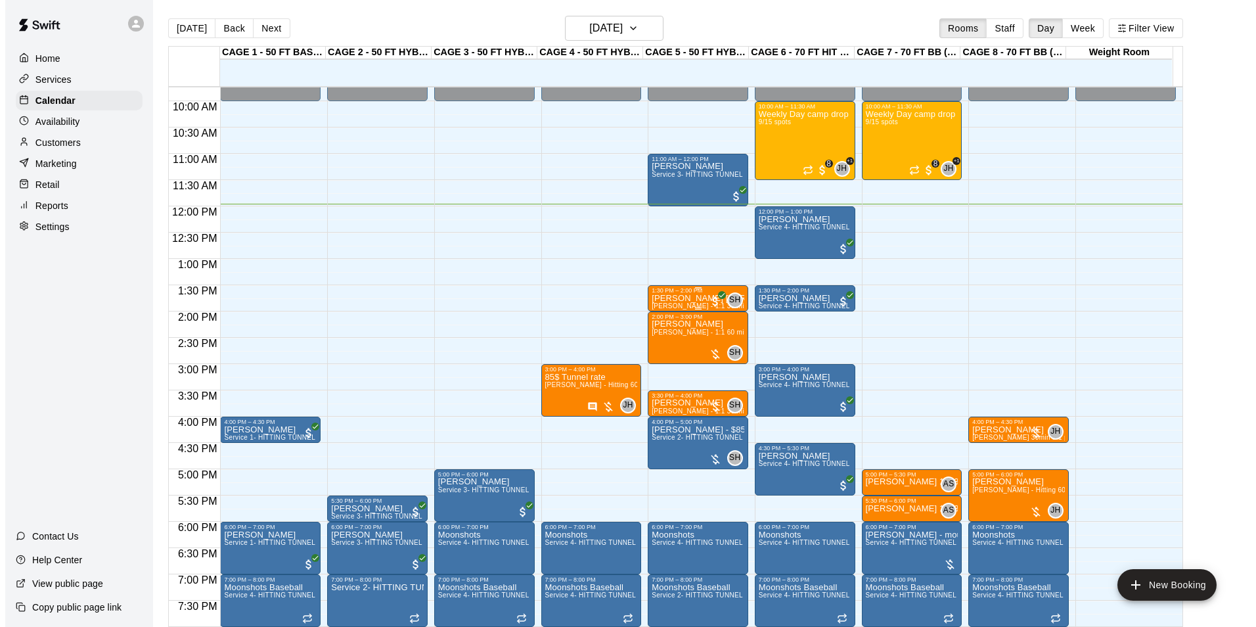
scroll to position [432, 0]
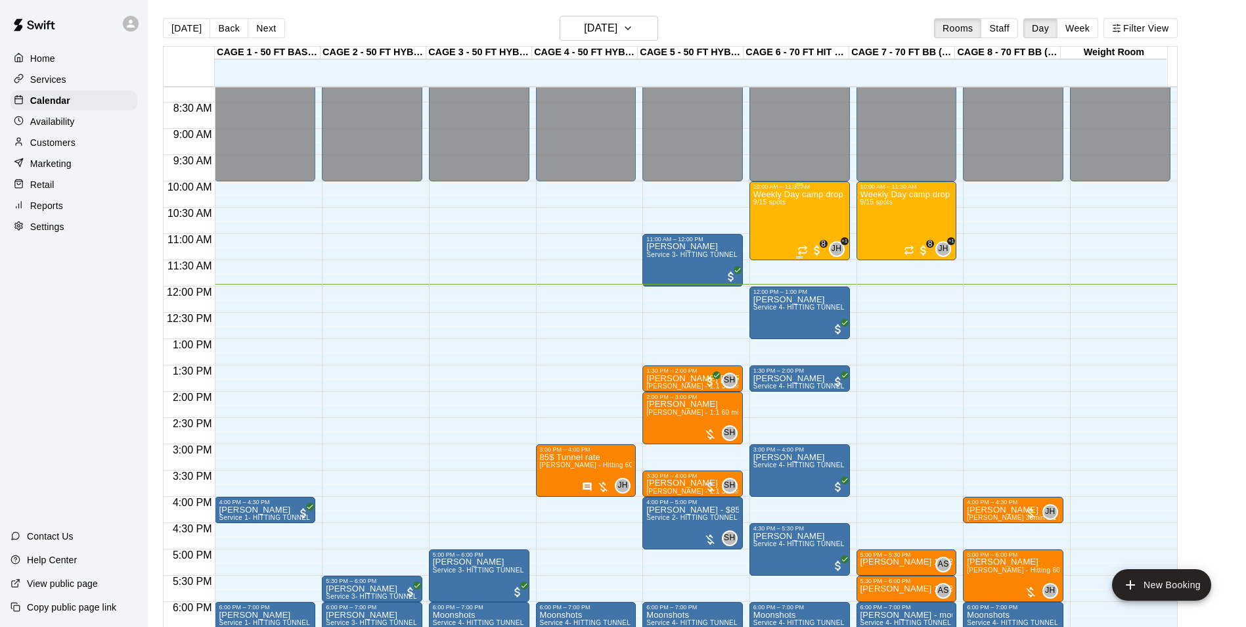
click at [783, 225] on div "Weekly Day camp drop in session - Monday / Wednesday / Friday's 9/15 spots" at bounding box center [799, 503] width 93 height 627
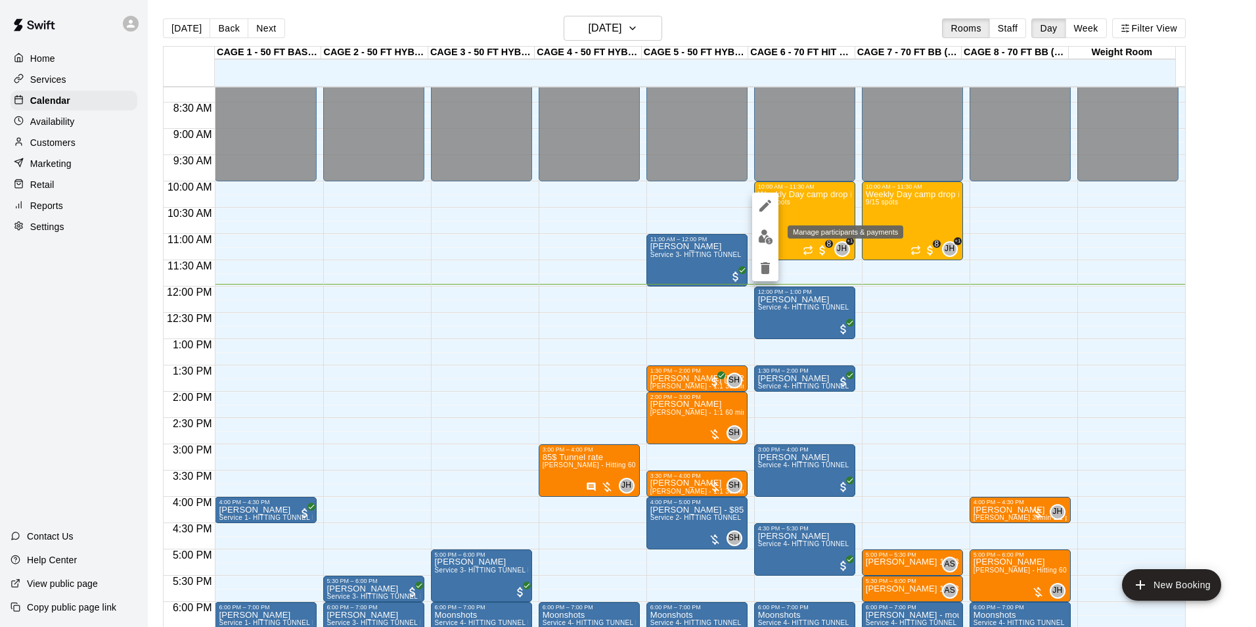
click at [759, 240] on img "edit" at bounding box center [765, 236] width 15 height 15
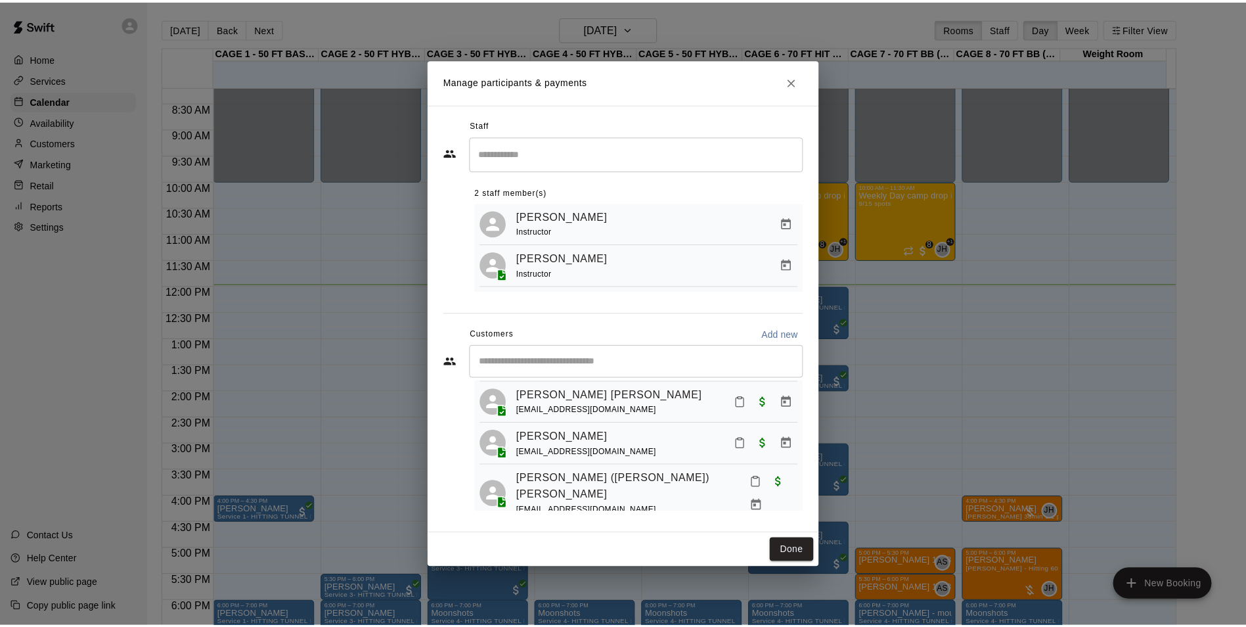
scroll to position [263, 0]
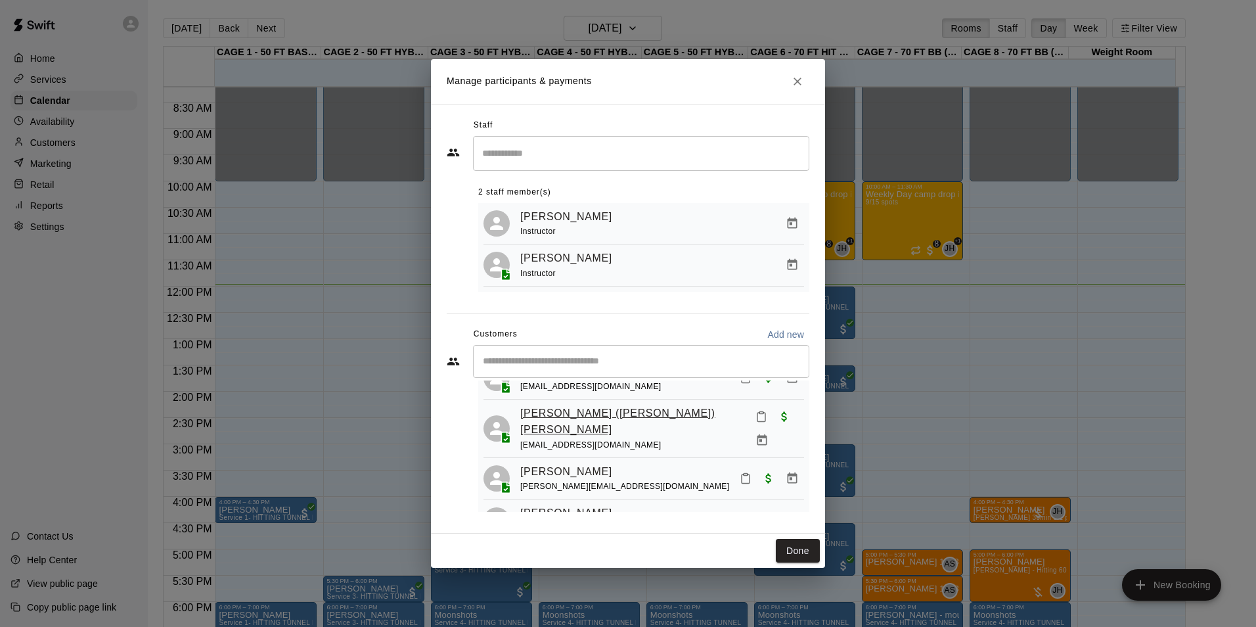
click at [573, 424] on link "Michael (Cody) Anderson" at bounding box center [632, 422] width 225 height 34
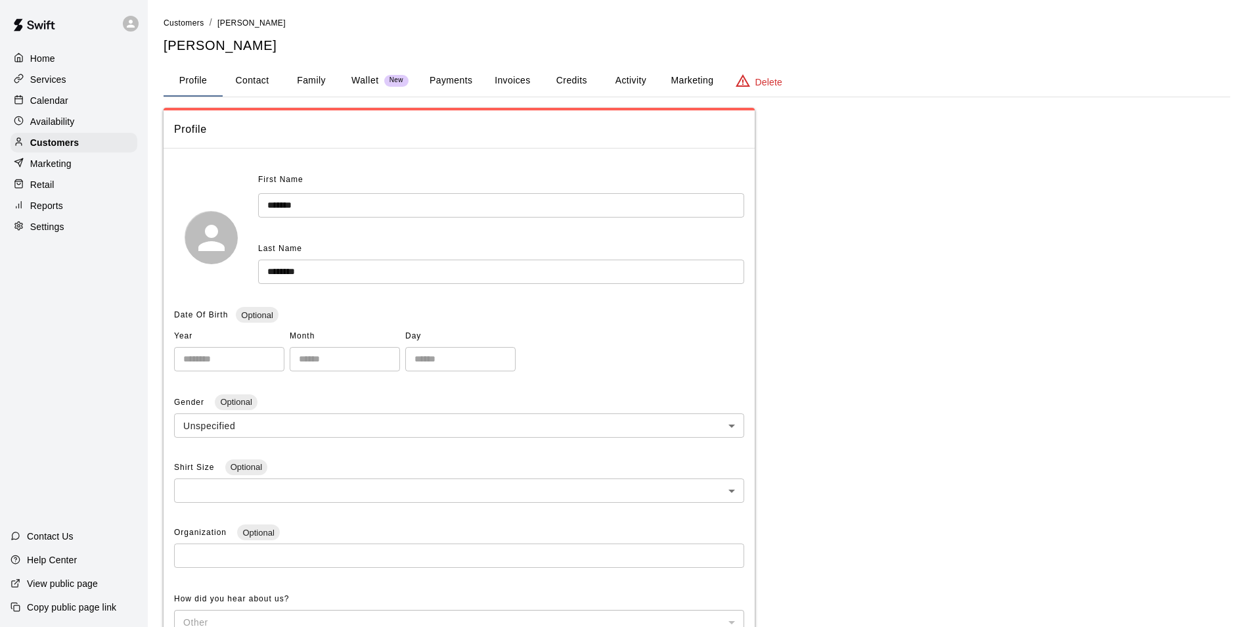
click at [520, 99] on div "**********" at bounding box center [697, 460] width 1067 height 889
click at [509, 94] on button "Invoices" at bounding box center [512, 81] width 59 height 32
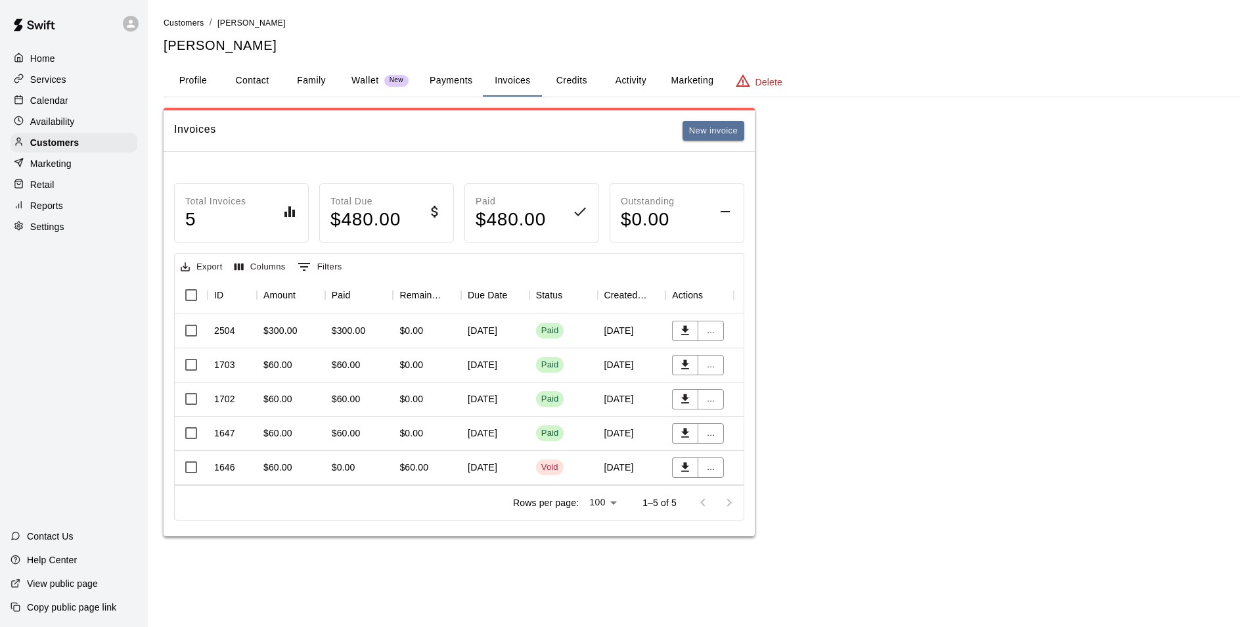
click at [602, 366] on div "June 16, 2025" at bounding box center [632, 365] width 68 height 34
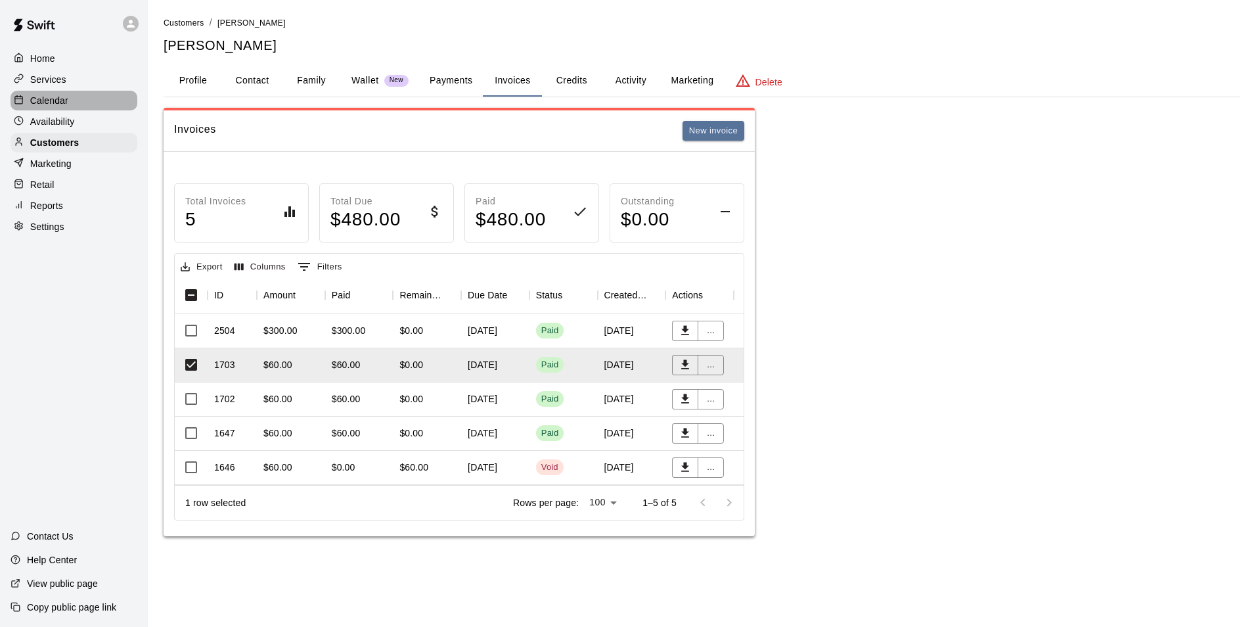
click at [83, 100] on div "Calendar" at bounding box center [74, 101] width 127 height 20
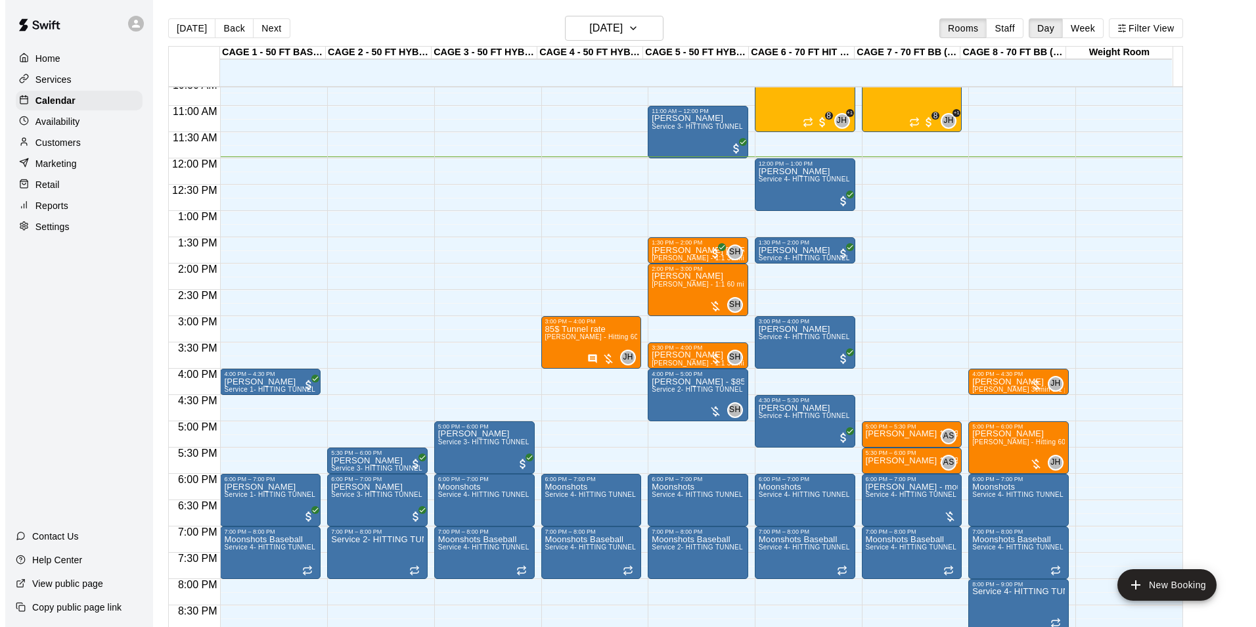
scroll to position [432, 0]
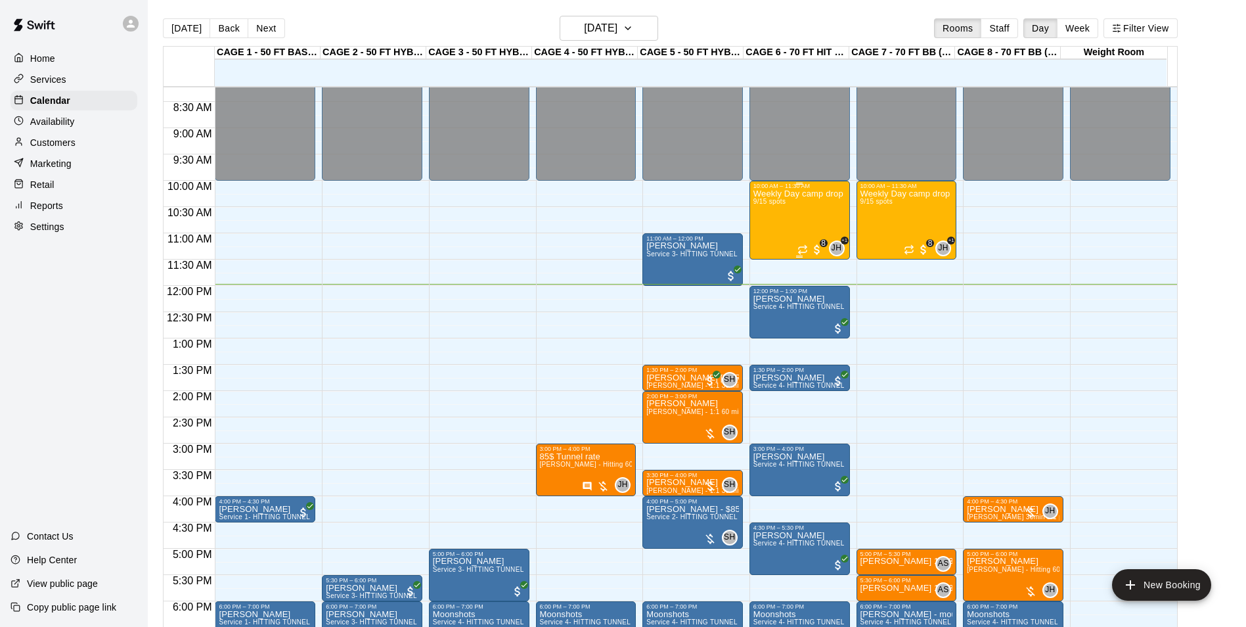
click at [797, 210] on div "Weekly Day camp drop in session - Monday / Wednesday / Friday's 9/15 spots" at bounding box center [799, 502] width 93 height 627
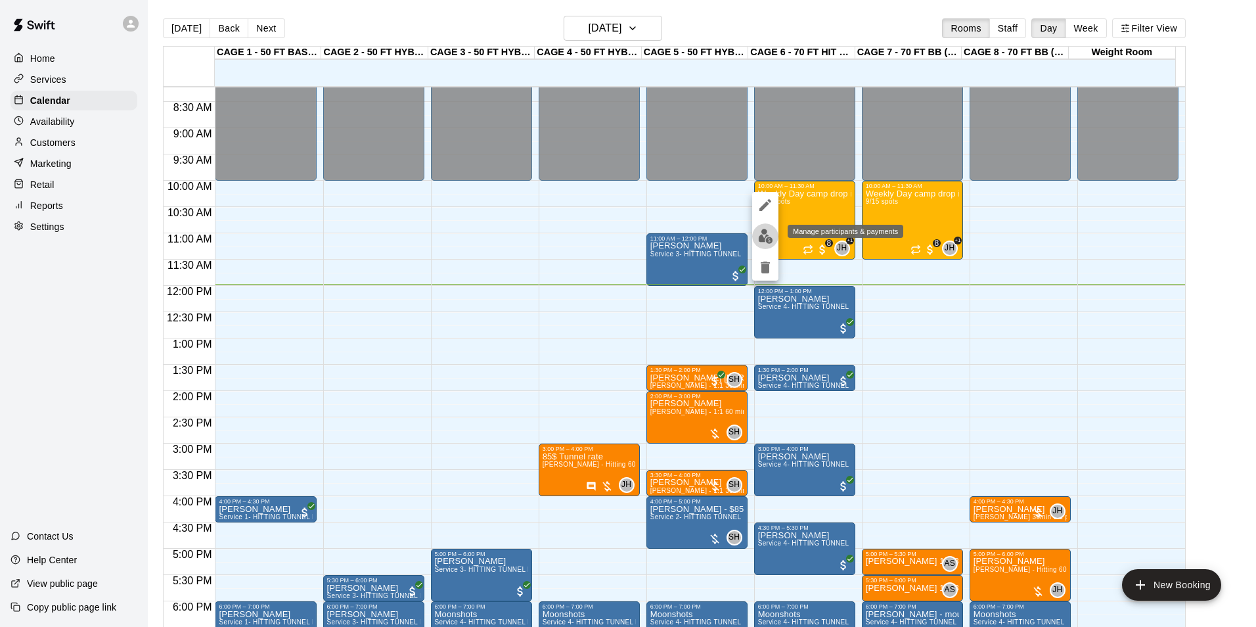
click at [760, 227] on button "edit" at bounding box center [765, 236] width 26 height 26
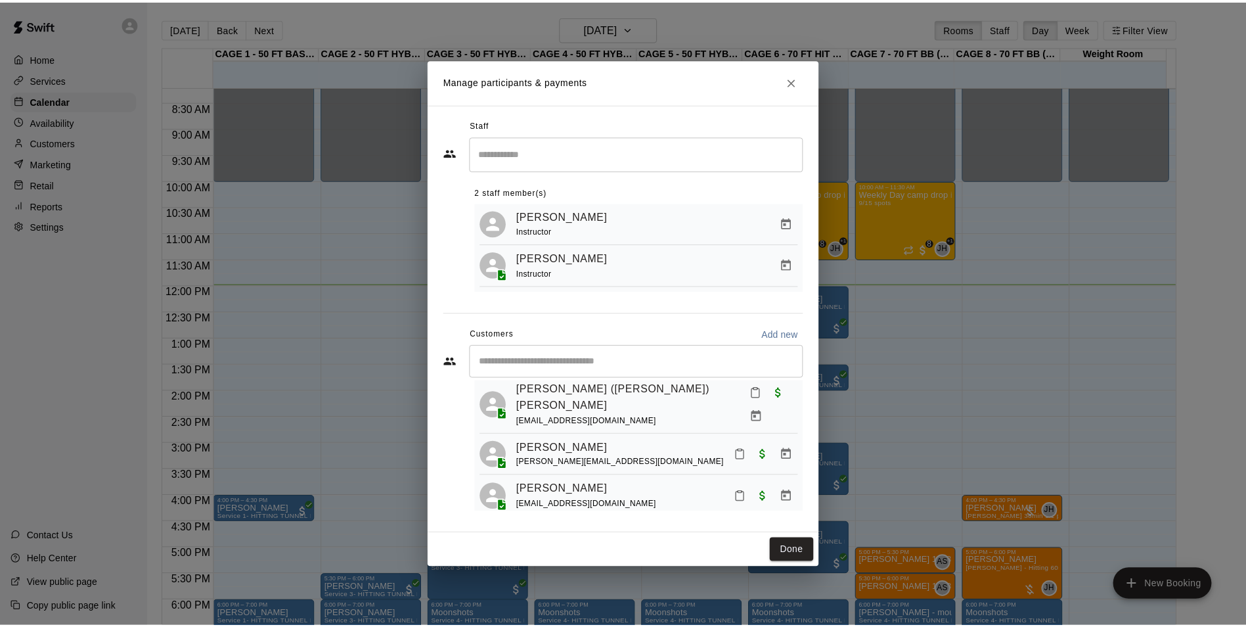
scroll to position [298, 0]
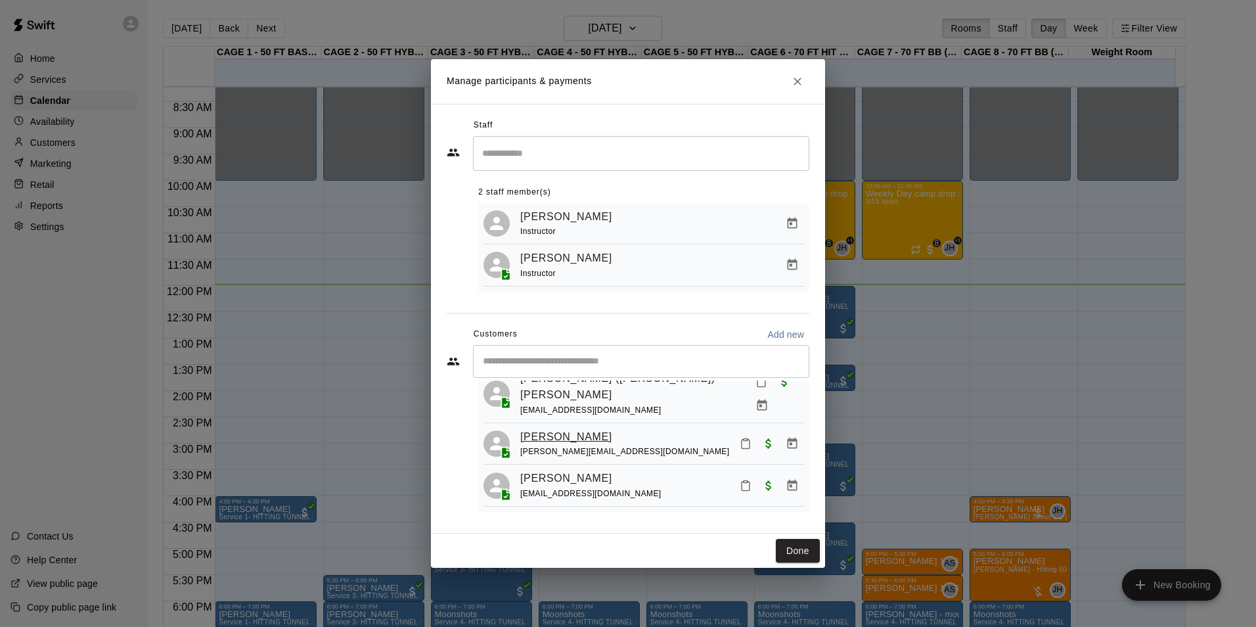
click at [577, 438] on link "Parker Schaunaman" at bounding box center [566, 436] width 92 height 17
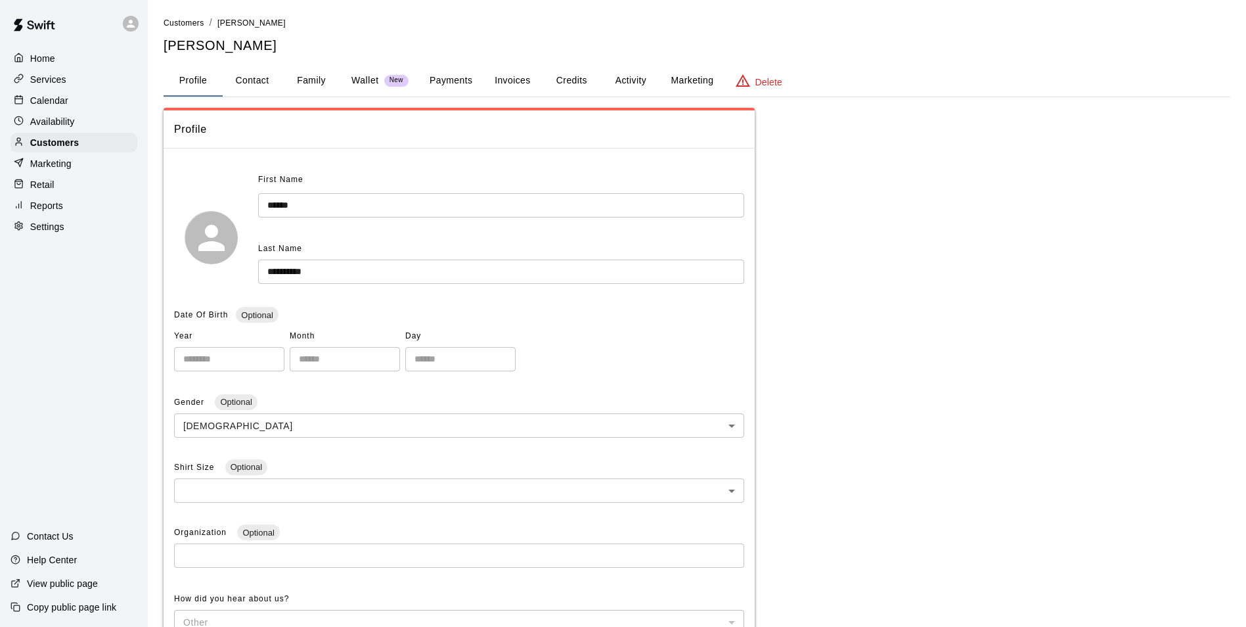
click at [511, 82] on button "Invoices" at bounding box center [512, 81] width 59 height 32
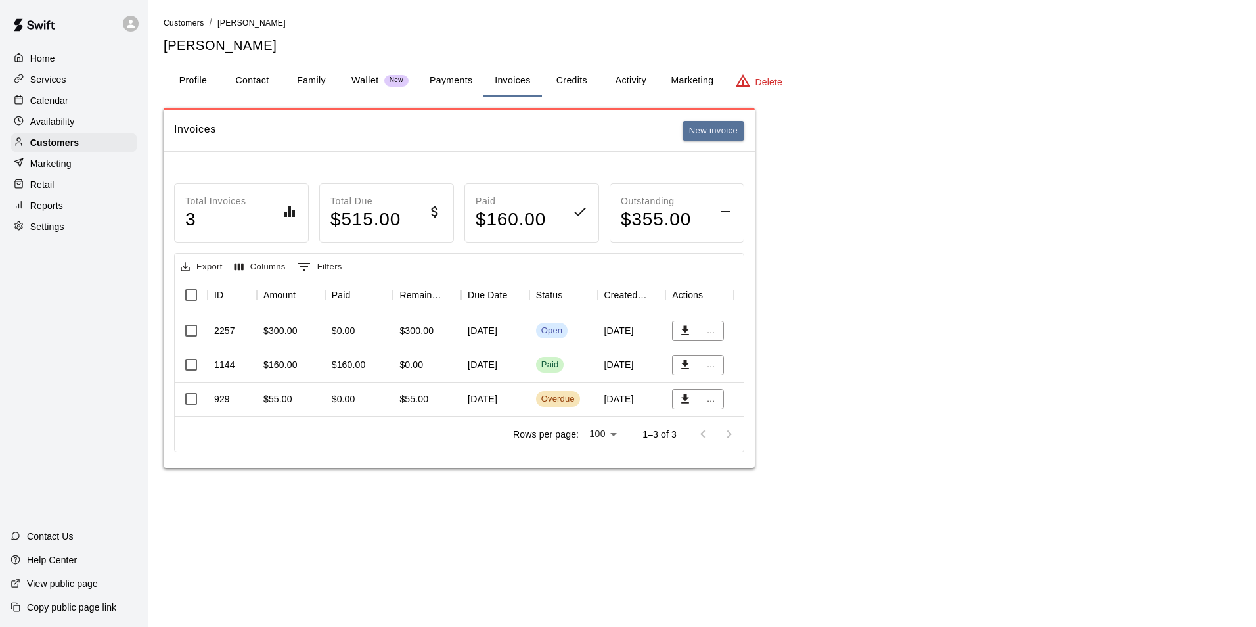
click at [177, 68] on button "Profile" at bounding box center [193, 81] width 59 height 32
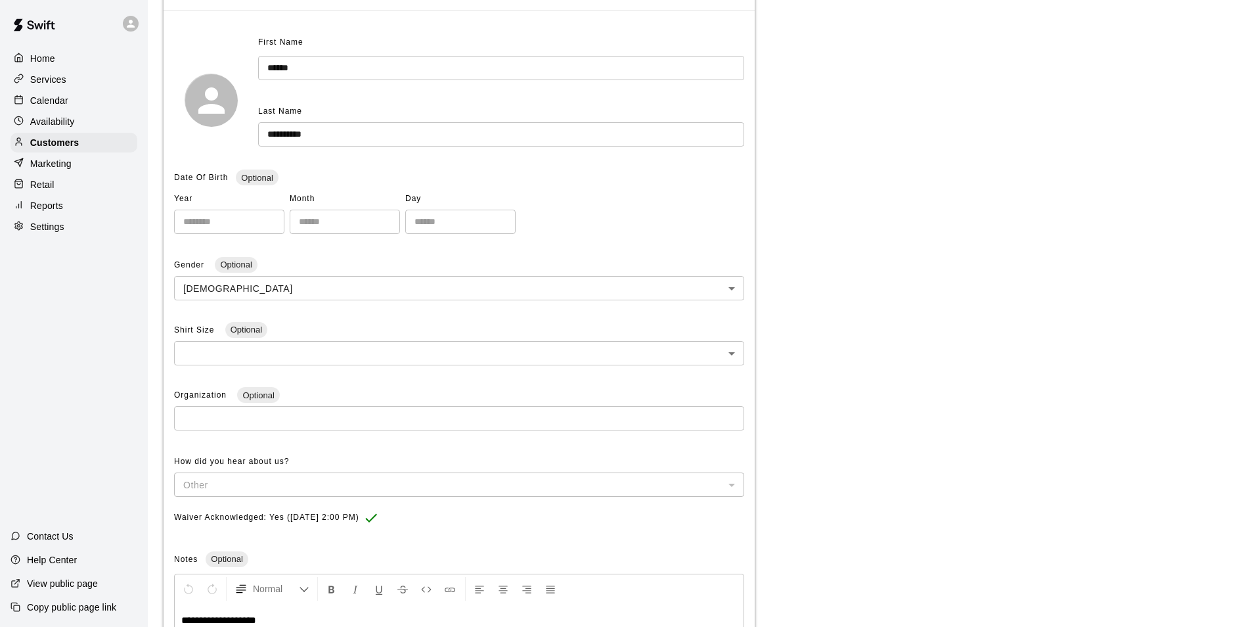
scroll to position [6, 0]
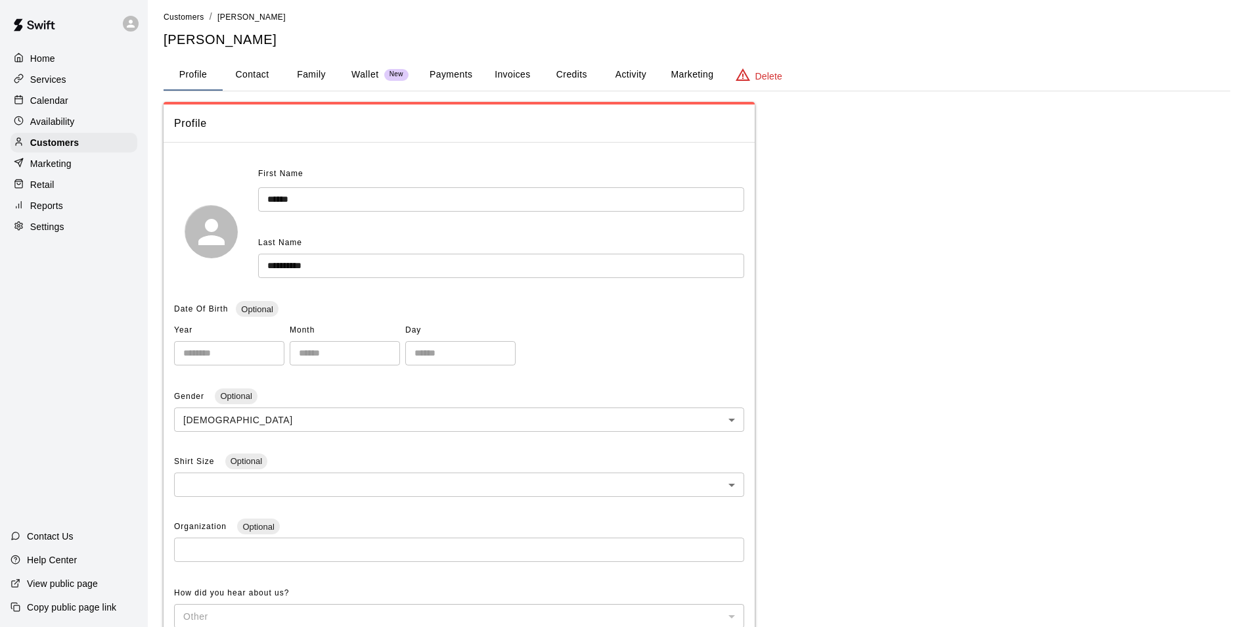
click at [470, 78] on button "Payments" at bounding box center [451, 75] width 64 height 32
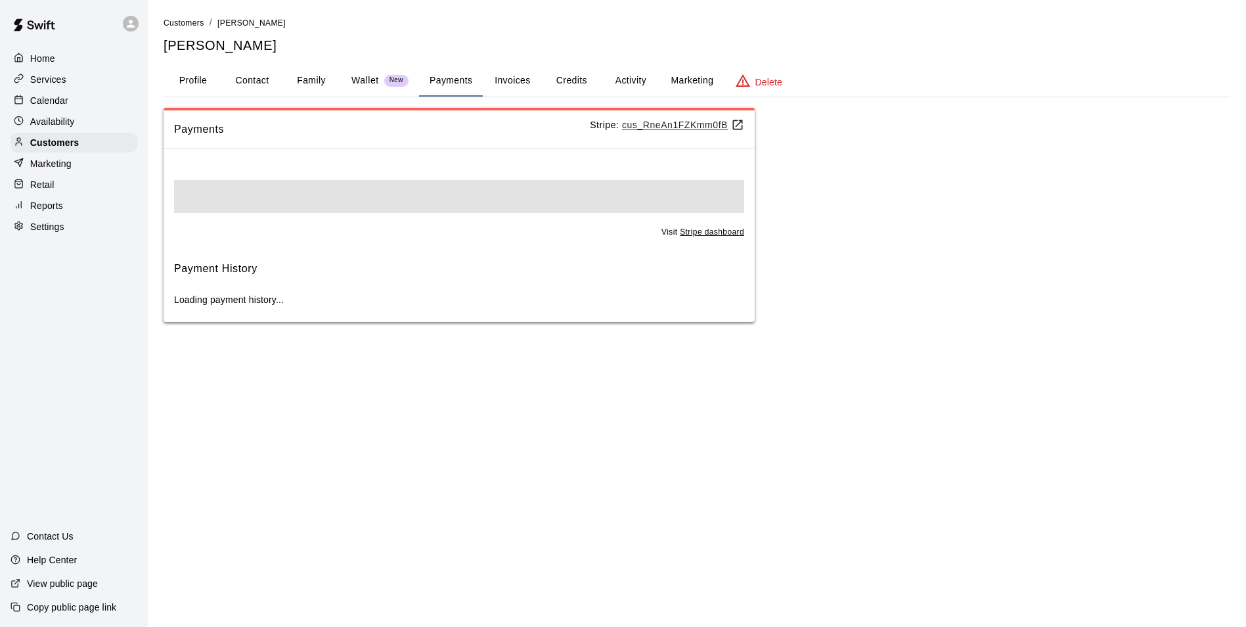
scroll to position [0, 0]
drag, startPoint x: 482, startPoint y: 87, endPoint x: 483, endPoint y: 96, distance: 9.4
click at [483, 87] on div "Profile Contact Family Wallet New Payments Invoices Credits Activity Marketing …" at bounding box center [702, 81] width 1077 height 32
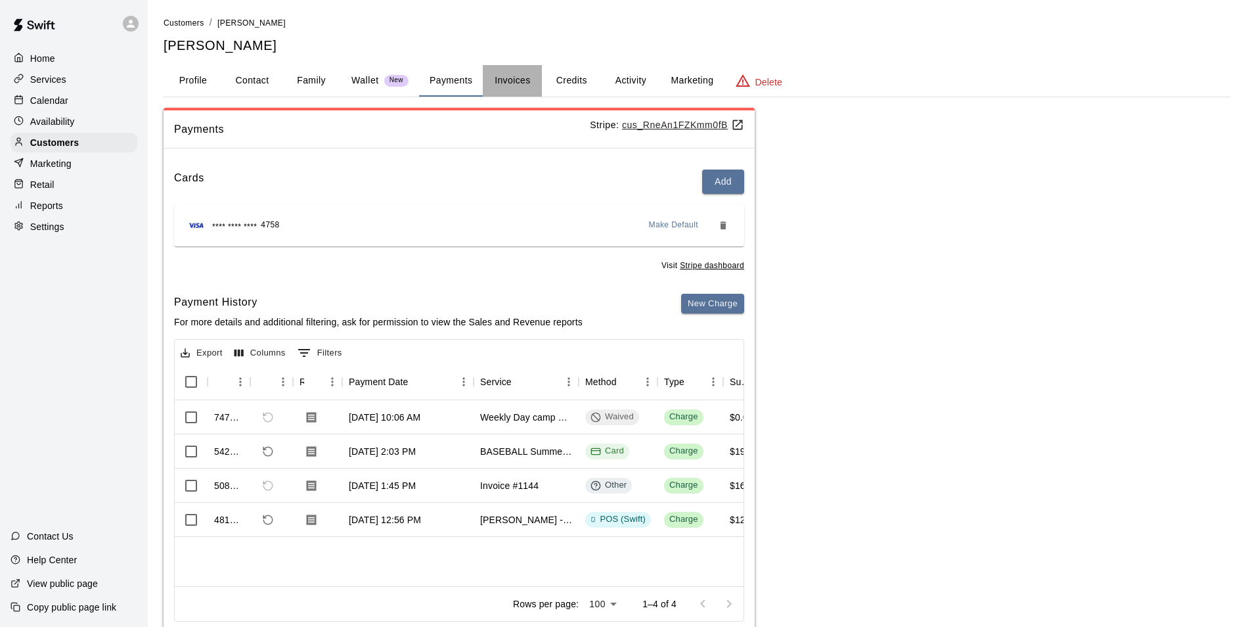
click at [528, 87] on button "Invoices" at bounding box center [512, 81] width 59 height 32
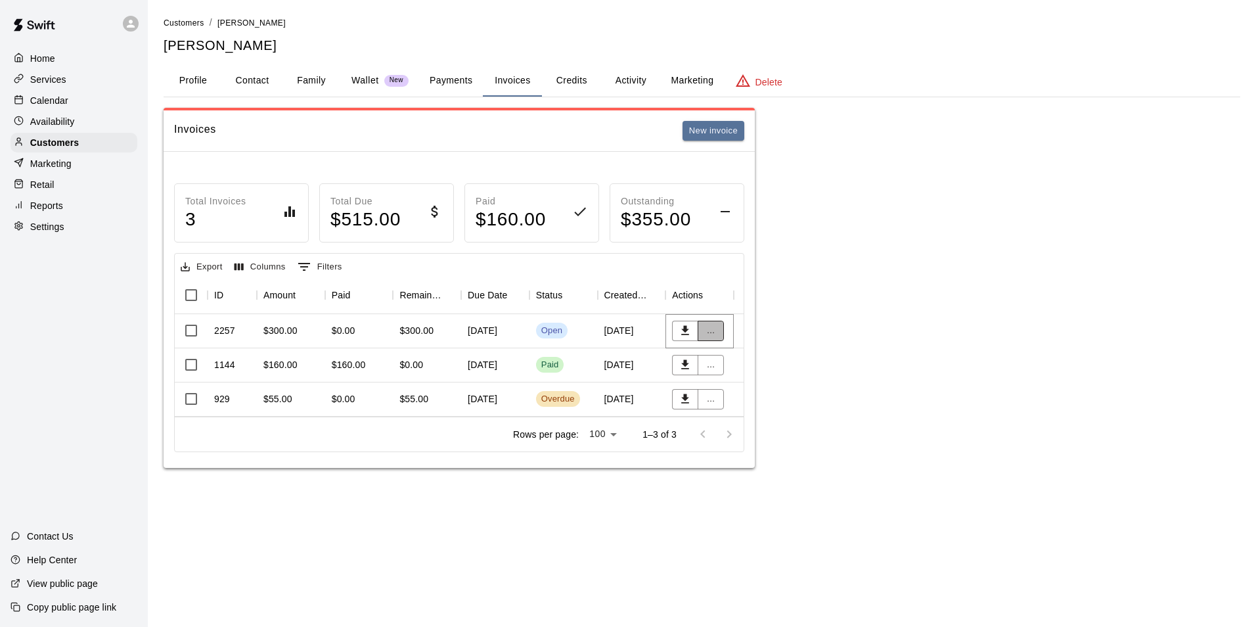
click at [711, 333] on button "..." at bounding box center [711, 331] width 26 height 20
click at [737, 376] on li "Collect payment" at bounding box center [754, 379] width 113 height 22
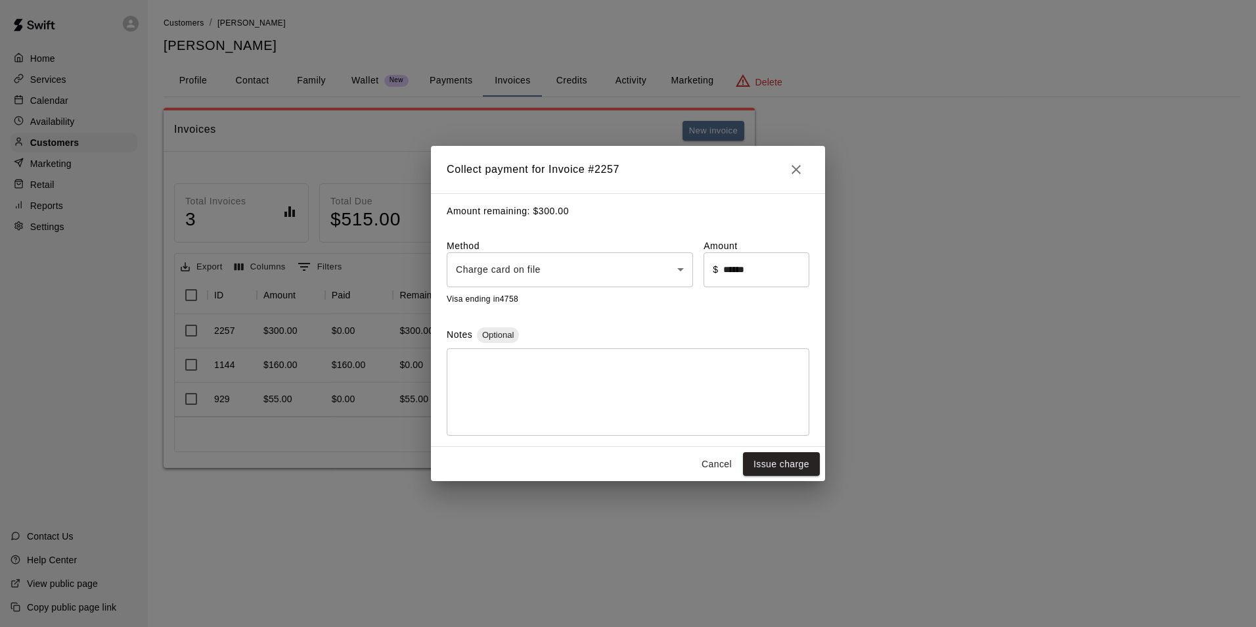
click at [642, 292] on div "Visa ending in 4758" at bounding box center [628, 299] width 363 height 14
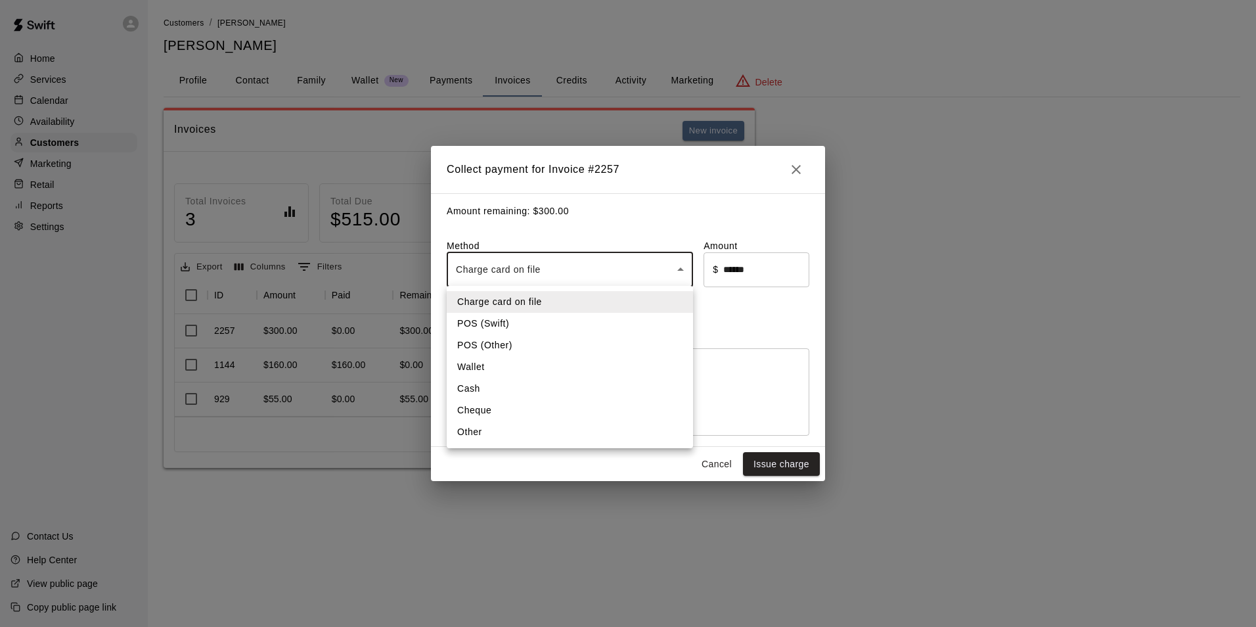
click at [640, 273] on body "Home Services Calendar Availability Customers Marketing Retail Reports Settings…" at bounding box center [628, 247] width 1256 height 494
click at [542, 439] on li "Other" at bounding box center [570, 432] width 246 height 22
type input "*****"
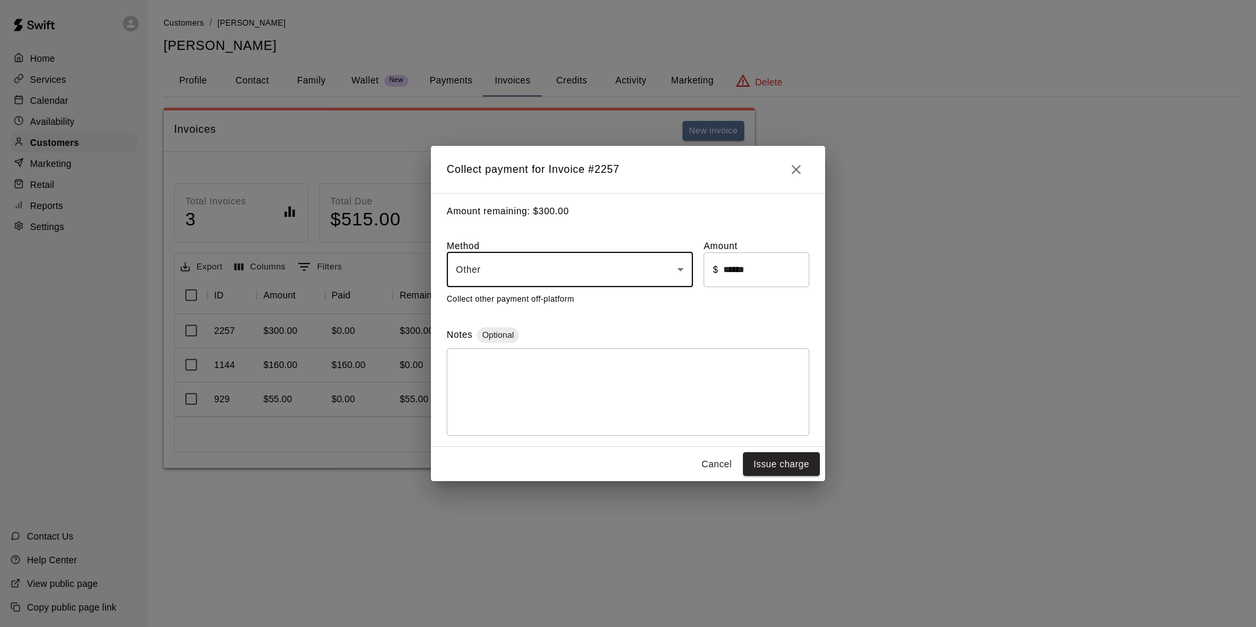
click at [589, 346] on div "Notes Optional * ​" at bounding box center [628, 381] width 363 height 108
click at [581, 374] on textarea at bounding box center [628, 392] width 344 height 66
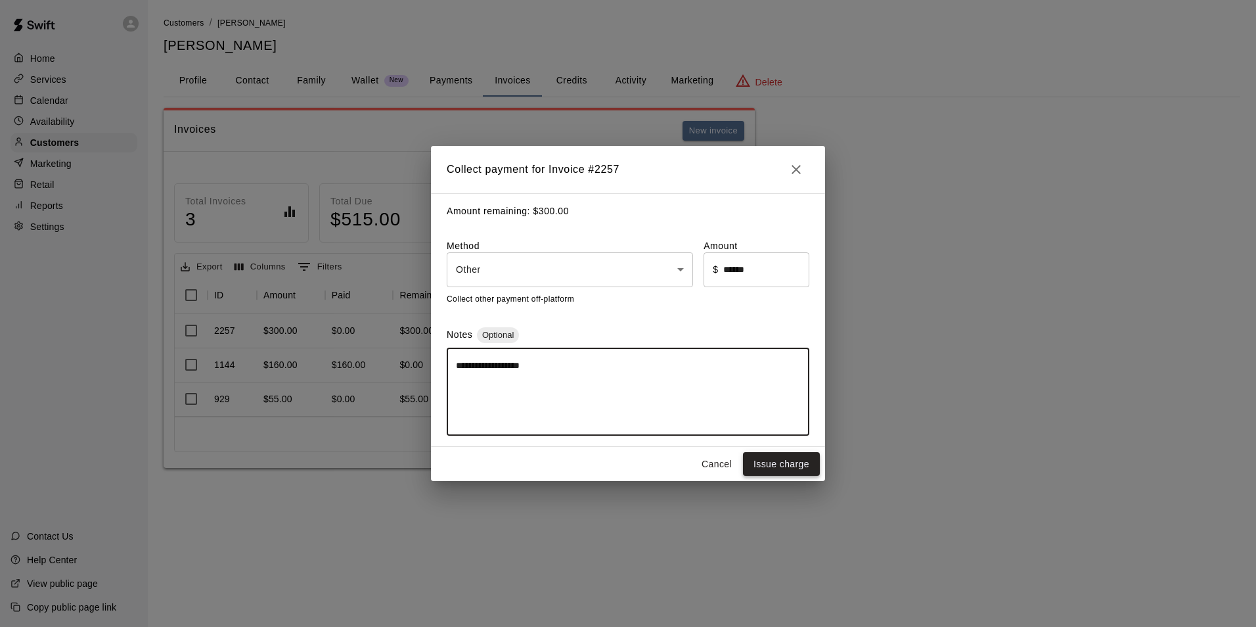
type textarea "**********"
click at [763, 466] on button "Issue charge" at bounding box center [781, 464] width 77 height 24
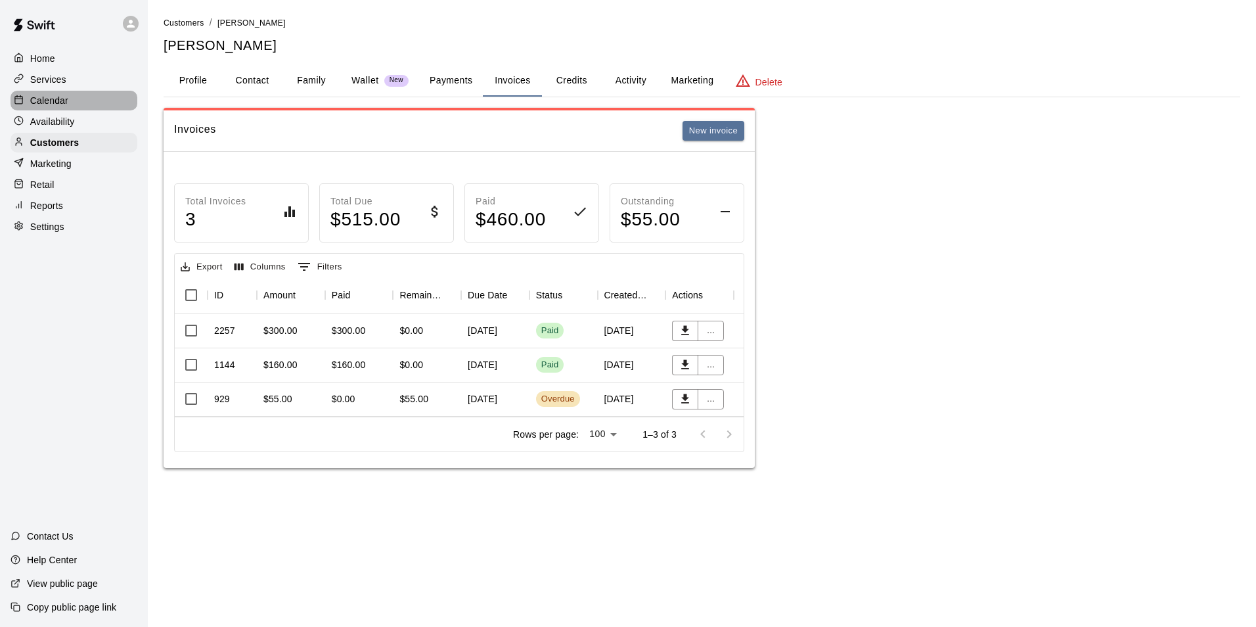
click at [101, 108] on div "Calendar" at bounding box center [74, 101] width 127 height 20
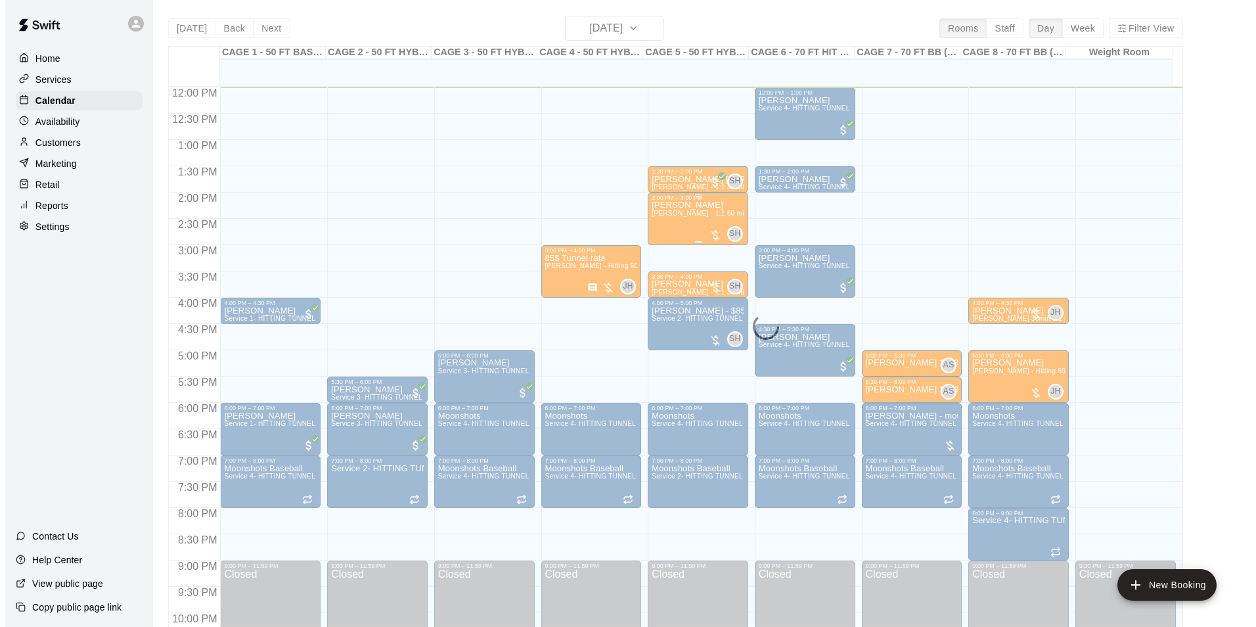
scroll to position [434, 0]
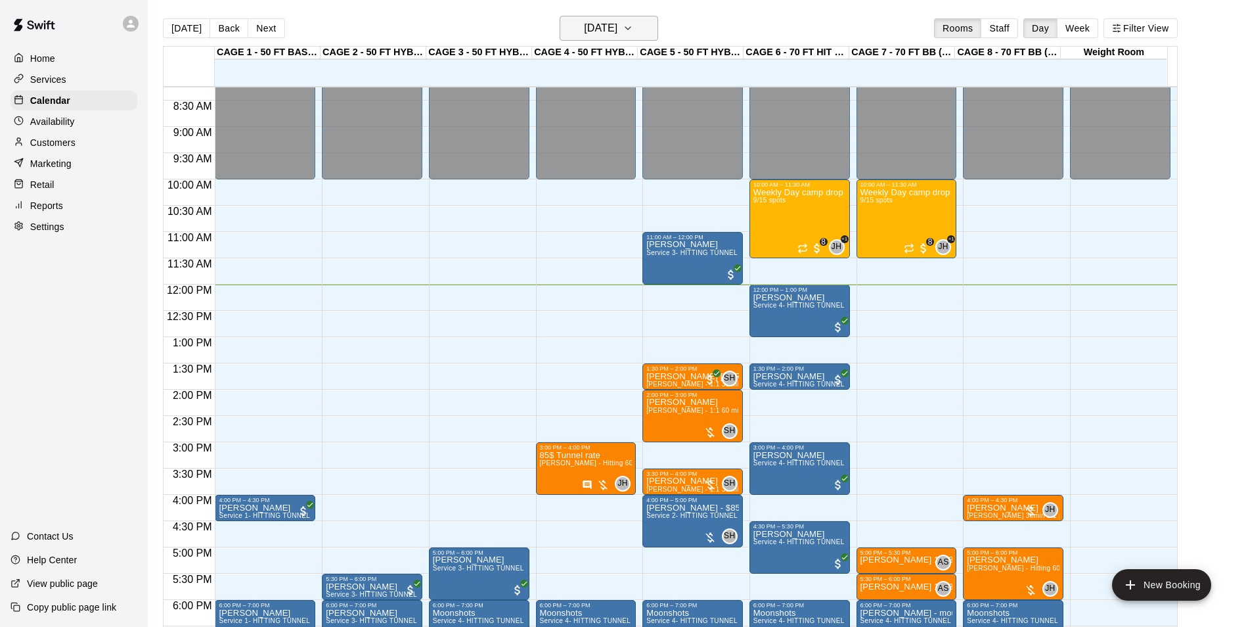
click at [658, 27] on button "[DATE]" at bounding box center [609, 28] width 99 height 25
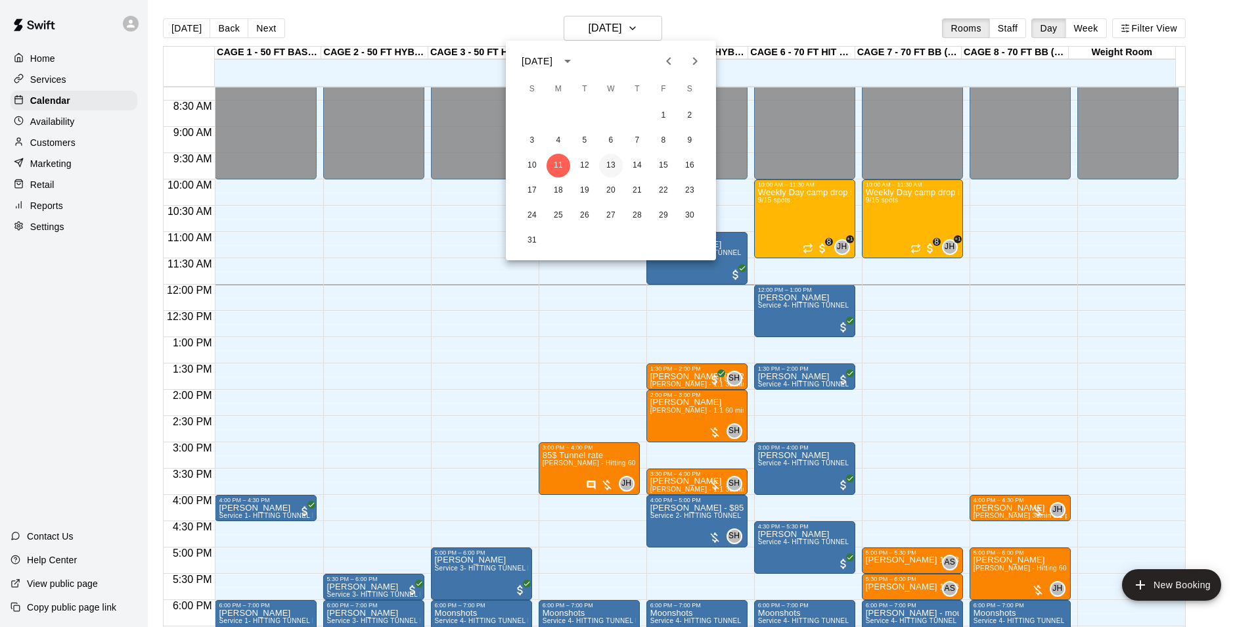
click at [616, 171] on button "13" at bounding box center [611, 166] width 24 height 24
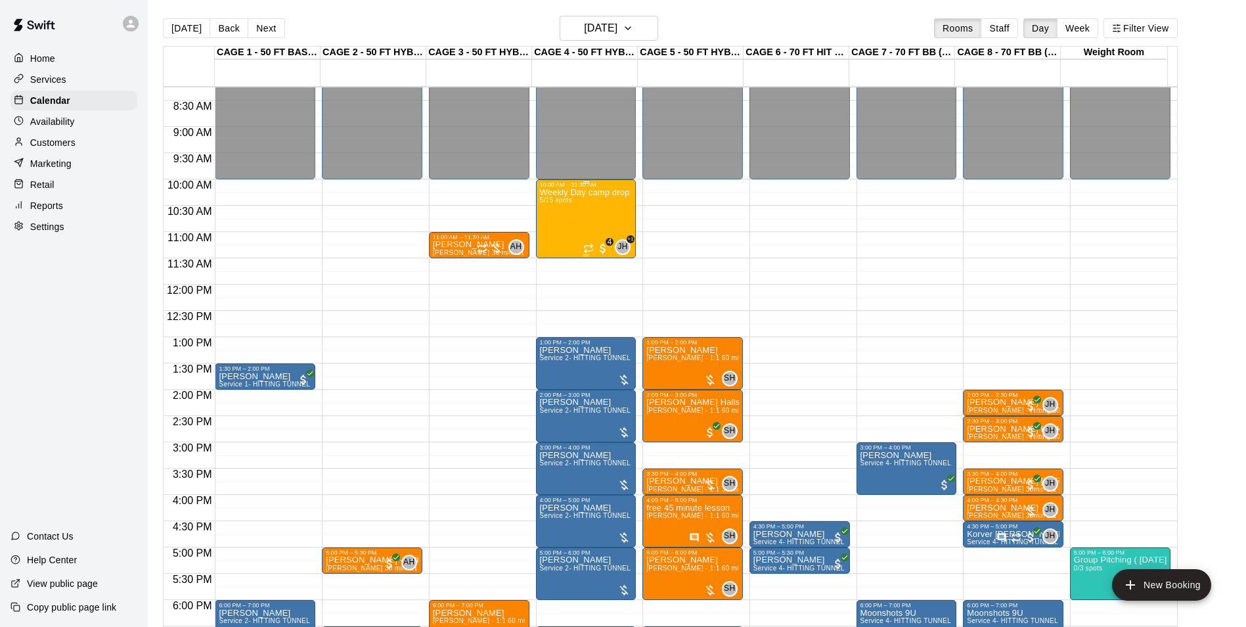
click at [613, 218] on div "Weekly Day camp drop in session - Monday / Wednesday / Friday's 5/15 spots" at bounding box center [586, 501] width 93 height 627
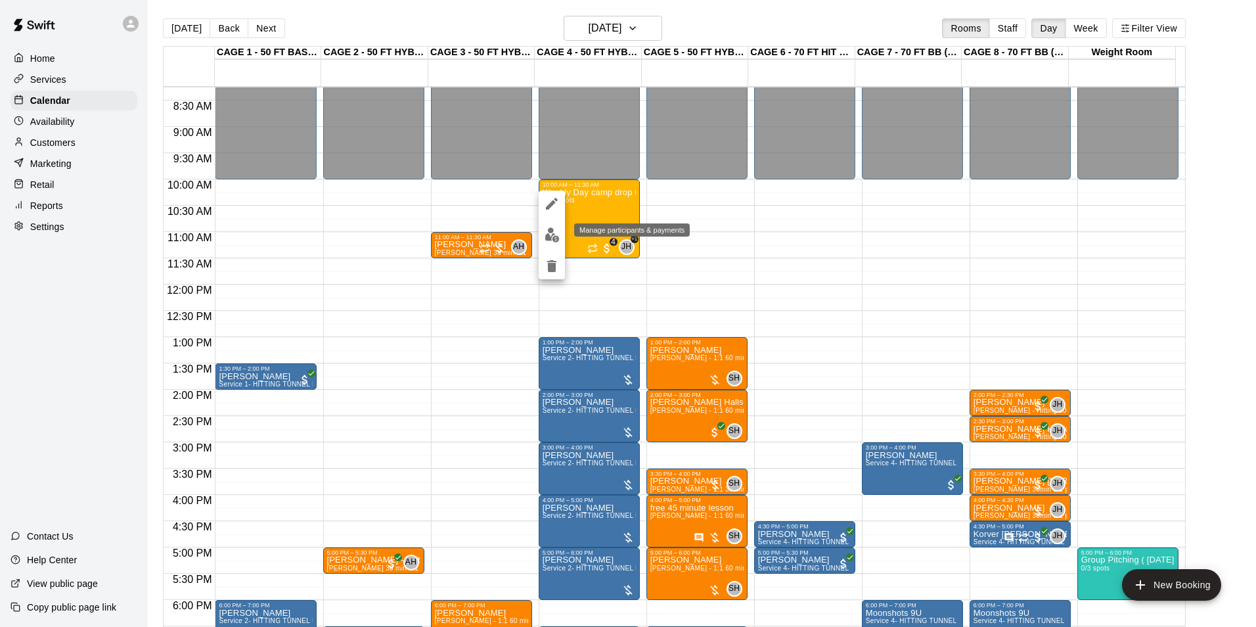
click at [554, 241] on img "edit" at bounding box center [552, 234] width 15 height 15
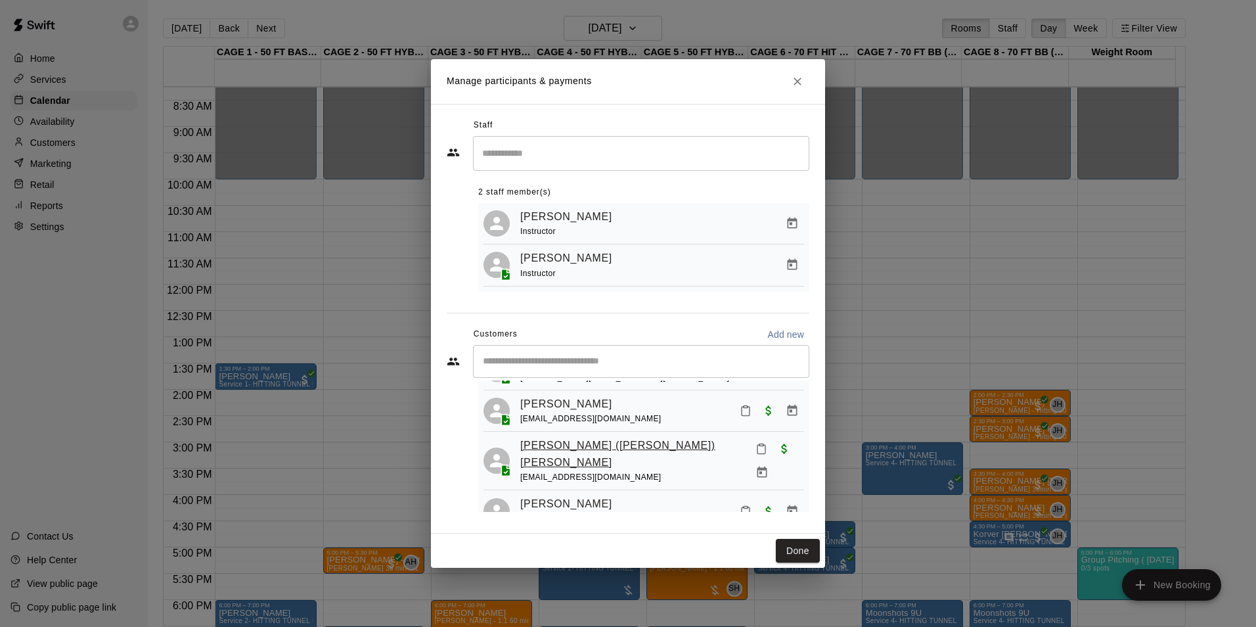
scroll to position [123, 0]
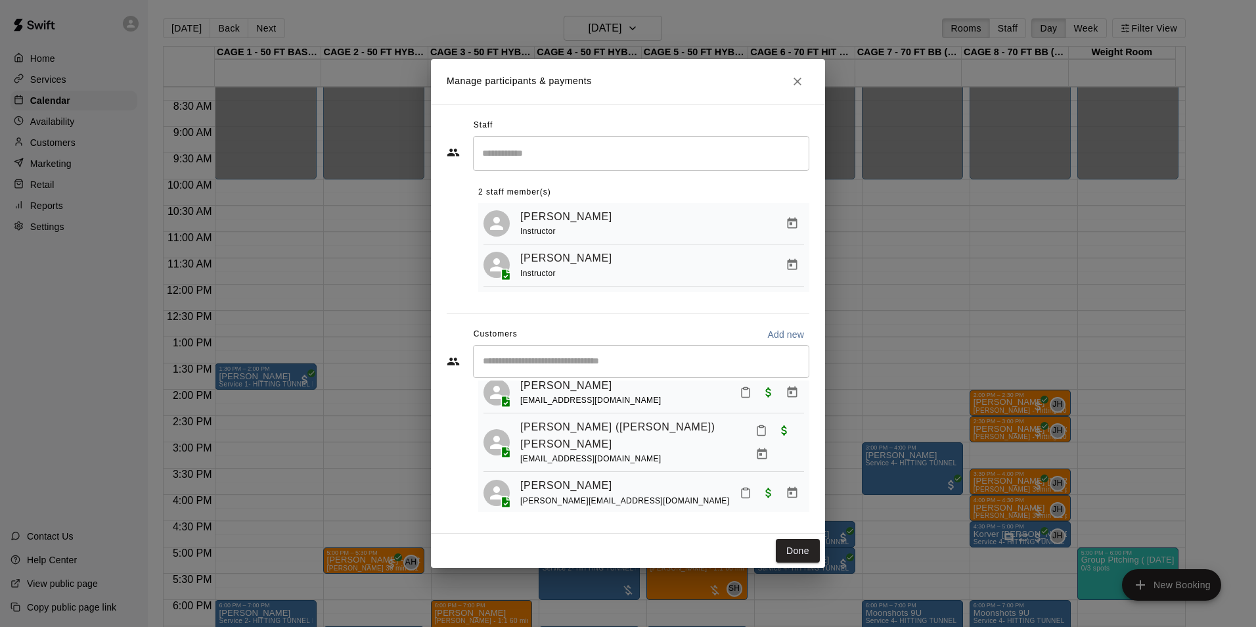
click at [801, 79] on icon "Close" at bounding box center [797, 81] width 13 height 13
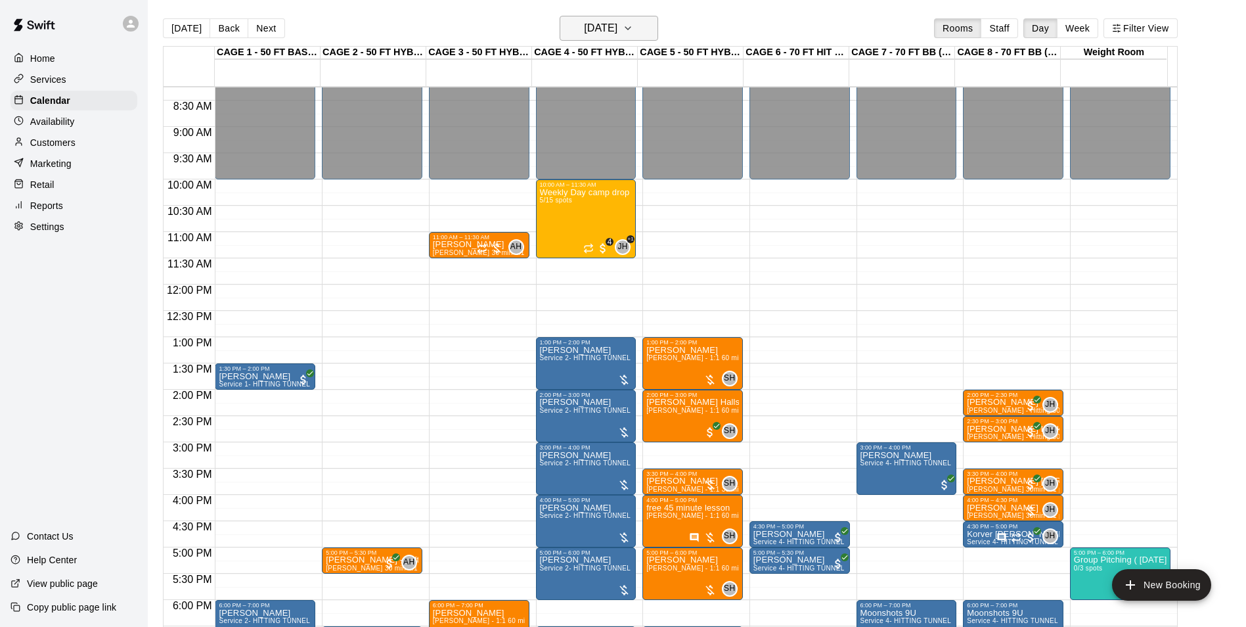
click at [633, 24] on icon "button" at bounding box center [628, 28] width 11 height 16
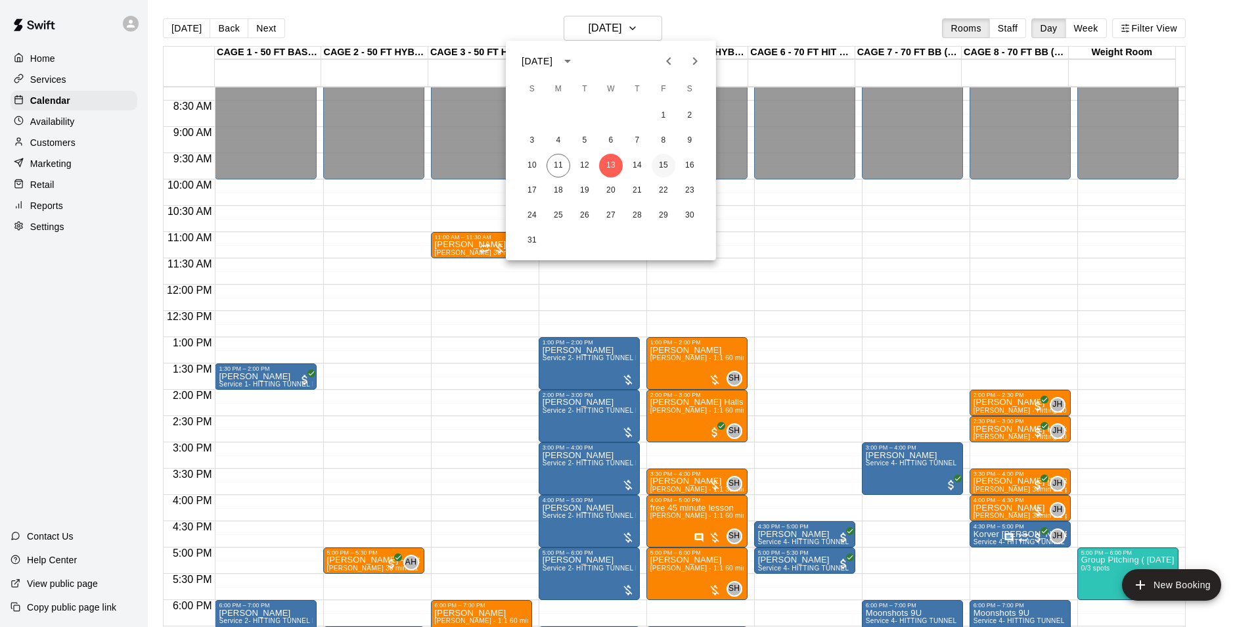
click at [662, 165] on button "15" at bounding box center [664, 166] width 24 height 24
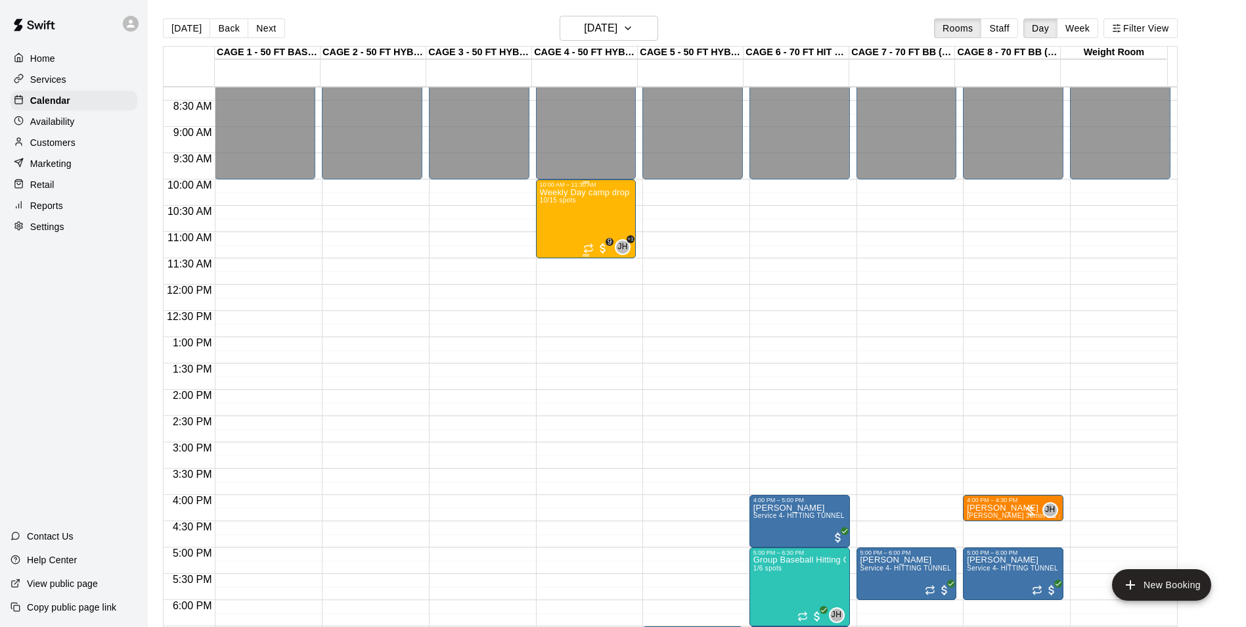
click at [610, 211] on div "Weekly Day camp drop in session - Monday / Wednesday / Friday's 10/15 spots" at bounding box center [586, 501] width 93 height 627
click at [558, 239] on img "edit" at bounding box center [552, 234] width 15 height 15
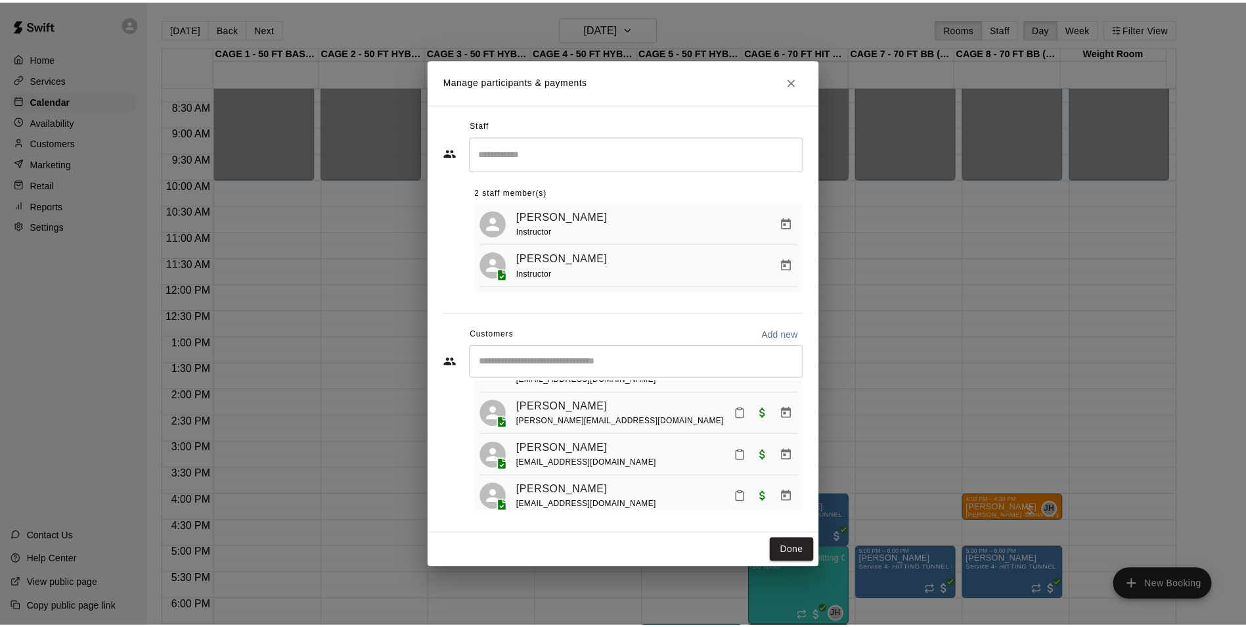
scroll to position [328, 0]
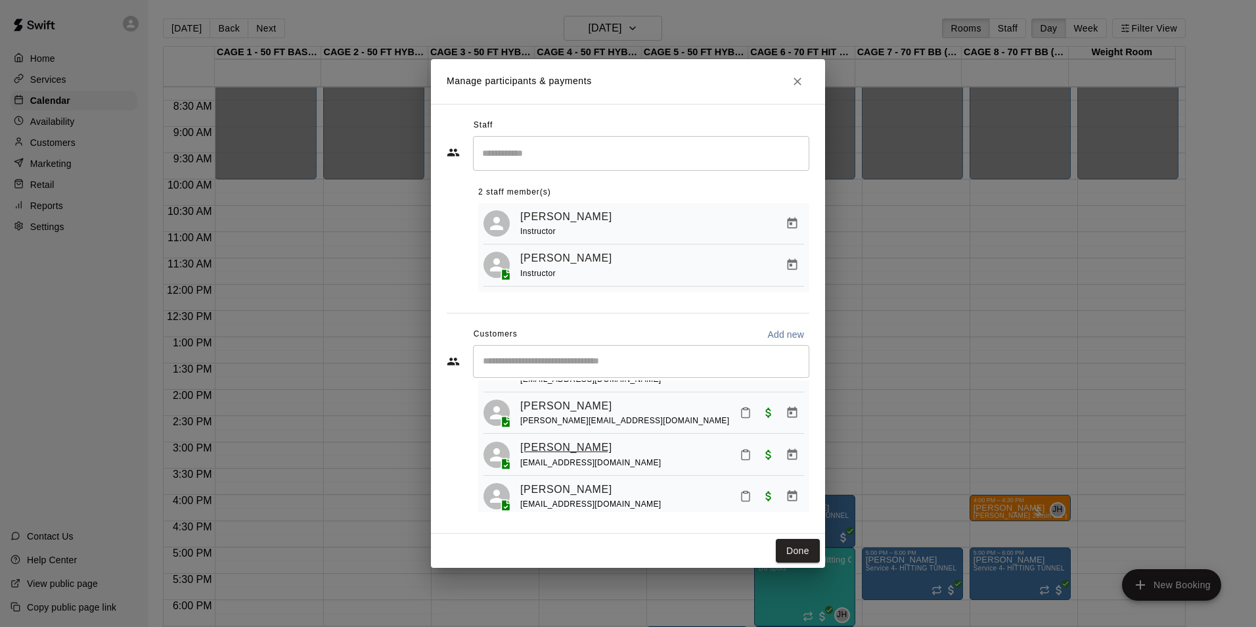
click at [549, 451] on link "Ronan Beska" at bounding box center [566, 447] width 92 height 17
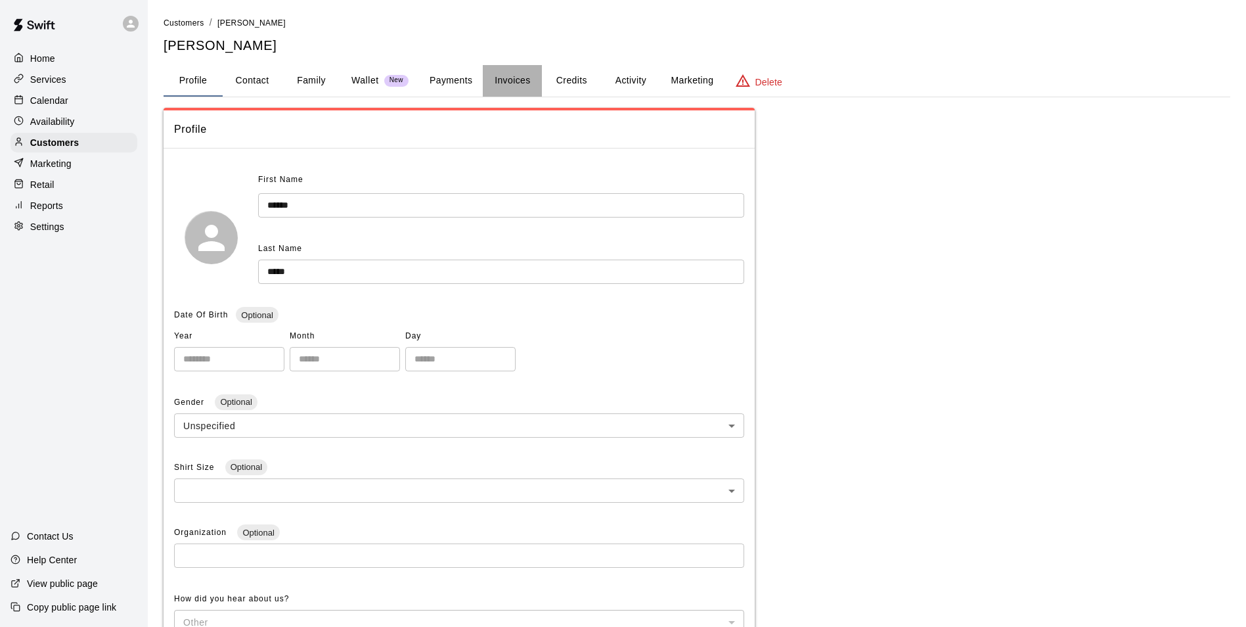
click at [528, 93] on button "Invoices" at bounding box center [512, 81] width 59 height 32
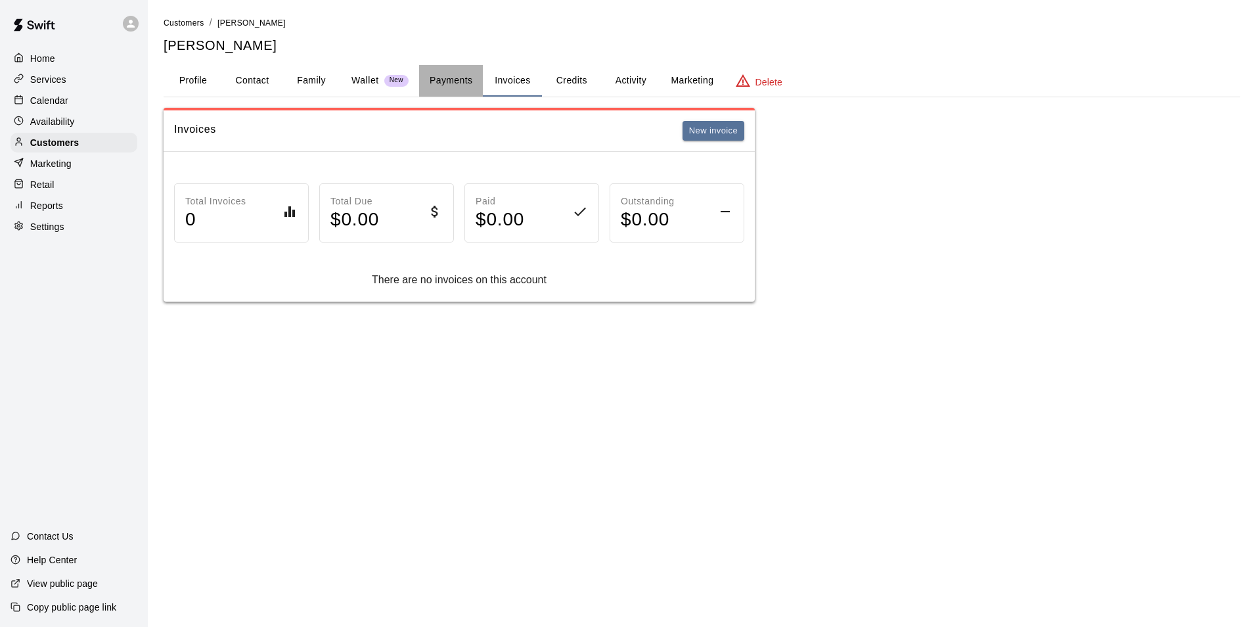
click at [459, 86] on button "Payments" at bounding box center [451, 81] width 64 height 32
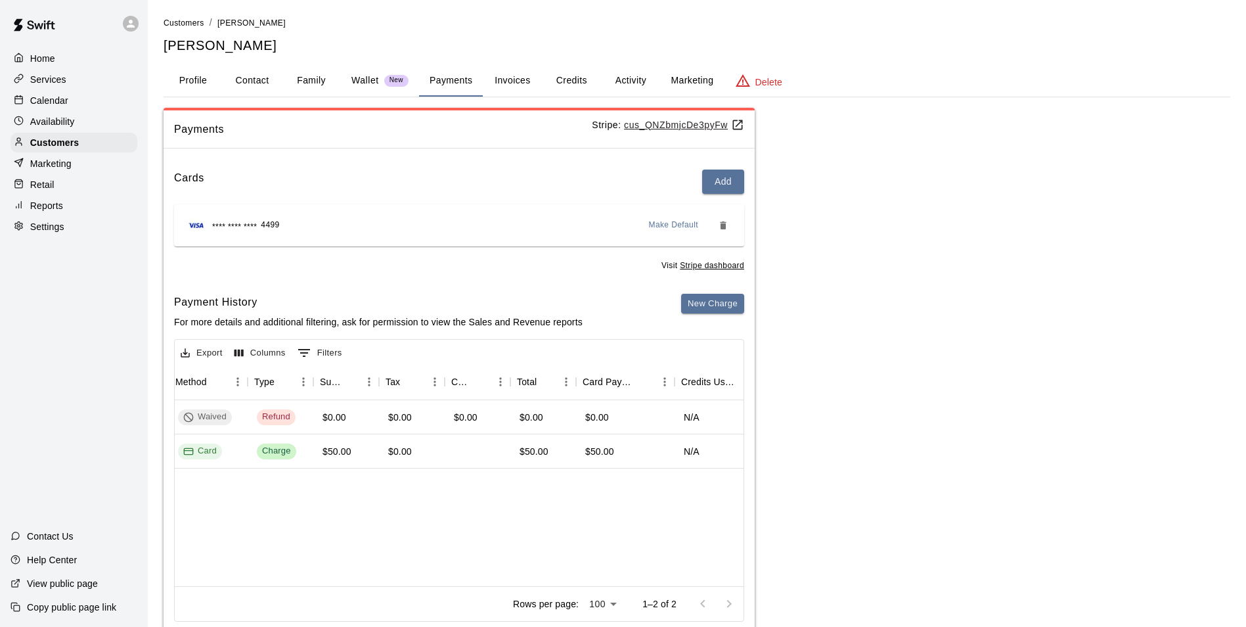
scroll to position [0, 410]
click at [276, 87] on button "Contact" at bounding box center [252, 81] width 59 height 32
select select "**"
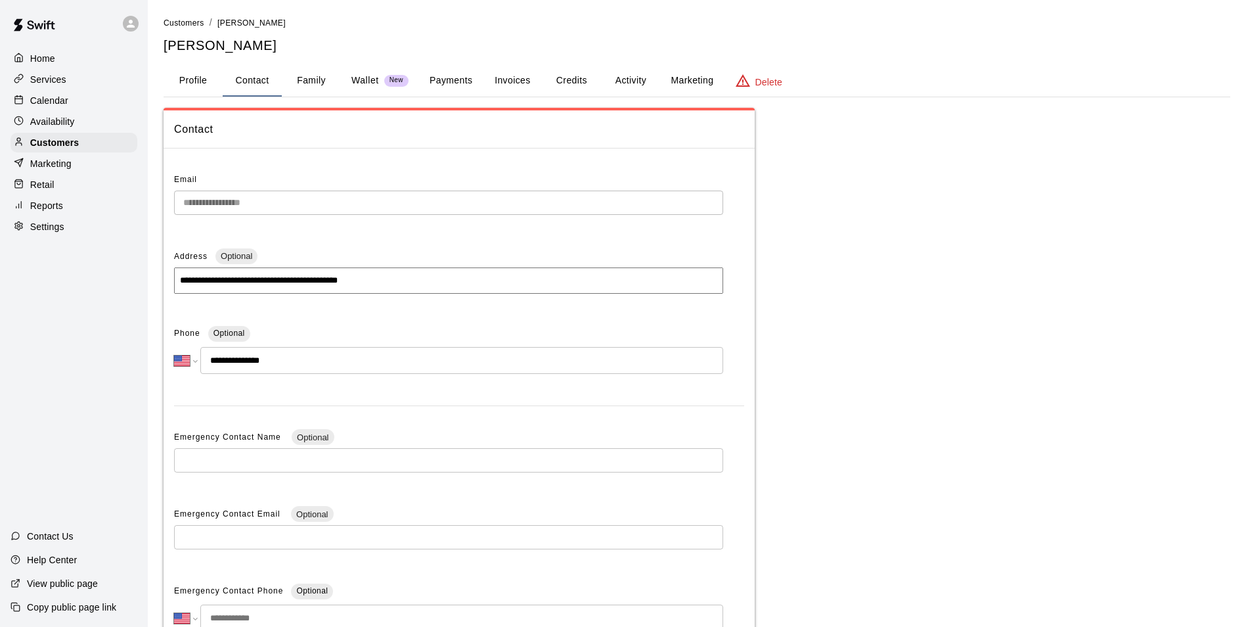
click at [309, 80] on button "Family" at bounding box center [311, 81] width 59 height 32
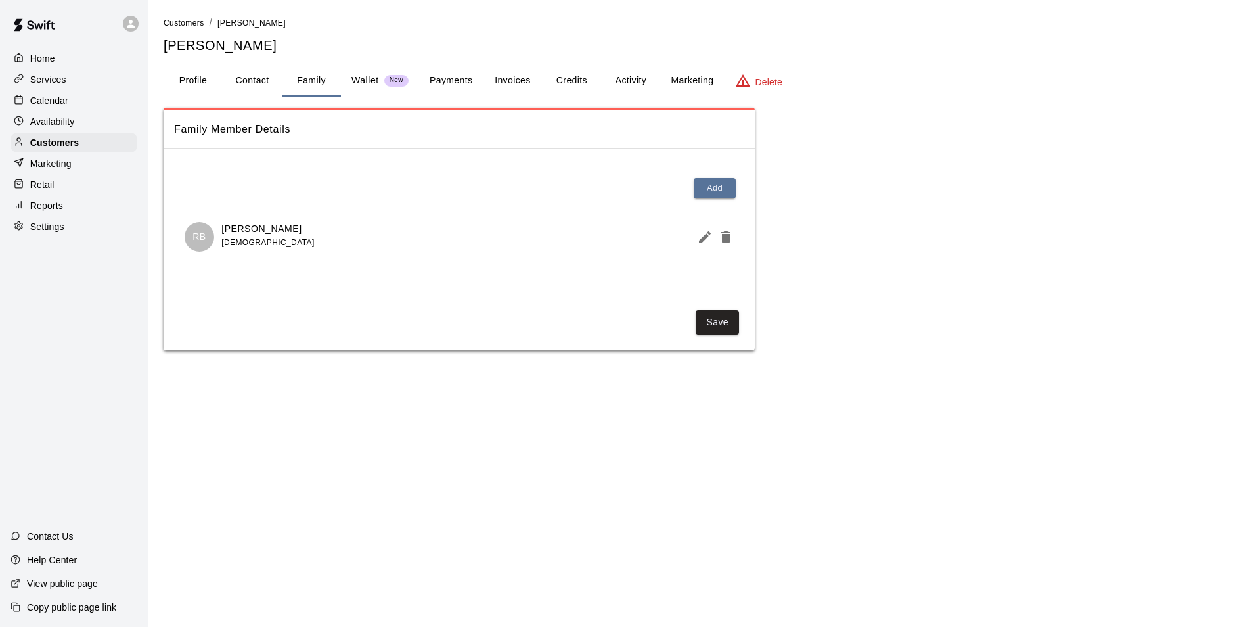
click at [192, 85] on button "Profile" at bounding box center [193, 81] width 59 height 32
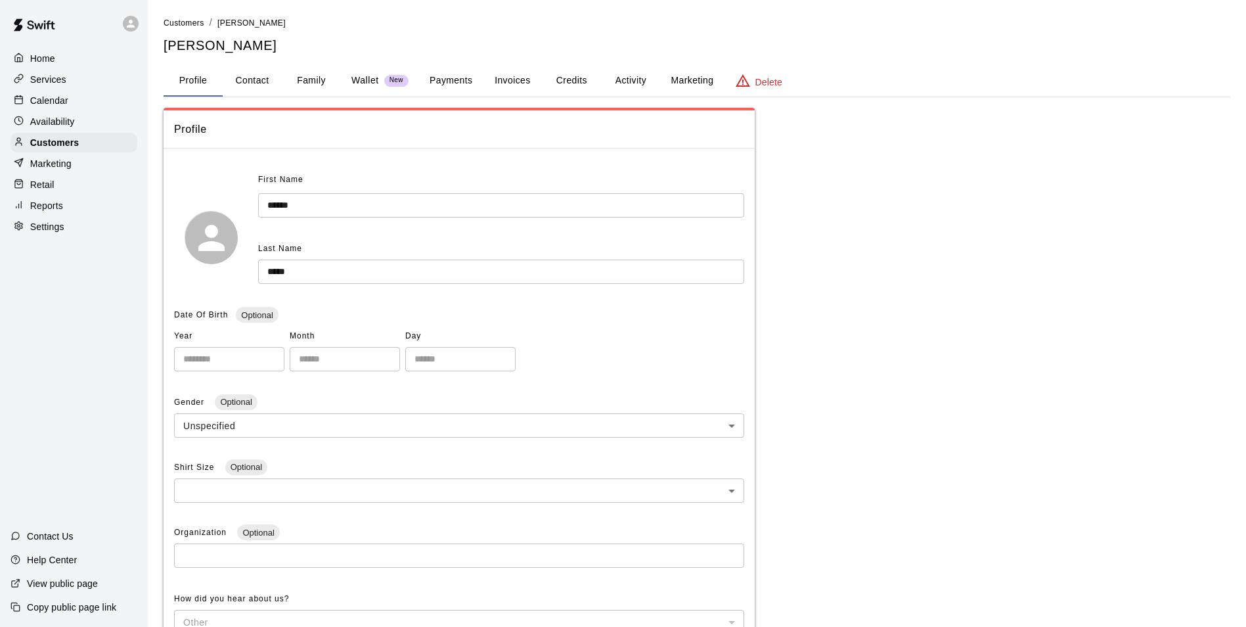
click at [97, 97] on div "Calendar" at bounding box center [74, 101] width 127 height 20
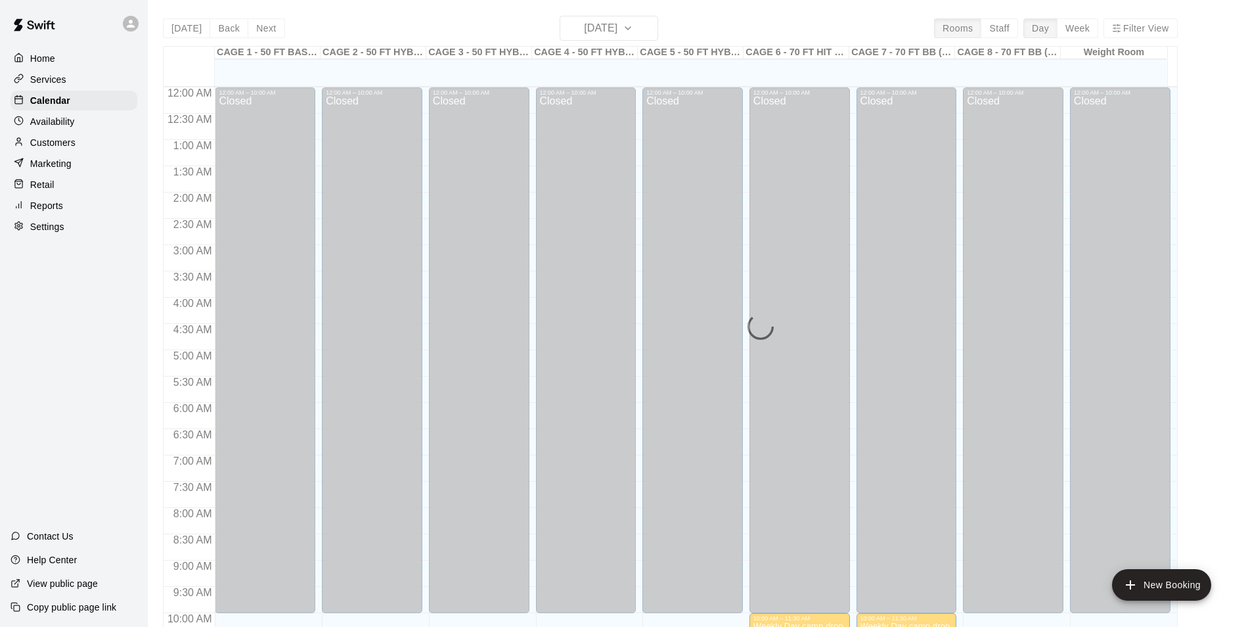
scroll to position [633, 0]
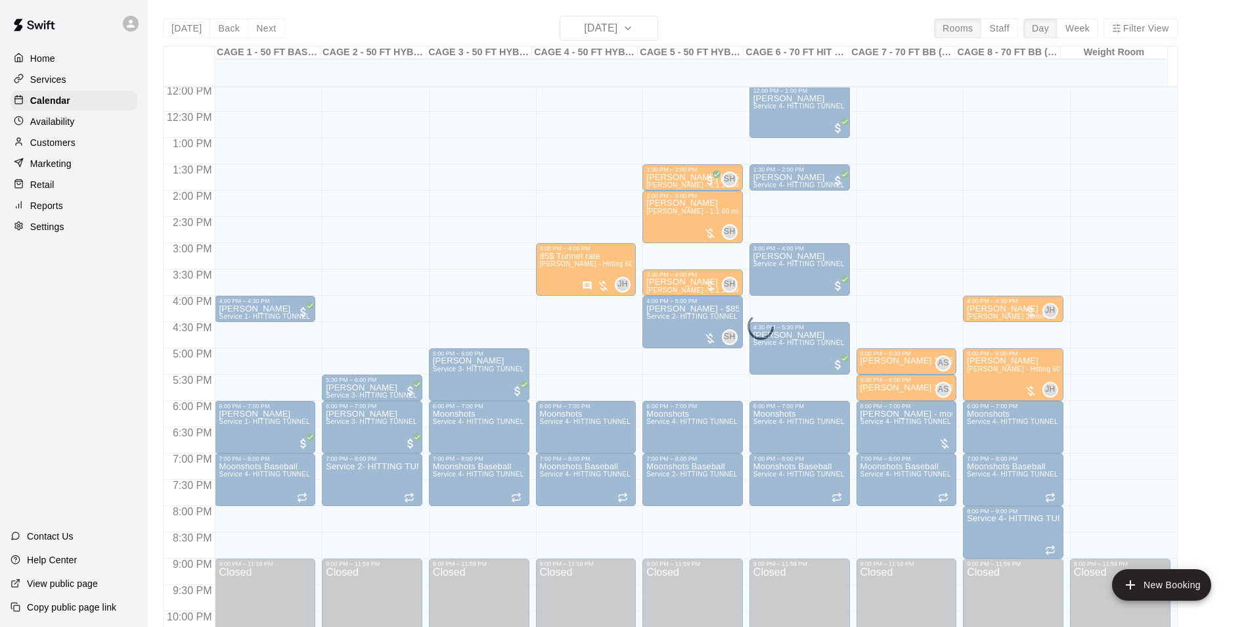
click at [604, 33] on div "Today Back Next Monday Aug 11 Rooms Staff Day Week Filter View CAGE 1 - 50 FT B…" at bounding box center [670, 329] width 1015 height 627
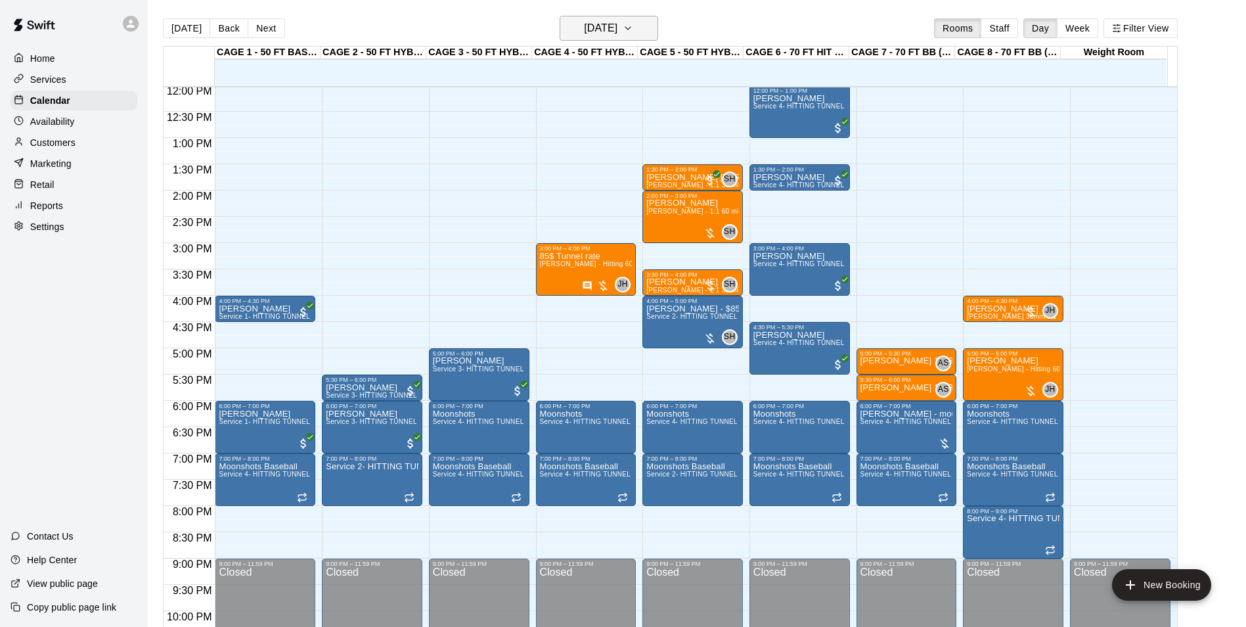
click at [615, 26] on h6 "[DATE]" at bounding box center [601, 28] width 34 height 18
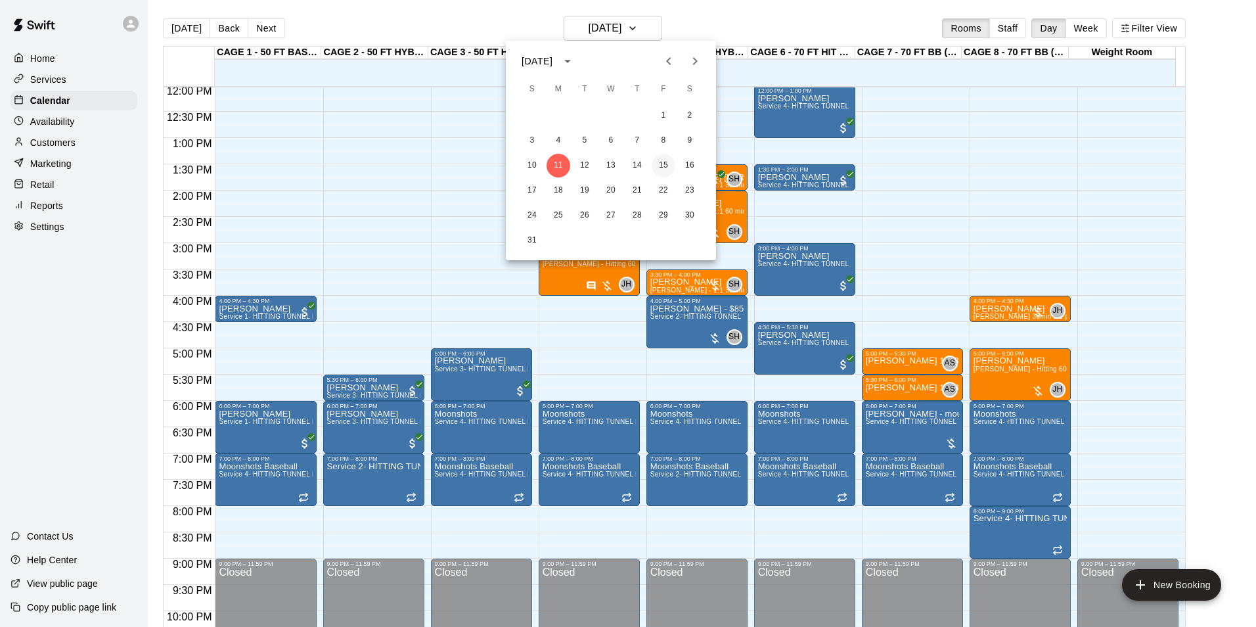
click at [665, 170] on button "15" at bounding box center [664, 166] width 24 height 24
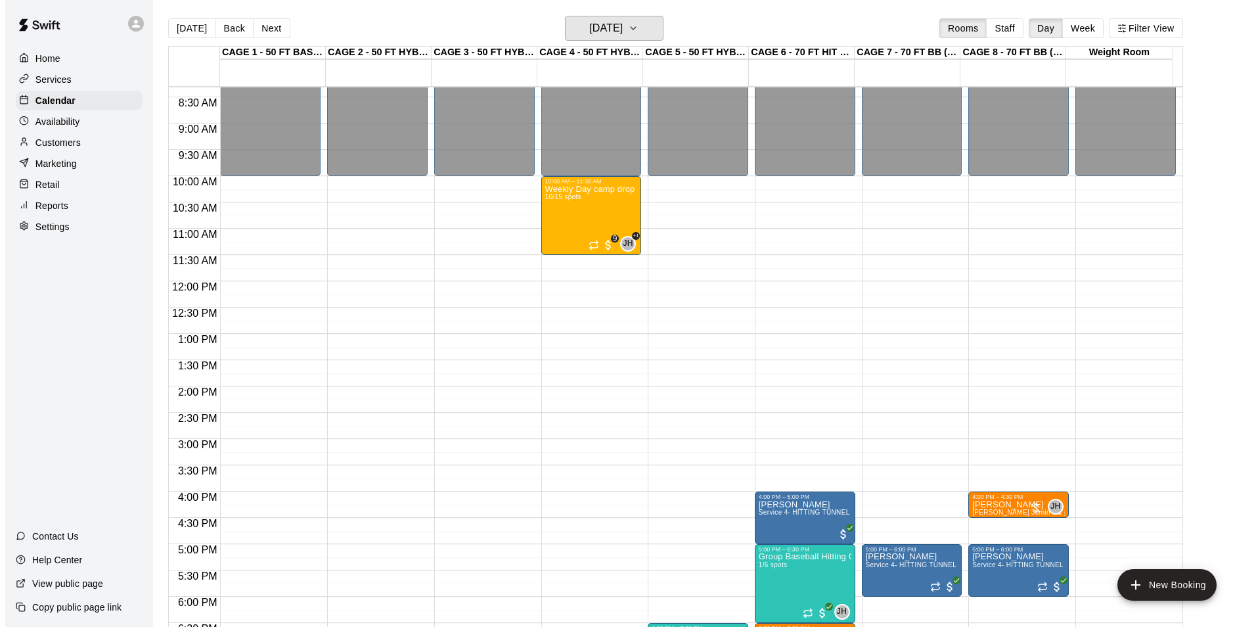
scroll to position [436, 0]
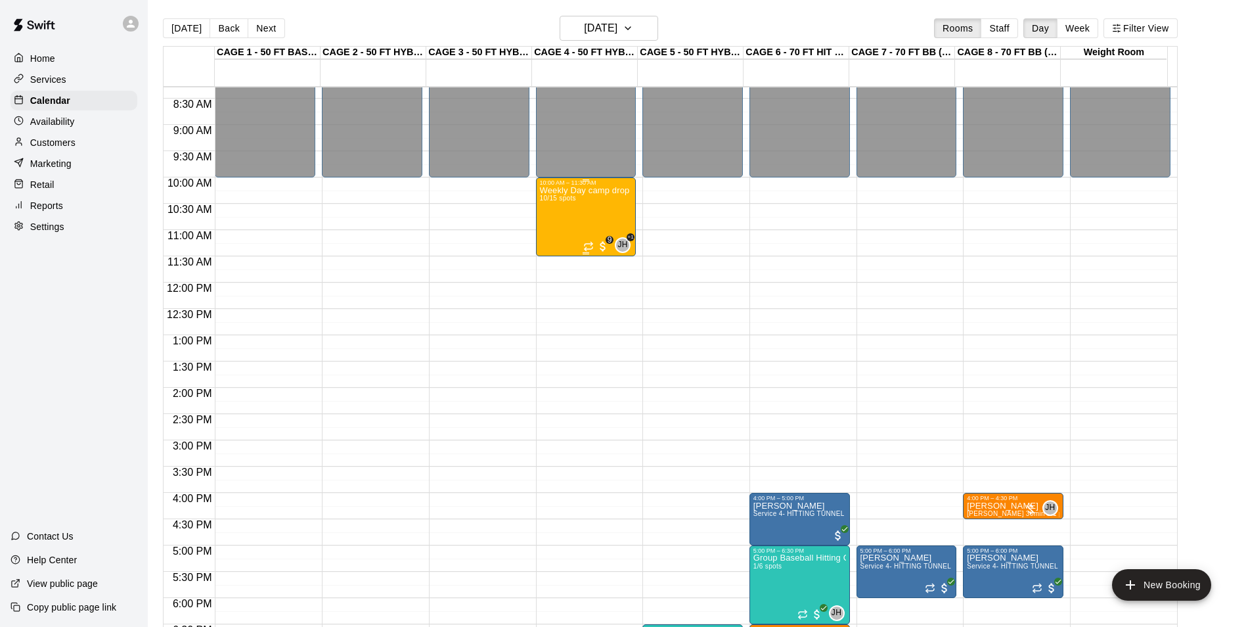
click at [576, 216] on div "Weekly Day camp drop in session - Monday / Wednesday / Friday's 10/15 spots" at bounding box center [586, 499] width 93 height 627
click at [559, 232] on img "edit" at bounding box center [552, 232] width 15 height 15
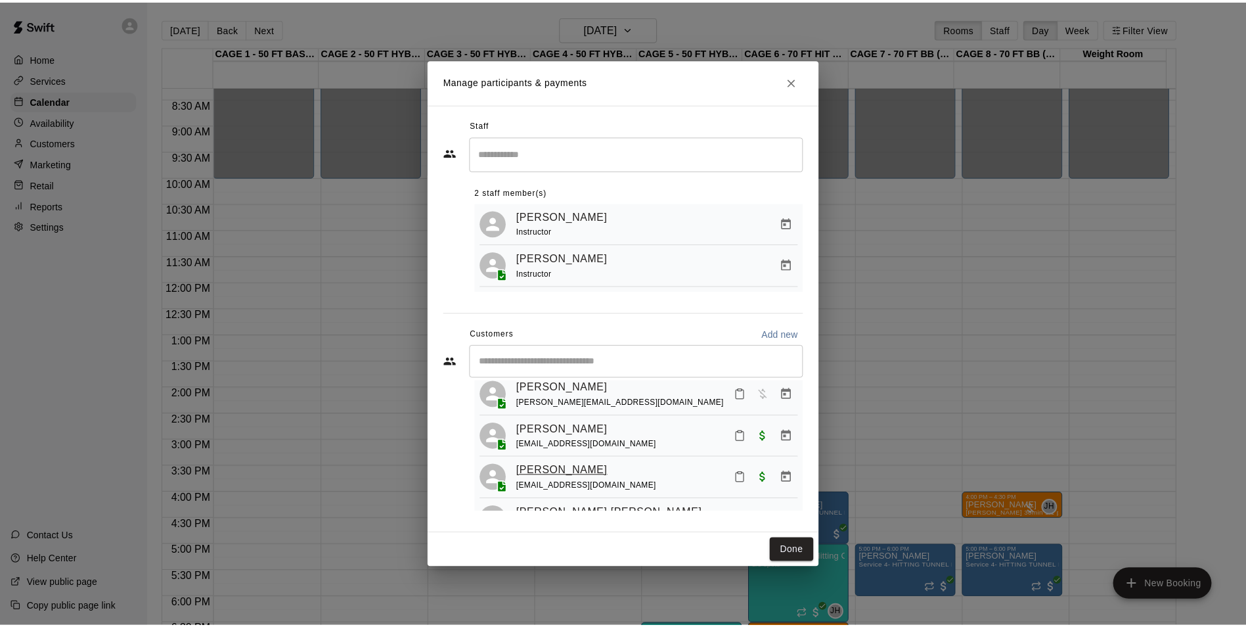
scroll to position [342, 0]
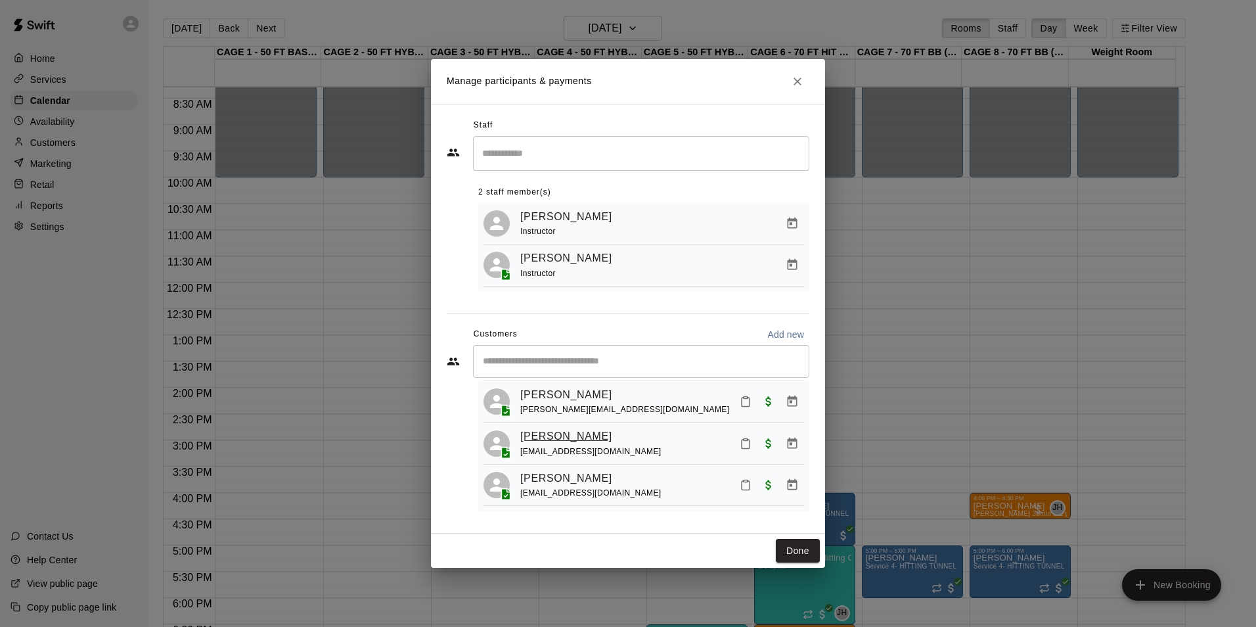
click at [573, 438] on link "Ronan Beska" at bounding box center [566, 436] width 92 height 17
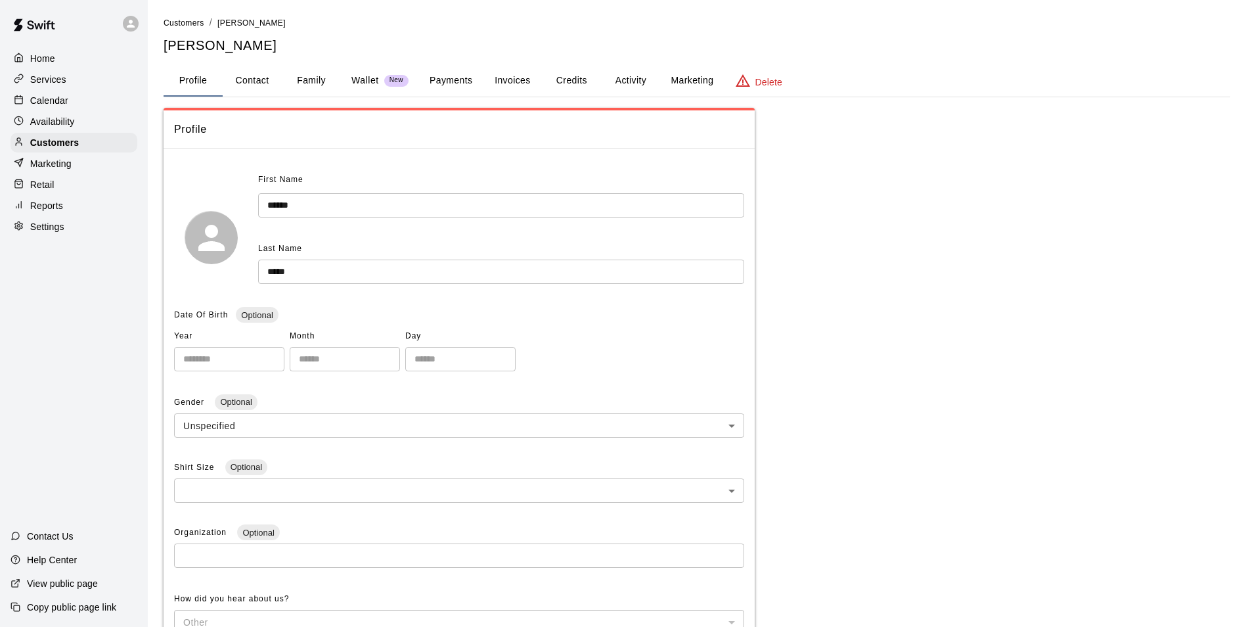
click at [466, 91] on button "Payments" at bounding box center [451, 81] width 64 height 32
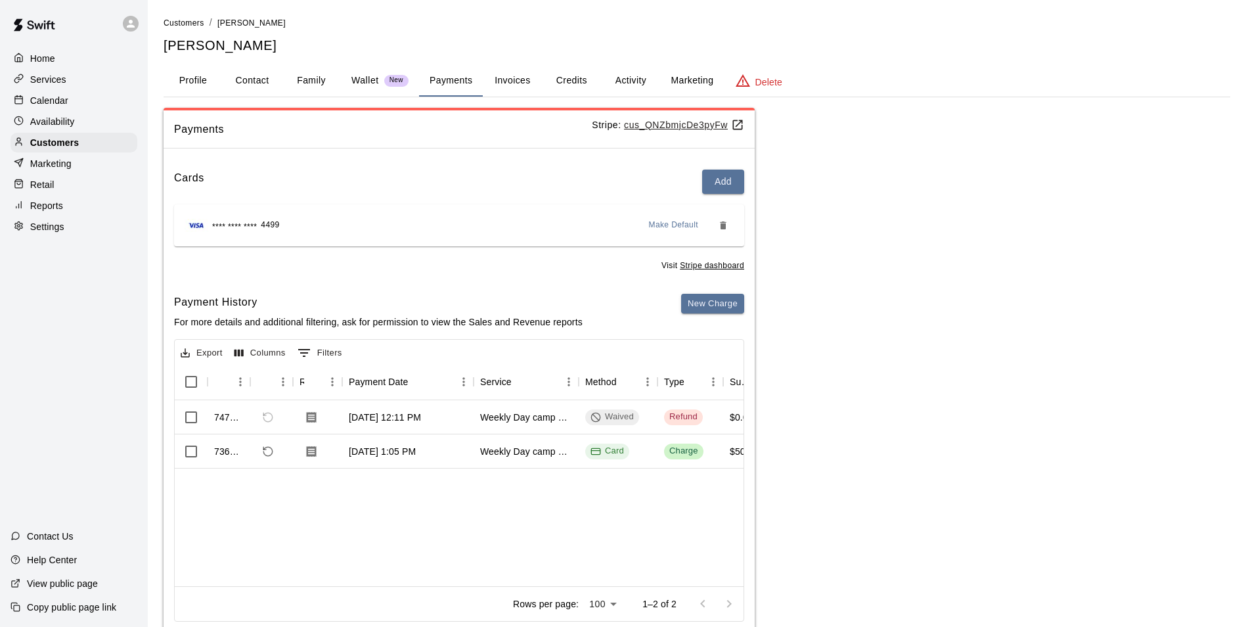
click at [81, 103] on div "Calendar" at bounding box center [74, 101] width 127 height 20
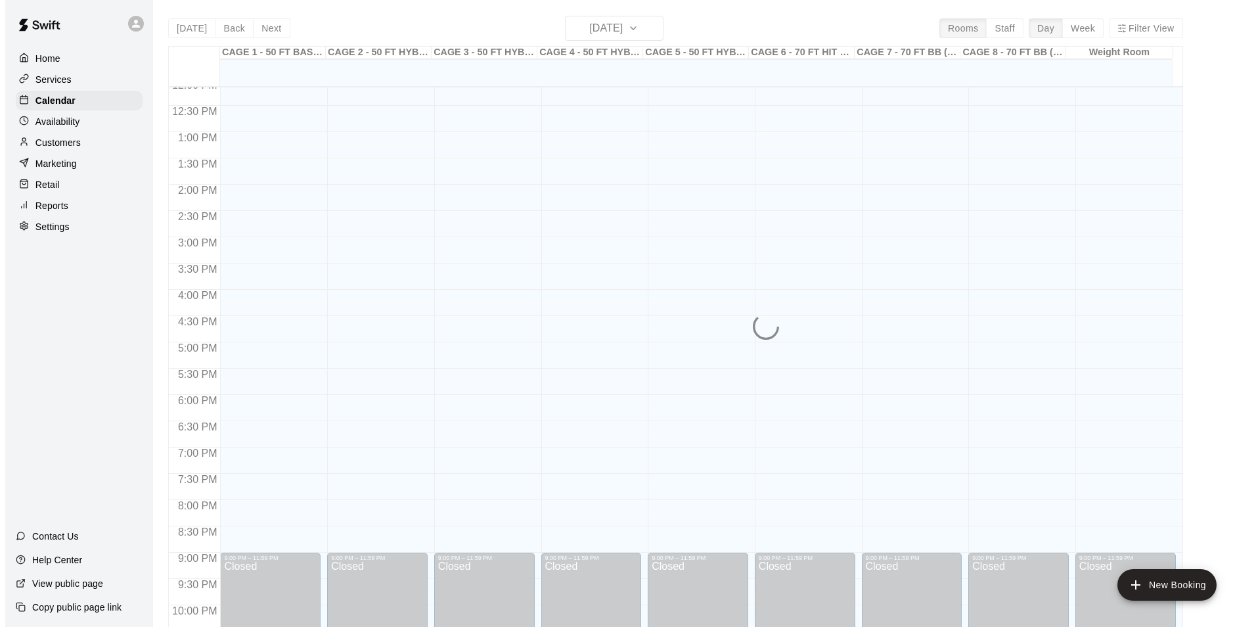
scroll to position [441, 0]
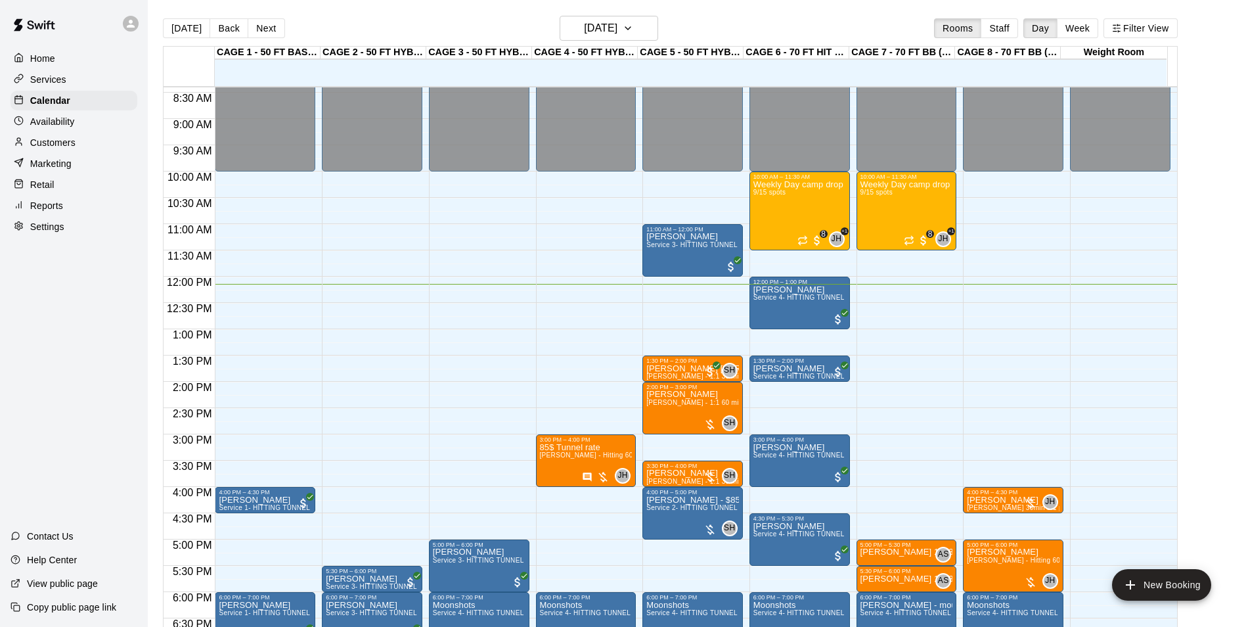
click at [581, 349] on div "12:00 AM – 10:00 AM Closed 3:00 PM – 4:00 PM 85$ Tunnel rate John Havird - Hitt…" at bounding box center [586, 276] width 101 height 1261
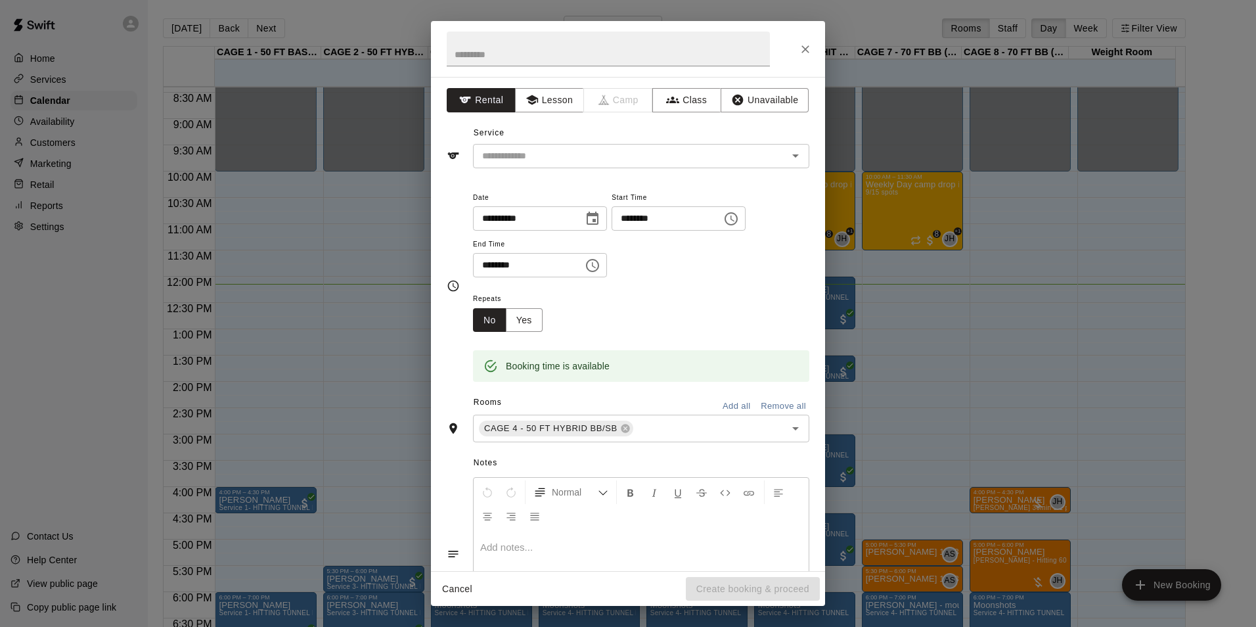
click at [824, 53] on div at bounding box center [628, 49] width 394 height 56
click at [803, 43] on icon "Close" at bounding box center [805, 49] width 13 height 13
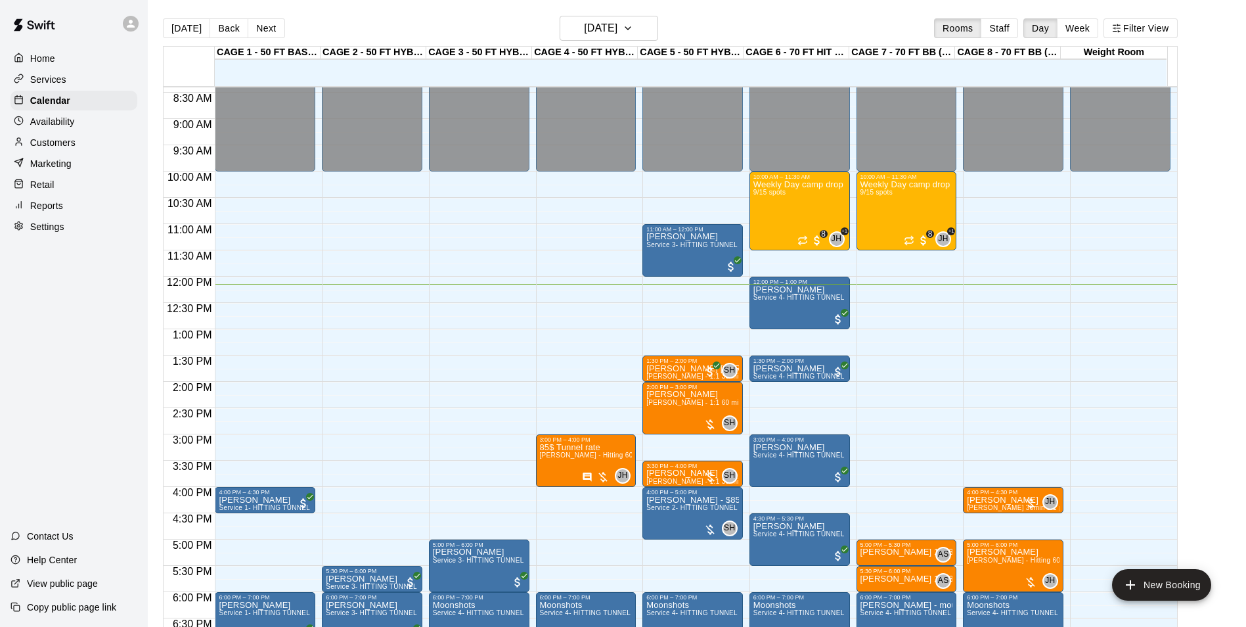
click at [620, 46] on div "CAGE 1 - 50 FT BASEBALL w/ Auto Feeder 11 Mon CAGE 2 - 50 FT HYBRID BB/SB 11 Mo…" at bounding box center [670, 344] width 1015 height 596
click at [625, 39] on button "[DATE]" at bounding box center [609, 28] width 99 height 25
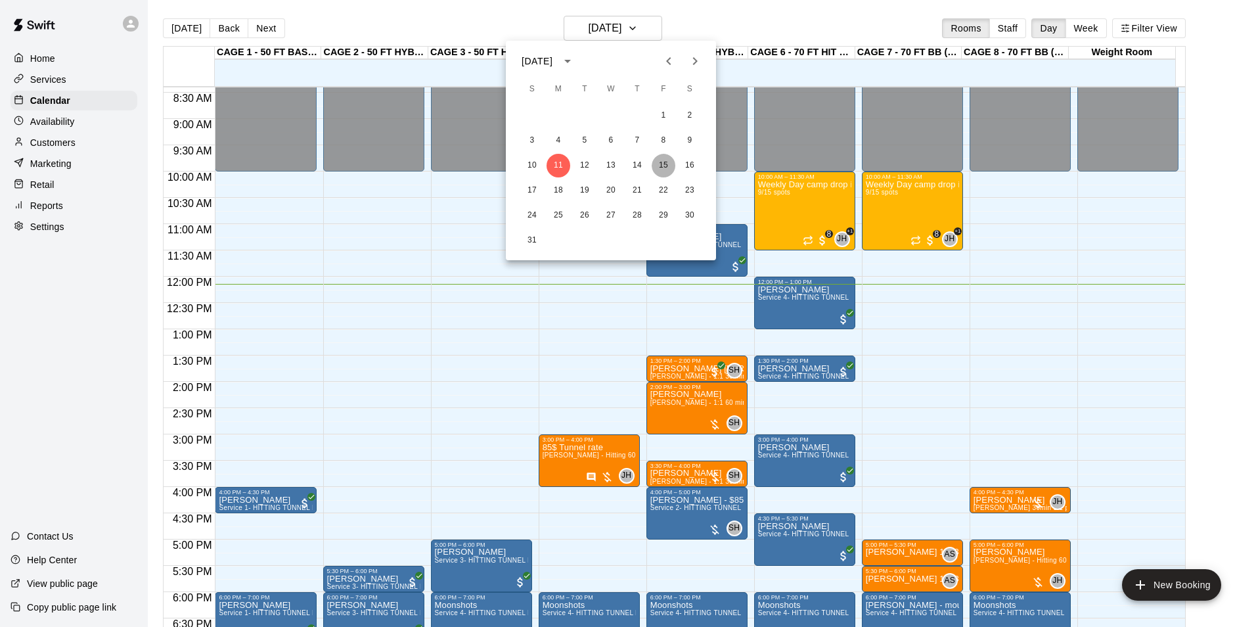
click at [661, 164] on button "15" at bounding box center [664, 166] width 24 height 24
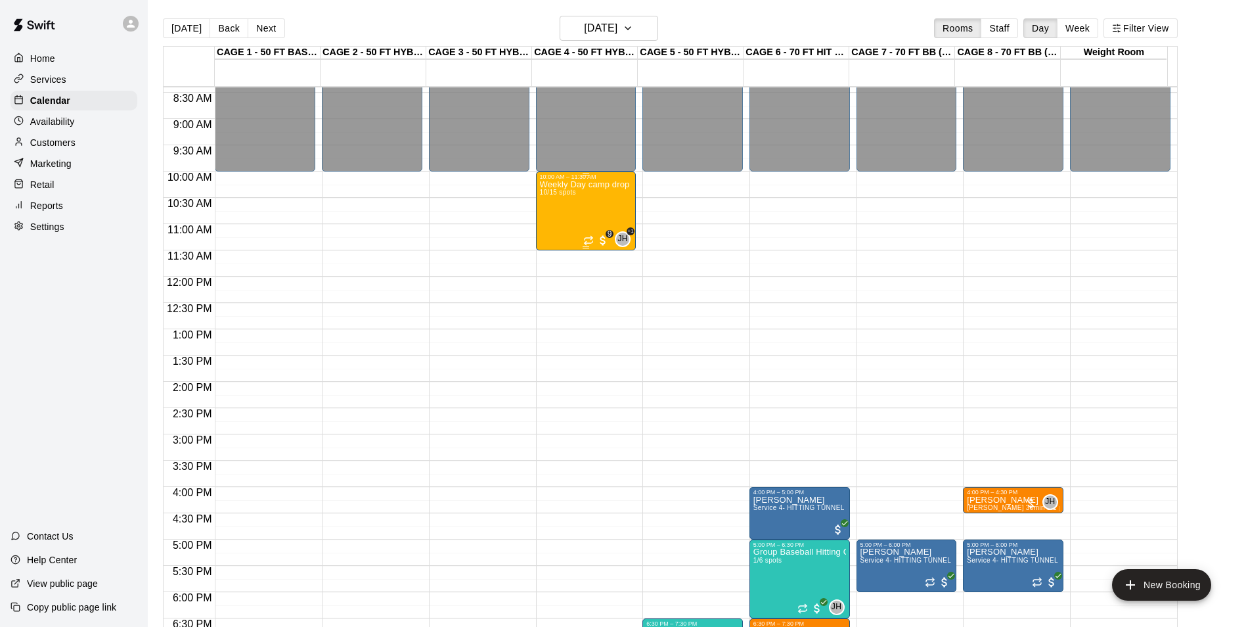
click at [598, 216] on div "Weekly Day camp drop in session - Monday / Wednesday / Friday's 10/15 spots" at bounding box center [586, 493] width 93 height 627
click at [715, 195] on div at bounding box center [628, 313] width 1256 height 627
click at [616, 24] on h6 "[DATE]" at bounding box center [601, 28] width 34 height 18
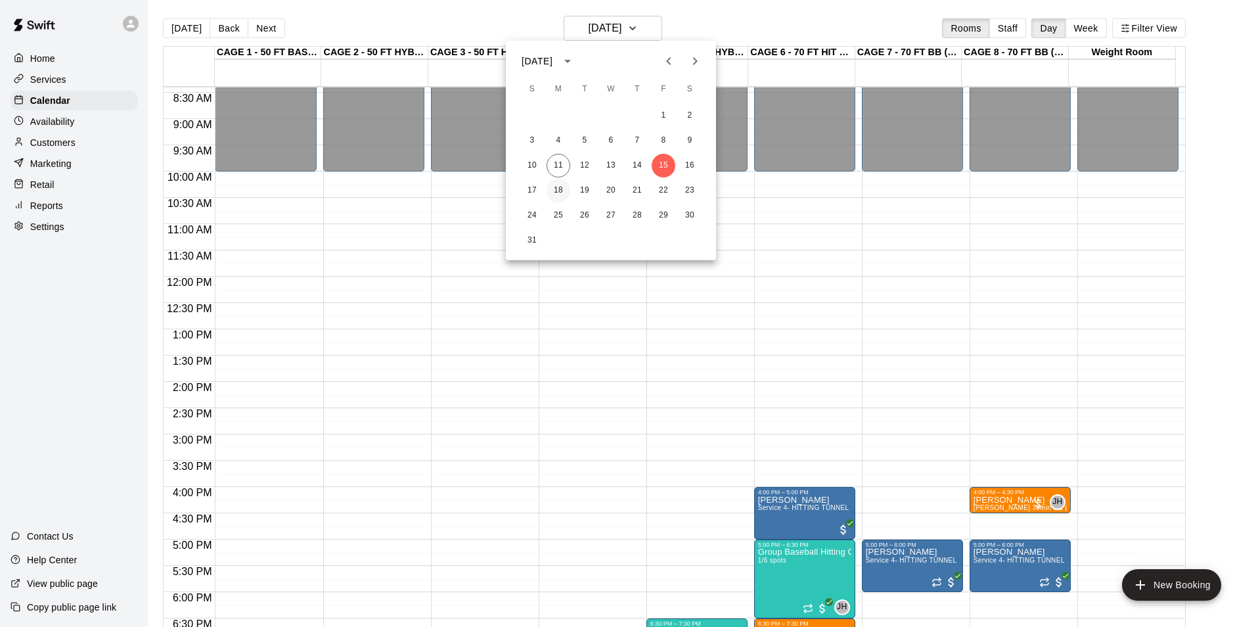
click at [551, 188] on button "18" at bounding box center [559, 191] width 24 height 24
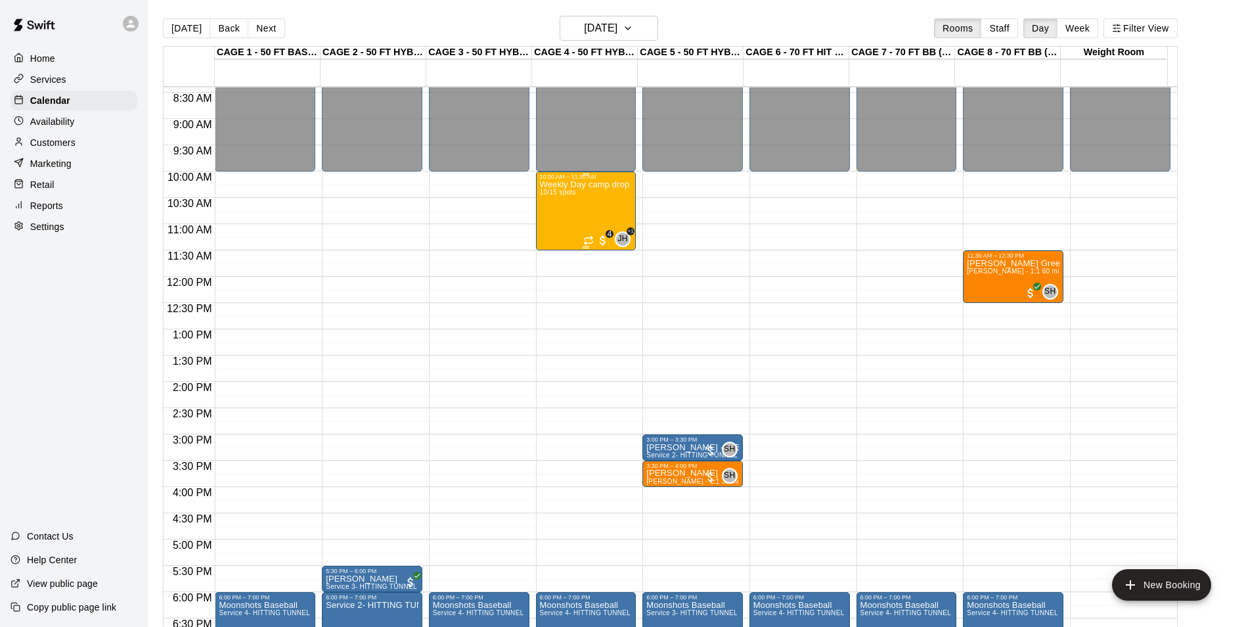
click at [605, 213] on div "Weekly Day camp drop in session - Monday / Wednesday / Friday's 10/15 spots" at bounding box center [586, 493] width 93 height 627
click at [555, 233] on img "edit" at bounding box center [552, 226] width 15 height 15
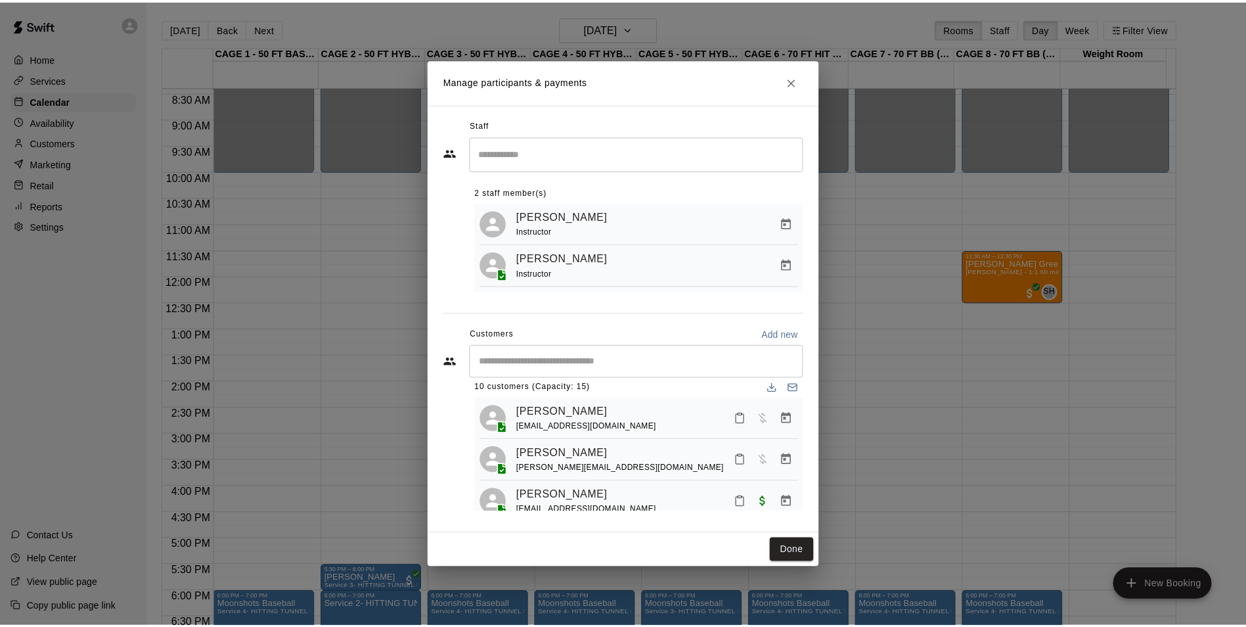
scroll to position [79, 0]
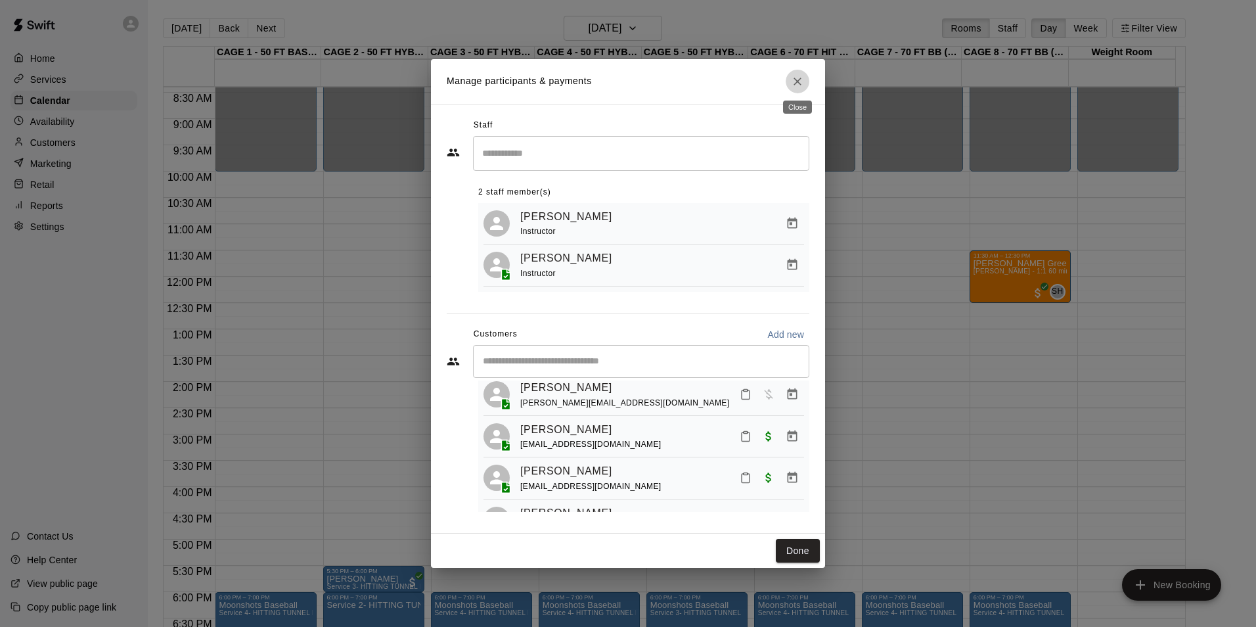
click at [788, 78] on button "Close" at bounding box center [798, 82] width 24 height 24
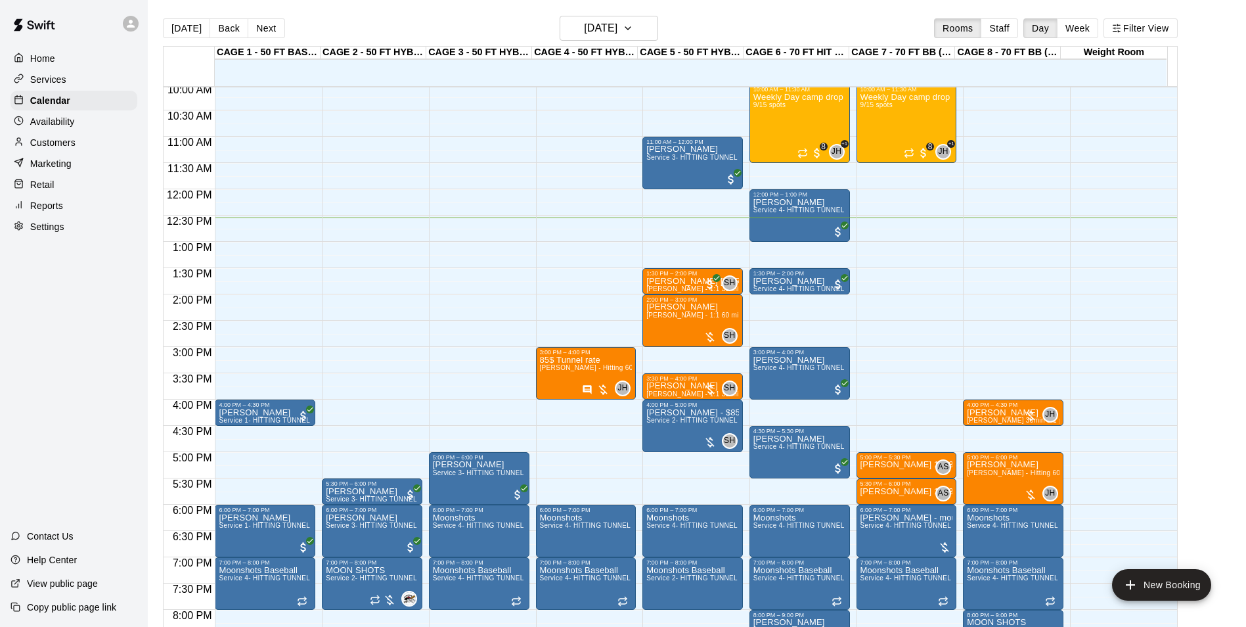
scroll to position [528, 0]
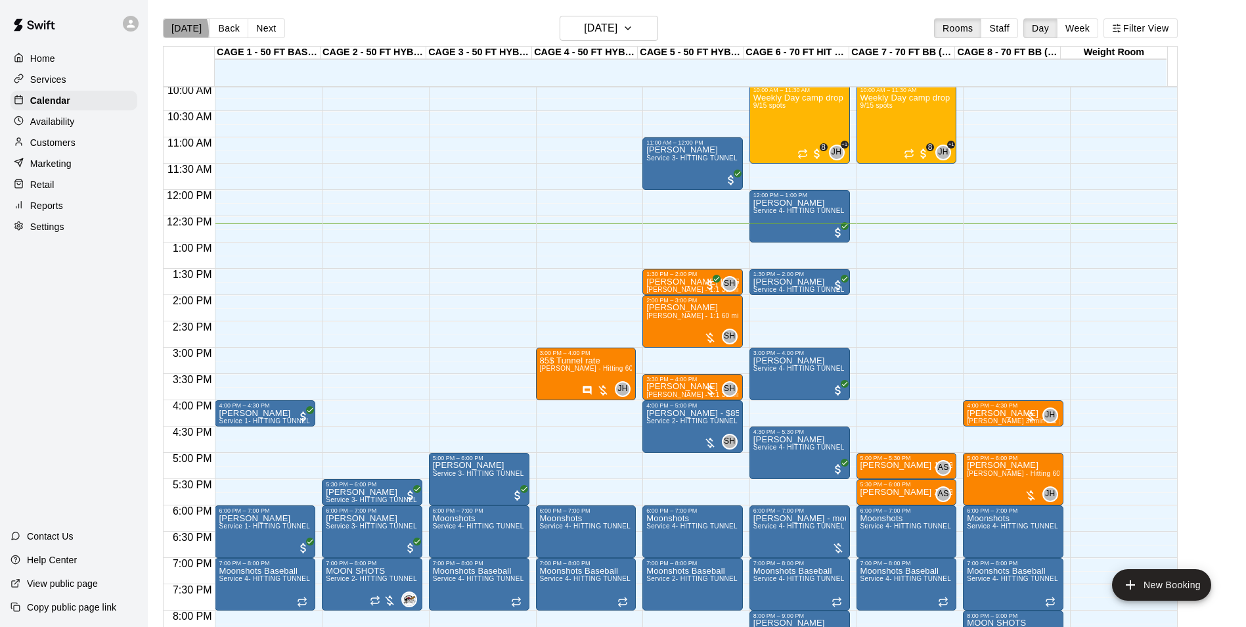
click at [170, 31] on button "[DATE]" at bounding box center [186, 28] width 47 height 20
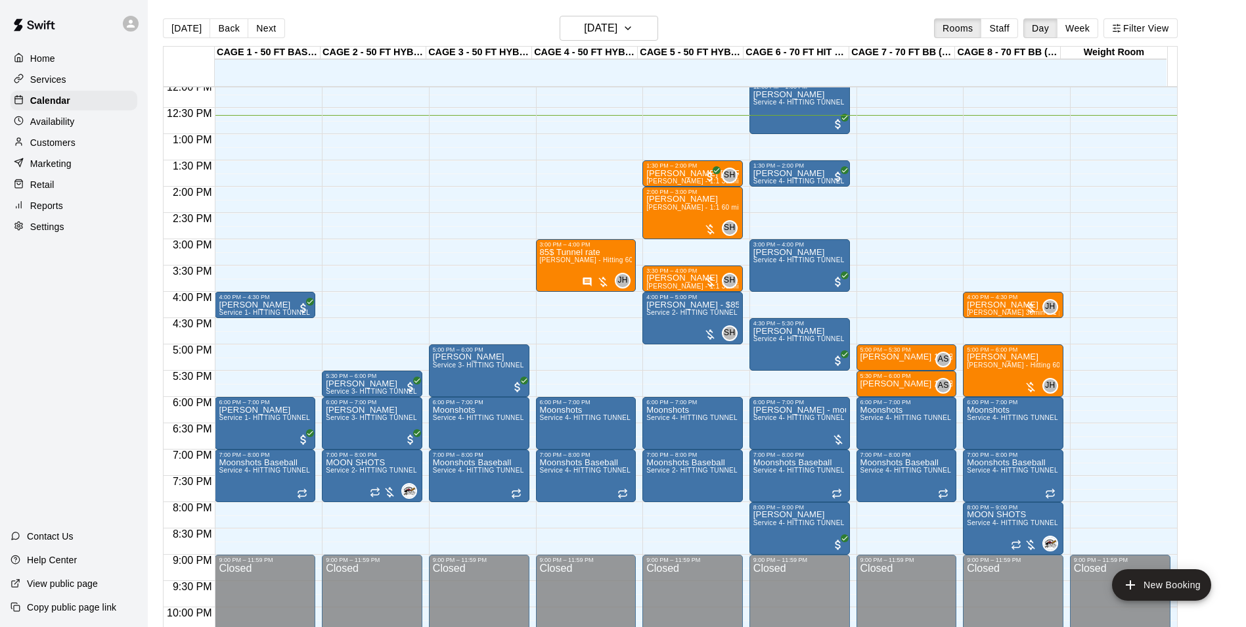
scroll to position [660, 0]
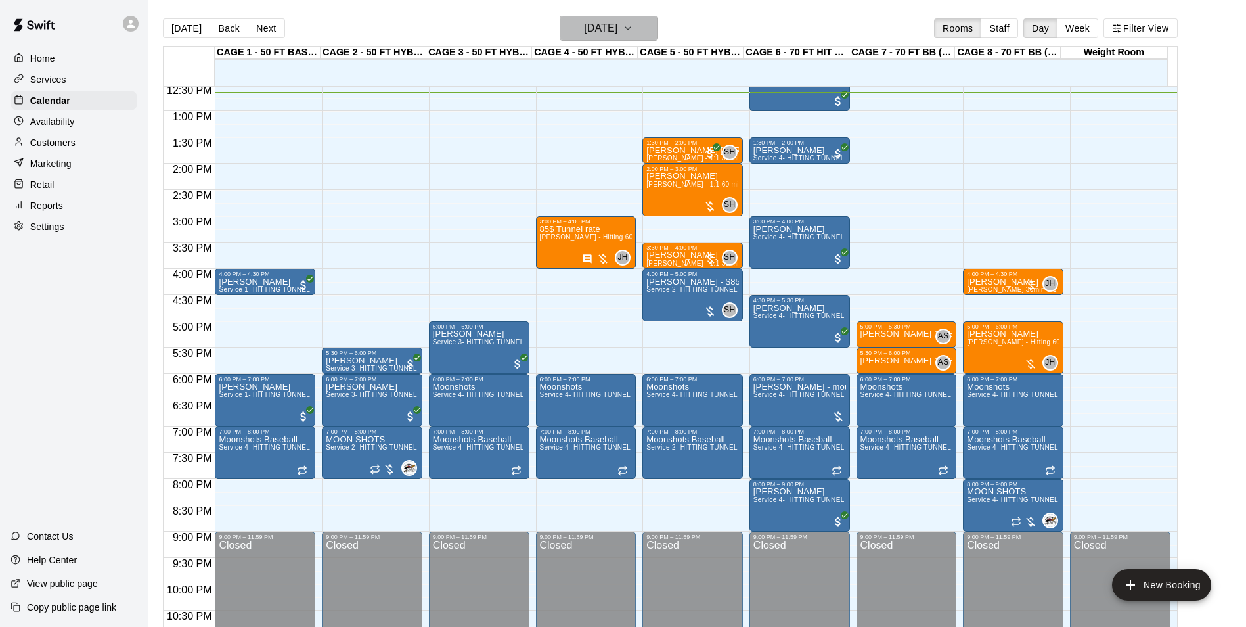
click at [617, 33] on h6 "[DATE]" at bounding box center [601, 28] width 34 height 18
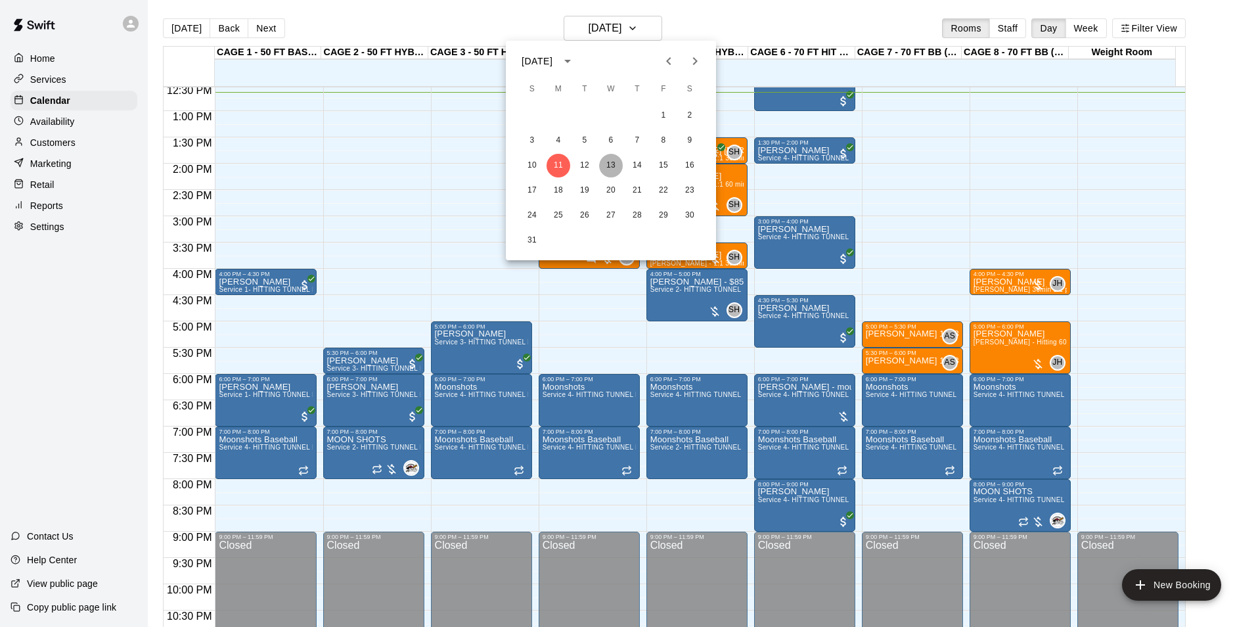
click at [614, 163] on button "13" at bounding box center [611, 166] width 24 height 24
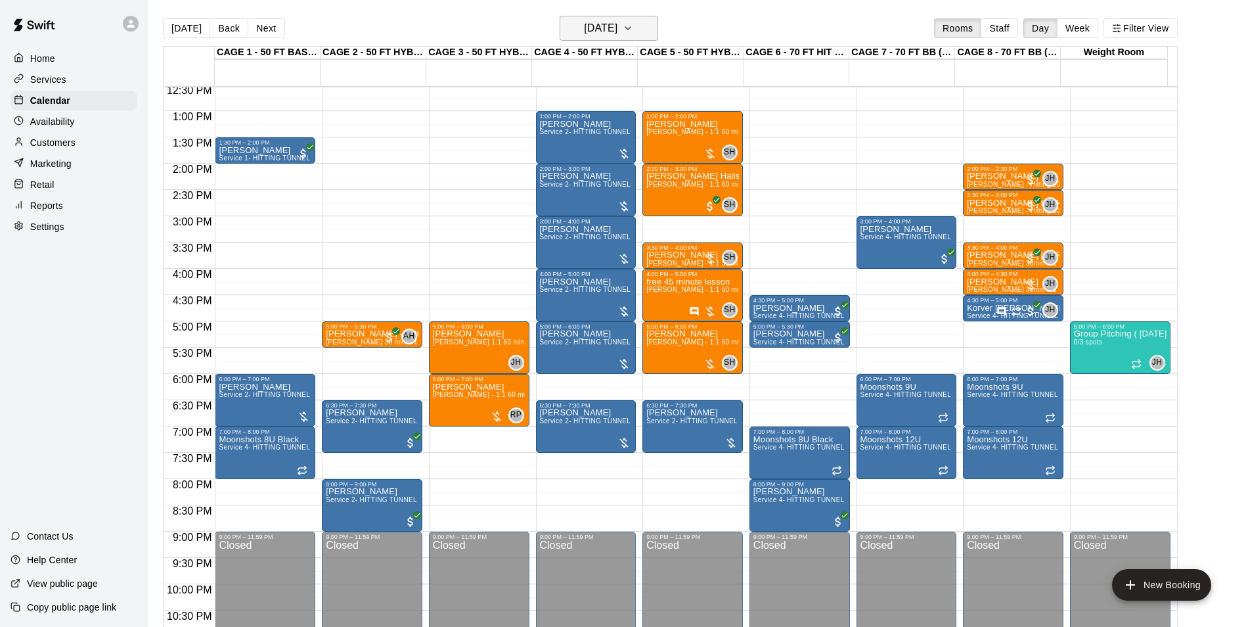
click at [617, 29] on h6 "[DATE]" at bounding box center [601, 28] width 34 height 18
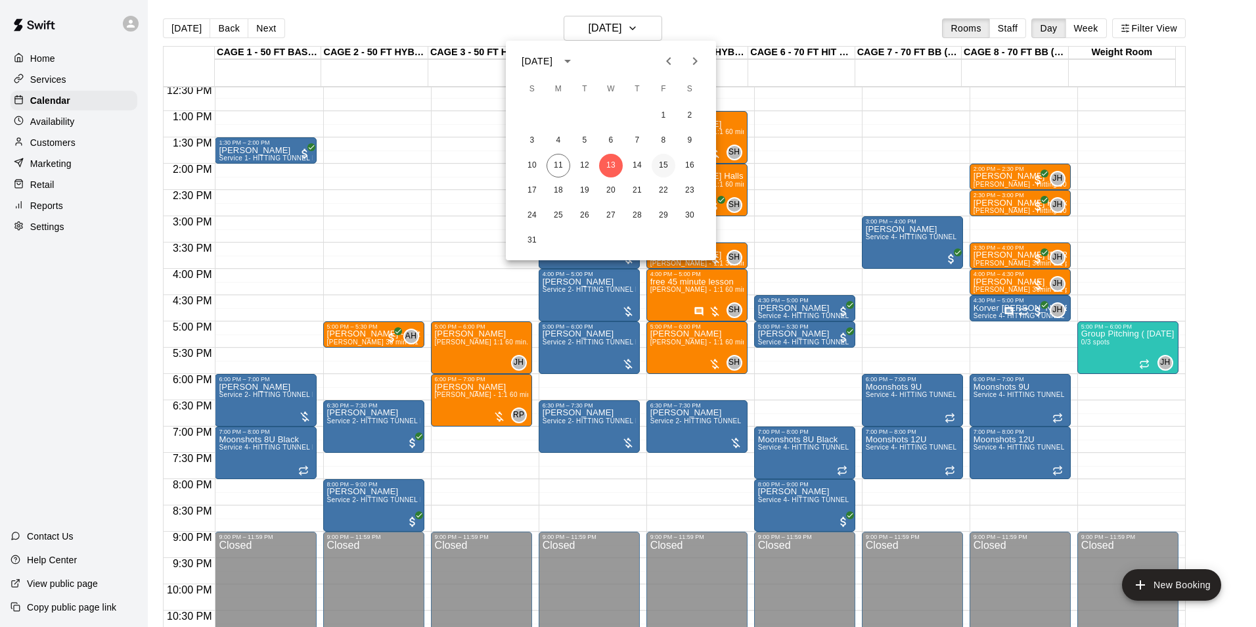
click at [673, 167] on button "15" at bounding box center [664, 166] width 24 height 24
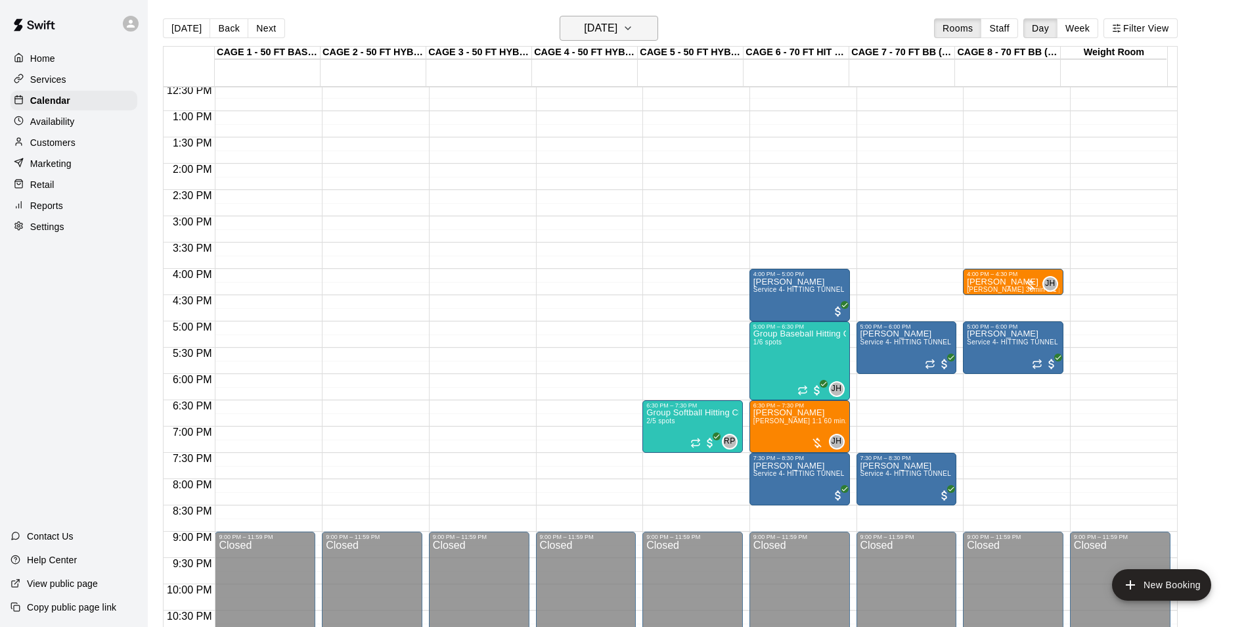
click at [633, 34] on icon "button" at bounding box center [628, 28] width 11 height 16
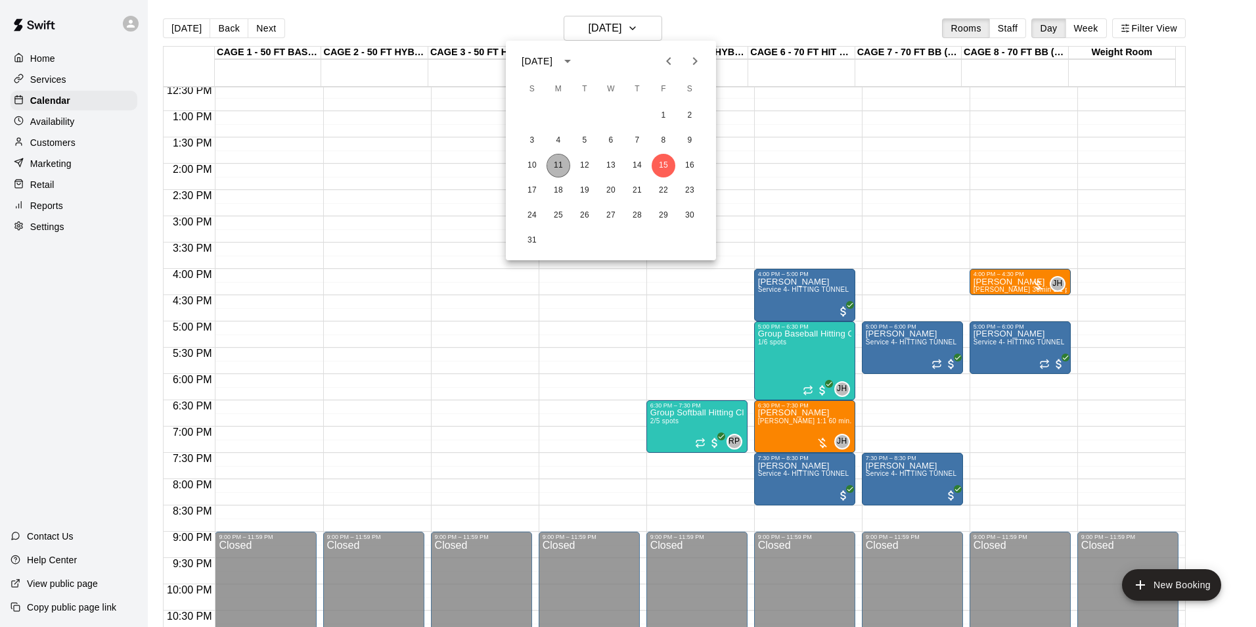
click at [553, 154] on button "11" at bounding box center [559, 166] width 24 height 24
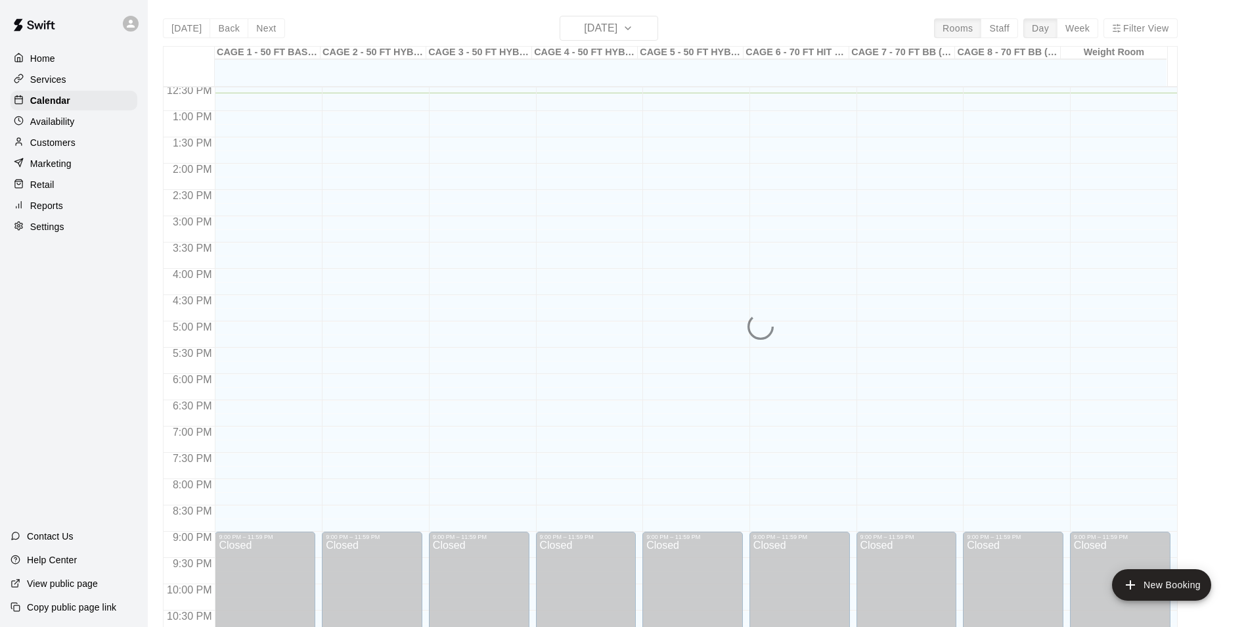
click at [189, 31] on div "[DATE] Back [DATE][DATE] Rooms Staff Day Week Filter View CAGE 1 - 50 FT BASEBA…" at bounding box center [670, 329] width 1015 height 627
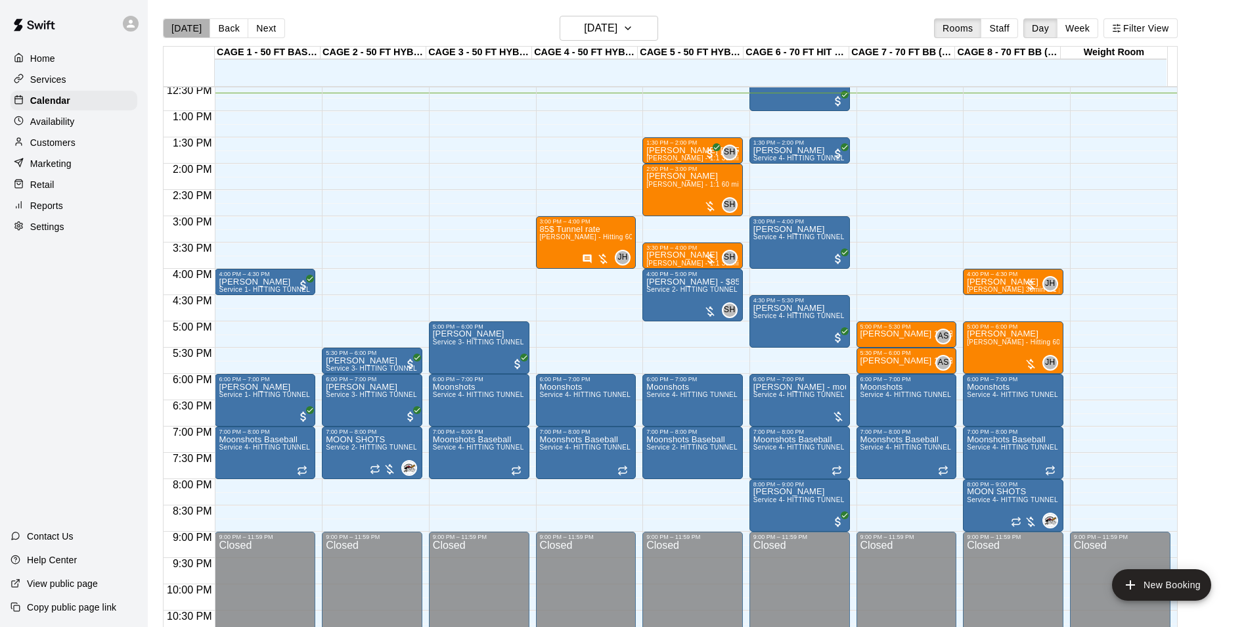
click at [189, 31] on button "[DATE]" at bounding box center [186, 28] width 47 height 20
